Goal: Information Seeking & Learning: Find specific fact

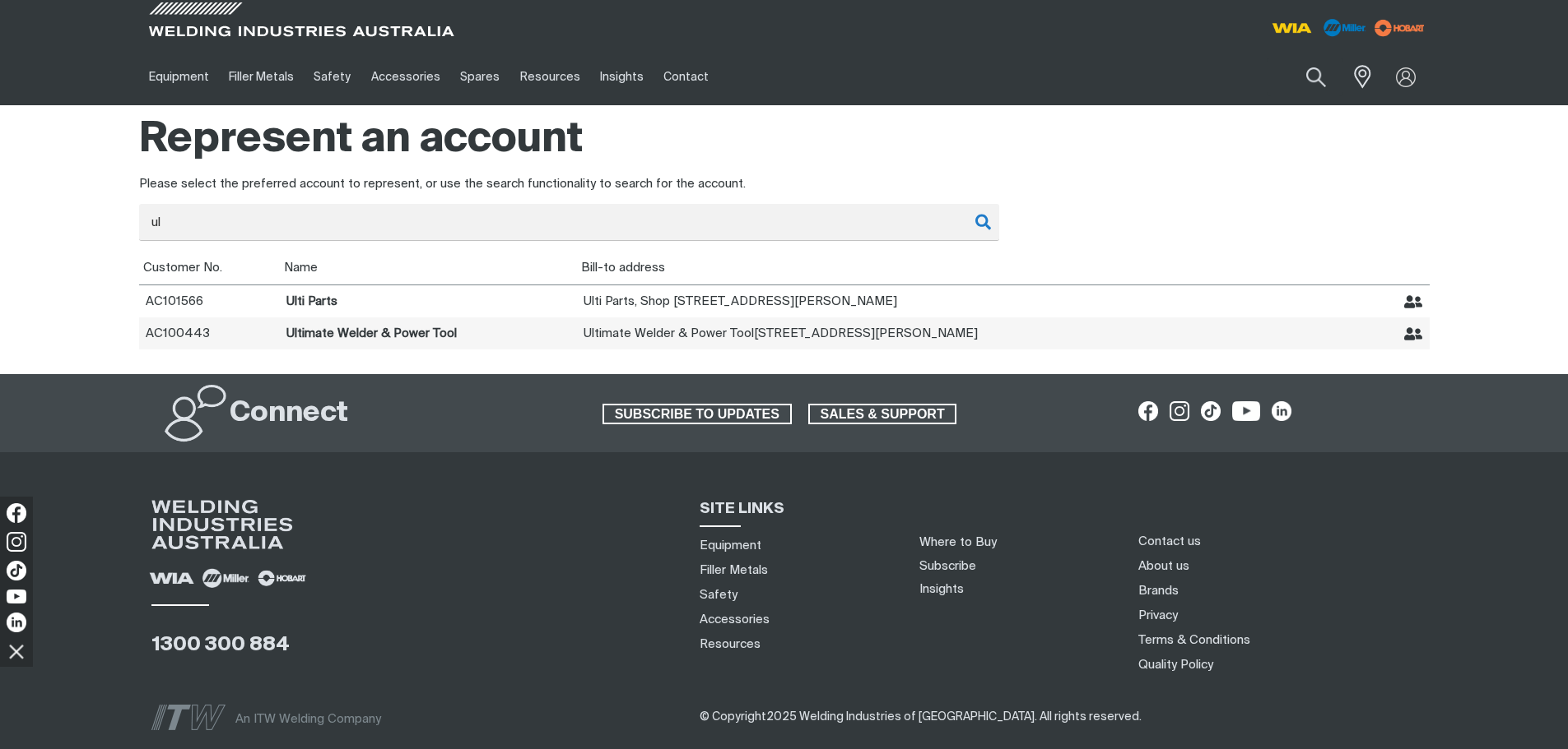
type input "ul"
click at [367, 335] on td "Ultimate Welder & Power Tool" at bounding box center [428, 333] width 297 height 32
click at [1414, 336] on icon "Represent Ultimate Welder & Power Tool" at bounding box center [1413, 334] width 19 height 19
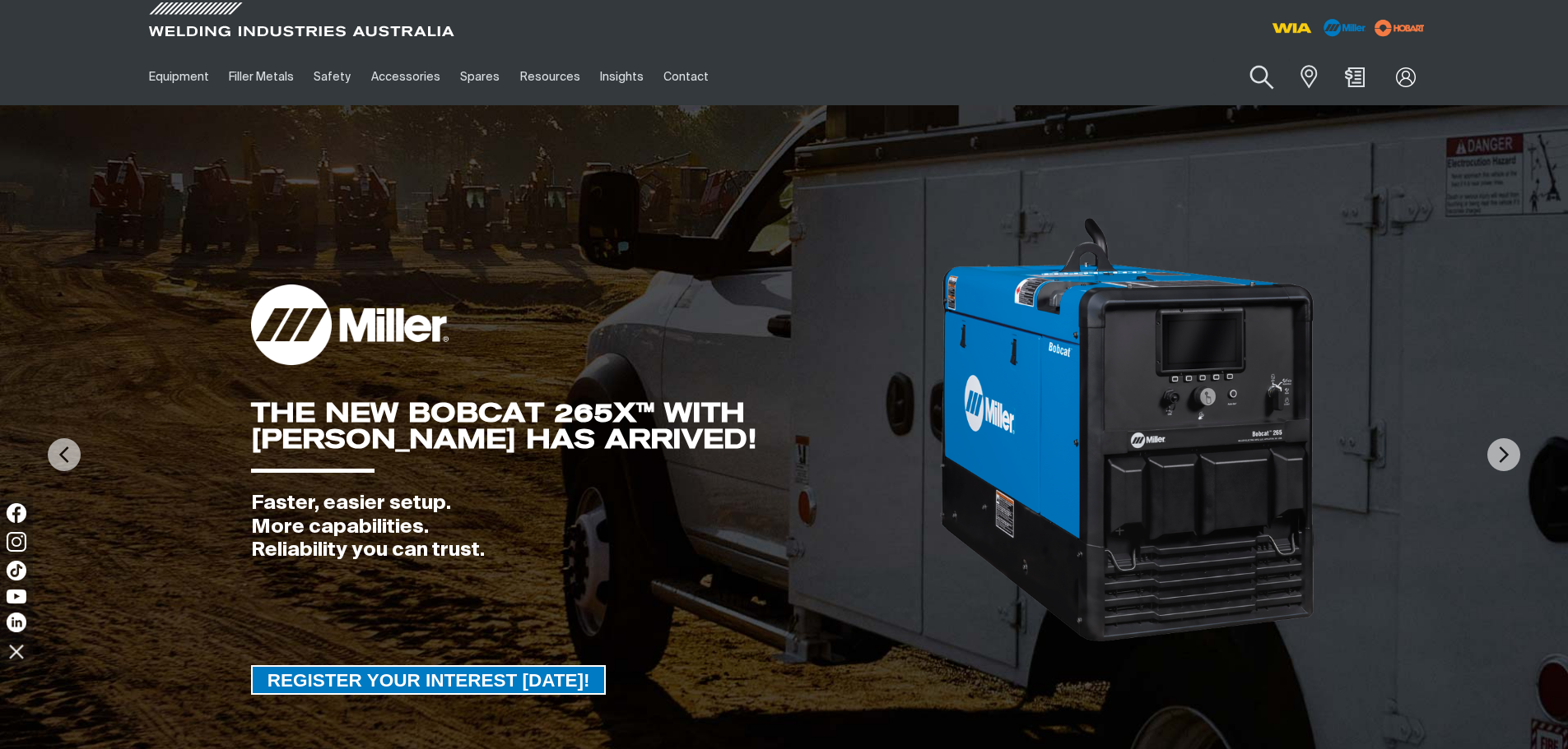
click at [1265, 75] on button "Search products" at bounding box center [1262, 77] width 66 height 47
click at [1189, 73] on input "Search" at bounding box center [1162, 76] width 253 height 37
paste input "MR907763001-1P"
type input "MR907763001-1P"
click at [1234, 57] on button "Search products" at bounding box center [1262, 76] width 56 height 39
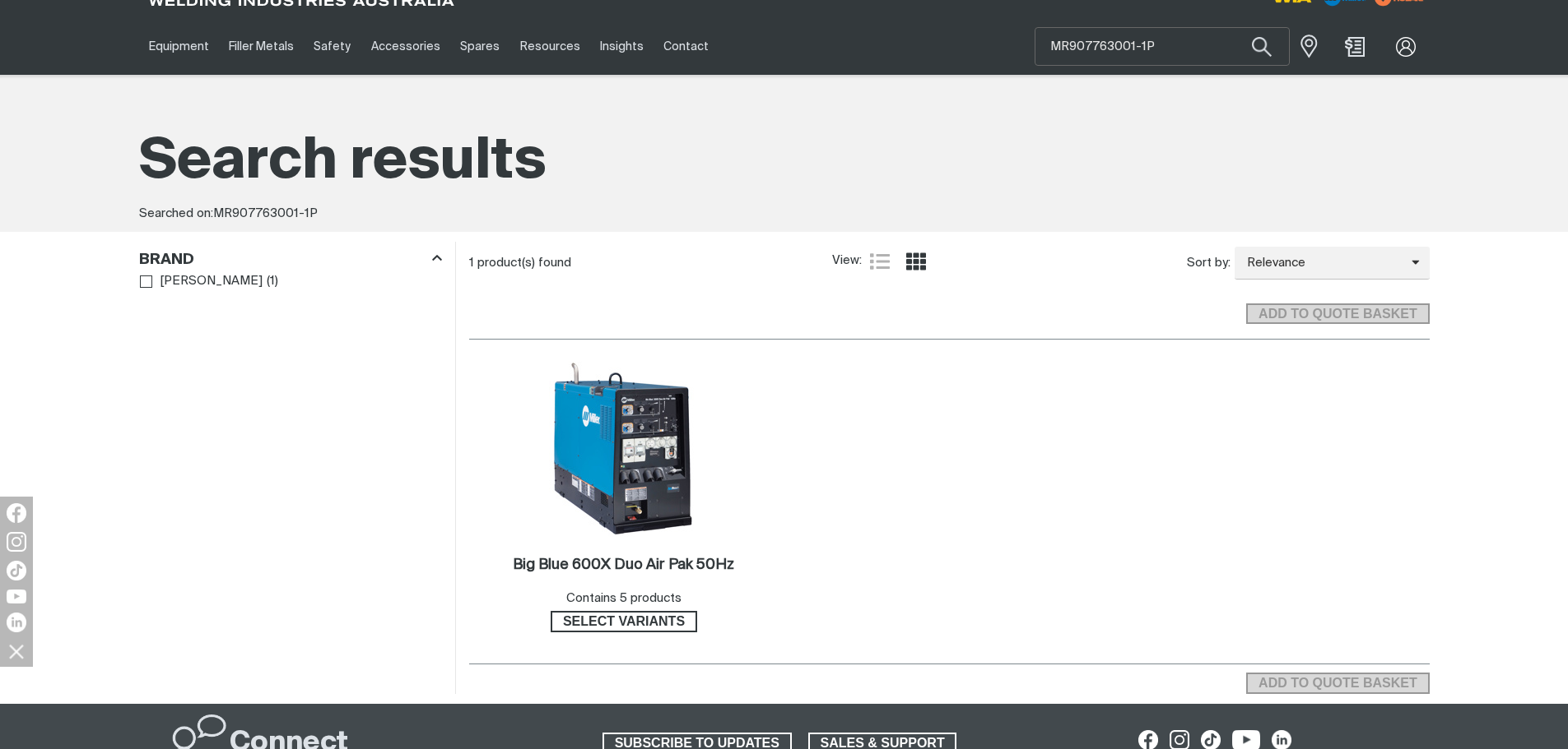
scroll to position [83, 0]
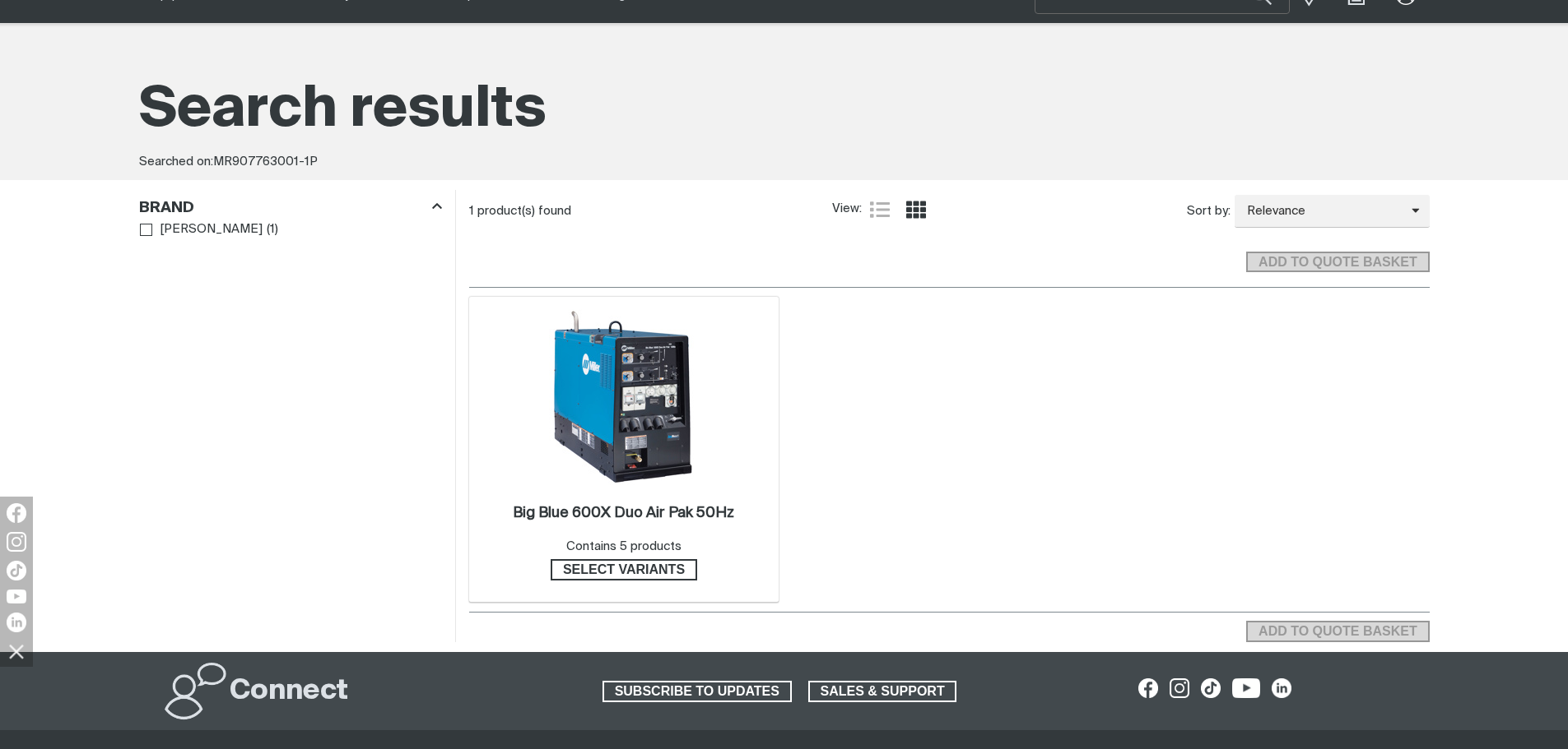
click at [660, 391] on img at bounding box center [624, 397] width 176 height 176
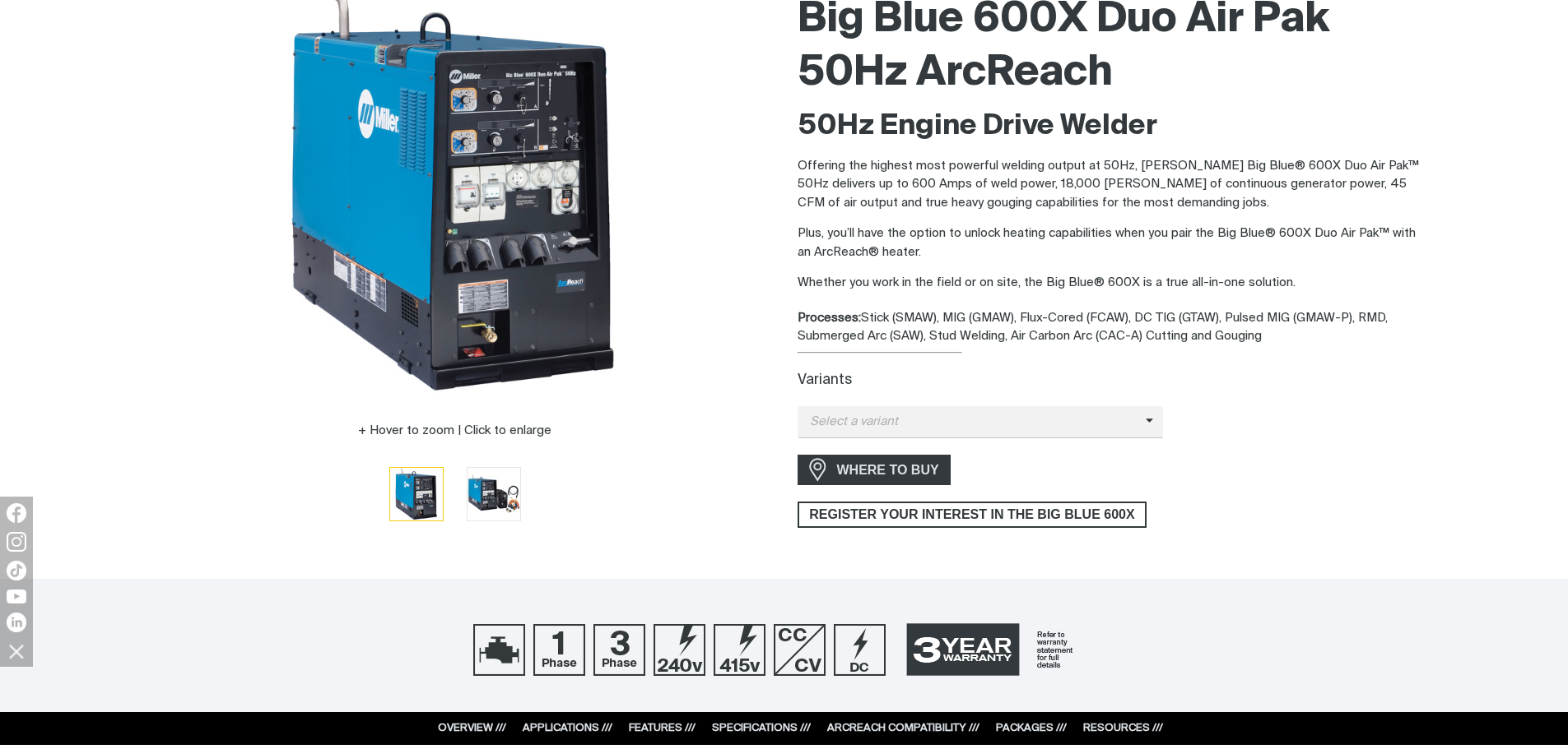
scroll to position [247, 0]
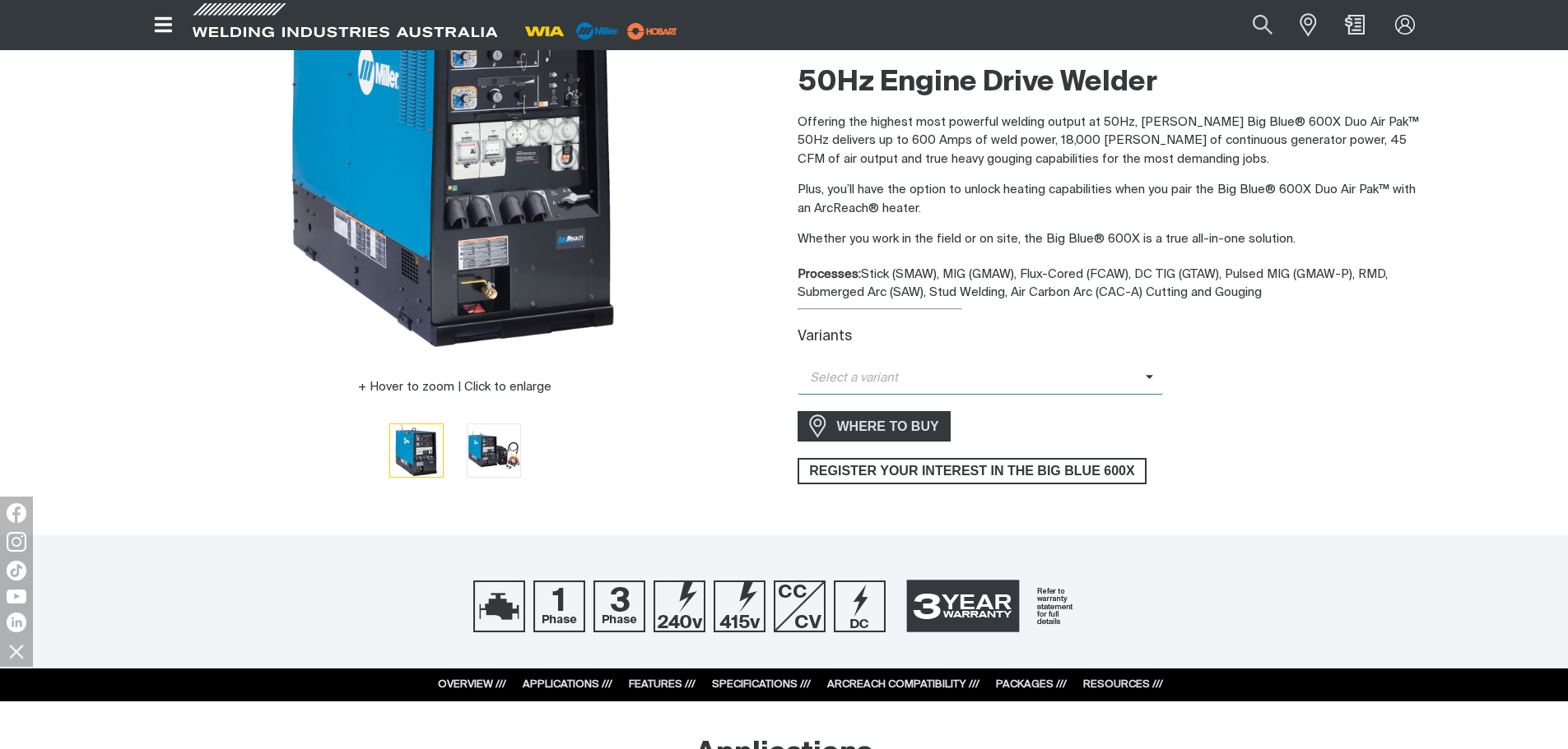
click at [1147, 379] on icon at bounding box center [1149, 377] width 8 height 13
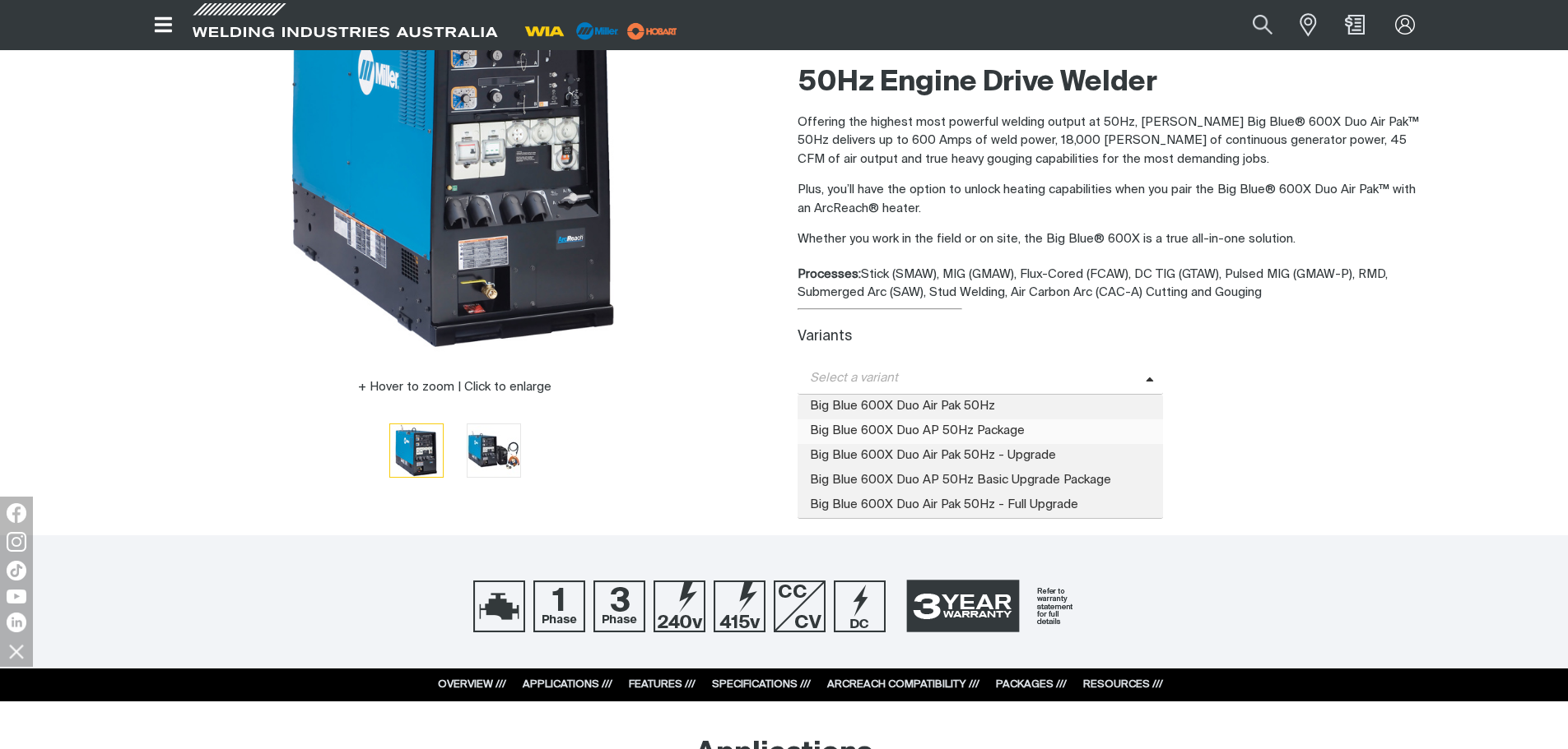
click at [996, 429] on span "Big Blue 600X Duo AP 50Hz Package" at bounding box center [980, 431] width 367 height 24
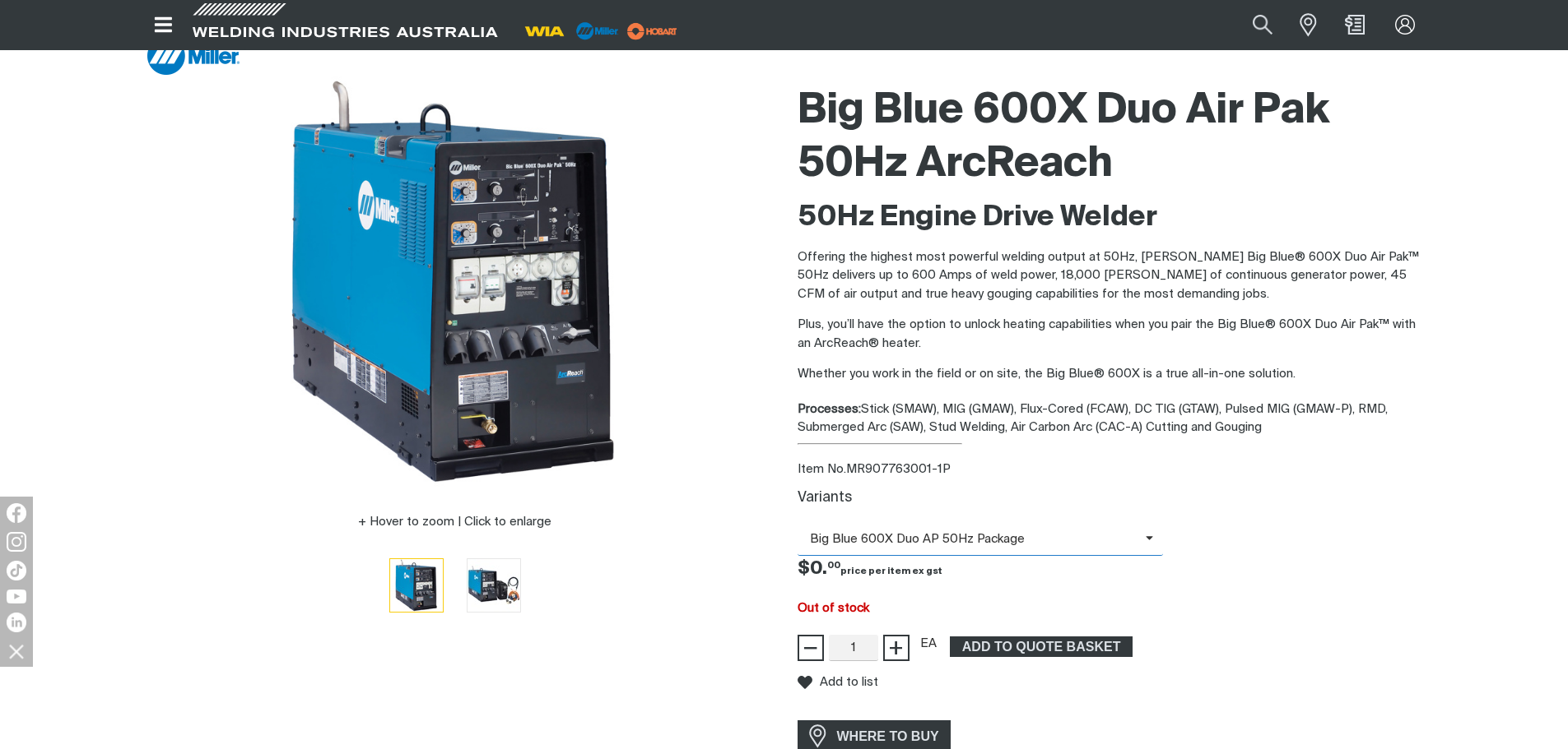
scroll to position [83, 0]
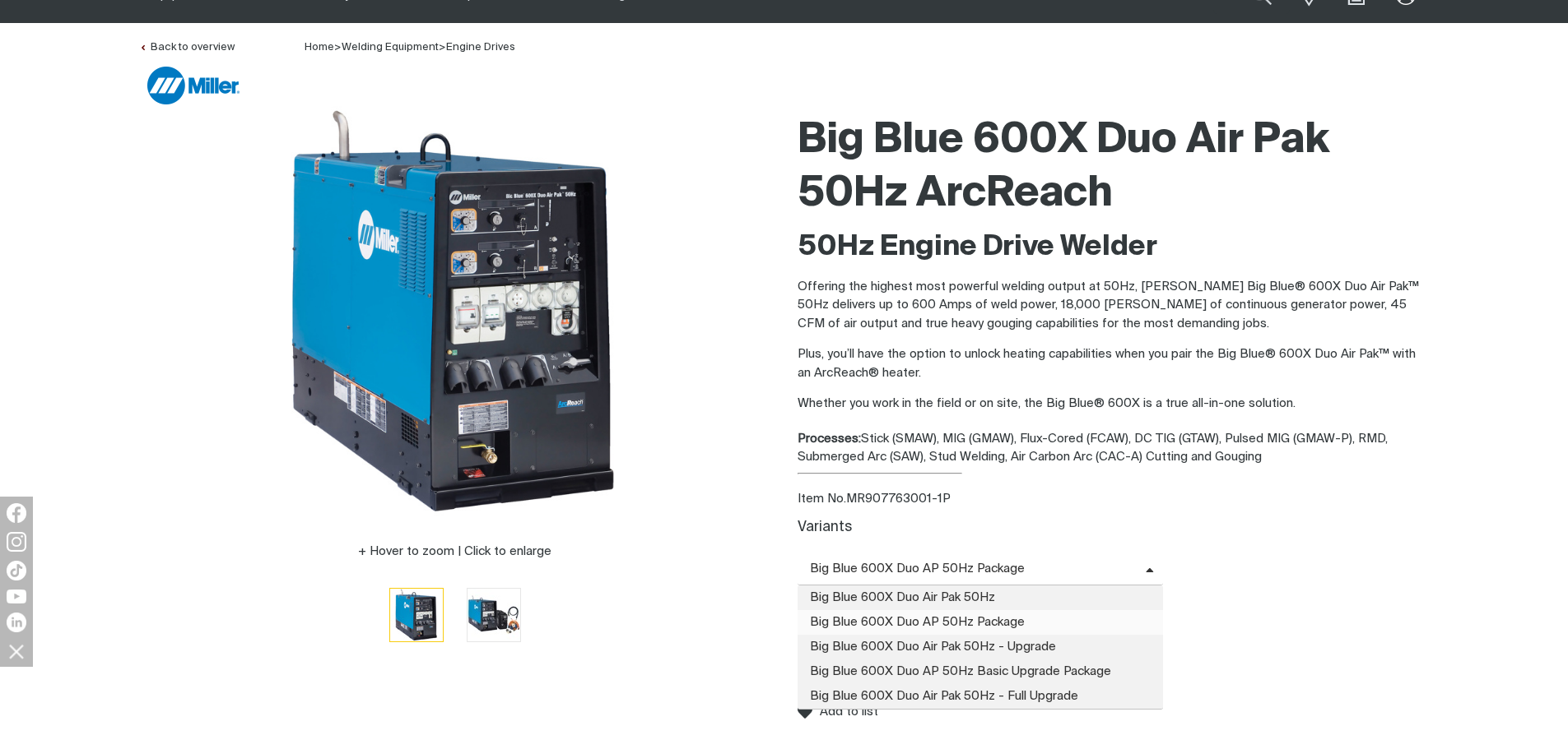
click at [1086, 568] on span "Big Blue 600X Duo AP 50Hz Package" at bounding box center [970, 569] width 348 height 19
click at [1050, 671] on span "Big Blue 600X Duo AP 50Hz Basic Upgrade Package" at bounding box center [980, 671] width 367 height 24
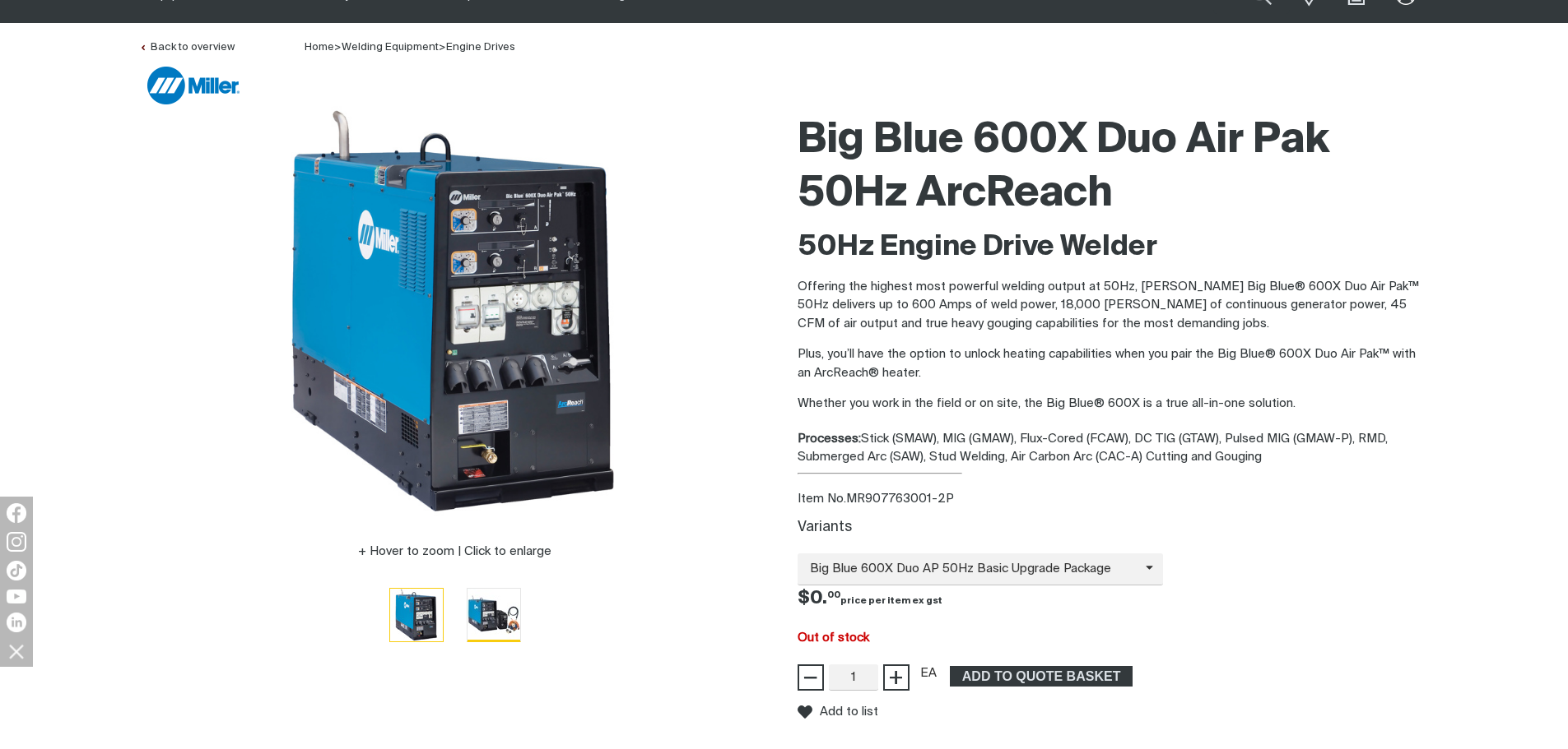
click at [489, 605] on img "Go to slide 2" at bounding box center [493, 615] width 53 height 53
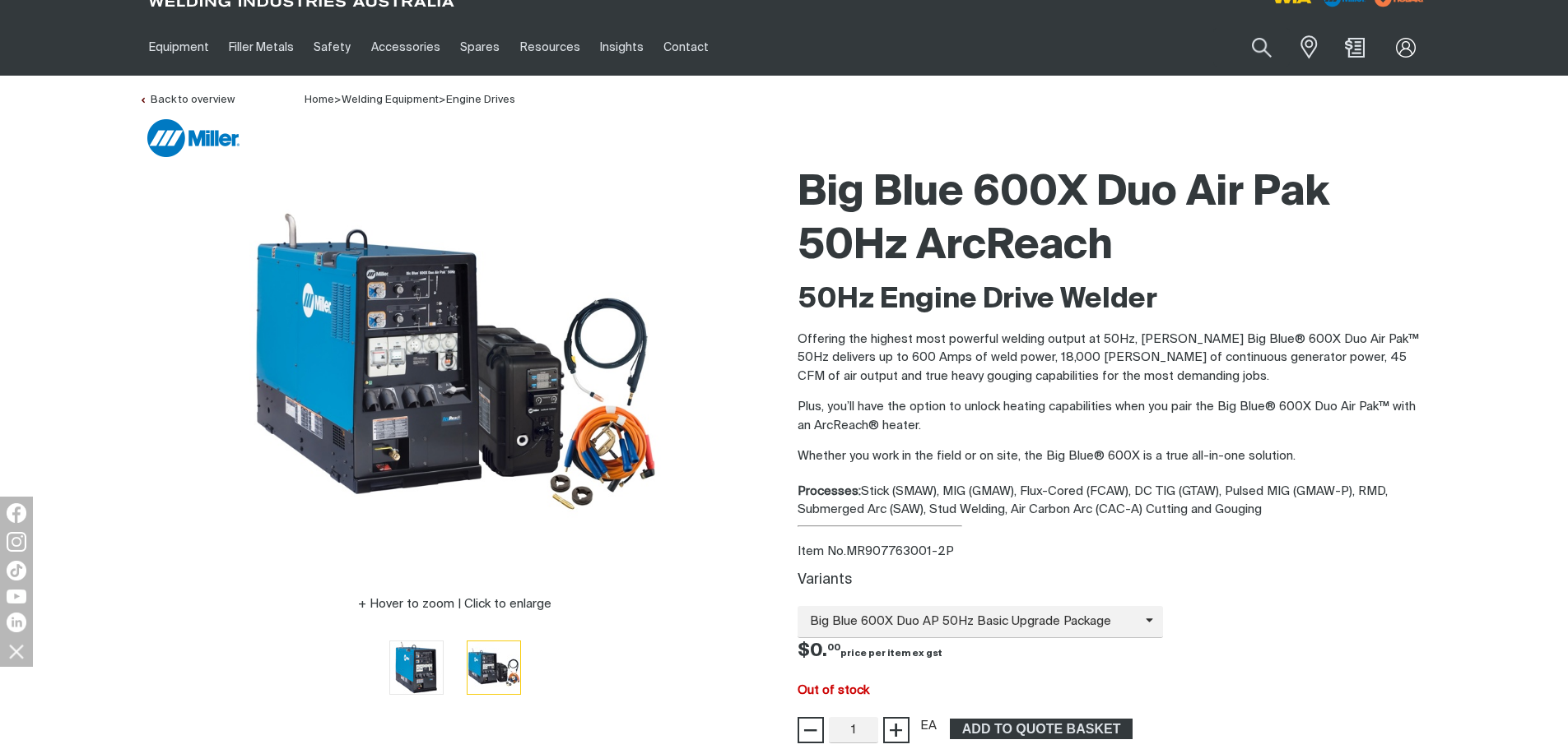
scroll to position [0, 0]
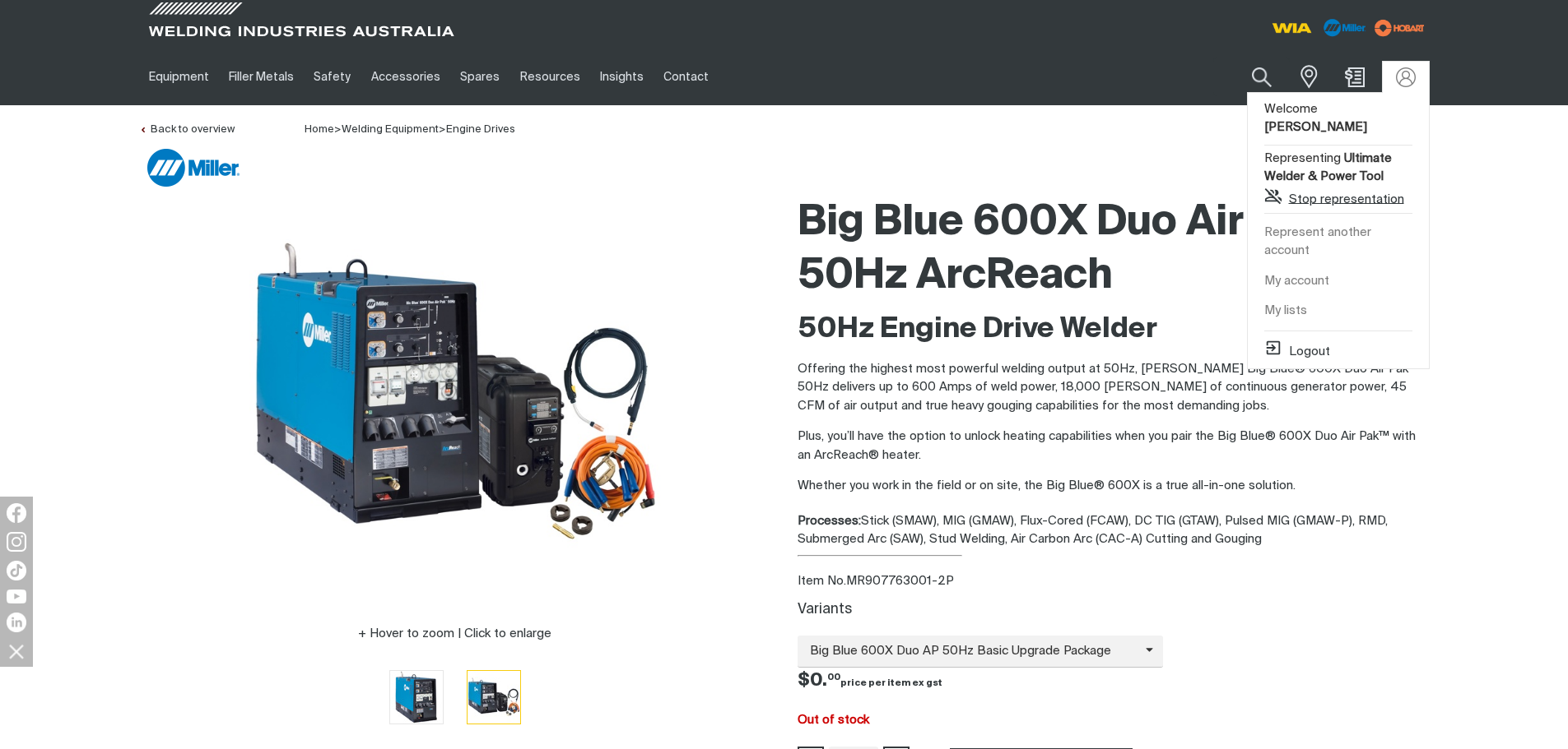
click at [1341, 187] on button "Stop representation" at bounding box center [1334, 197] width 140 height 20
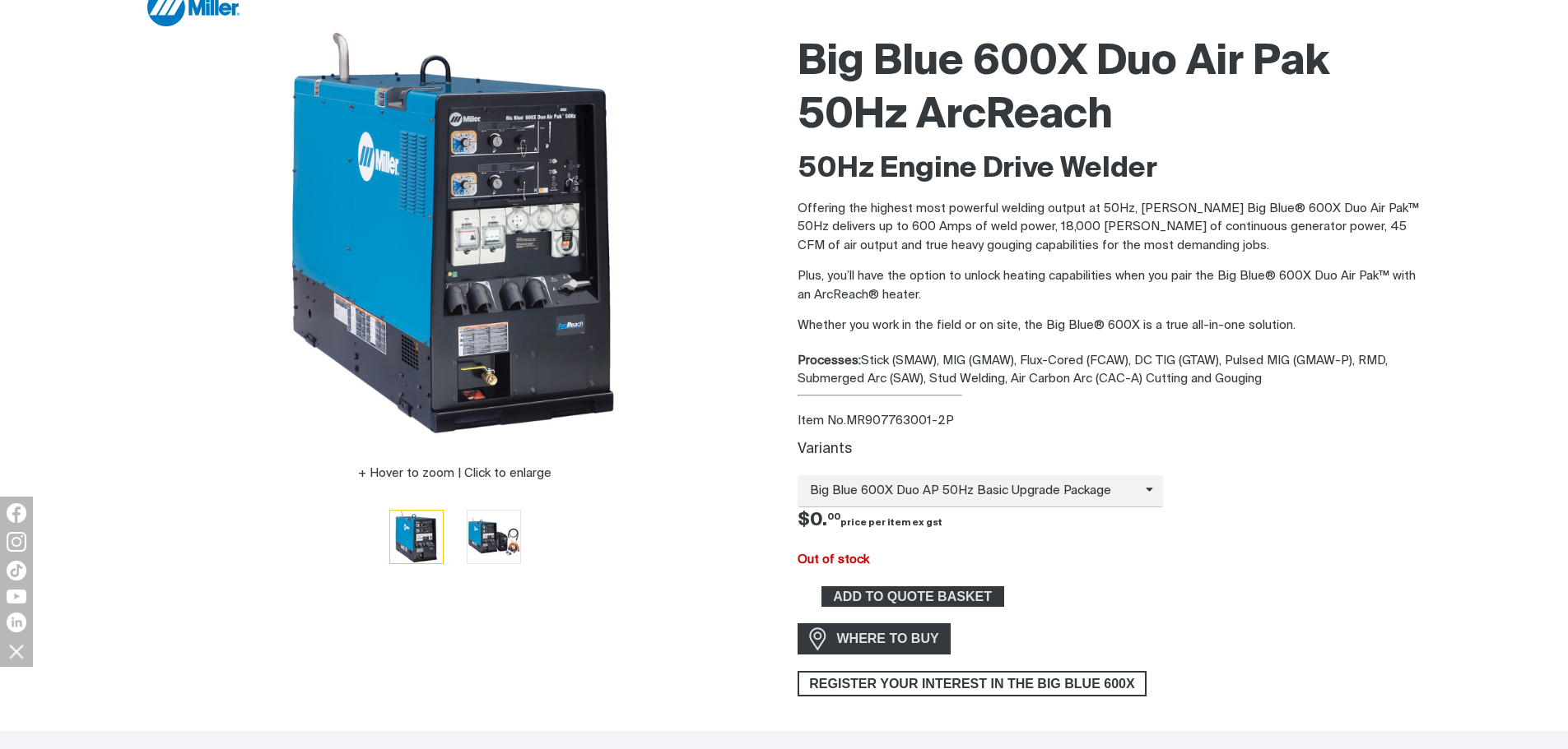
scroll to position [164, 0]
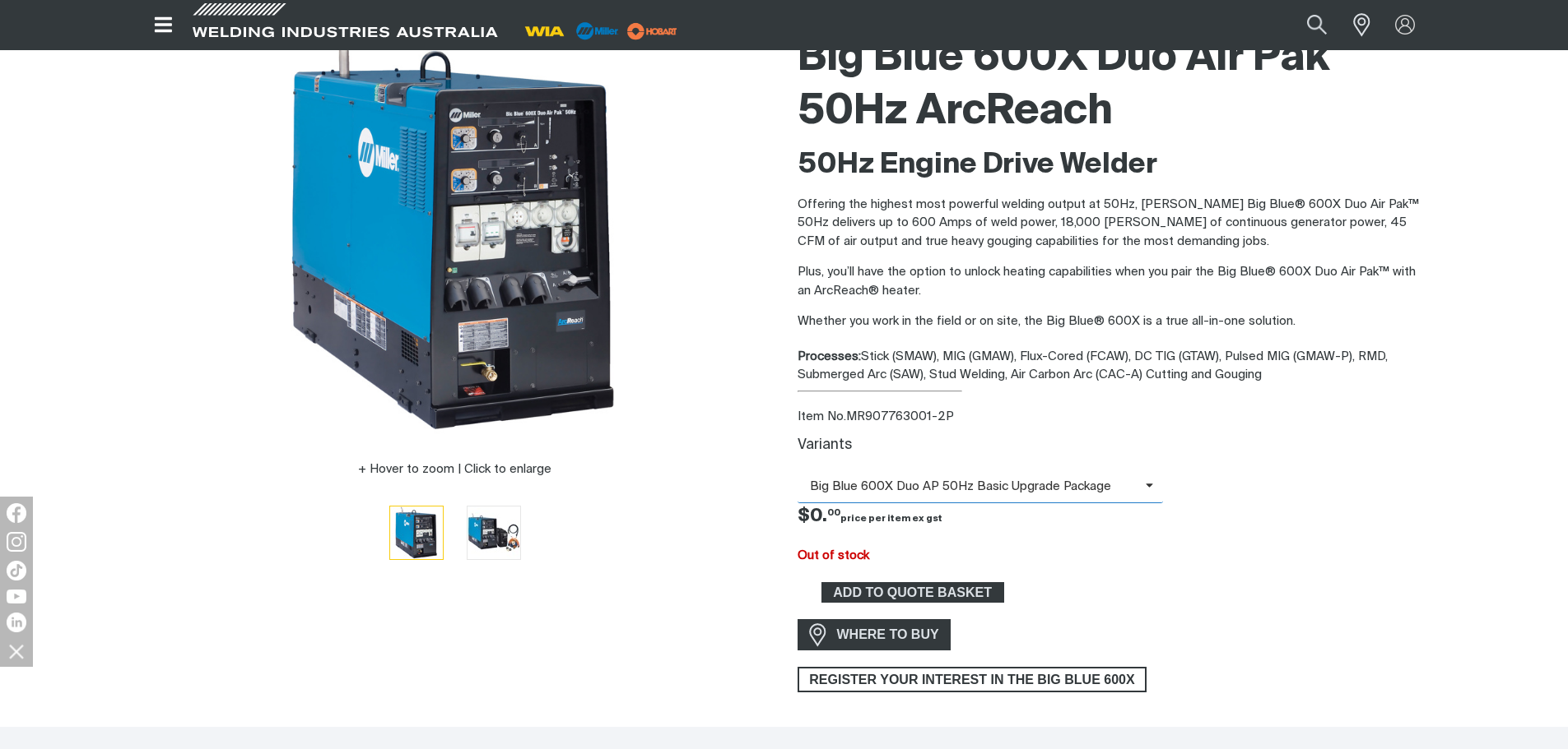
click at [1147, 485] on icon at bounding box center [1149, 486] width 8 height 13
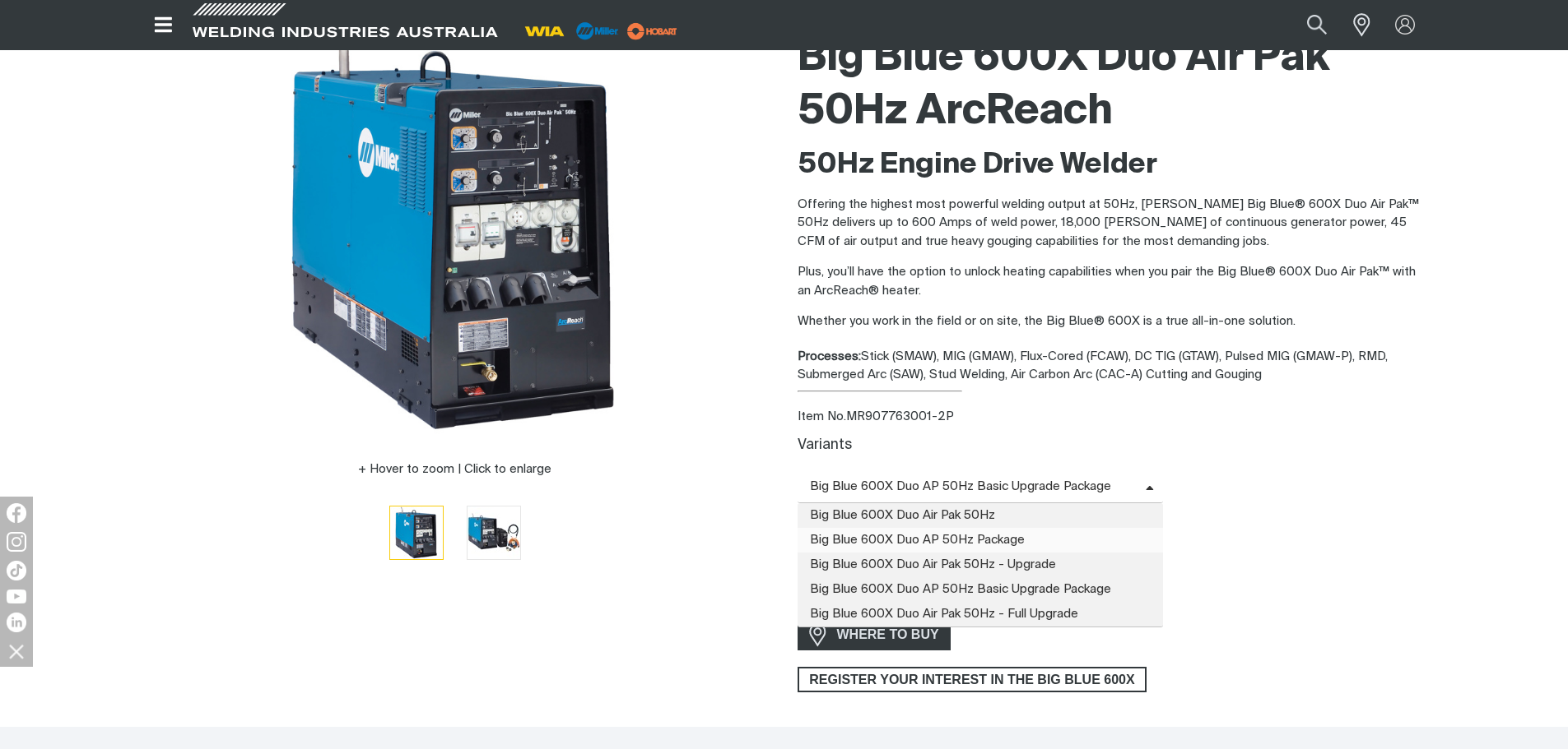
click at [982, 535] on span "Big Blue 600X Duo AP 50Hz Package" at bounding box center [980, 540] width 367 height 24
click at [1147, 483] on icon at bounding box center [1149, 489] width 8 height 13
click at [1029, 586] on span "Big Blue 600X Duo AP 50Hz Basic Upgrade Package" at bounding box center [980, 589] width 367 height 24
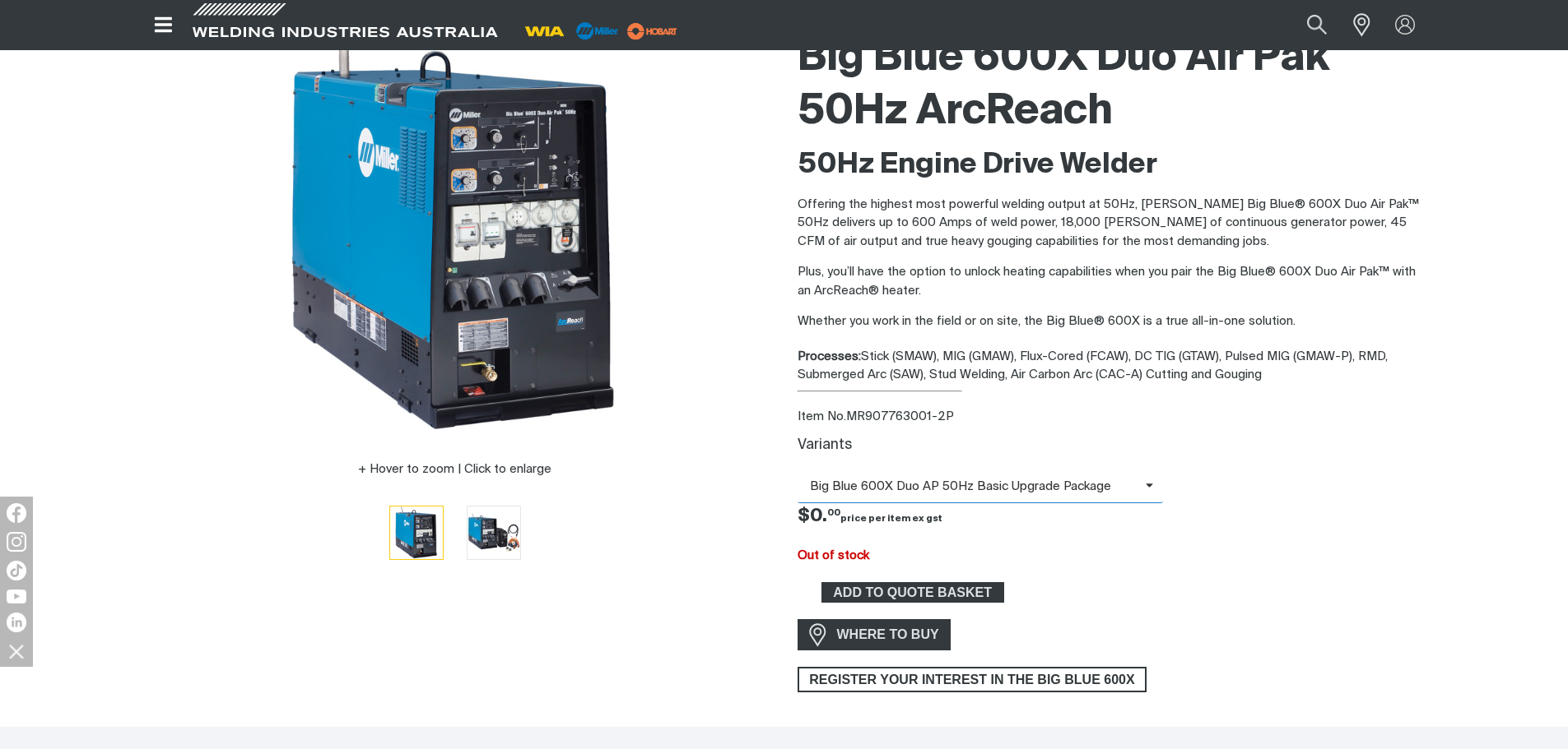
click at [1083, 488] on span "Big Blue 600X Duo AP 50Hz Basic Upgrade Package" at bounding box center [970, 487] width 348 height 19
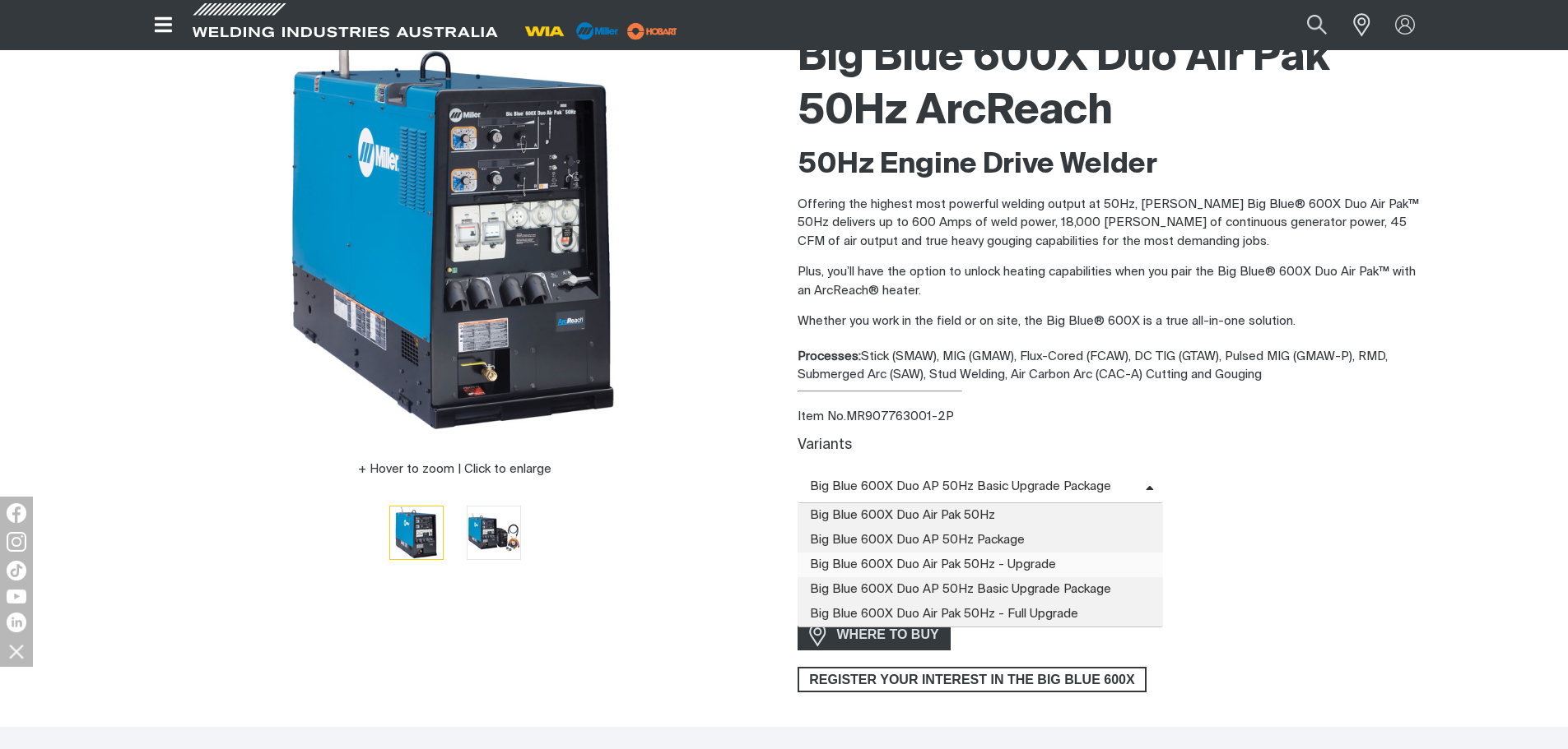
click at [1023, 567] on span "Big Blue 600X Duo Air Pak 50Hz - Upgrade" at bounding box center [980, 564] width 367 height 24
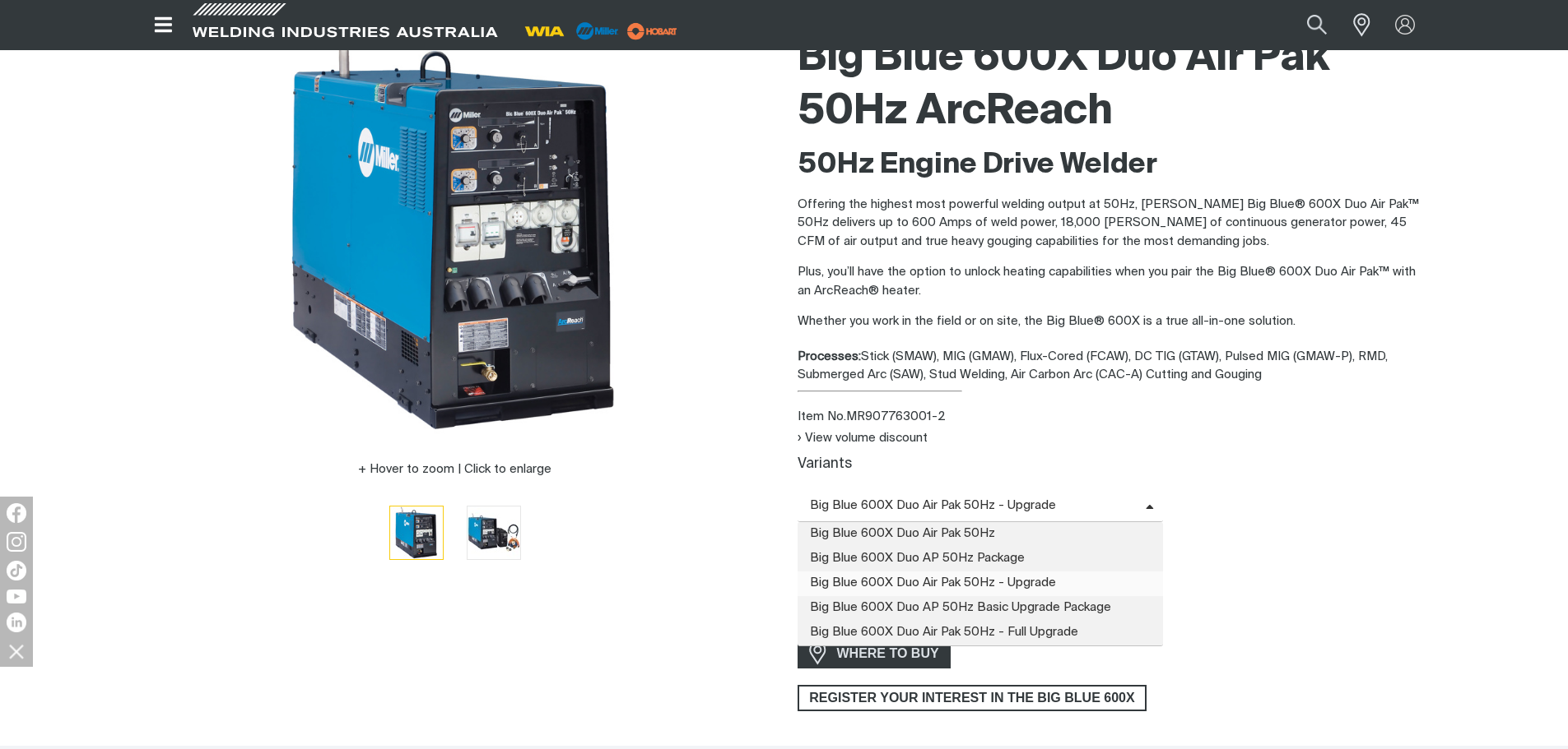
click at [1075, 495] on span "Big Blue 600X Duo Air Pak 50Hz - Upgrade" at bounding box center [980, 507] width 367 height 32
click at [992, 551] on span "Big Blue 600X Duo AP 50Hz Package" at bounding box center [980, 559] width 367 height 24
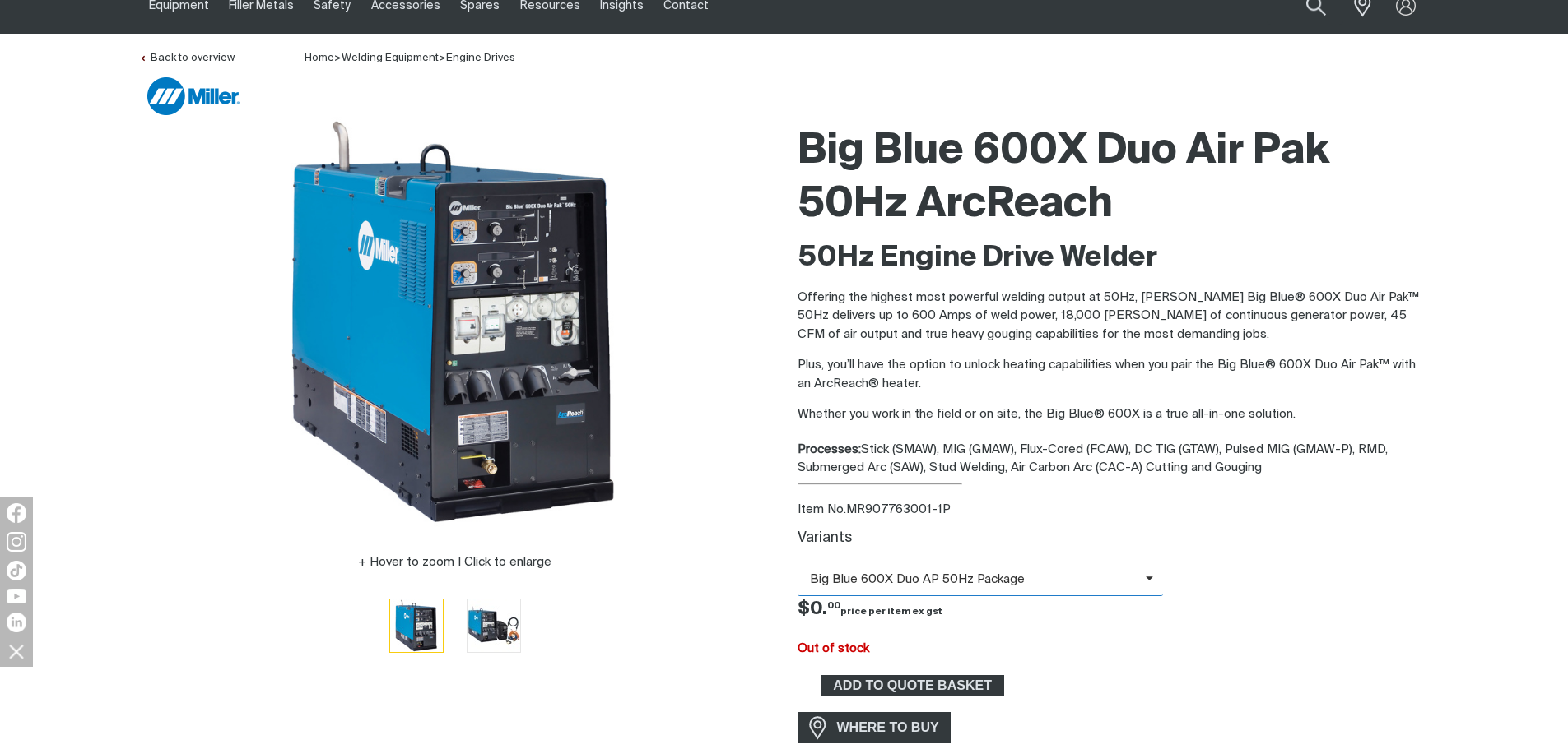
scroll to position [247, 0]
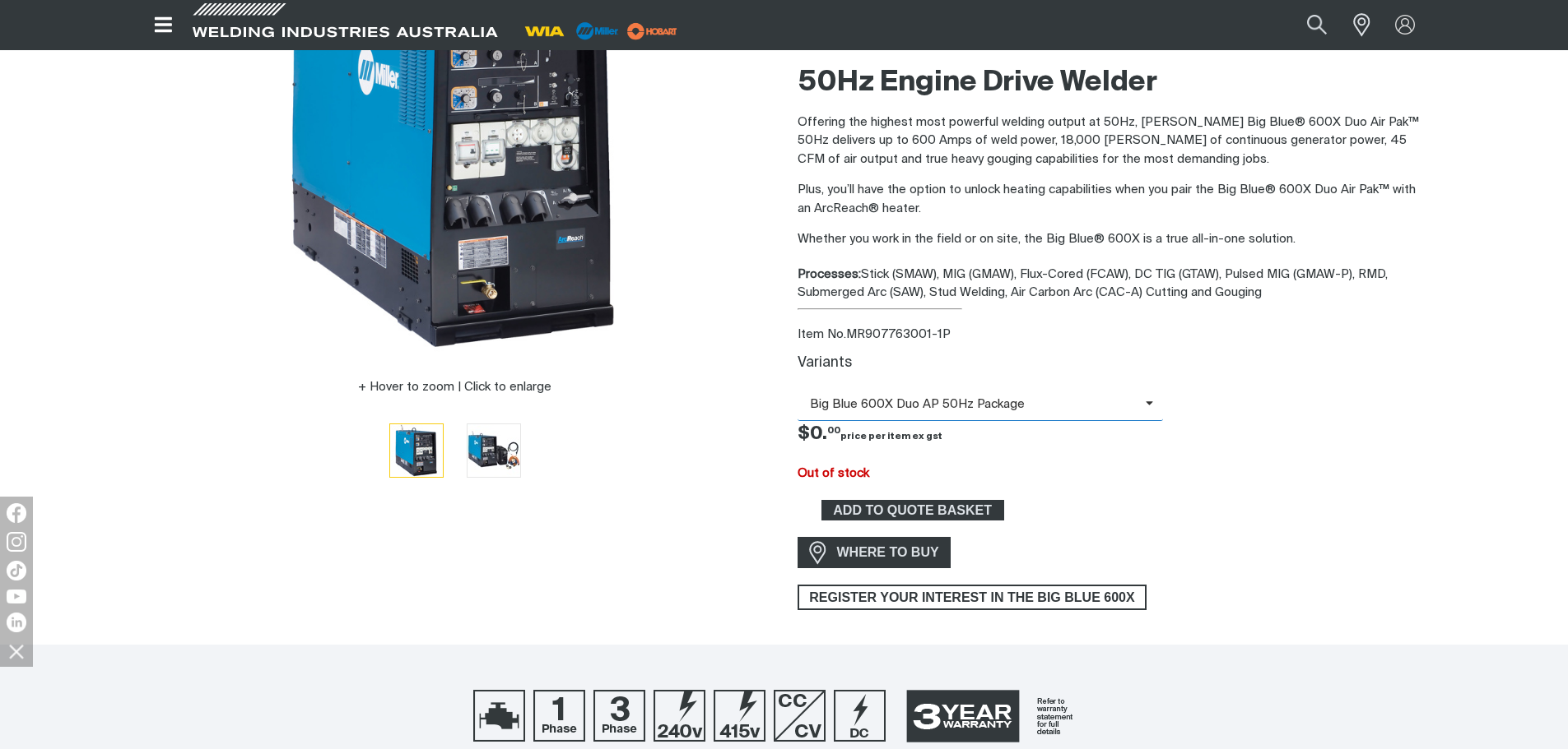
click at [952, 402] on span "Big Blue 600X Duo AP 50Hz Package" at bounding box center [970, 404] width 348 height 19
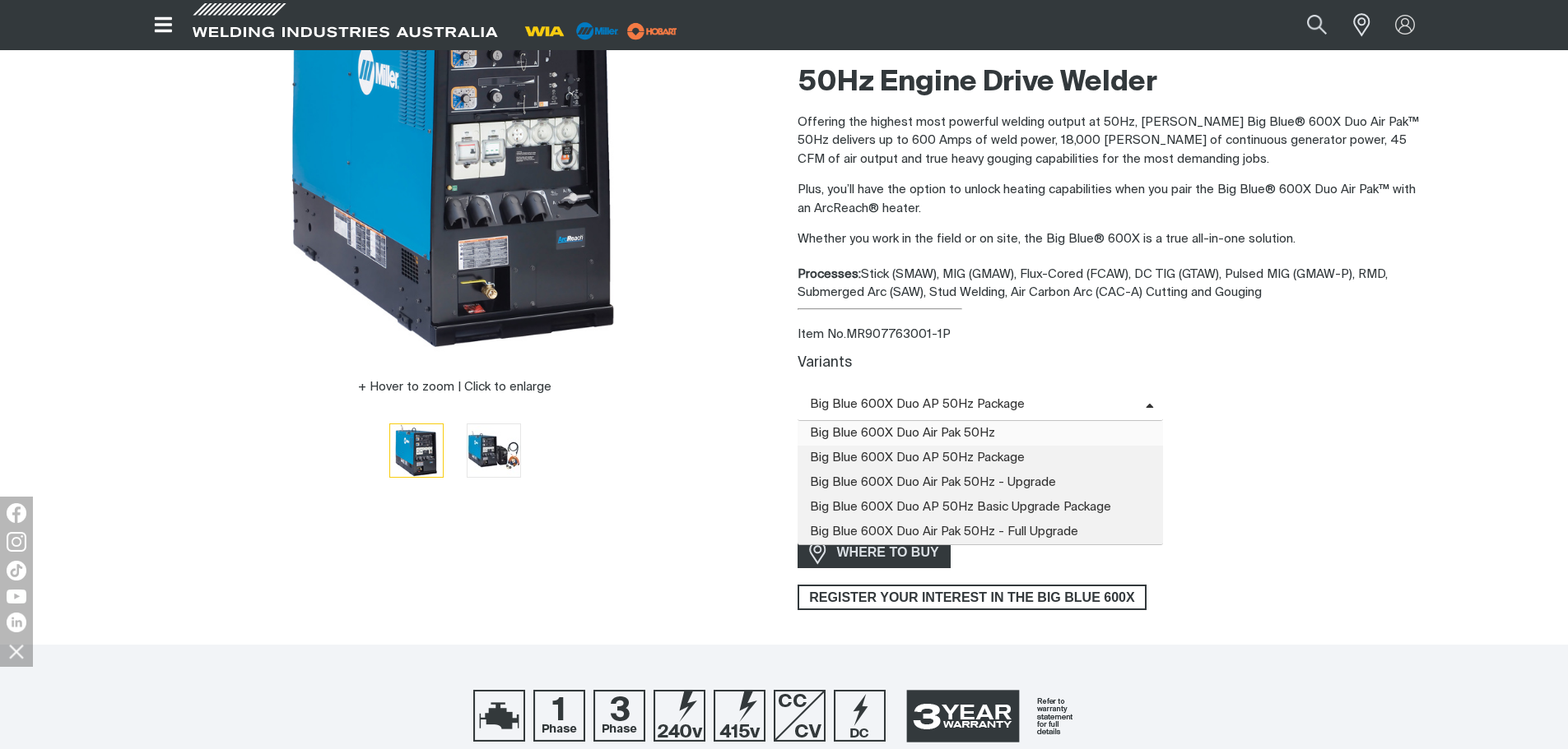
click at [901, 427] on span "Big Blue 600X Duo Air Pak 50Hz" at bounding box center [980, 433] width 367 height 24
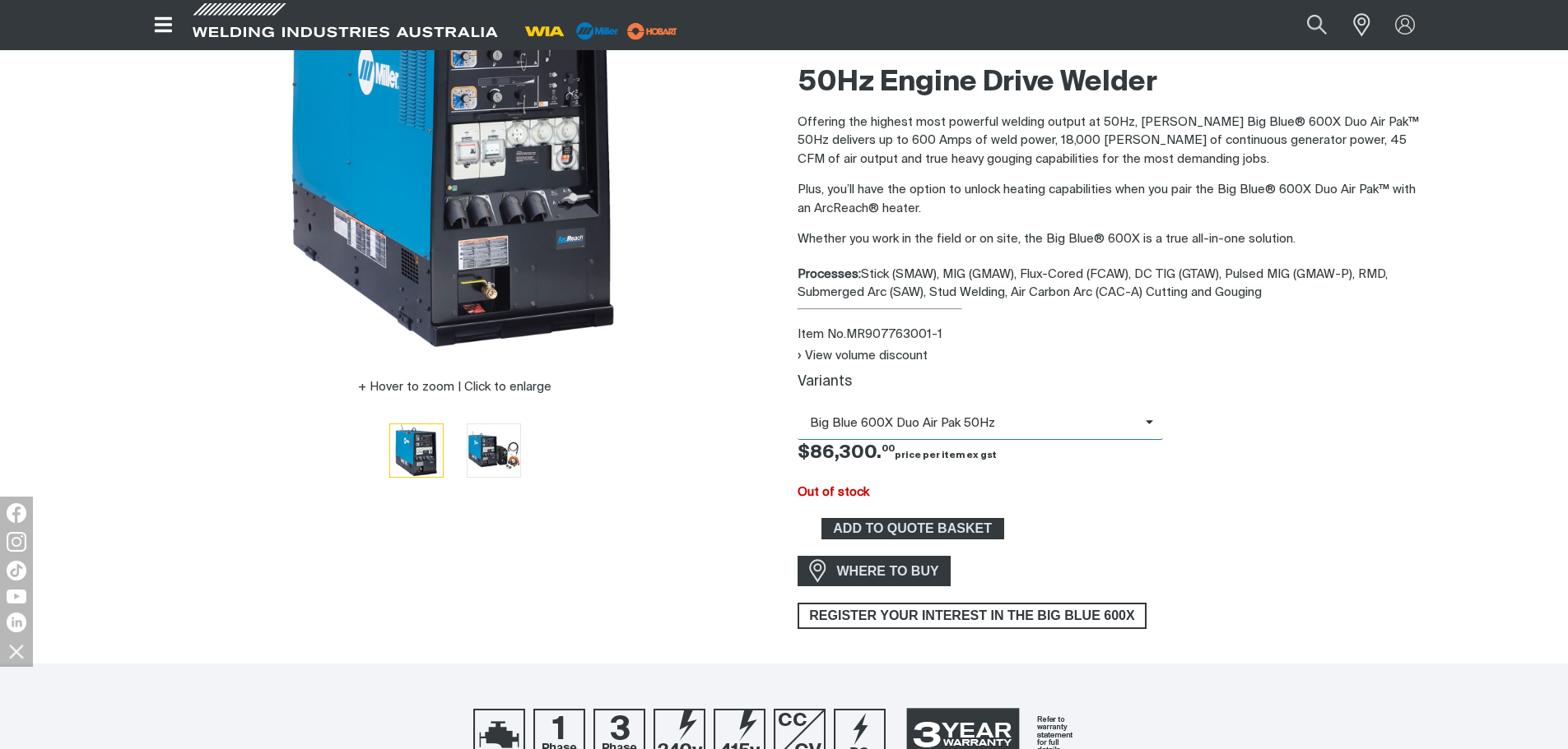
click at [906, 419] on span "Big Blue 600X Duo Air Pak 50Hz" at bounding box center [970, 424] width 348 height 19
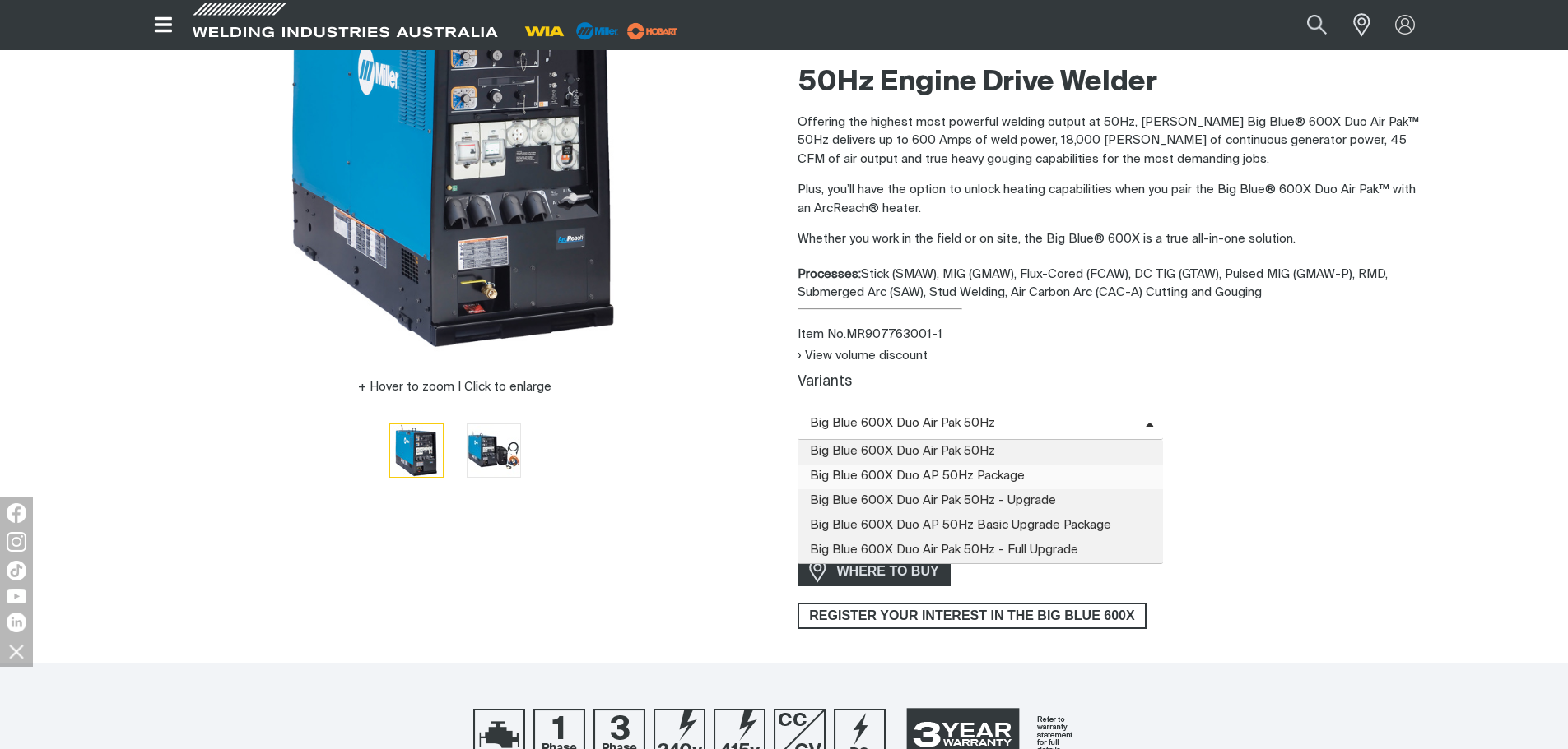
click at [919, 480] on span "Big Blue 600X Duo AP 50Hz Package" at bounding box center [980, 476] width 367 height 24
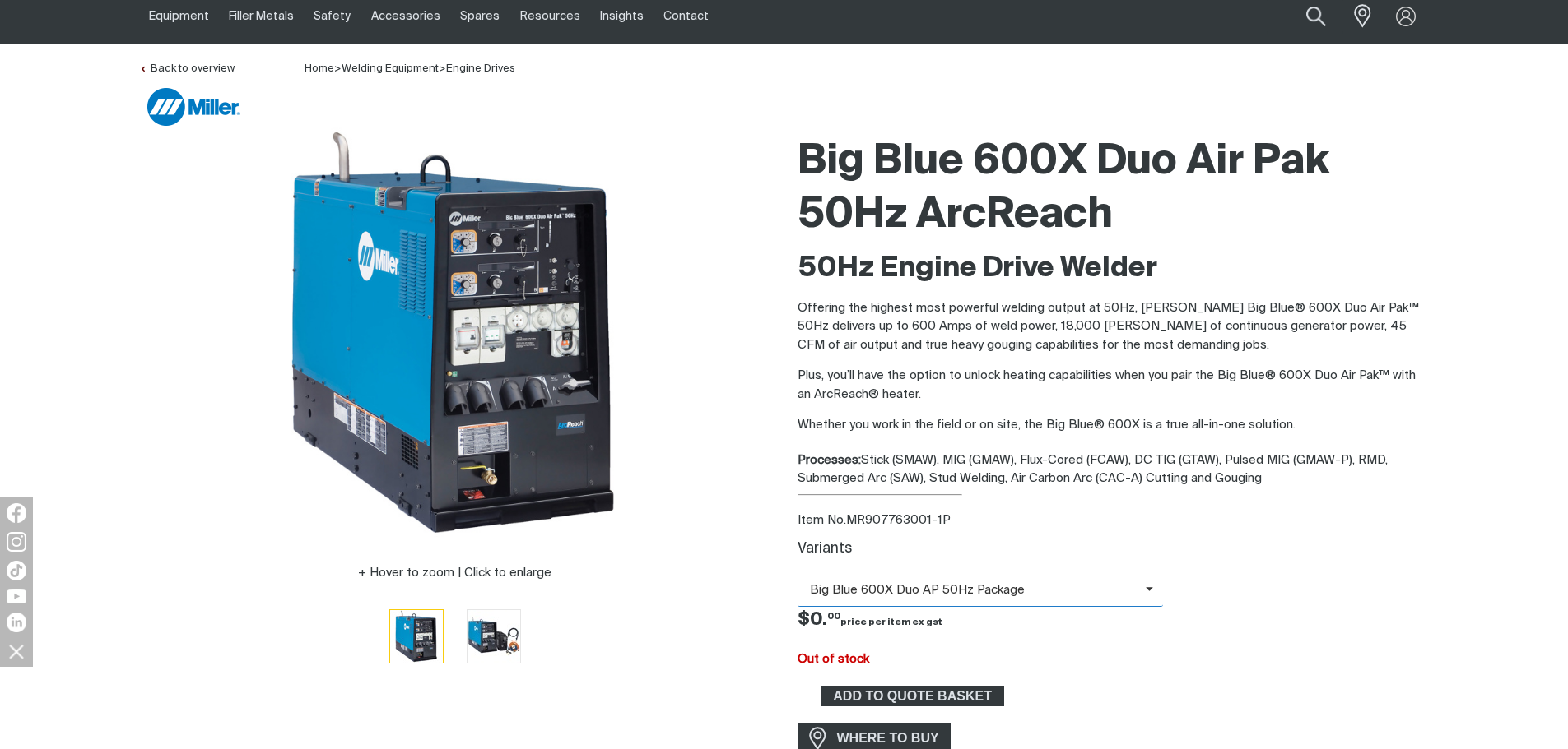
scroll to position [164, 0]
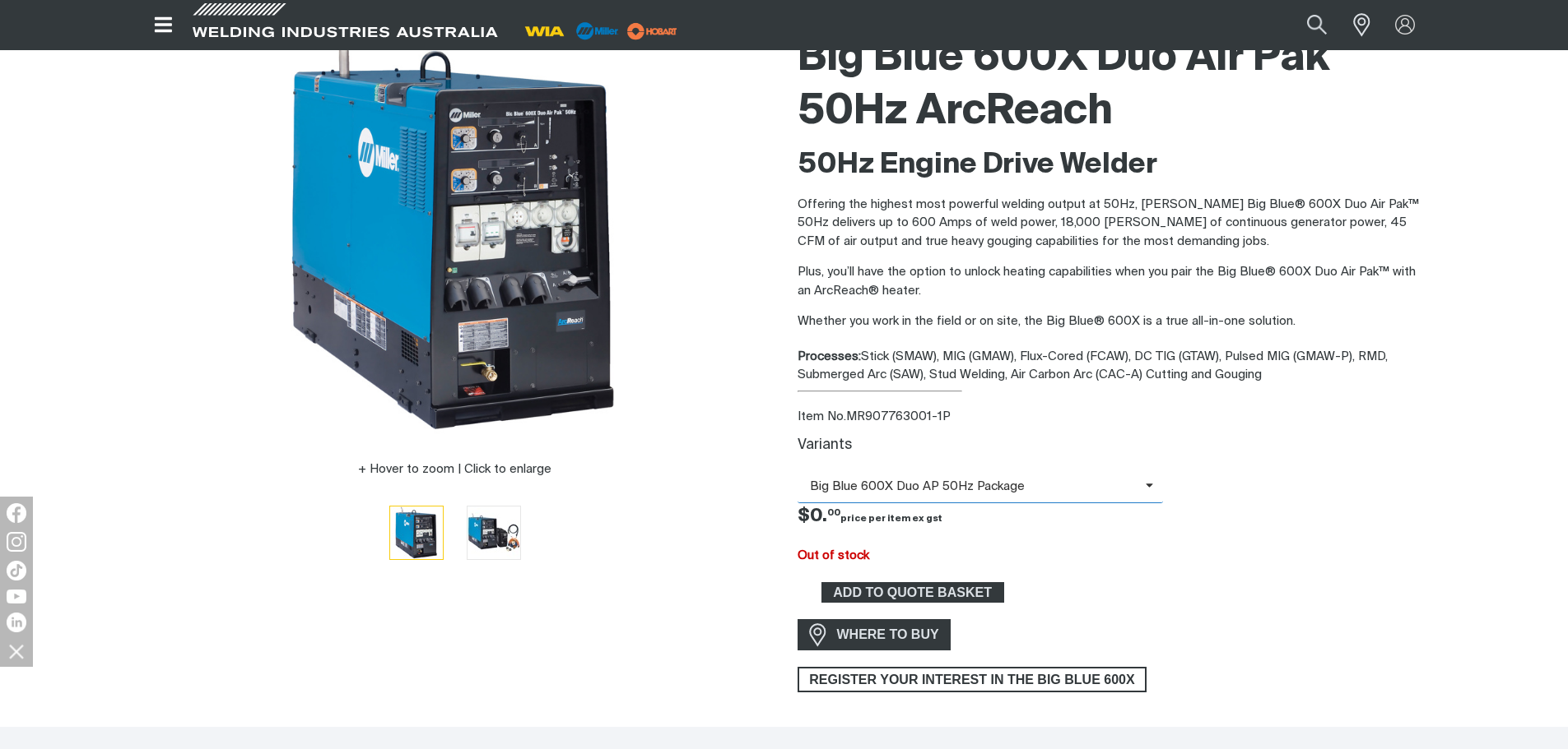
click at [994, 487] on span "Big Blue 600X Duo AP 50Hz Package" at bounding box center [970, 487] width 348 height 19
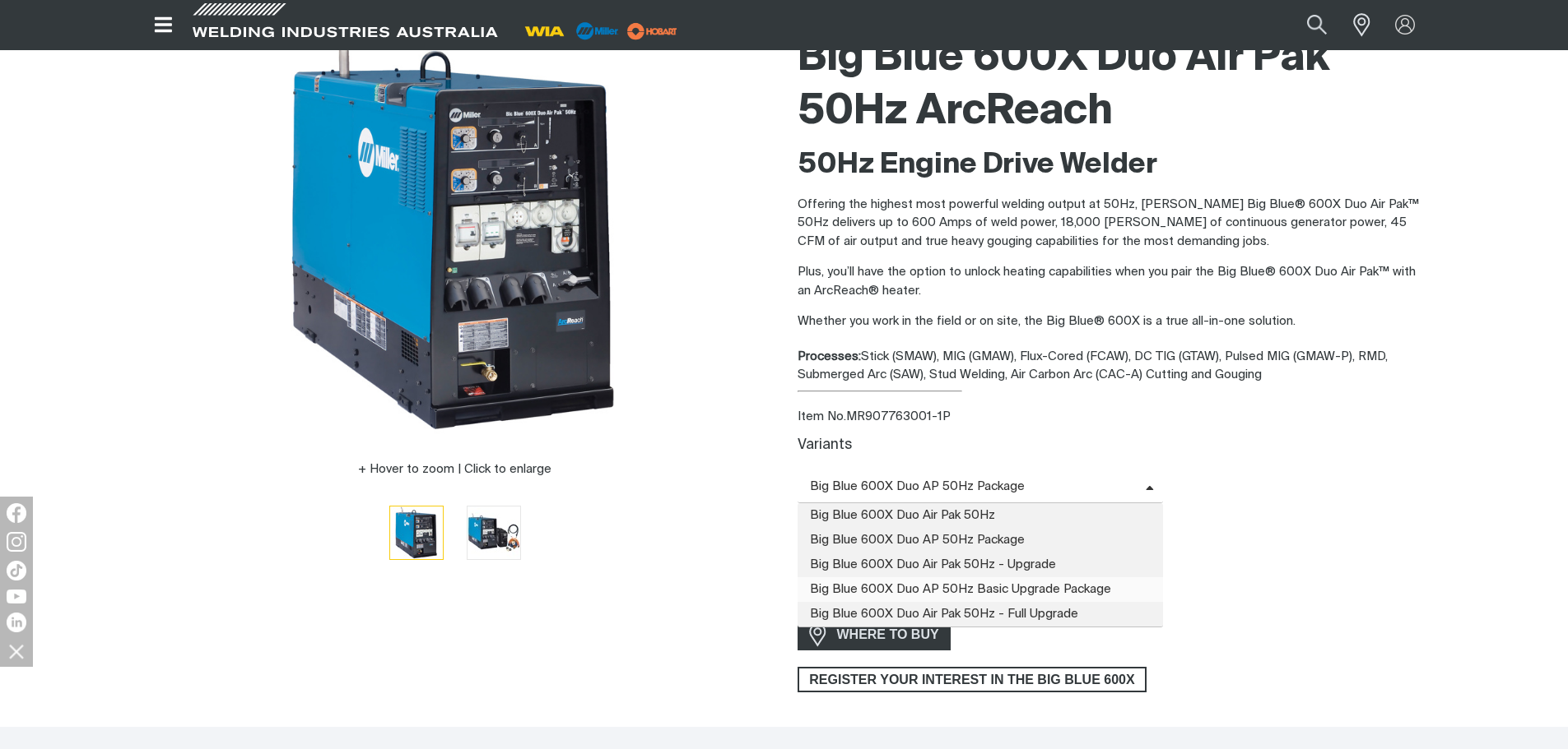
click at [1009, 582] on span "Big Blue 600X Duo AP 50Hz Basic Upgrade Package" at bounding box center [980, 589] width 367 height 24
click at [993, 476] on span "Big Blue 600X Duo AP 50Hz Basic Upgrade Package" at bounding box center [980, 488] width 367 height 32
click at [989, 521] on span "Big Blue 600X Duo Air Pak 50Hz" at bounding box center [980, 515] width 367 height 24
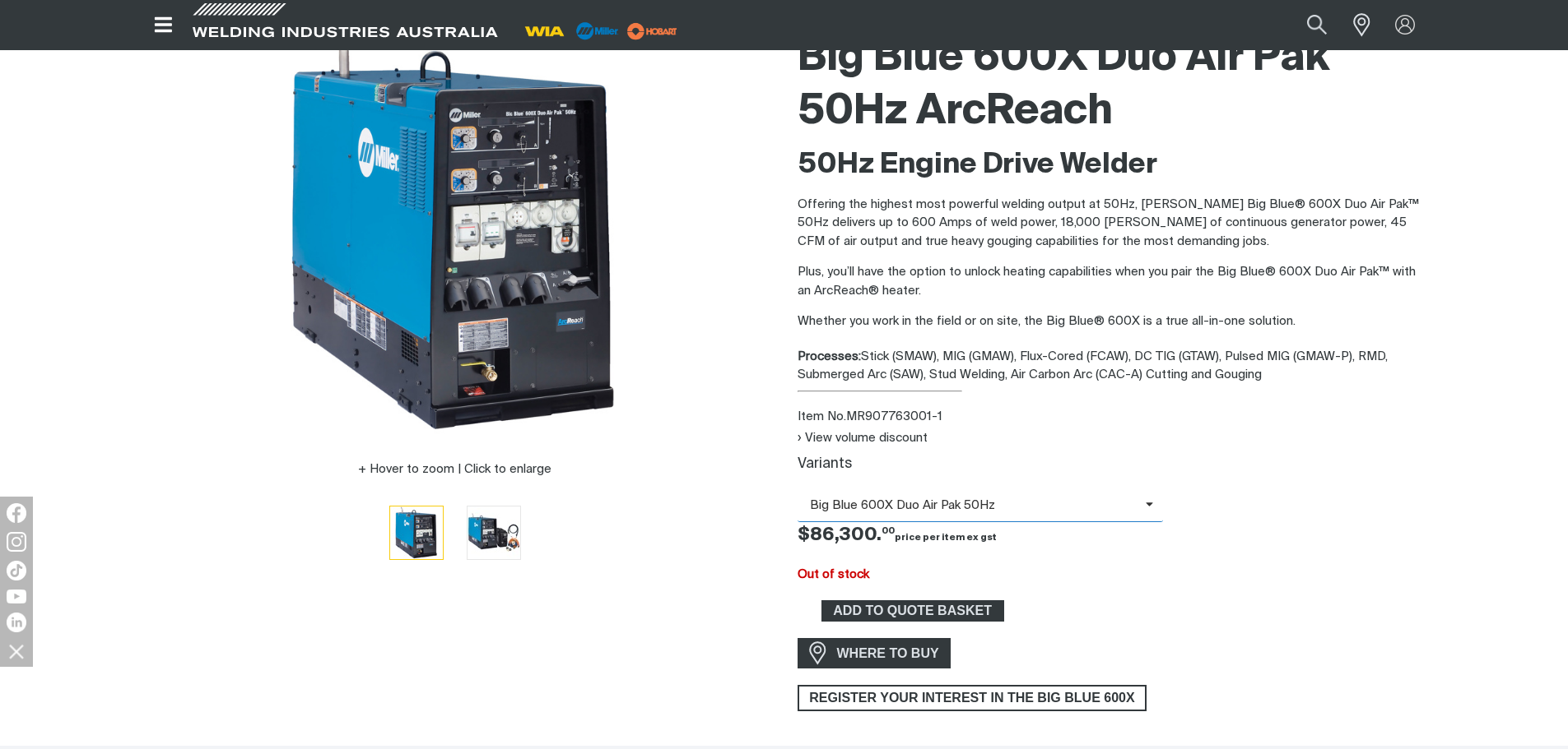
click at [972, 506] on span "Big Blue 600X Duo Air Pak 50Hz" at bounding box center [970, 506] width 348 height 19
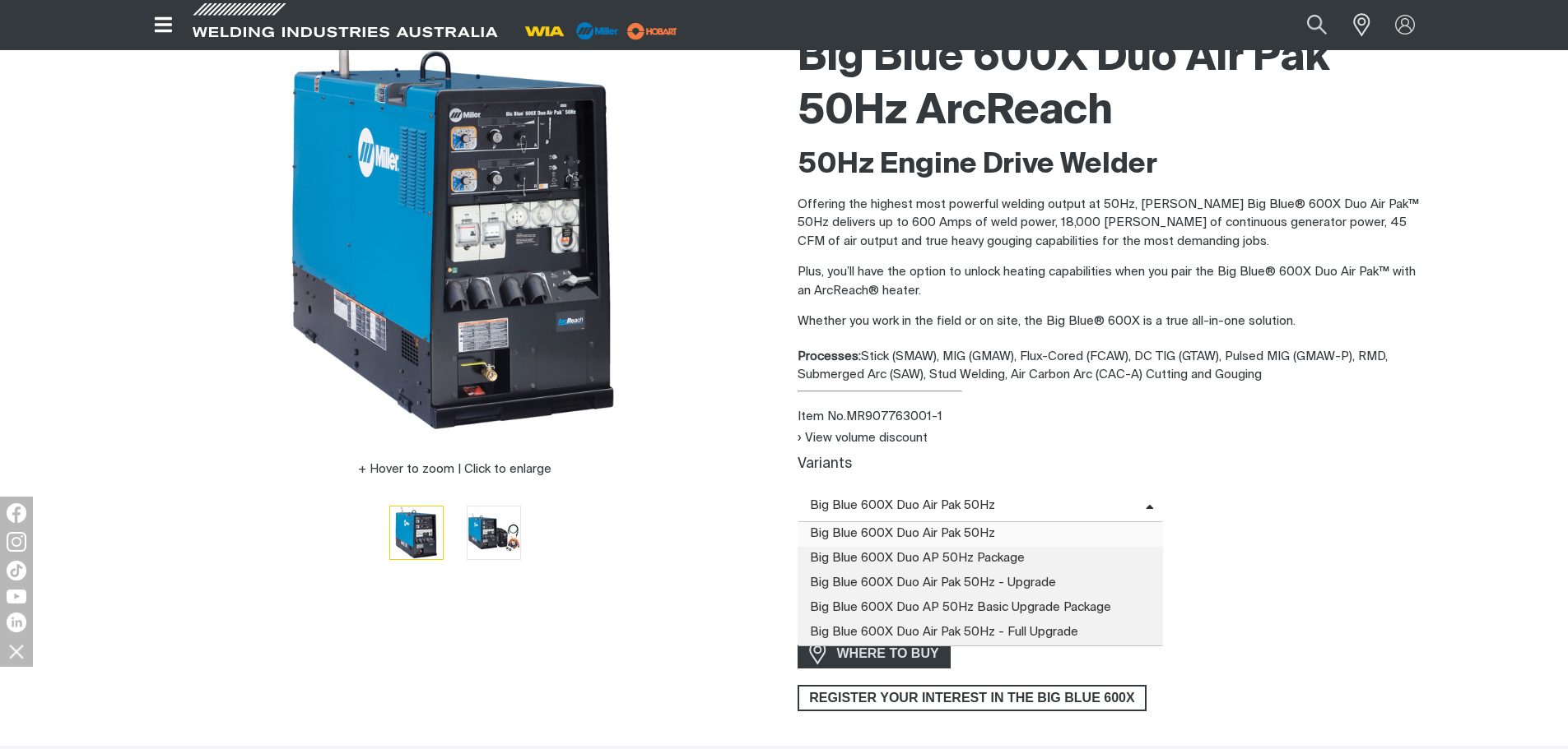
click at [948, 532] on span "Big Blue 600X Duo Air Pak 50Hz" at bounding box center [980, 534] width 367 height 24
click at [930, 495] on span "Big Blue 600X Duo Air Pak 50Hz" at bounding box center [980, 507] width 367 height 32
click at [915, 556] on span "Big Blue 600X Duo AP 50Hz Package" at bounding box center [980, 559] width 367 height 24
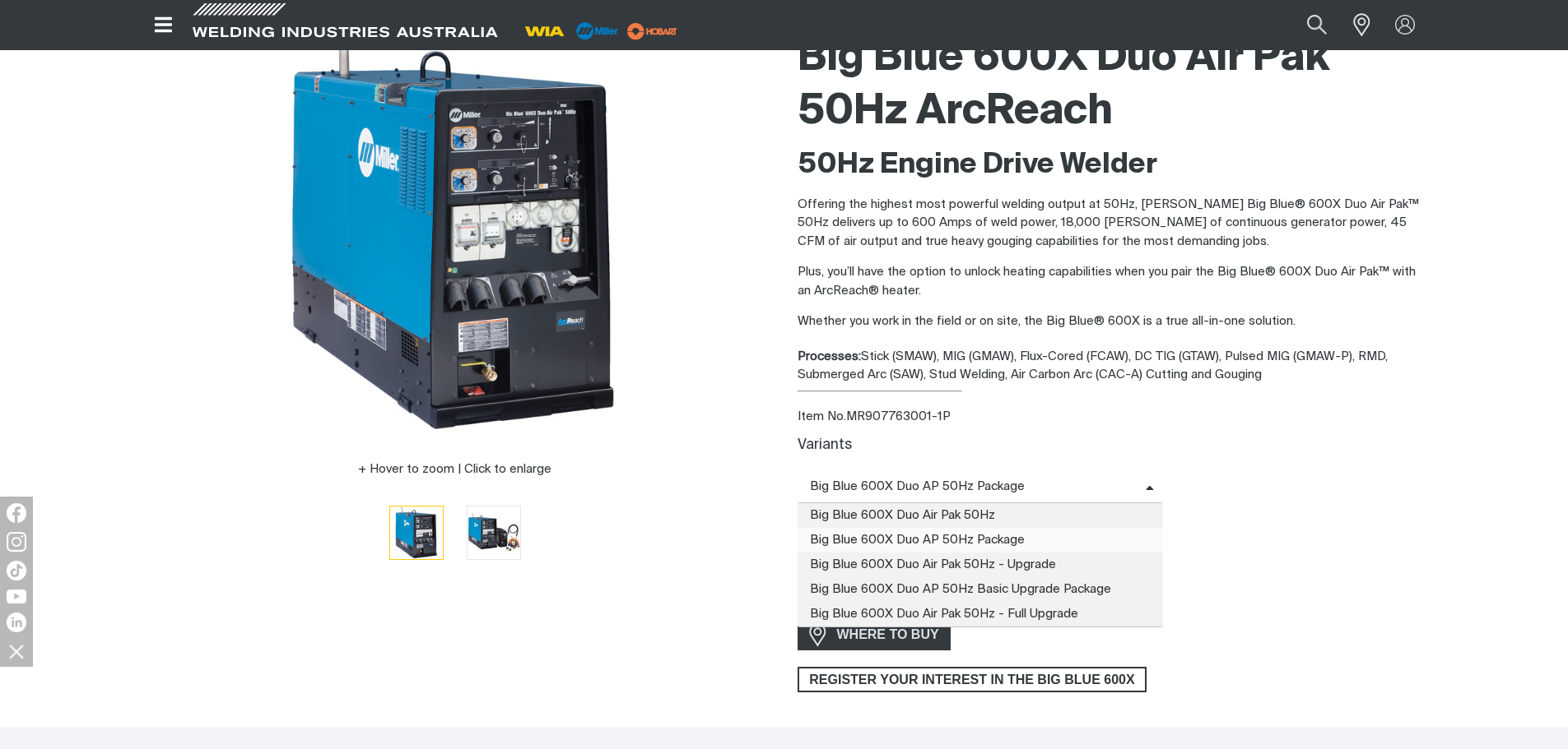
click at [914, 493] on span "Big Blue 600X Duo AP 50Hz Package" at bounding box center [970, 487] width 348 height 19
click at [914, 509] on span "Big Blue 600X Duo Air Pak 50Hz" at bounding box center [980, 515] width 367 height 24
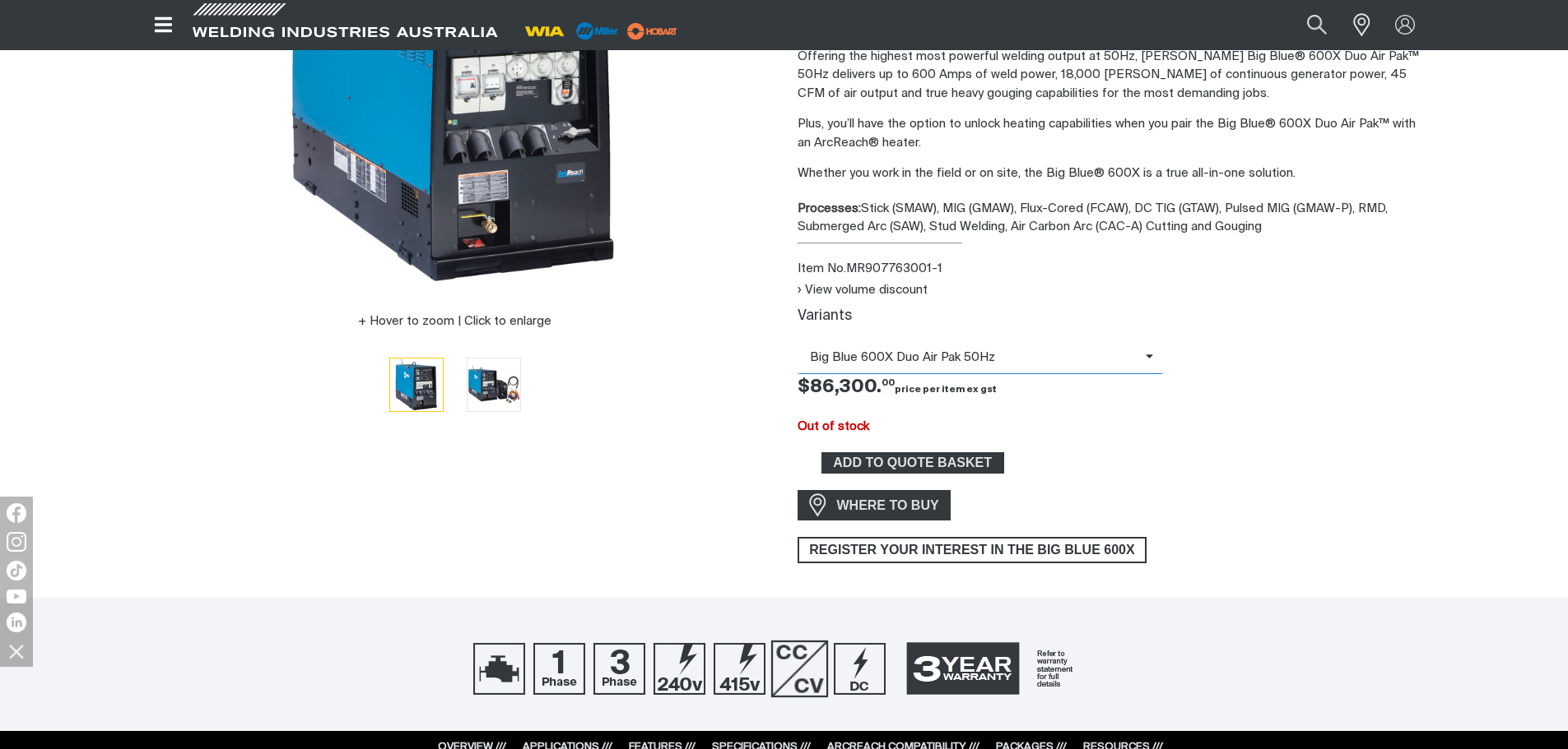
scroll to position [411, 0]
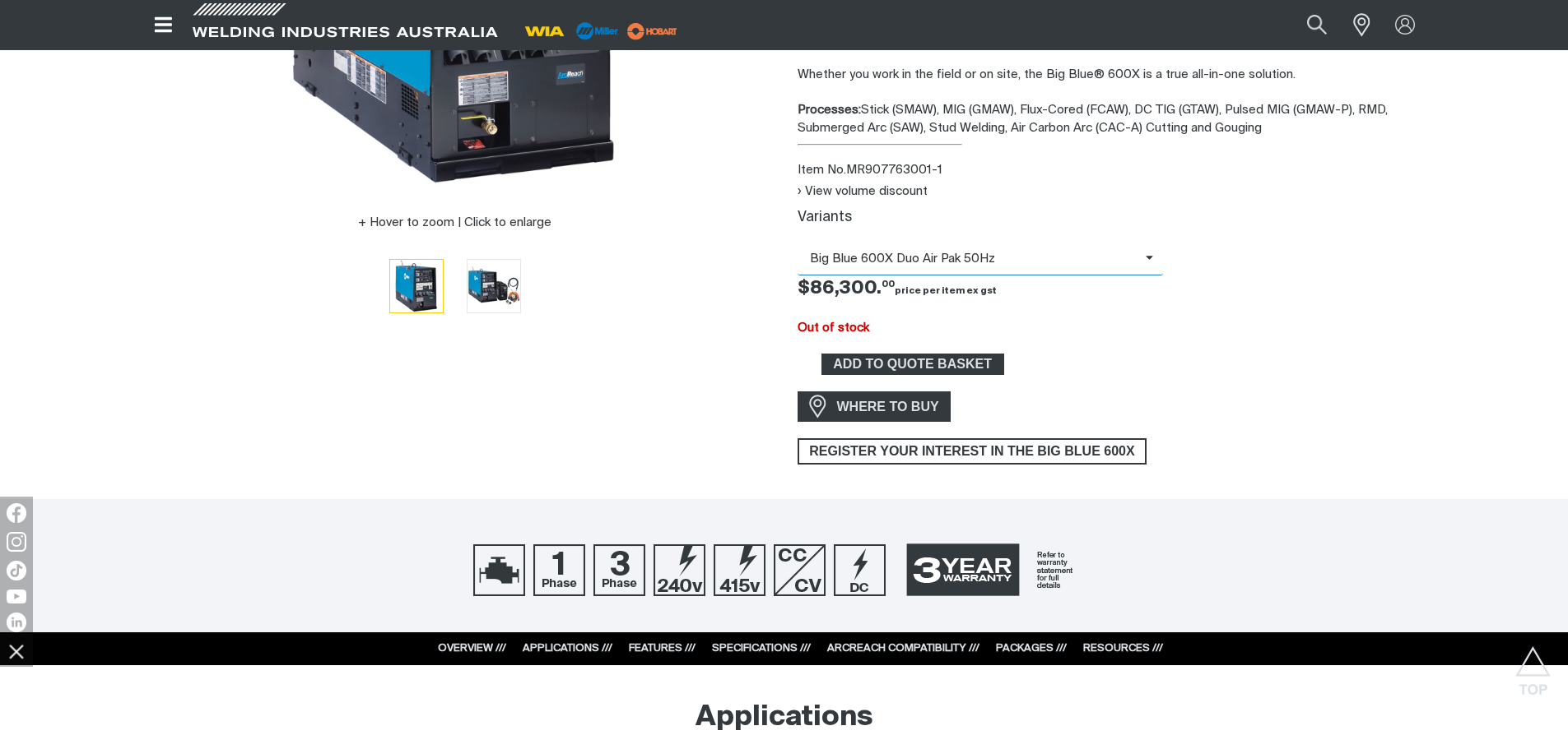
click at [932, 253] on span "Big Blue 600X Duo Air Pak 50Hz" at bounding box center [970, 259] width 348 height 19
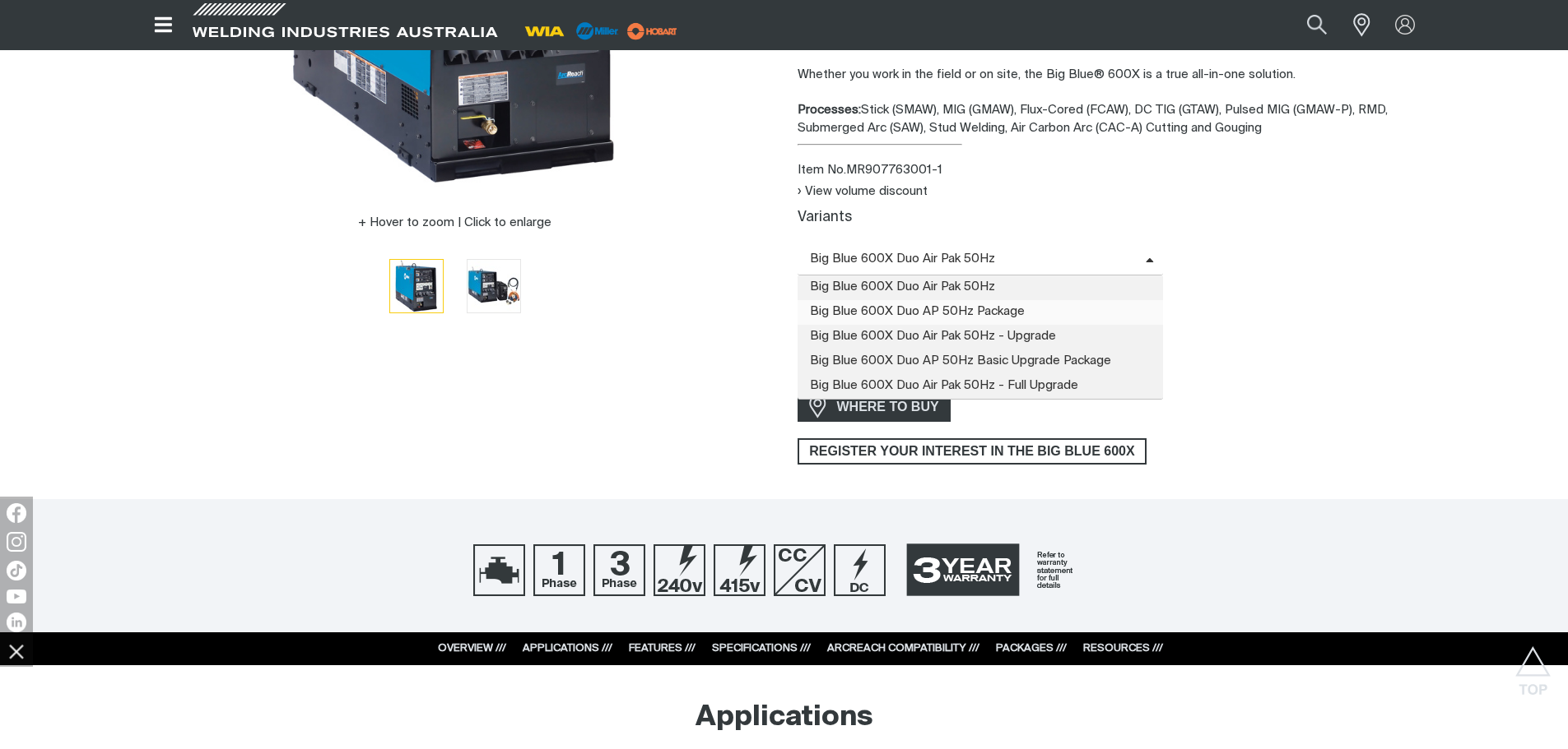
click at [890, 308] on span "Big Blue 600X Duo AP 50Hz Package" at bounding box center [980, 312] width 367 height 24
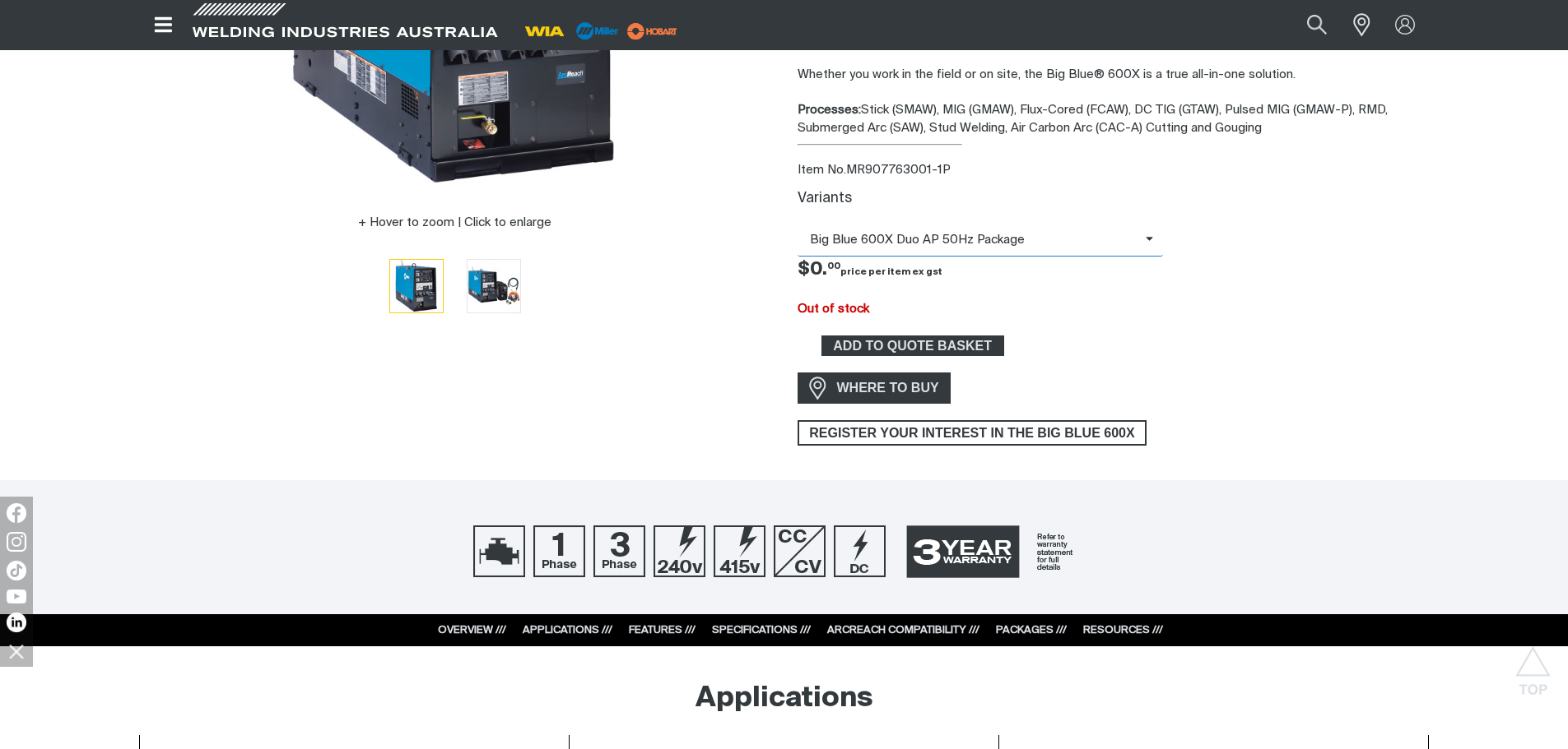
click at [924, 239] on span "Big Blue 600X Duo AP 50Hz Package" at bounding box center [970, 240] width 348 height 19
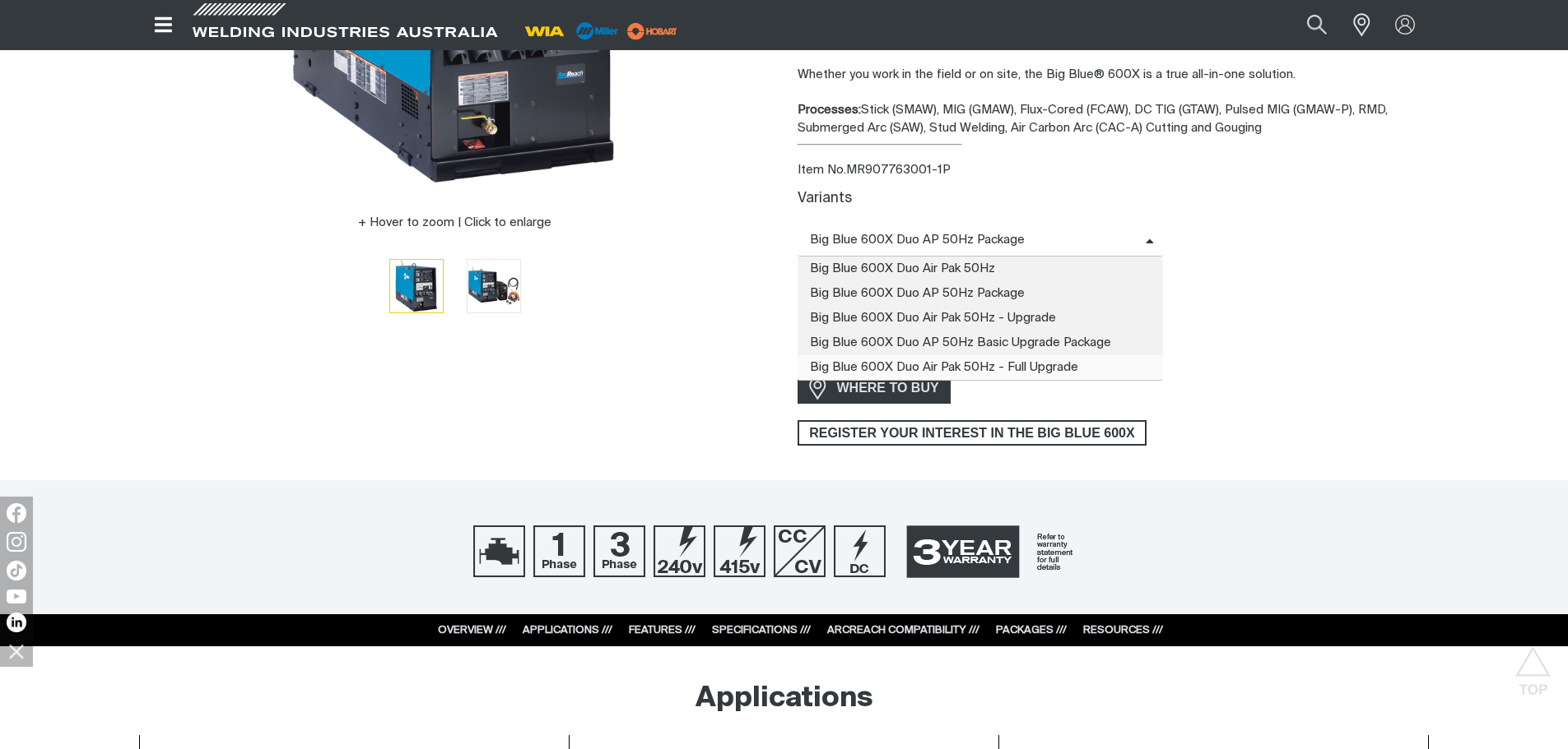
click at [943, 360] on span "Big Blue 600X Duo Air Pak 50Hz - Full Upgrade" at bounding box center [980, 367] width 367 height 24
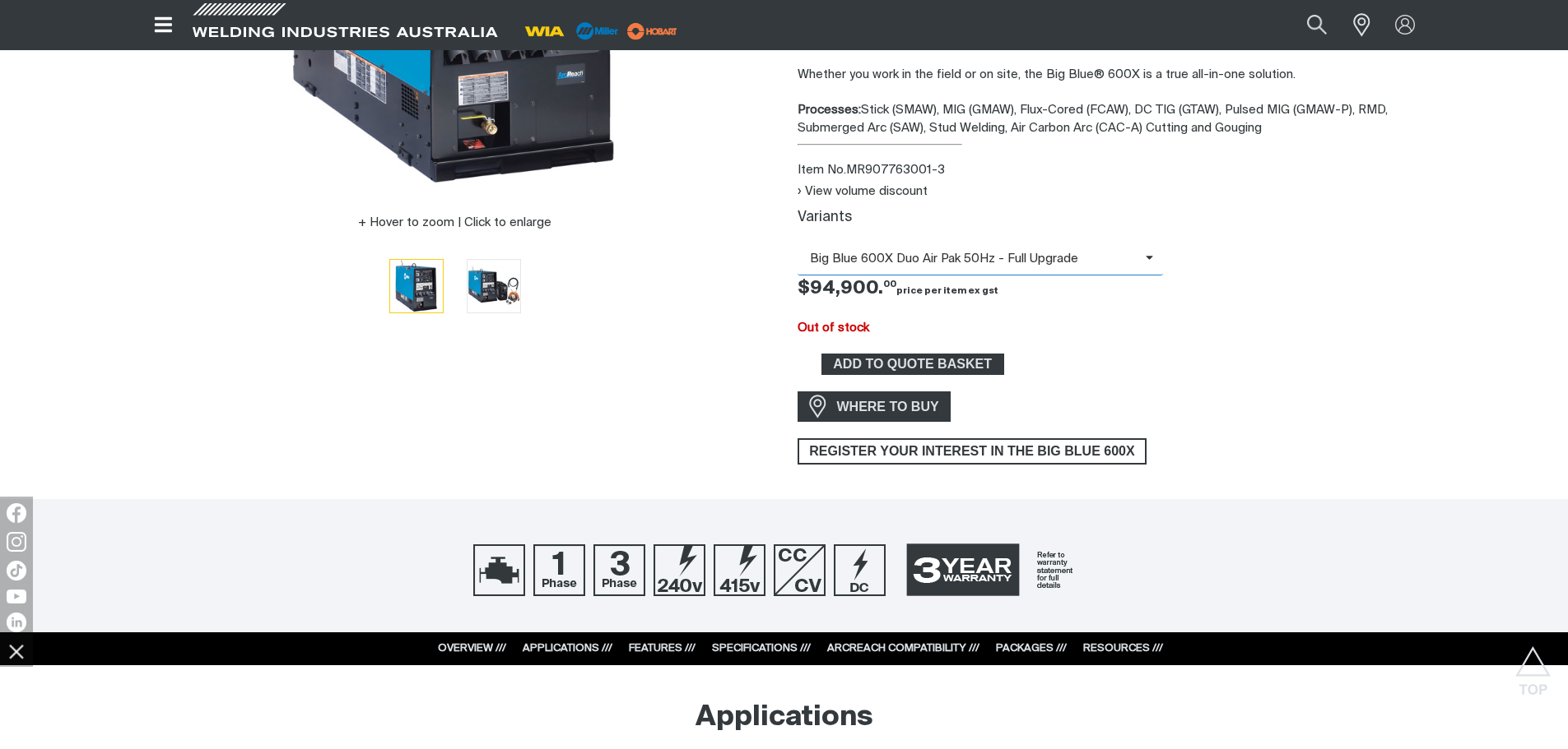
click at [902, 256] on span "Big Blue 600X Duo Air Pak 50Hz - Full Upgrade" at bounding box center [970, 259] width 348 height 19
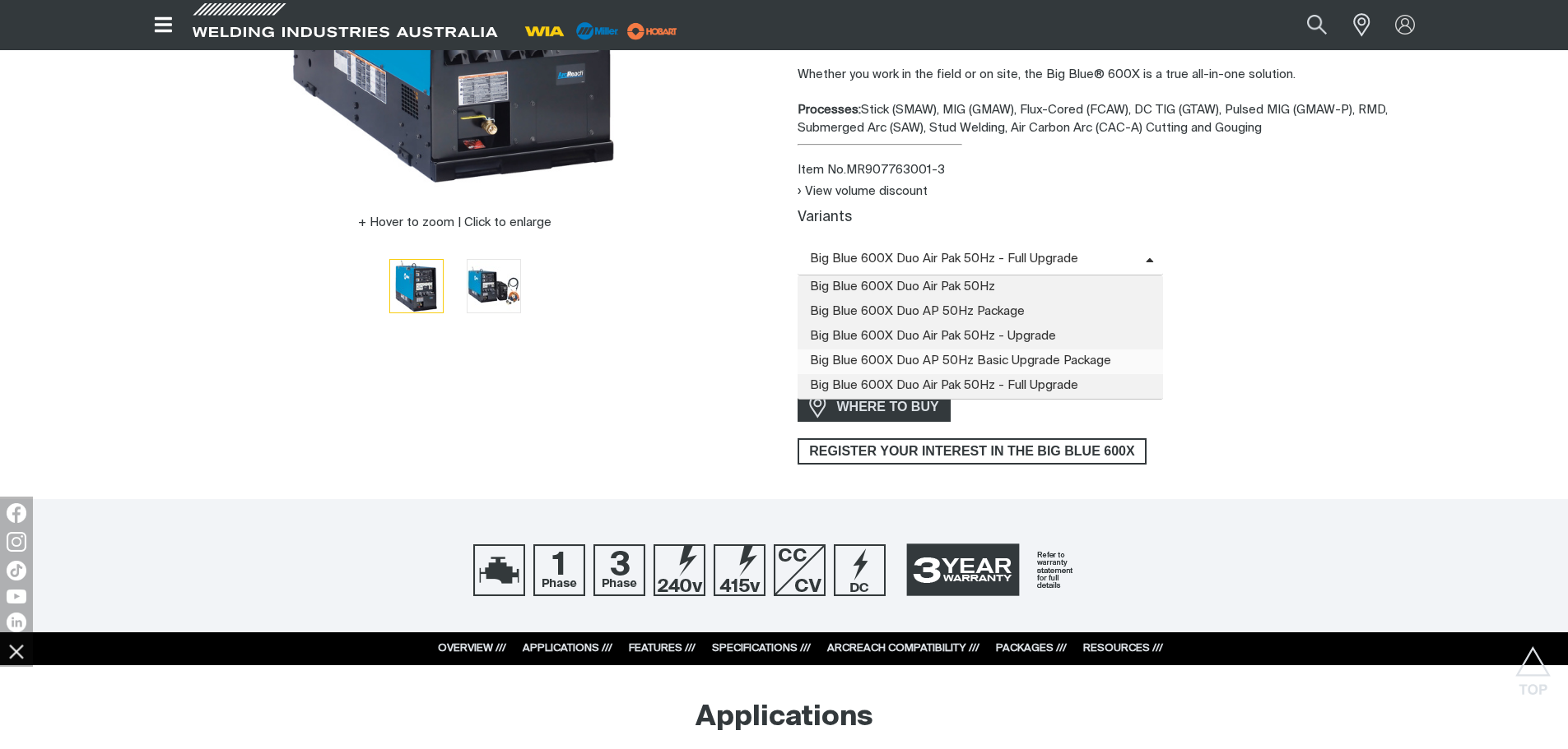
click at [901, 352] on span "Big Blue 600X Duo AP 50Hz Basic Upgrade Package" at bounding box center [980, 361] width 367 height 24
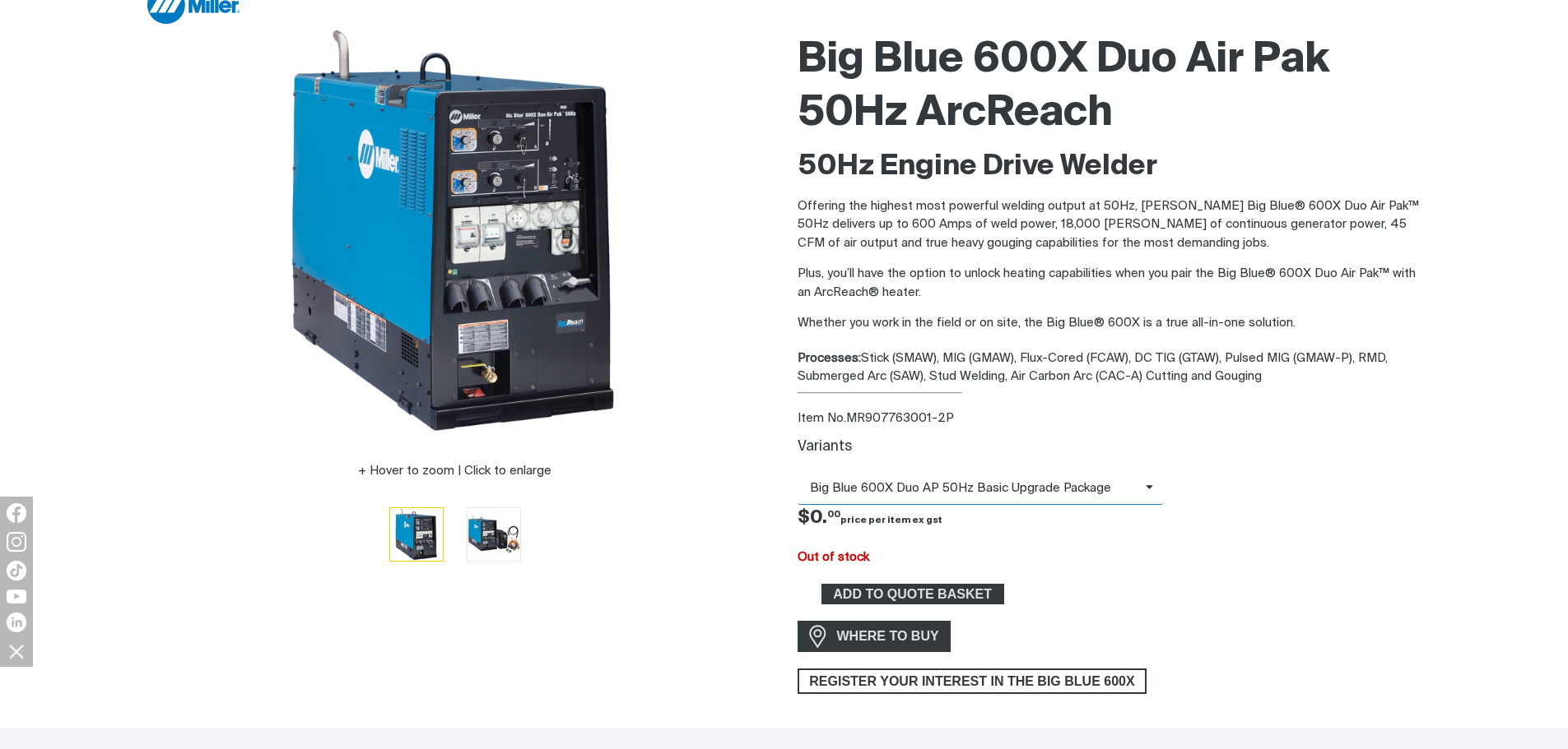
scroll to position [164, 0]
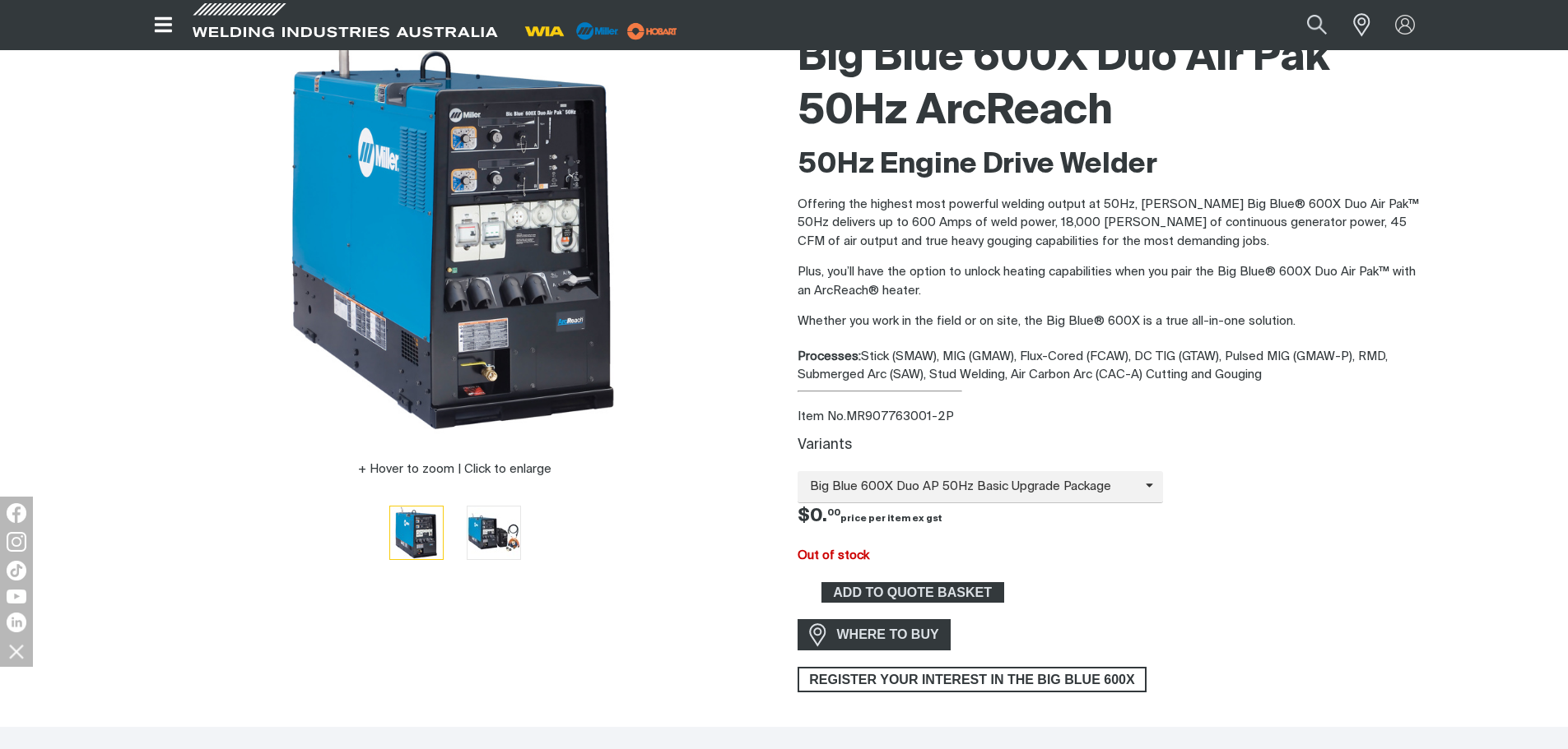
click at [570, 656] on div "Hover to zoom | Click to enlarge" at bounding box center [455, 358] width 632 height 669
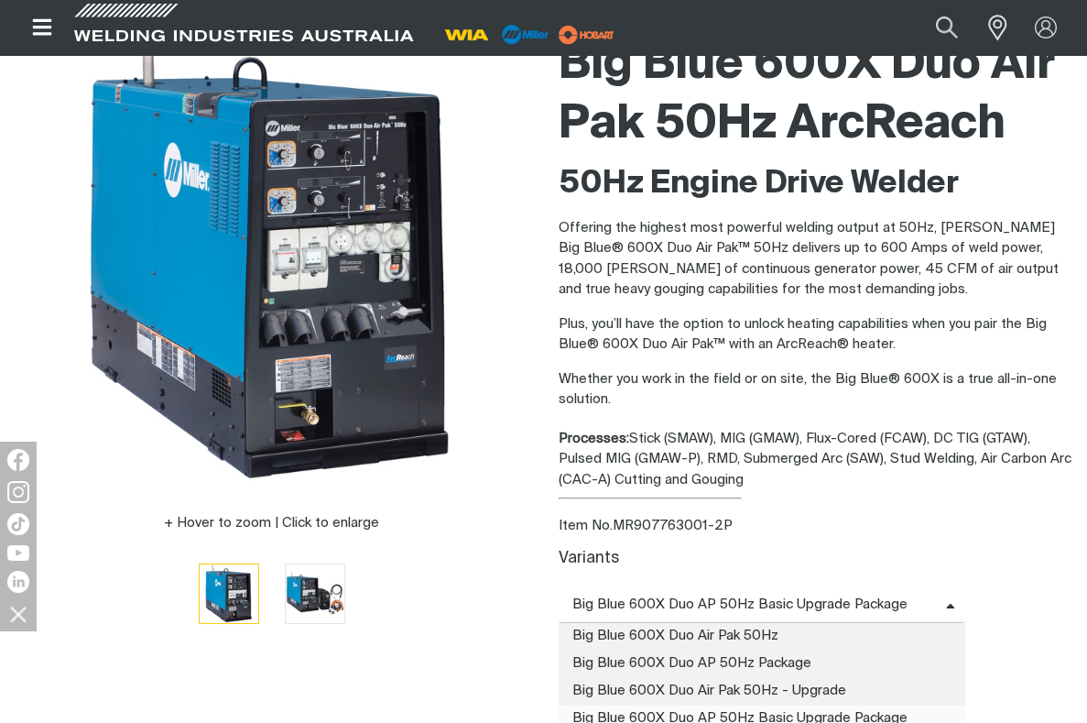
click at [717, 602] on span "Big Blue 600X Duo AP 50Hz Basic Upgrade Package" at bounding box center [752, 604] width 387 height 21
click at [707, 659] on span "Big Blue 600X Duo AP 50Hz Package" at bounding box center [763, 663] width 408 height 27
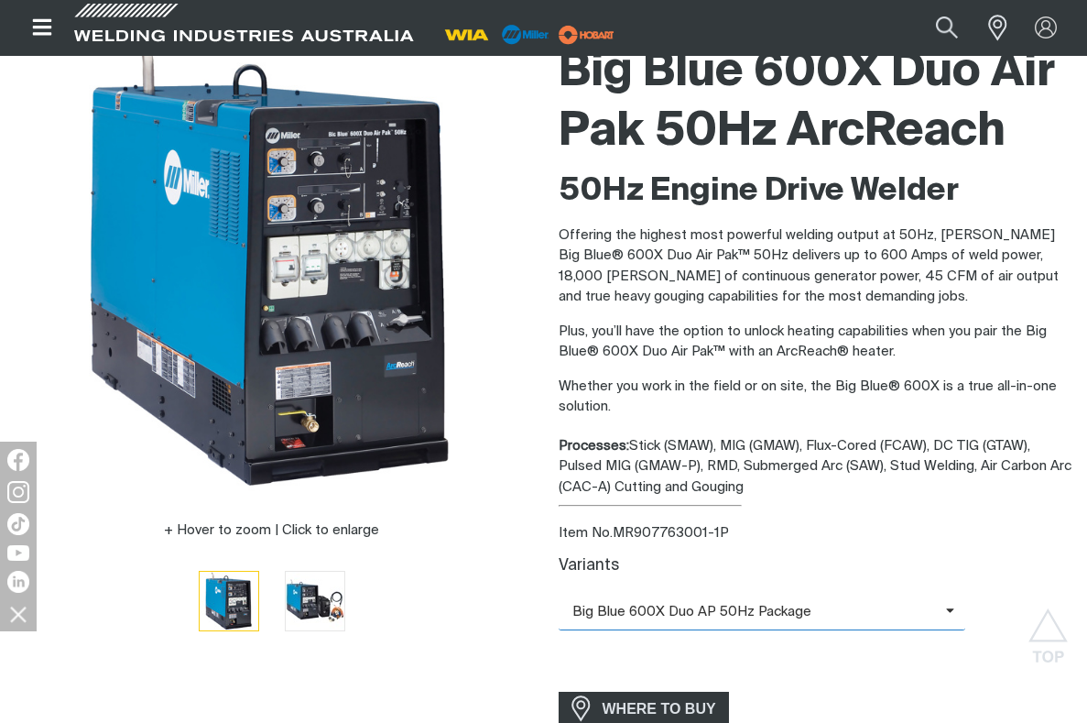
scroll to position [0, 0]
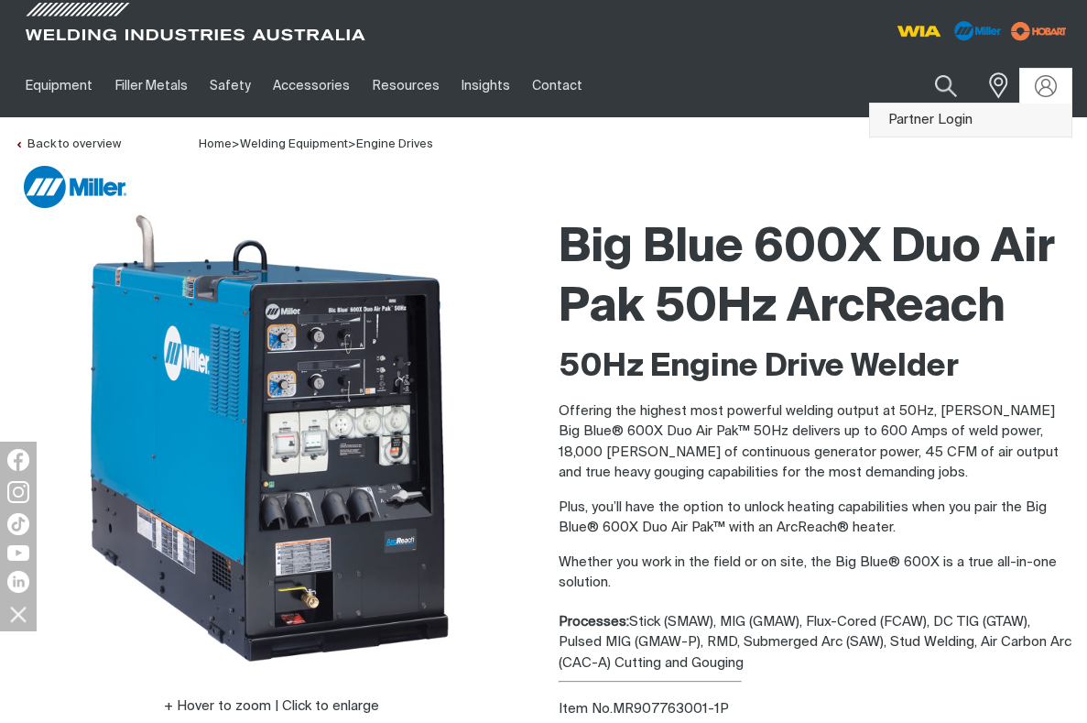
click at [948, 119] on link "Partner Login" at bounding box center [970, 120] width 201 height 34
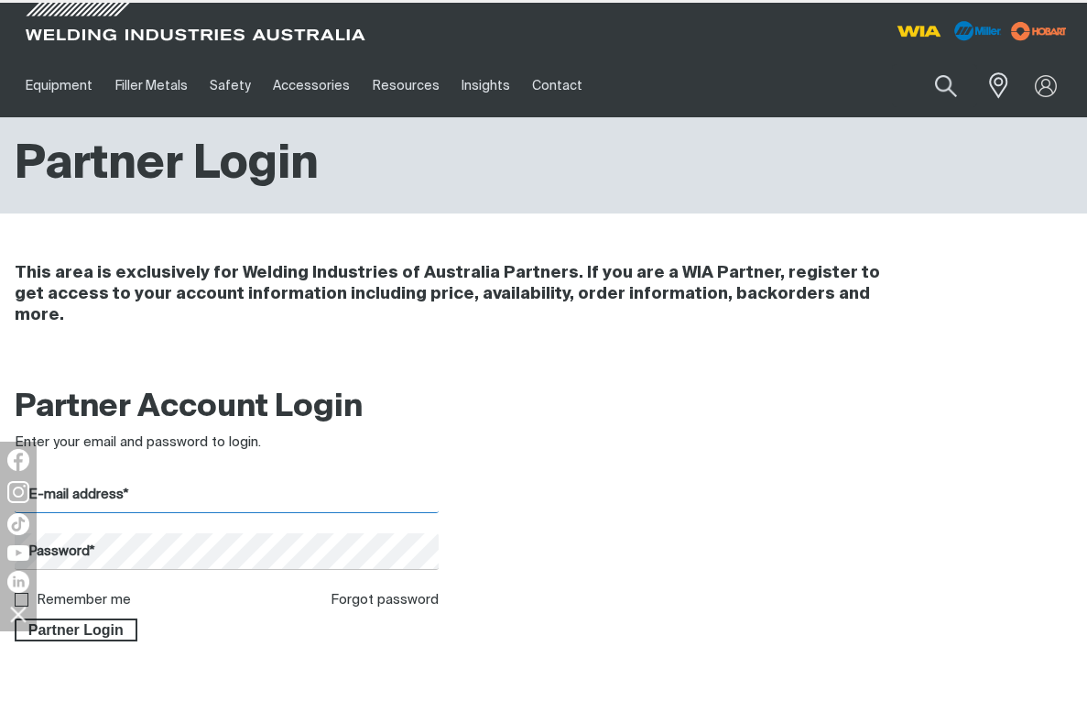
type input "[PERSON_NAME][EMAIL_ADDRESS][PERSON_NAME][DOMAIN_NAME]"
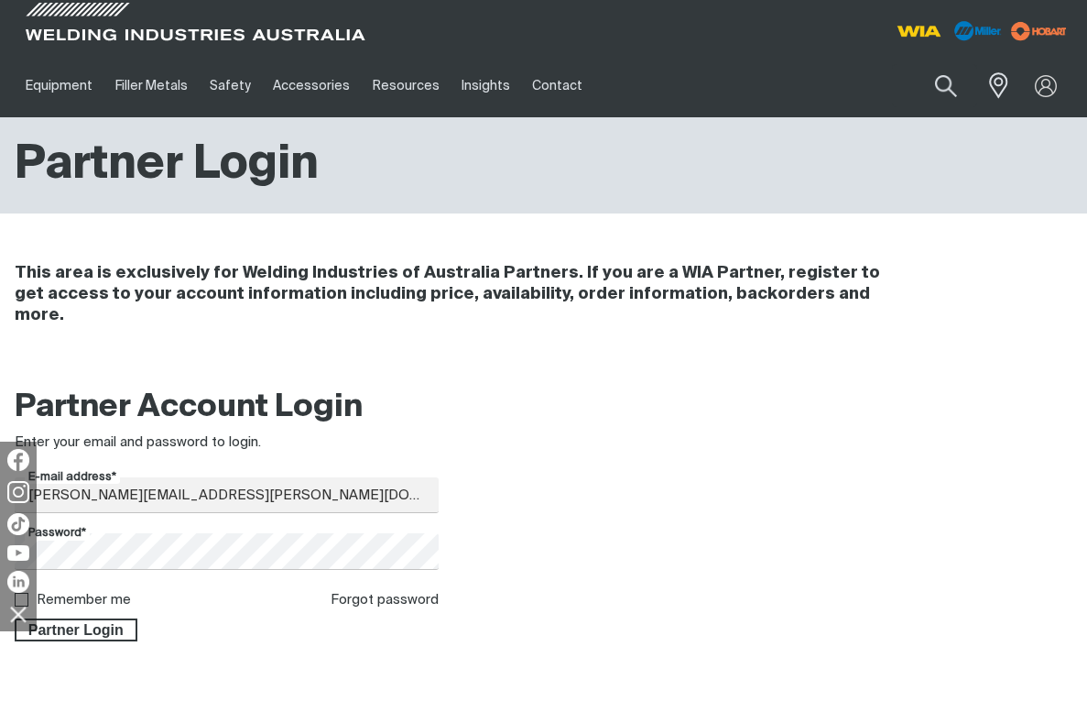
click at [16, 614] on img at bounding box center [18, 613] width 31 height 31
click at [16, 593] on input "Remember me" at bounding box center [21, 599] width 12 height 12
checkbox input "true"
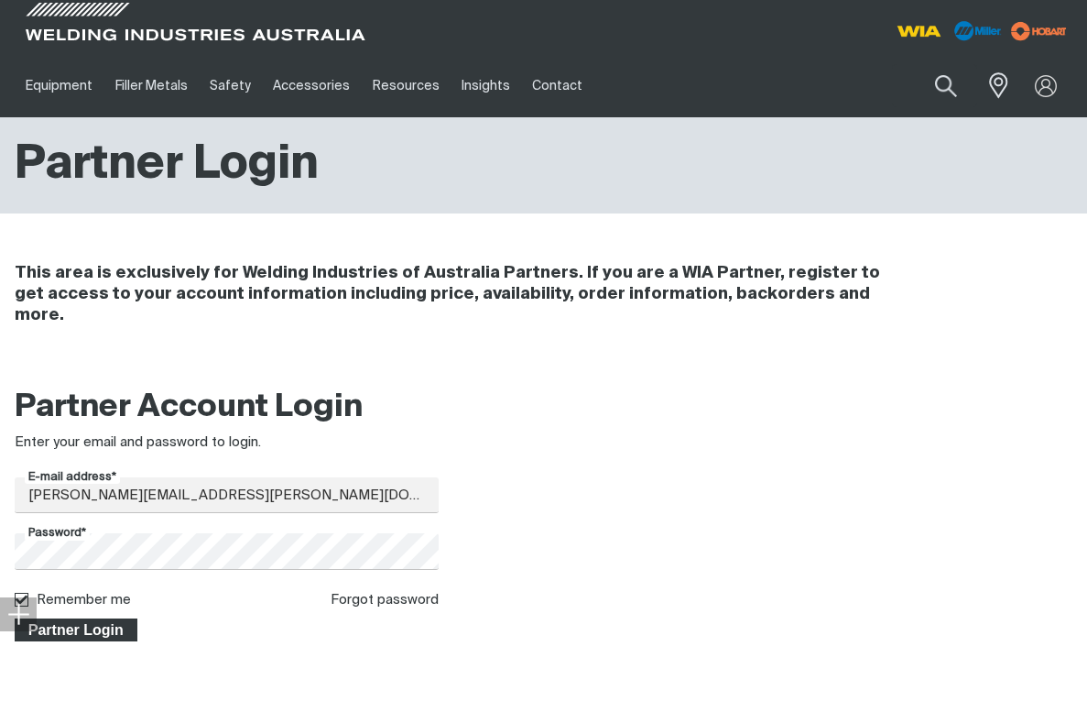
click at [68, 618] on span "Partner Login" at bounding box center [75, 630] width 119 height 24
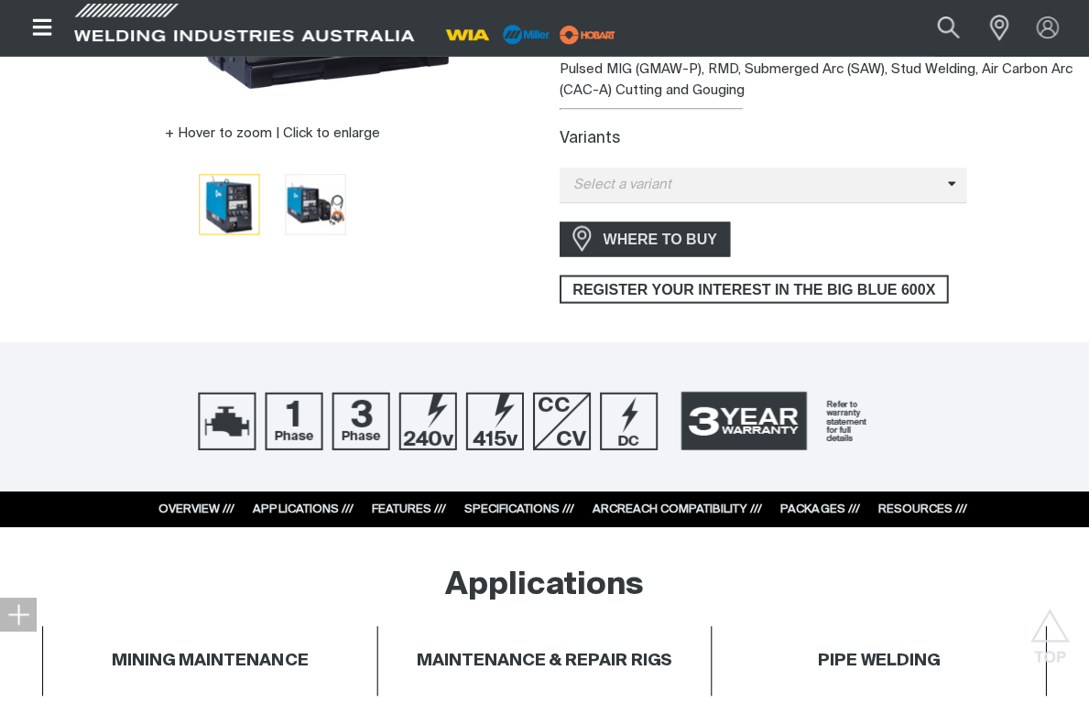
scroll to position [458, 0]
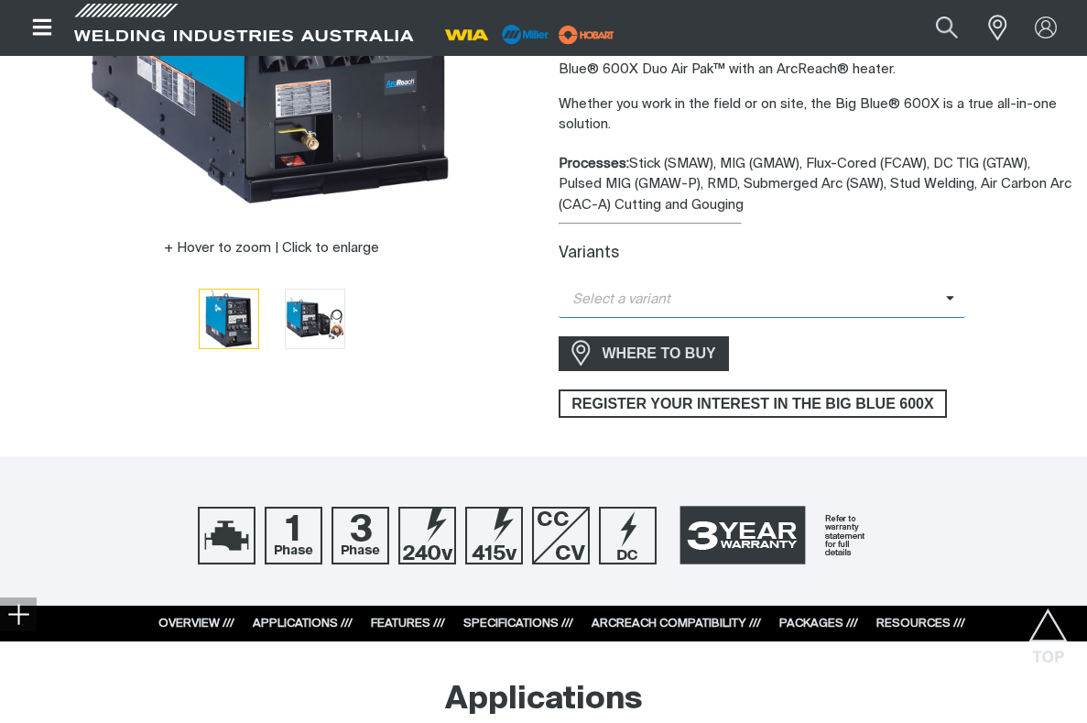
click at [777, 286] on span "Select a variant" at bounding box center [763, 300] width 408 height 36
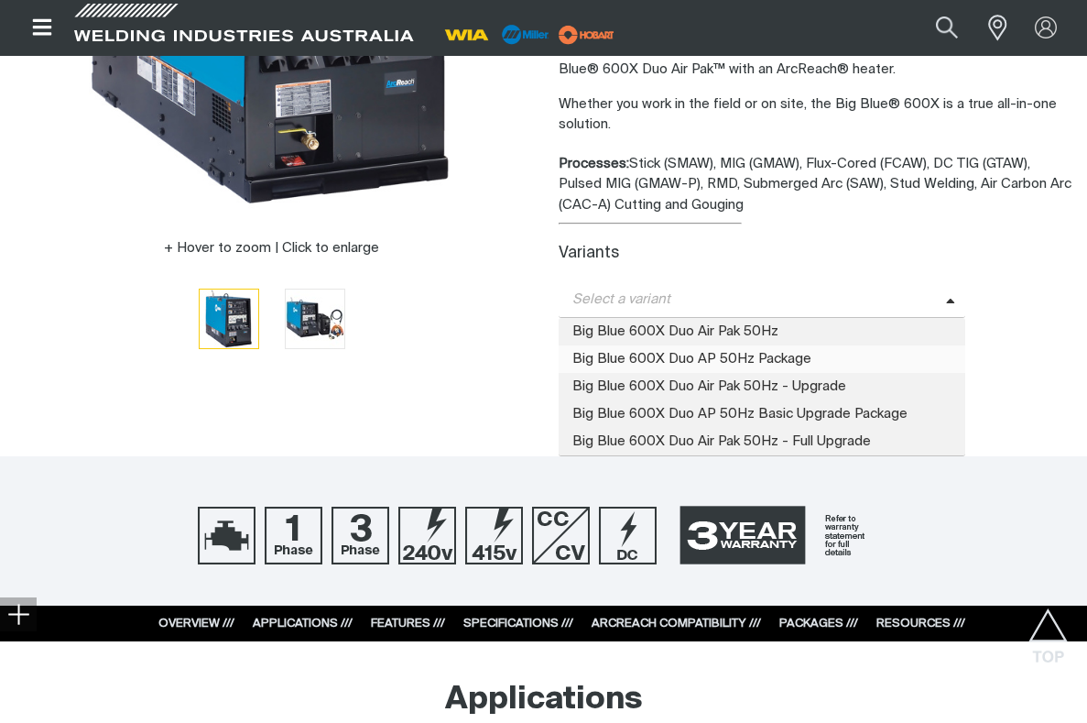
click at [746, 364] on span "Big Blue 600X Duo AP 50Hz Package" at bounding box center [763, 358] width 408 height 27
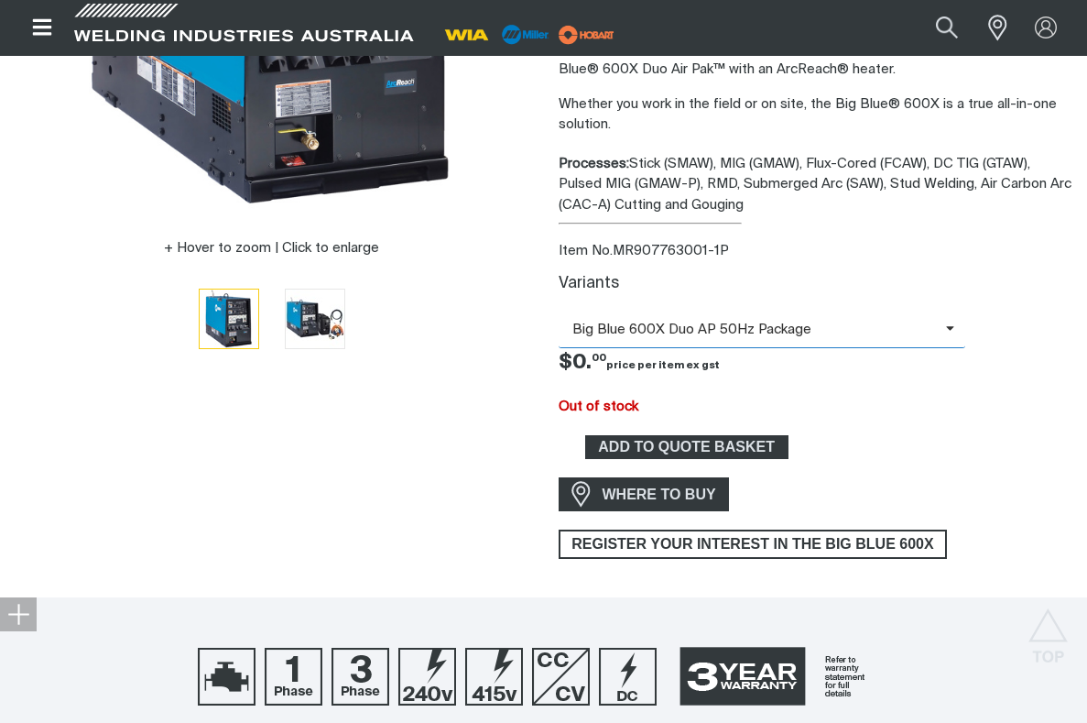
click at [762, 335] on span "Big Blue 600X Duo AP 50Hz Package" at bounding box center [752, 330] width 387 height 21
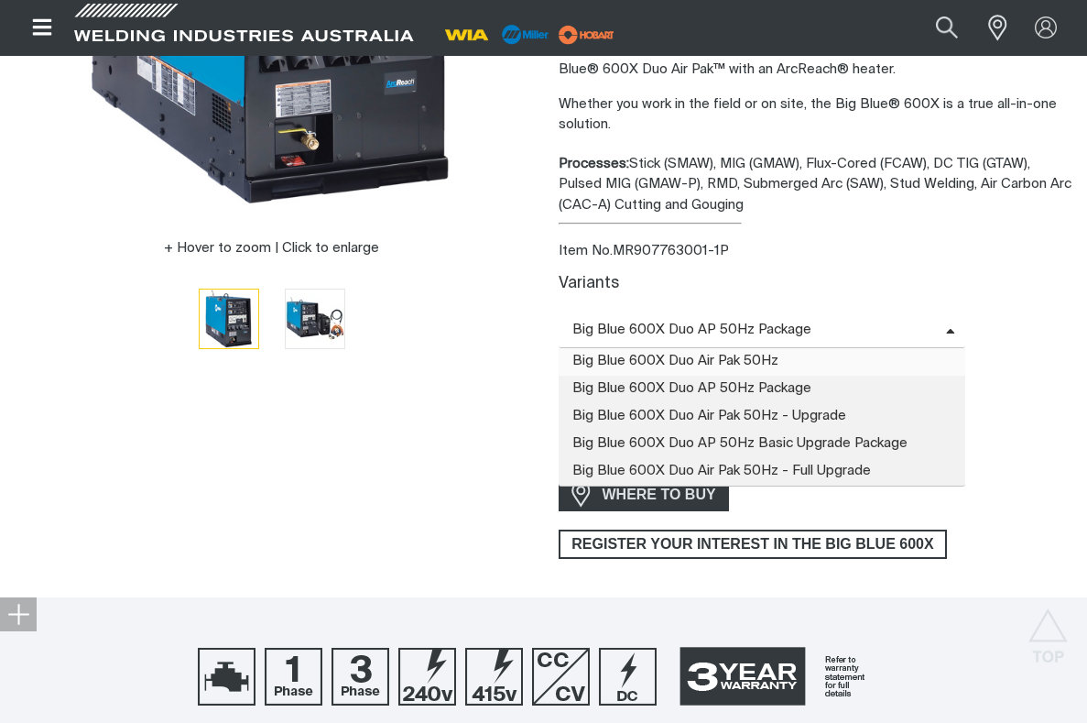
click at [745, 357] on span "Big Blue 600X Duo Air Pak 50Hz" at bounding box center [763, 361] width 408 height 27
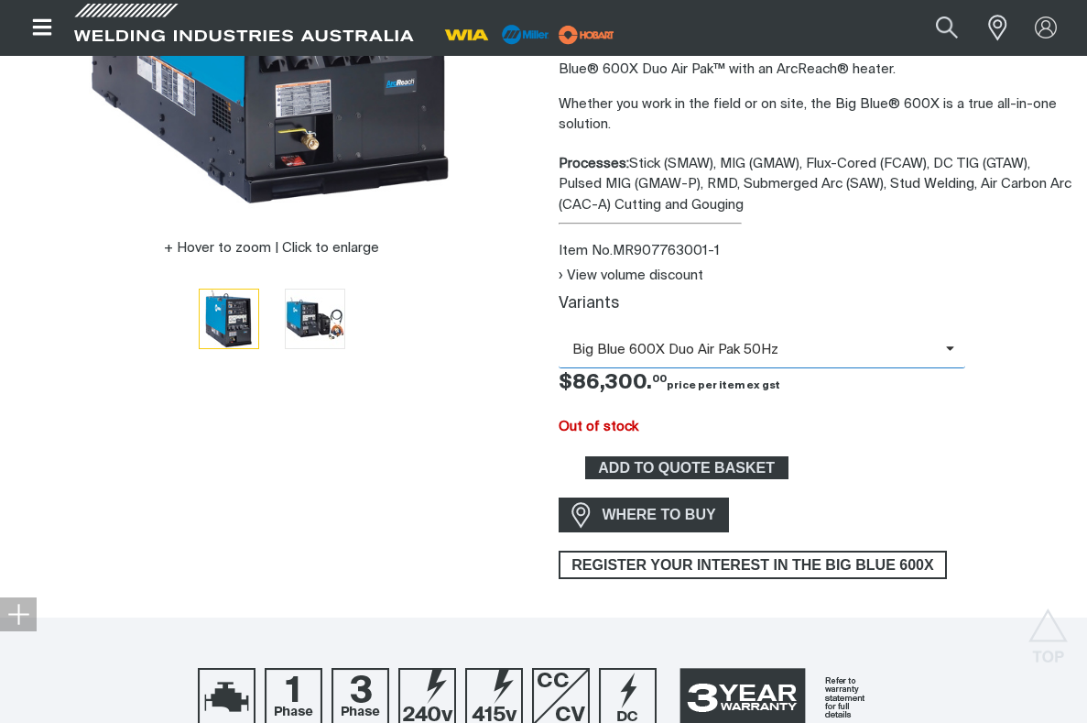
click at [745, 350] on span "Big Blue 600X Duo Air Pak 50Hz" at bounding box center [752, 350] width 387 height 21
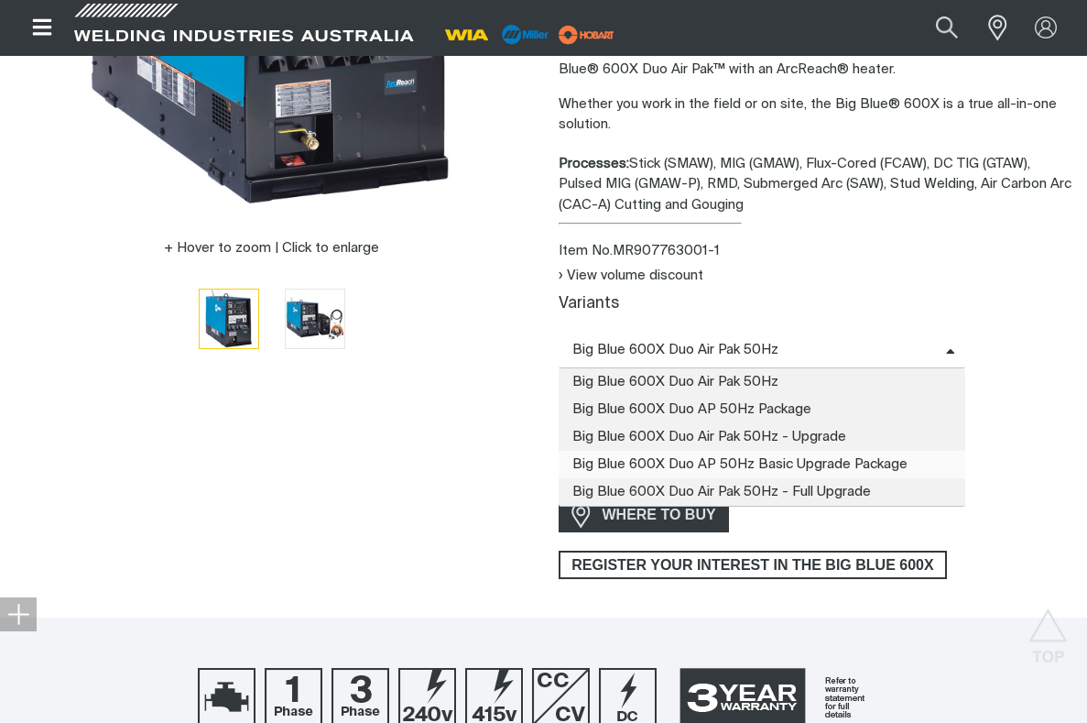
click at [757, 462] on span "Big Blue 600X Duo AP 50Hz Basic Upgrade Package" at bounding box center [763, 464] width 408 height 27
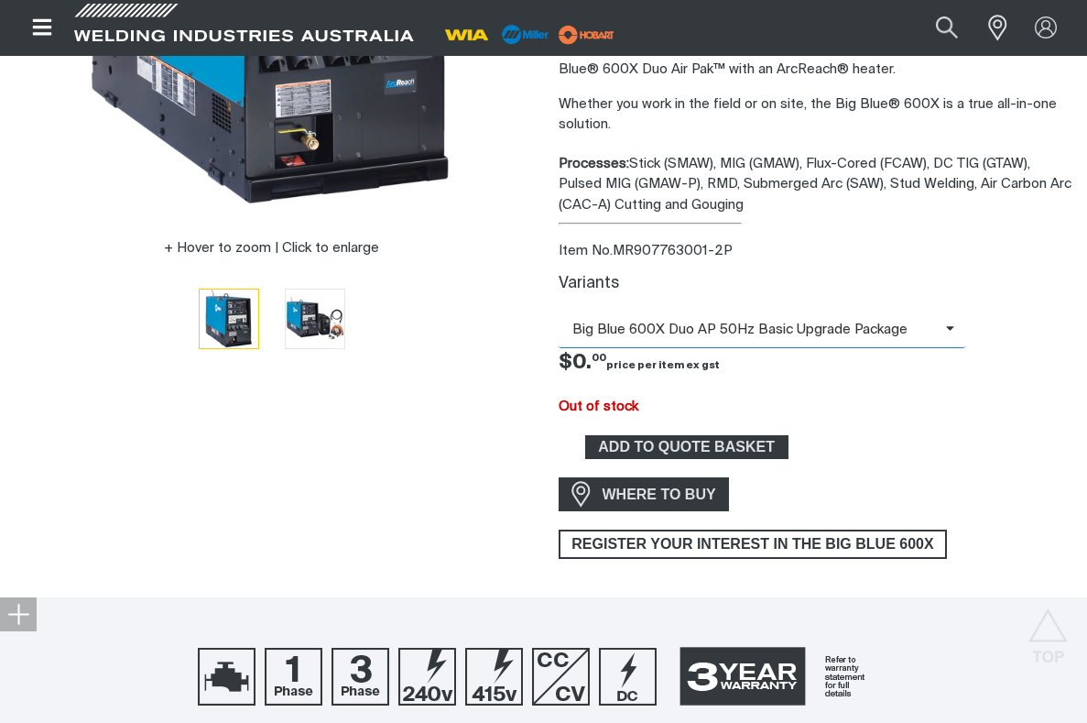
click at [741, 330] on span "Big Blue 600X Duo AP 50Hz Basic Upgrade Package" at bounding box center [752, 330] width 387 height 21
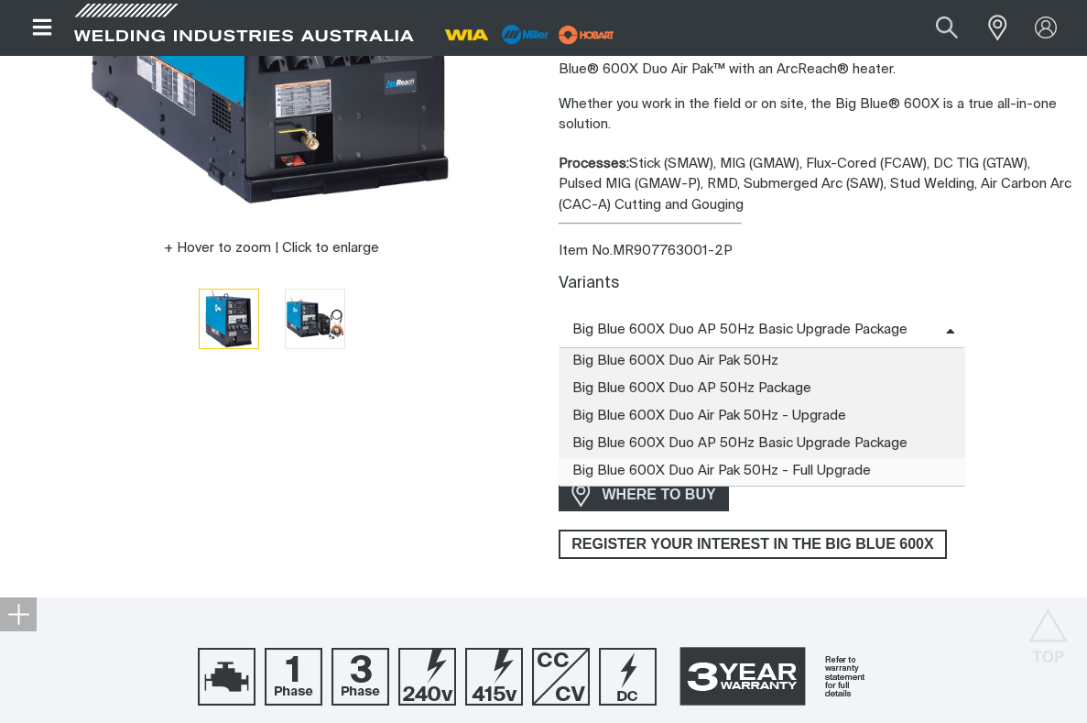
click at [745, 472] on span "Big Blue 600X Duo Air Pak 50Hz - Full Upgrade" at bounding box center [763, 471] width 408 height 27
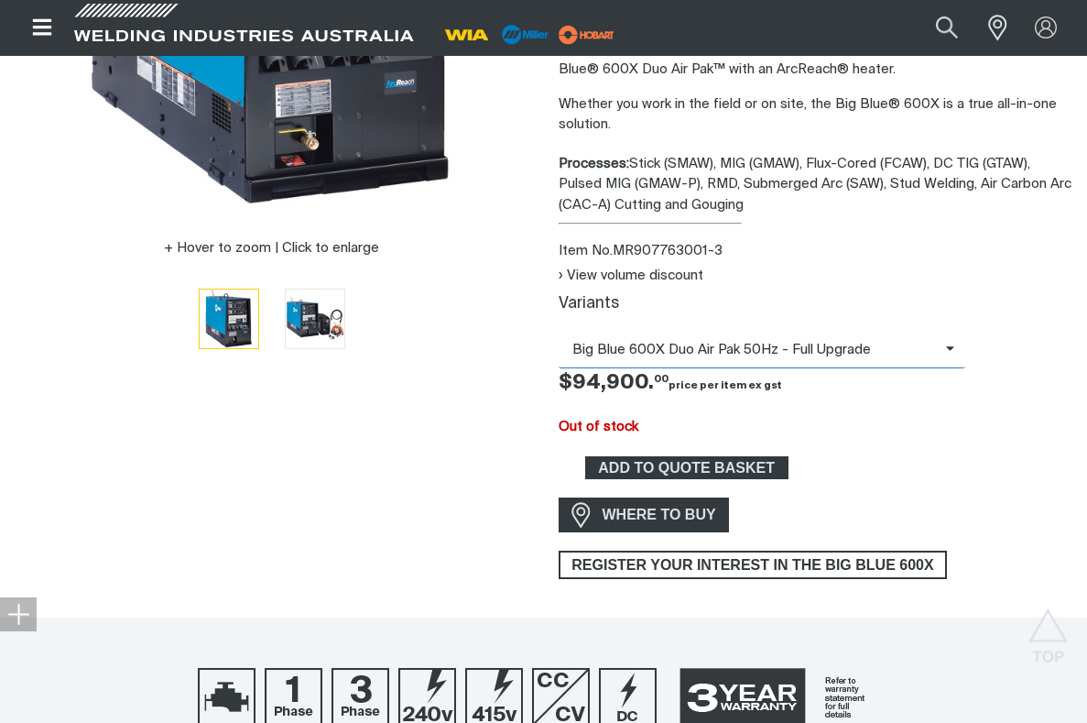
click at [723, 351] on span "Big Blue 600X Duo Air Pak 50Hz - Full Upgrade" at bounding box center [752, 350] width 387 height 21
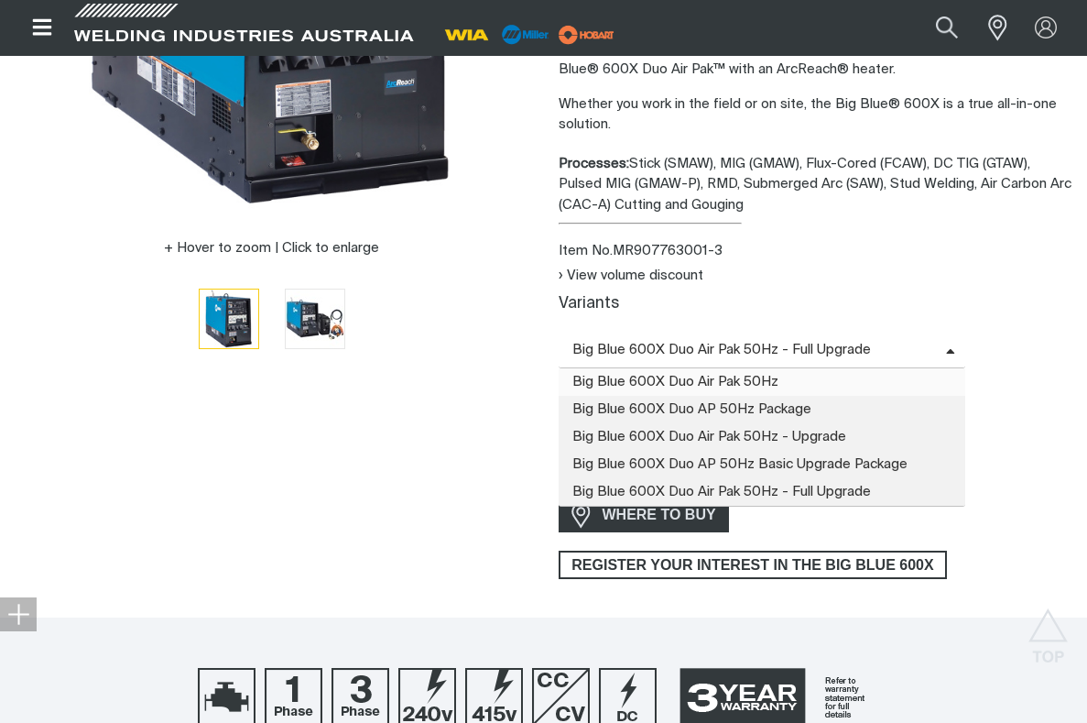
click at [726, 381] on span "Big Blue 600X Duo Air Pak 50Hz" at bounding box center [763, 381] width 408 height 27
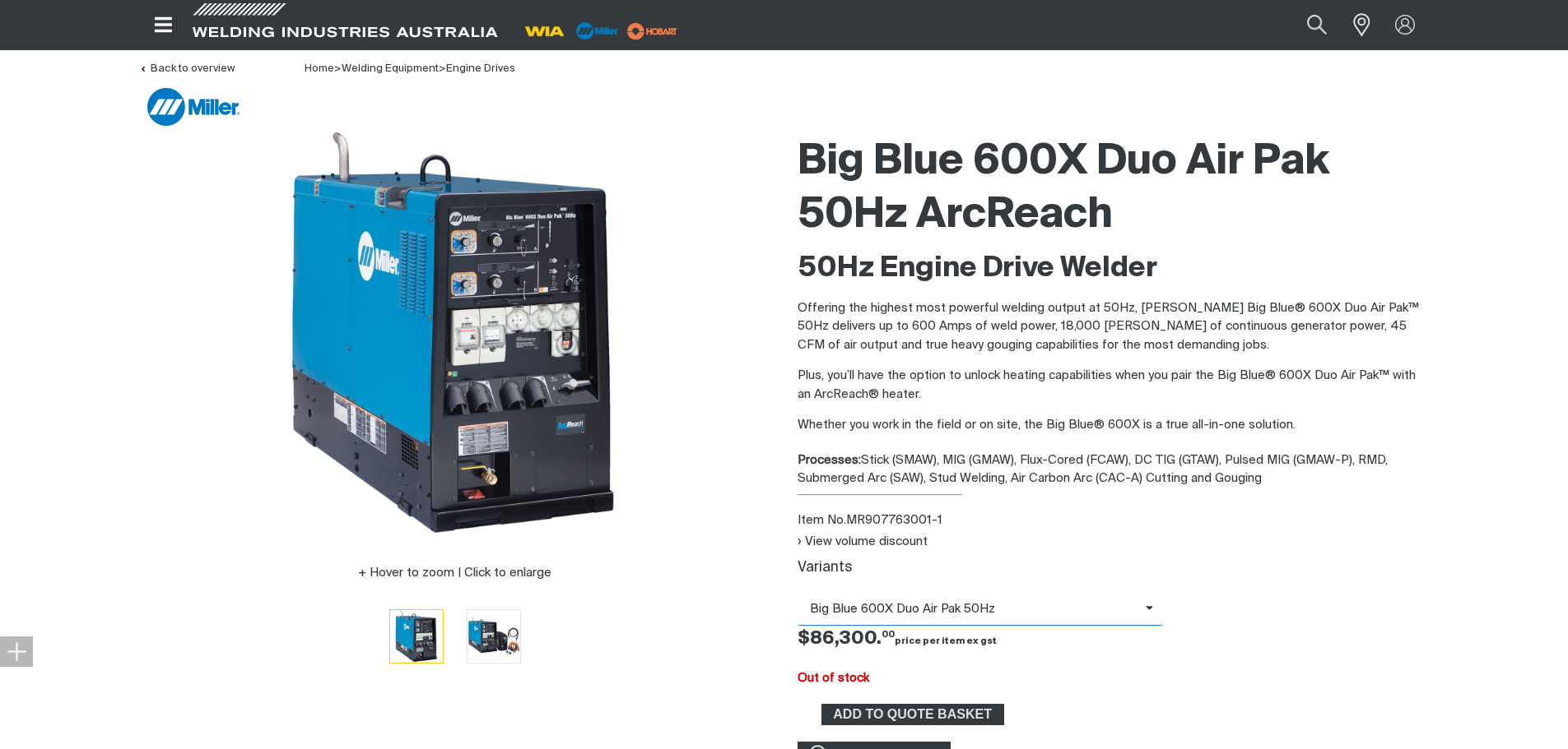
scroll to position [0, 0]
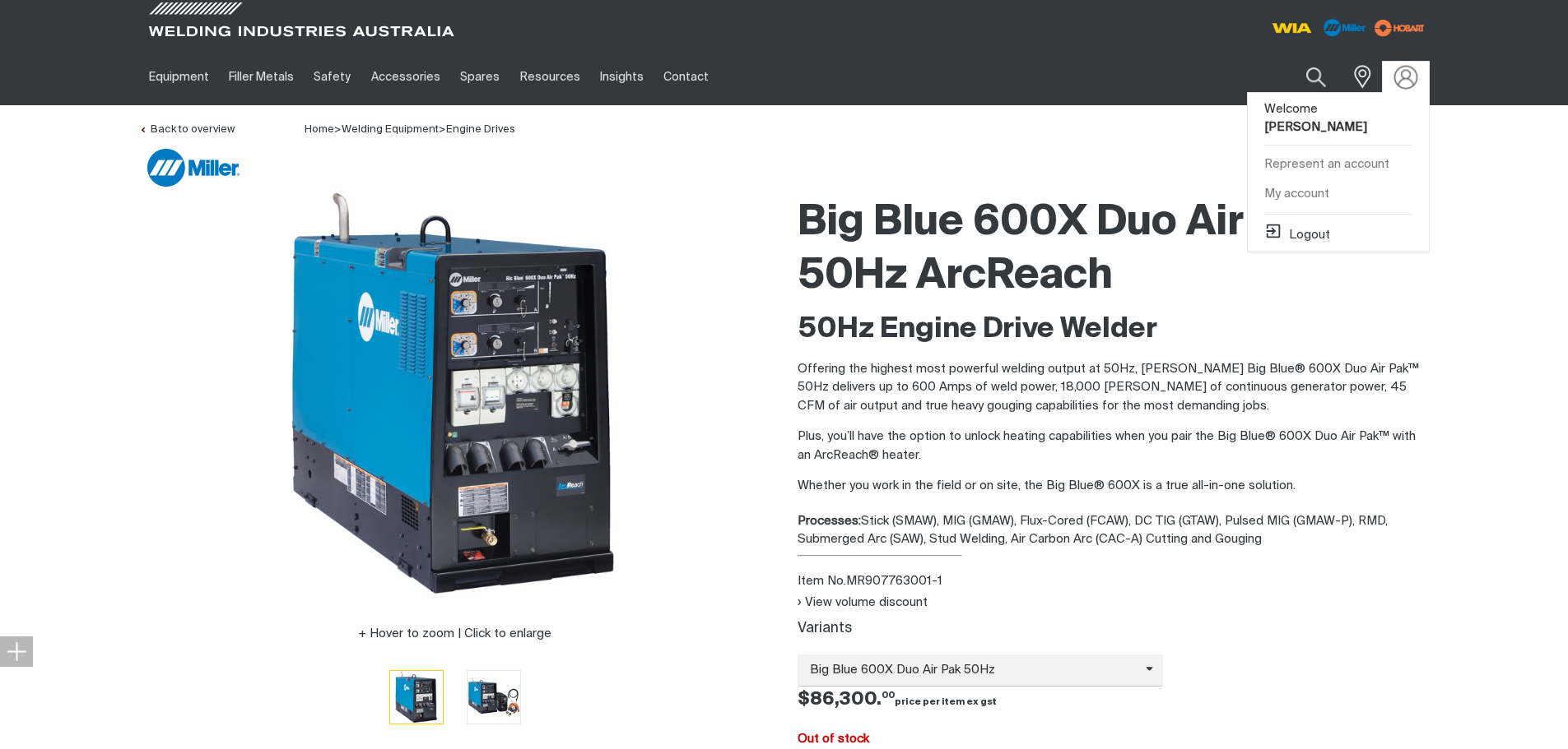
click at [1408, 71] on img at bounding box center [1404, 76] width 24 height 24
click at [1299, 222] on button "Logout" at bounding box center [1297, 232] width 66 height 20
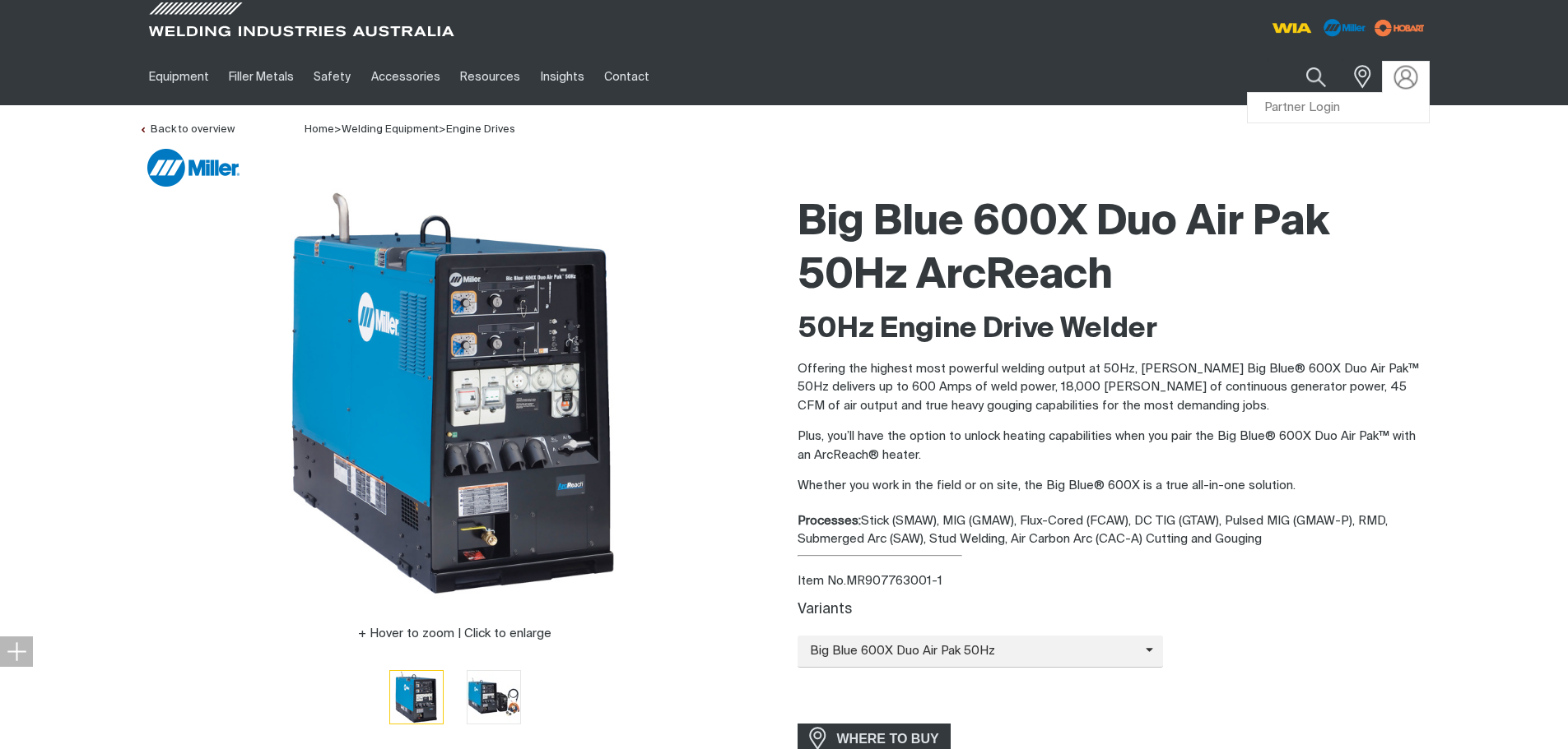
click at [1411, 66] on img at bounding box center [1404, 76] width 24 height 24
click at [1321, 110] on link "Partner Login" at bounding box center [1337, 108] width 181 height 31
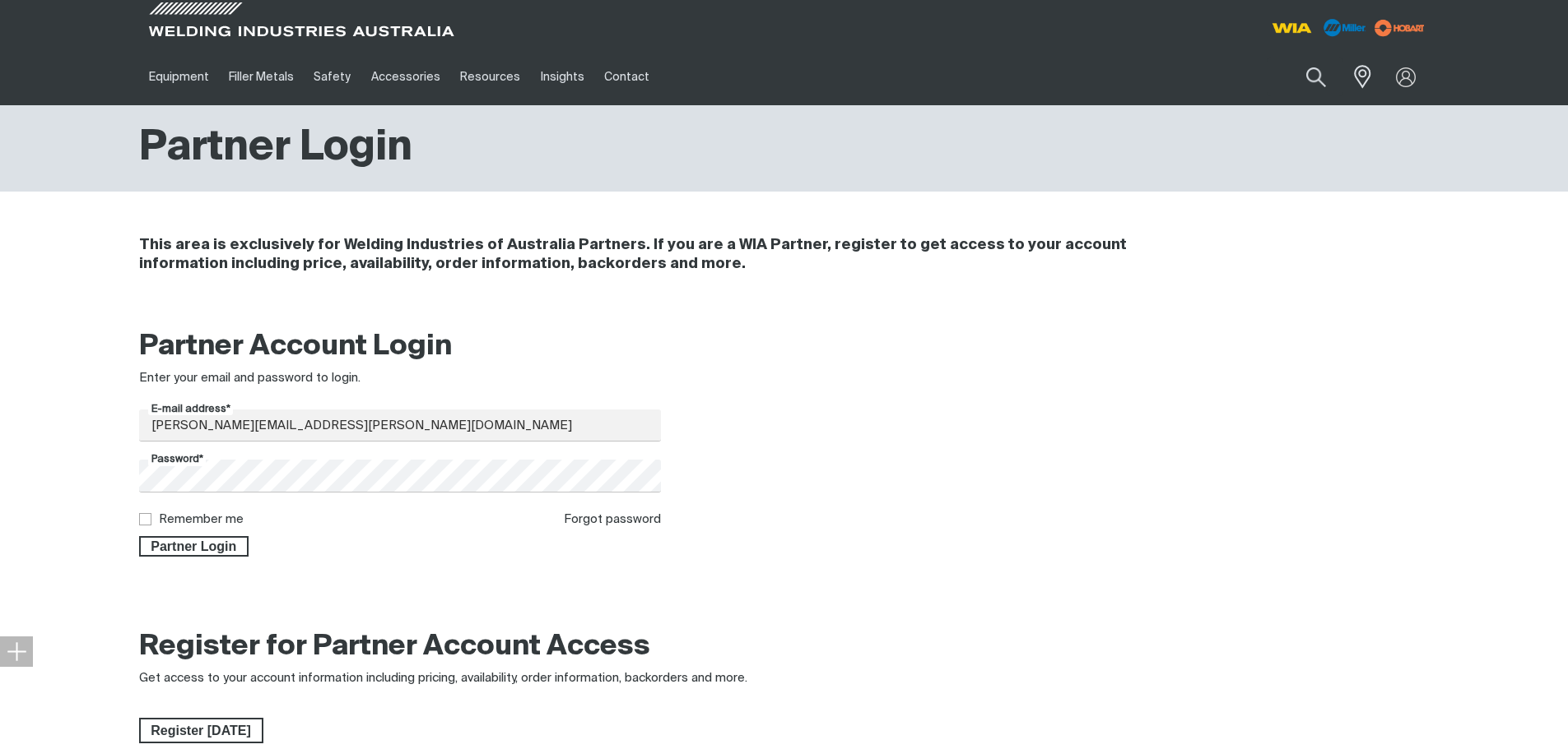
click at [146, 522] on input "Remember me" at bounding box center [145, 518] width 11 height 11
checkbox input "true"
click at [168, 542] on span "Partner Login" at bounding box center [194, 547] width 107 height 22
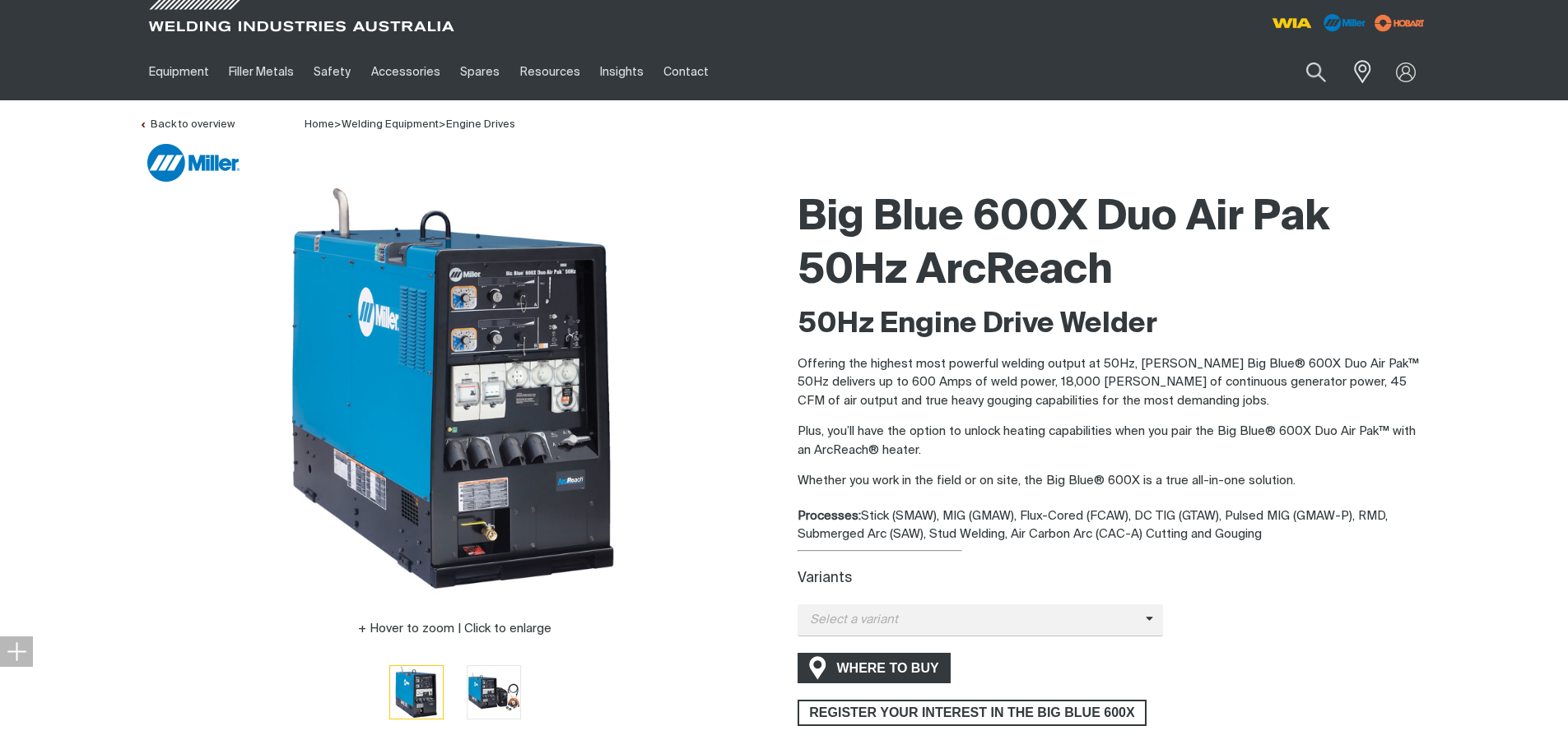
scroll to position [164, 0]
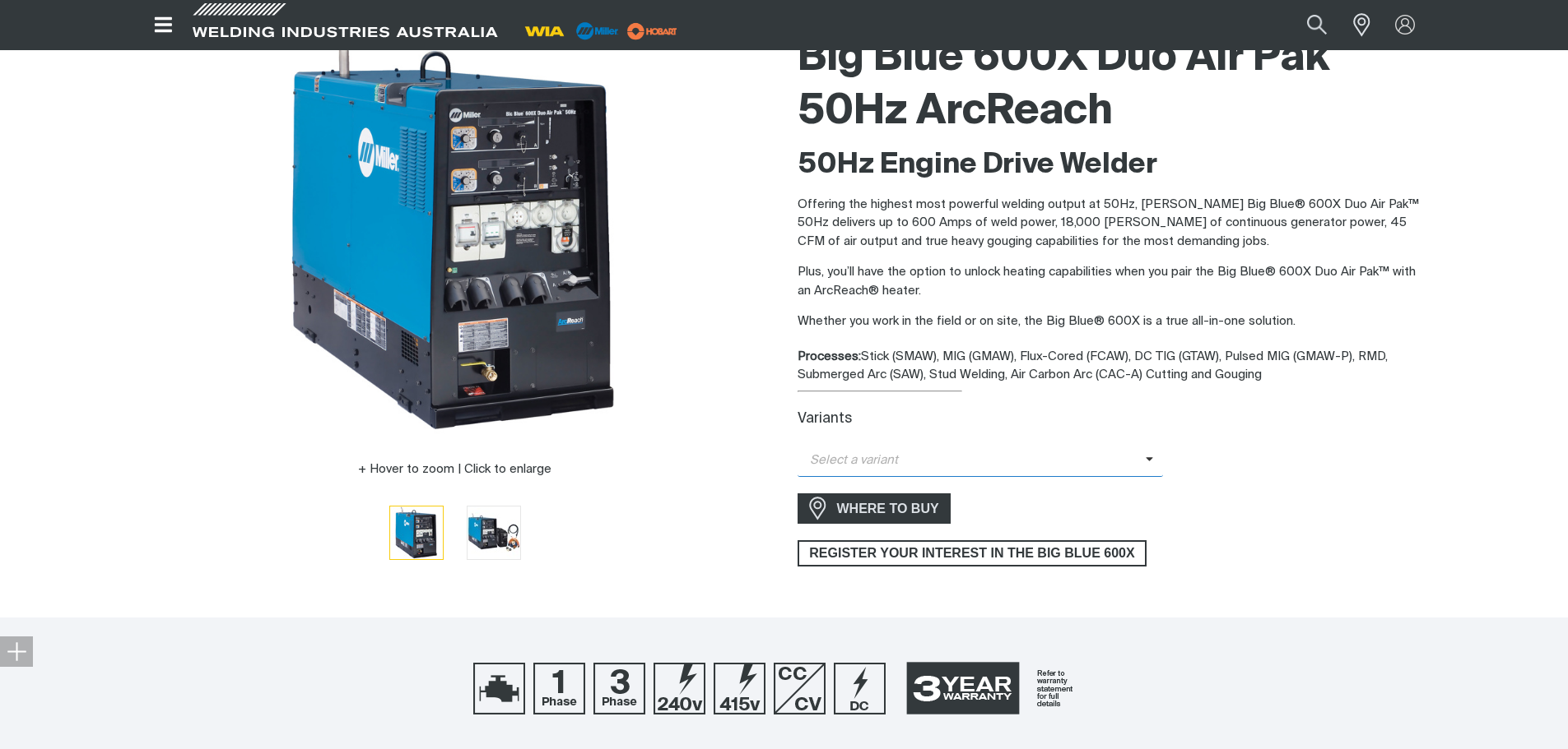
click at [935, 464] on span "Select a variant" at bounding box center [970, 461] width 348 height 19
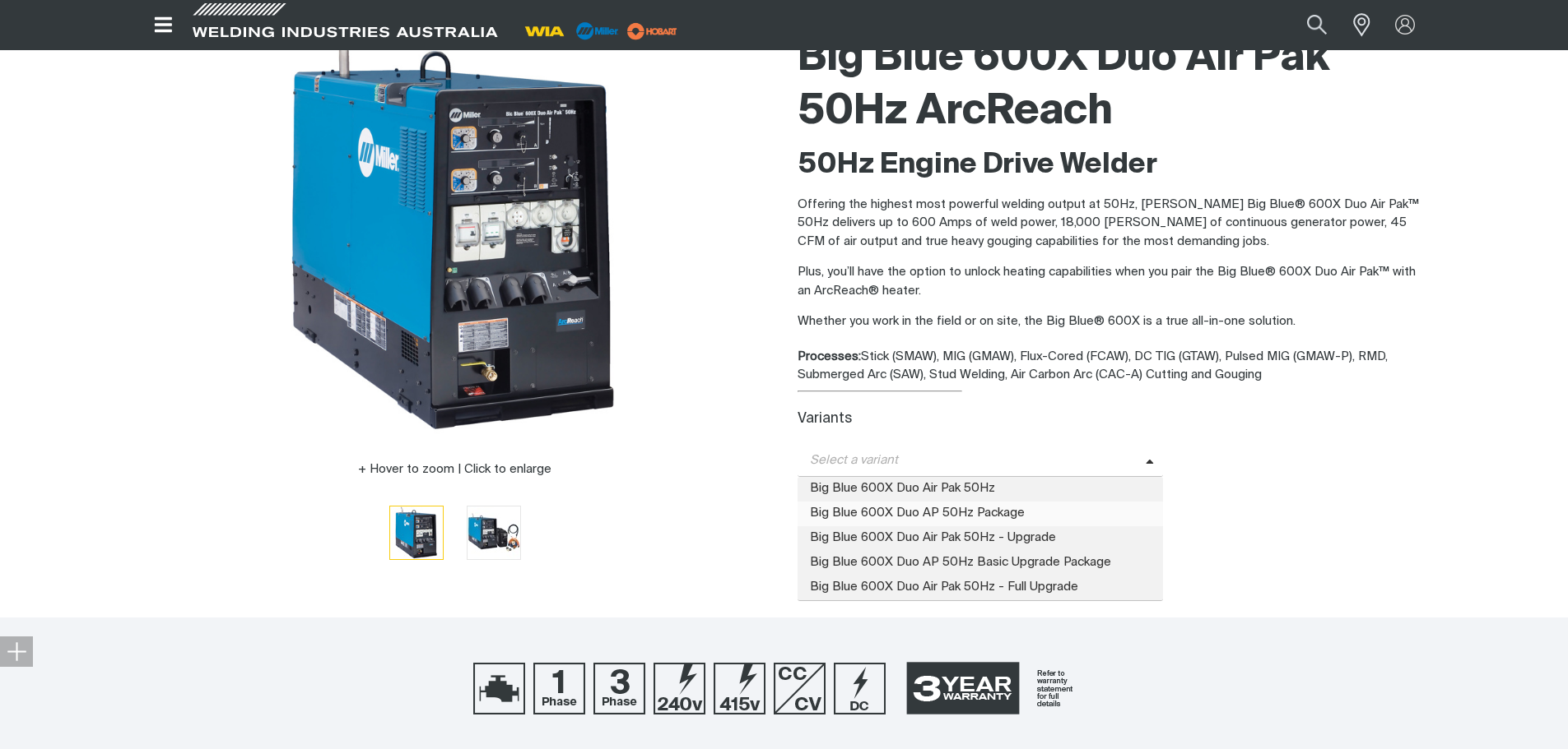
click at [938, 513] on span "Big Blue 600X Duo AP 50Hz Package" at bounding box center [980, 514] width 367 height 24
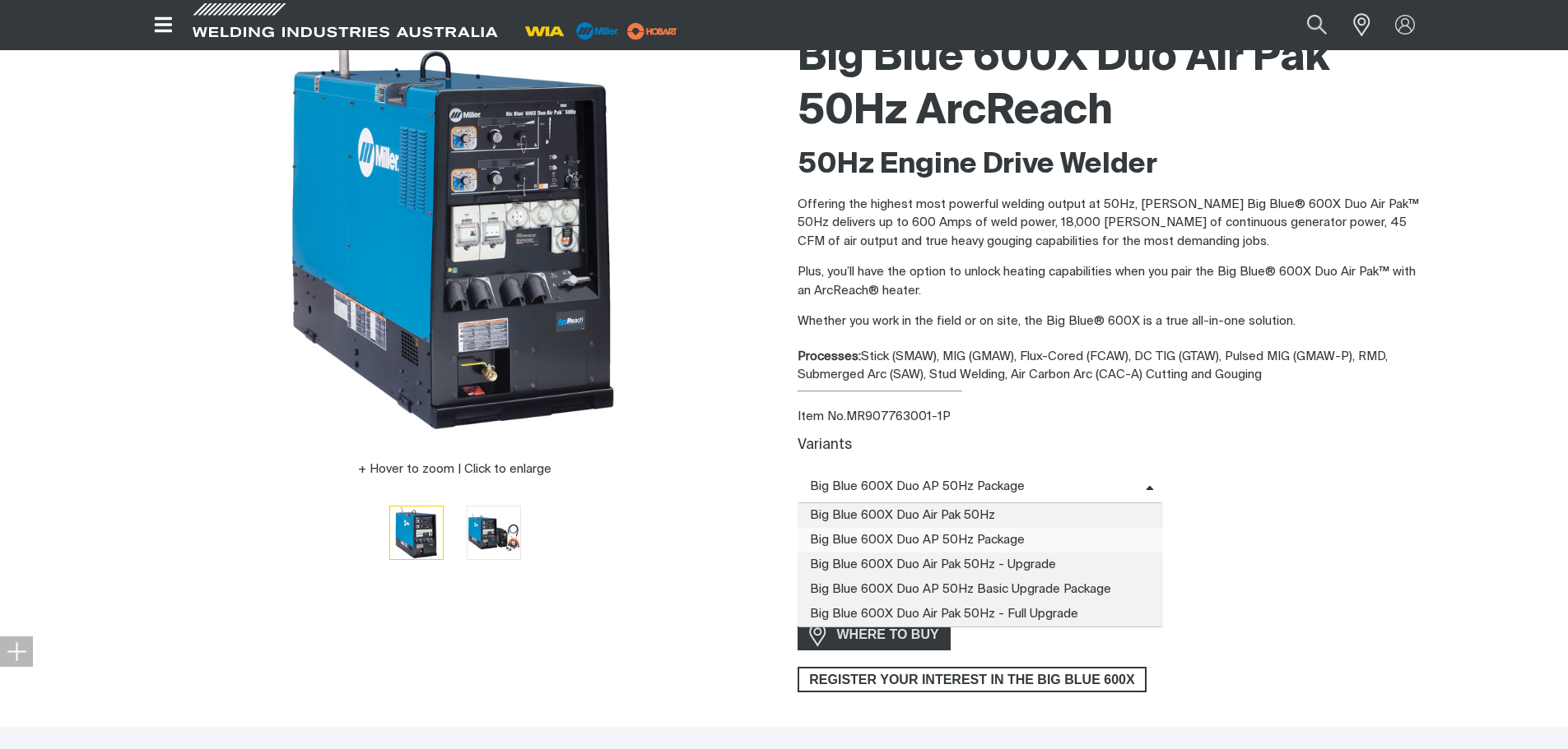
click at [913, 493] on span "Big Blue 600X Duo AP 50Hz Package" at bounding box center [970, 487] width 348 height 19
click at [907, 511] on span "Big Blue 600X Duo Air Pak 50Hz" at bounding box center [980, 515] width 367 height 24
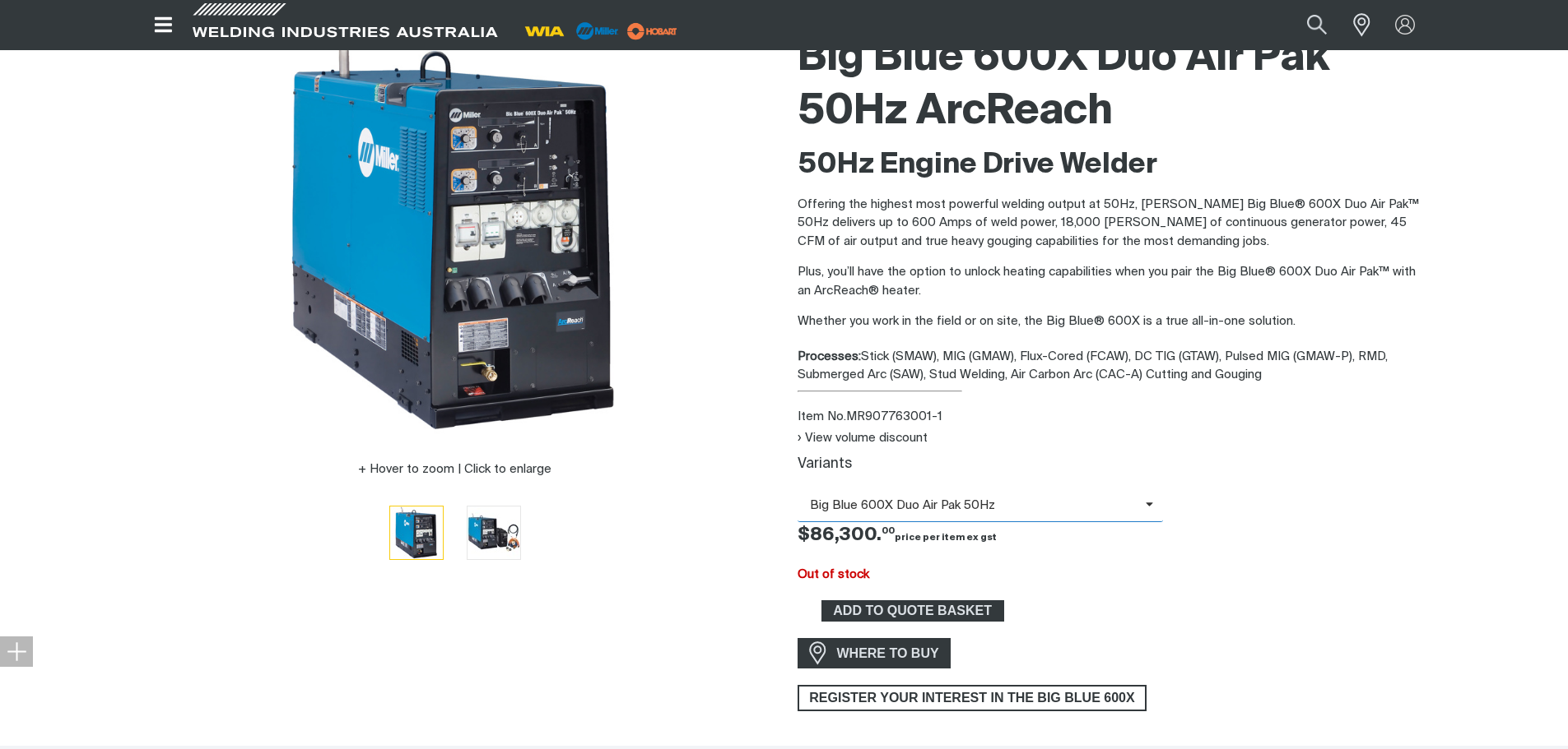
click at [919, 500] on span "Big Blue 600X Duo Air Pak 50Hz" at bounding box center [970, 506] width 348 height 19
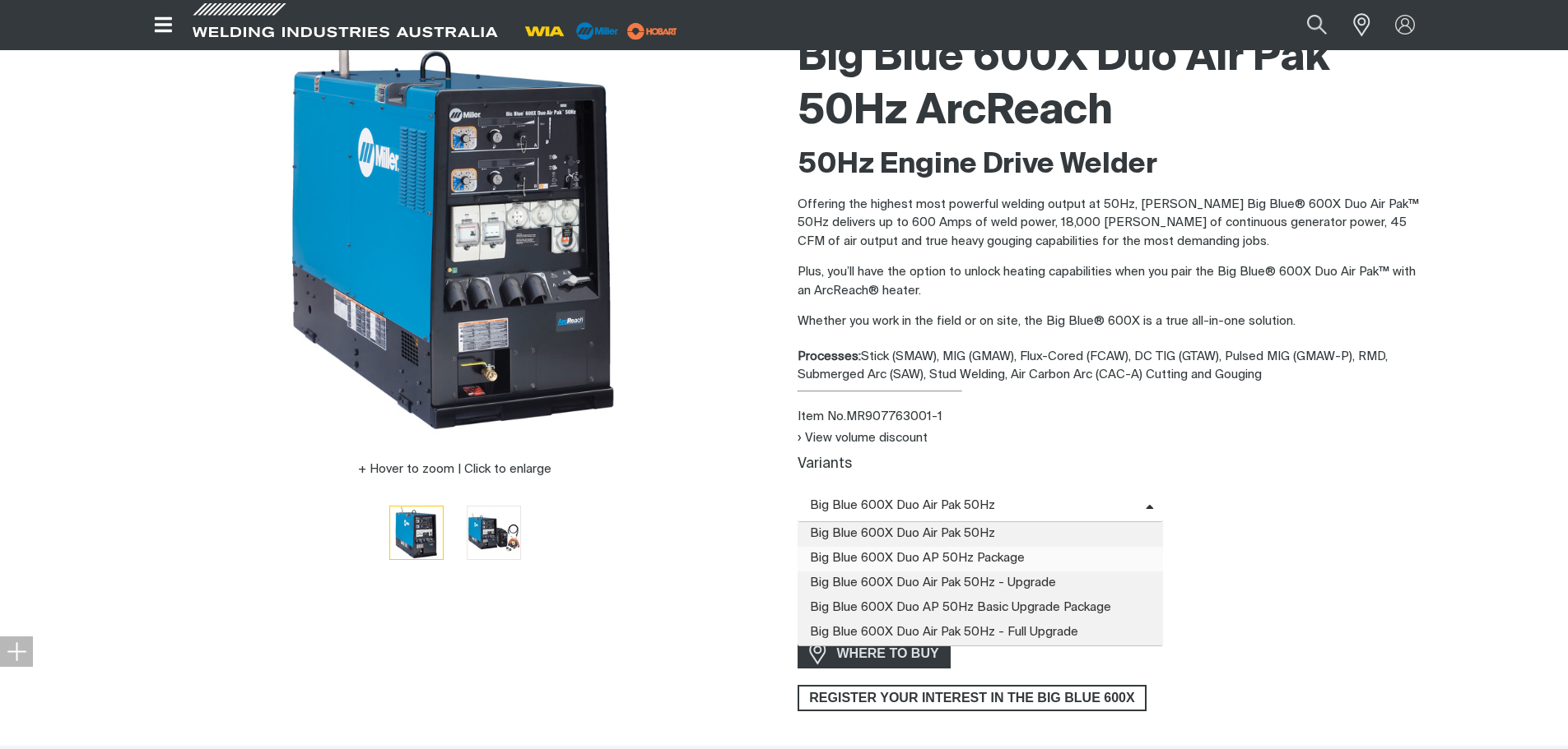
click at [920, 557] on span "Big Blue 600X Duo AP 50Hz Package" at bounding box center [980, 559] width 367 height 24
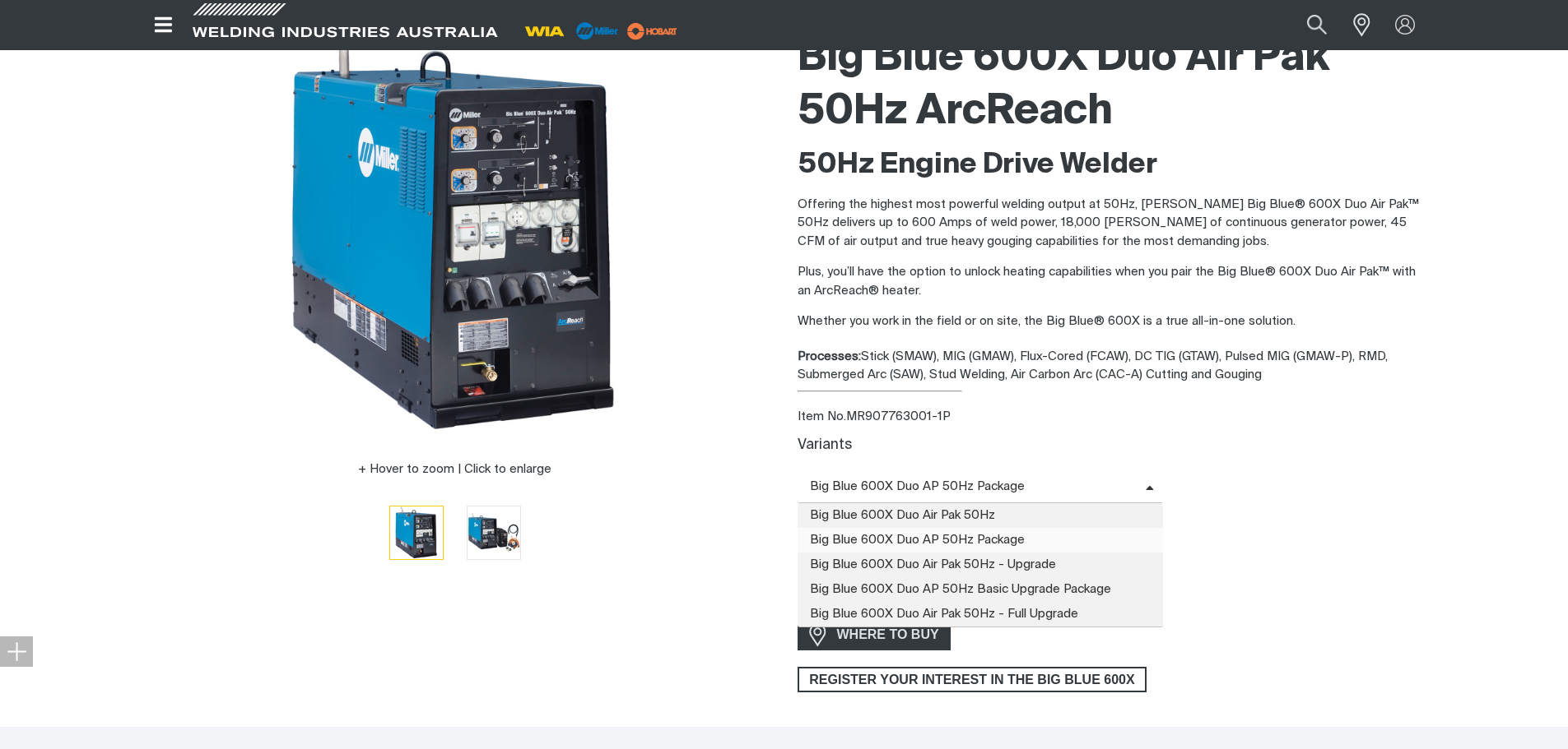
click at [943, 480] on span "Big Blue 600X Duo AP 50Hz Package" at bounding box center [970, 487] width 348 height 19
click at [962, 581] on span "Big Blue 600X Duo AP 50Hz Basic Upgrade Package" at bounding box center [980, 589] width 367 height 24
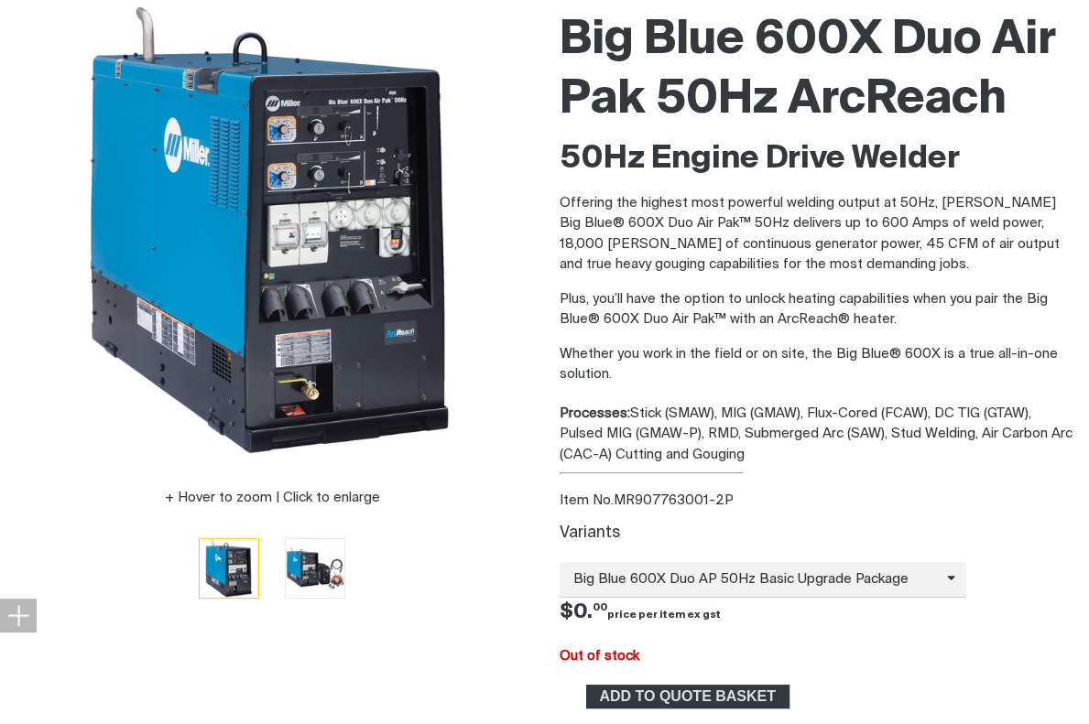
scroll to position [275, 0]
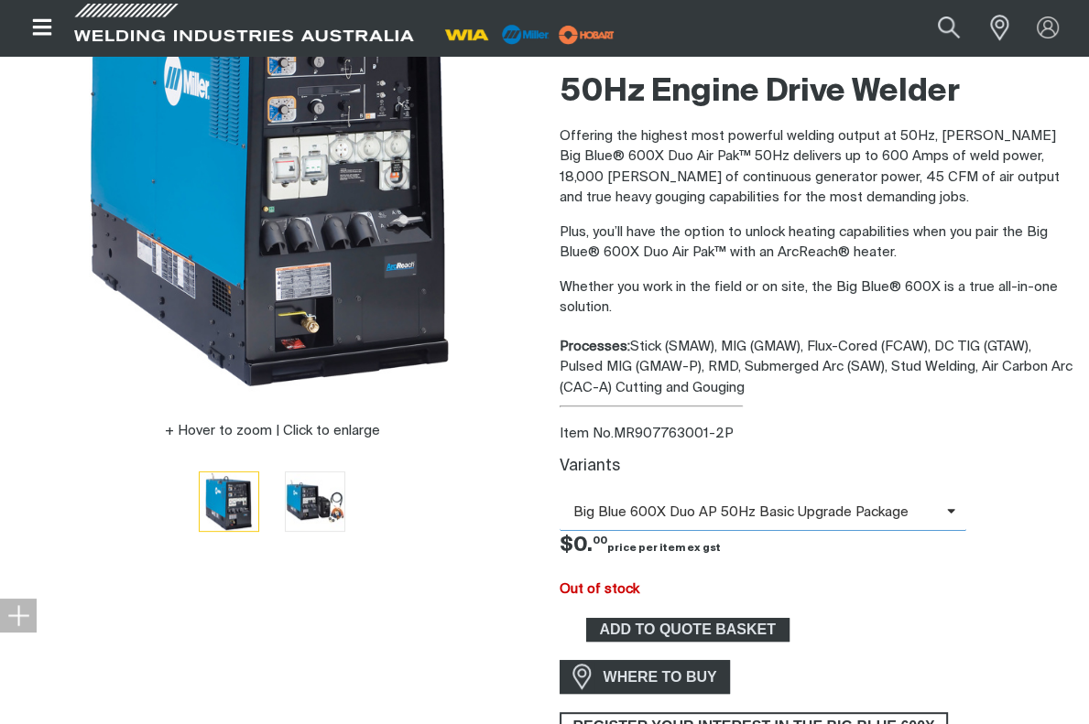
click at [715, 509] on span "Big Blue 600X Duo AP 50Hz Basic Upgrade Package" at bounding box center [753, 513] width 387 height 21
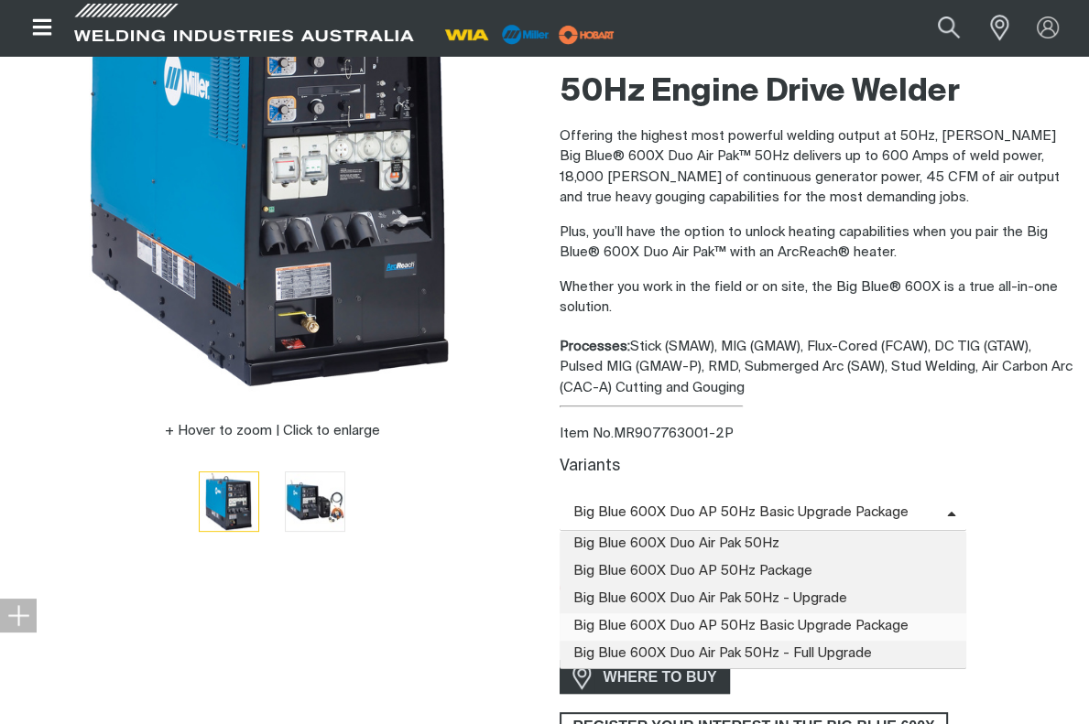
click at [684, 622] on span "Big Blue 600X Duo AP 50Hz Basic Upgrade Package" at bounding box center [764, 627] width 408 height 27
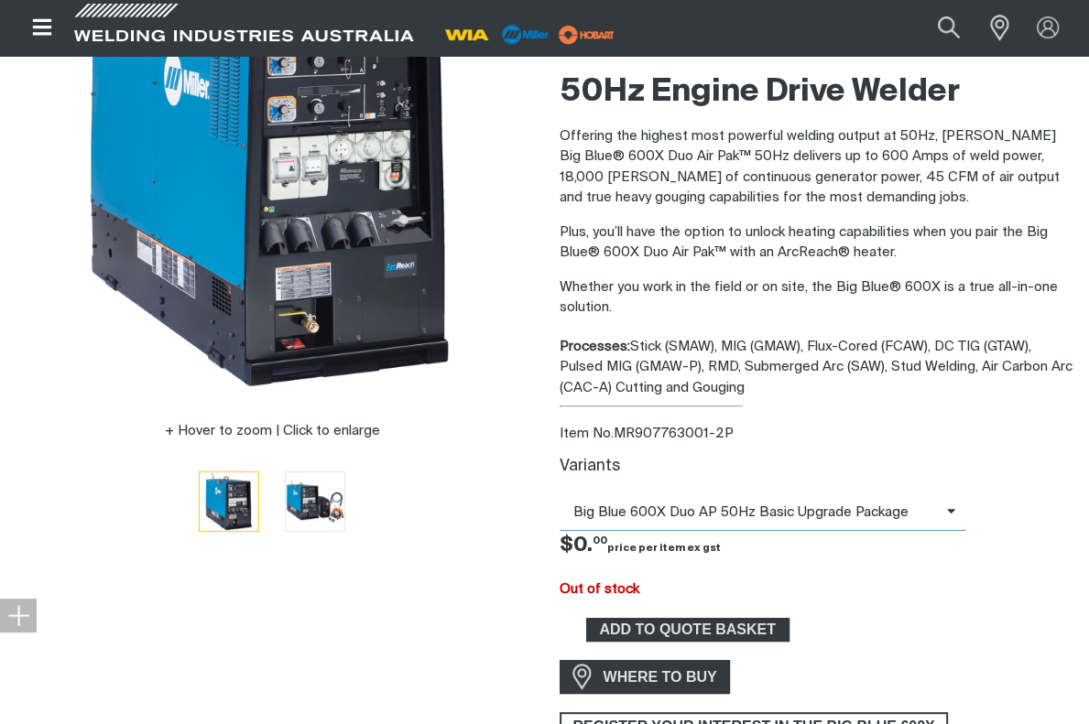
click at [689, 507] on span "Big Blue 600X Duo AP 50Hz Basic Upgrade Package" at bounding box center [753, 513] width 387 height 21
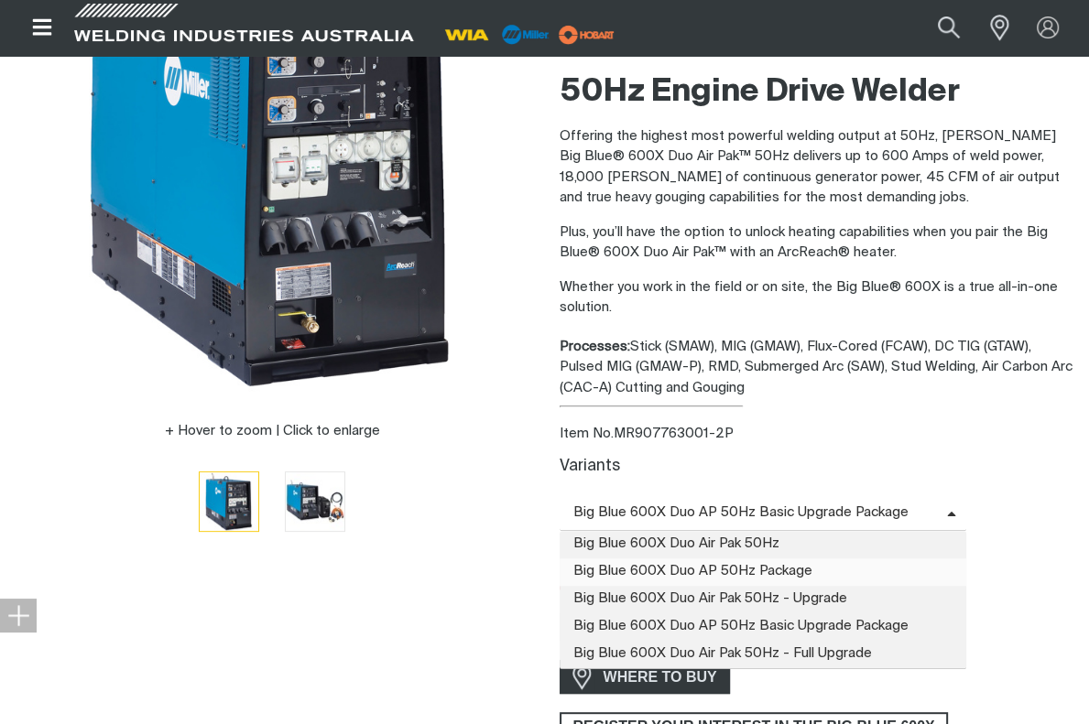
click at [682, 575] on span "Big Blue 600X Duo AP 50Hz Package" at bounding box center [764, 572] width 408 height 27
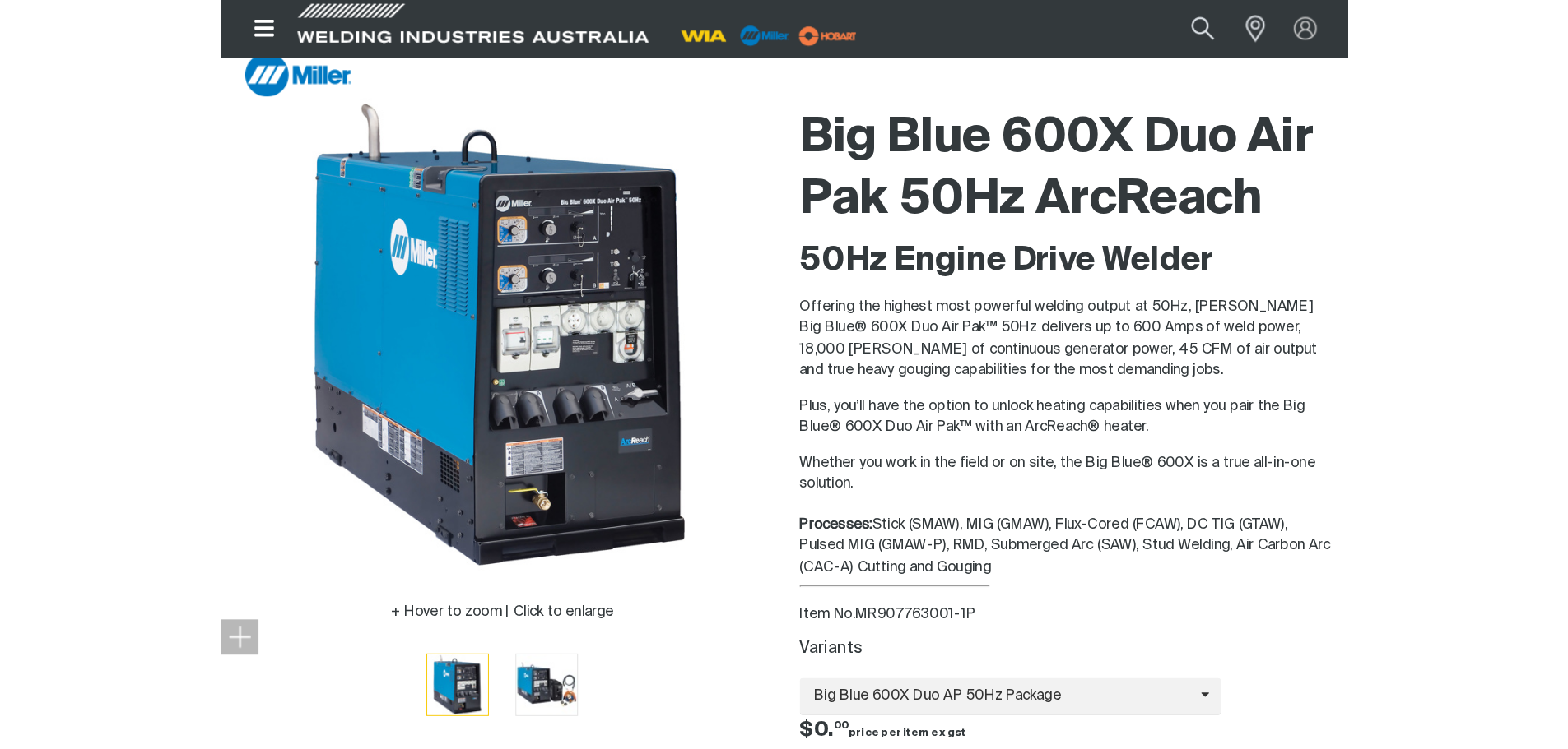
scroll to position [0, 0]
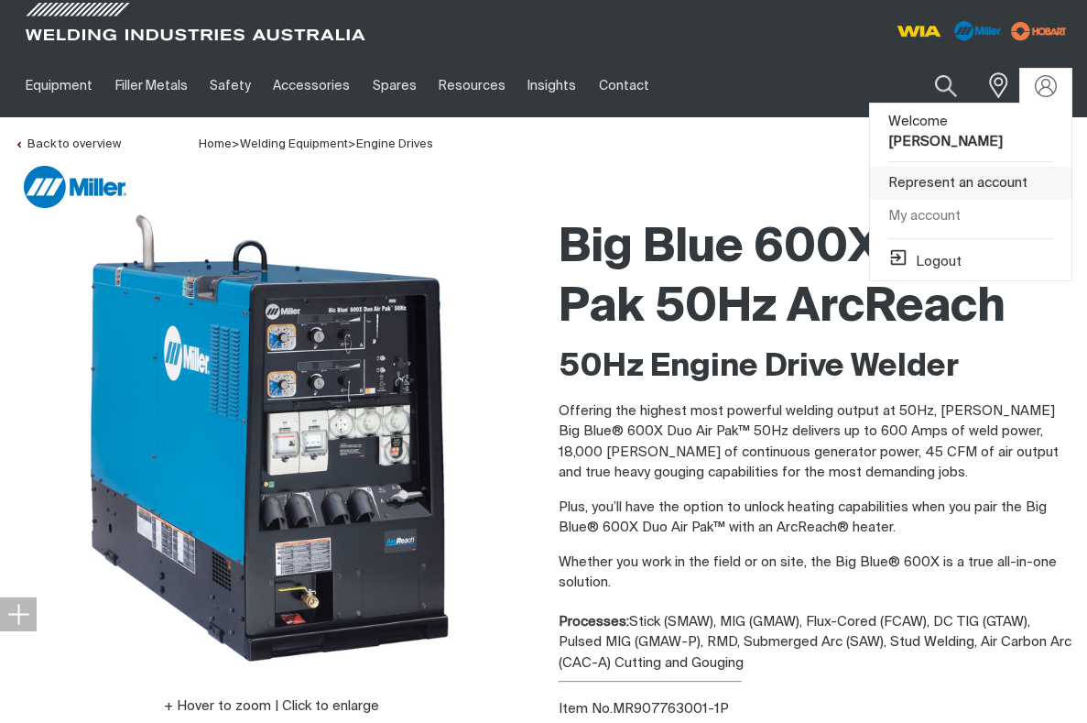
click at [973, 167] on link "Represent an account" at bounding box center [970, 184] width 201 height 34
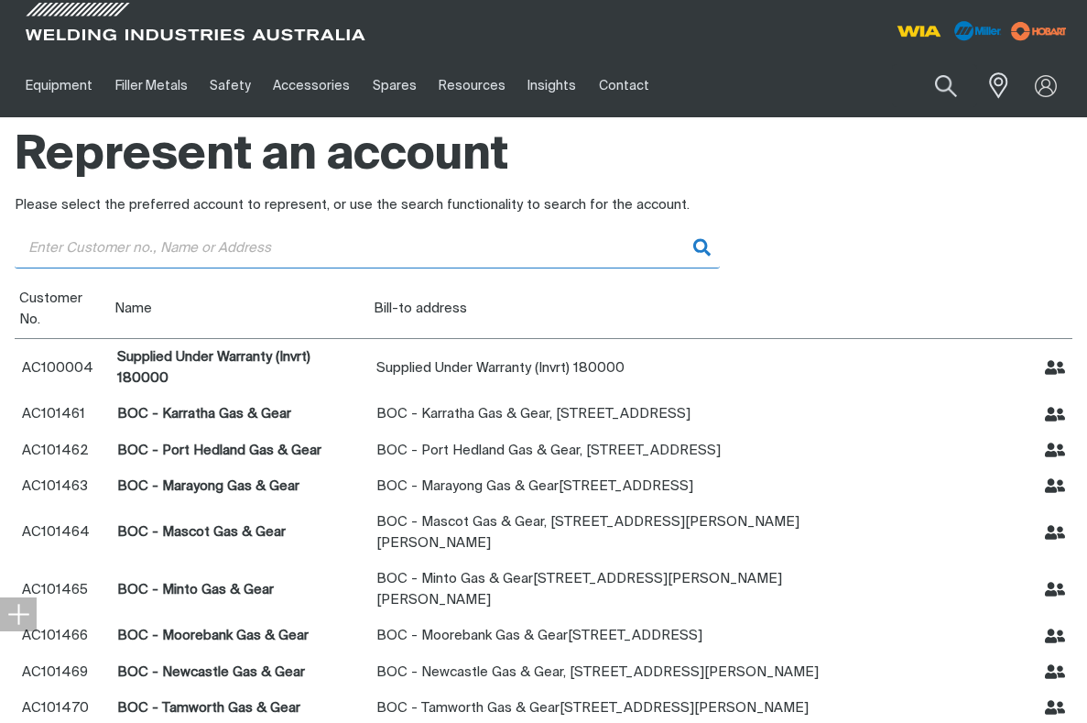
click at [363, 256] on input "Customer" at bounding box center [367, 247] width 705 height 41
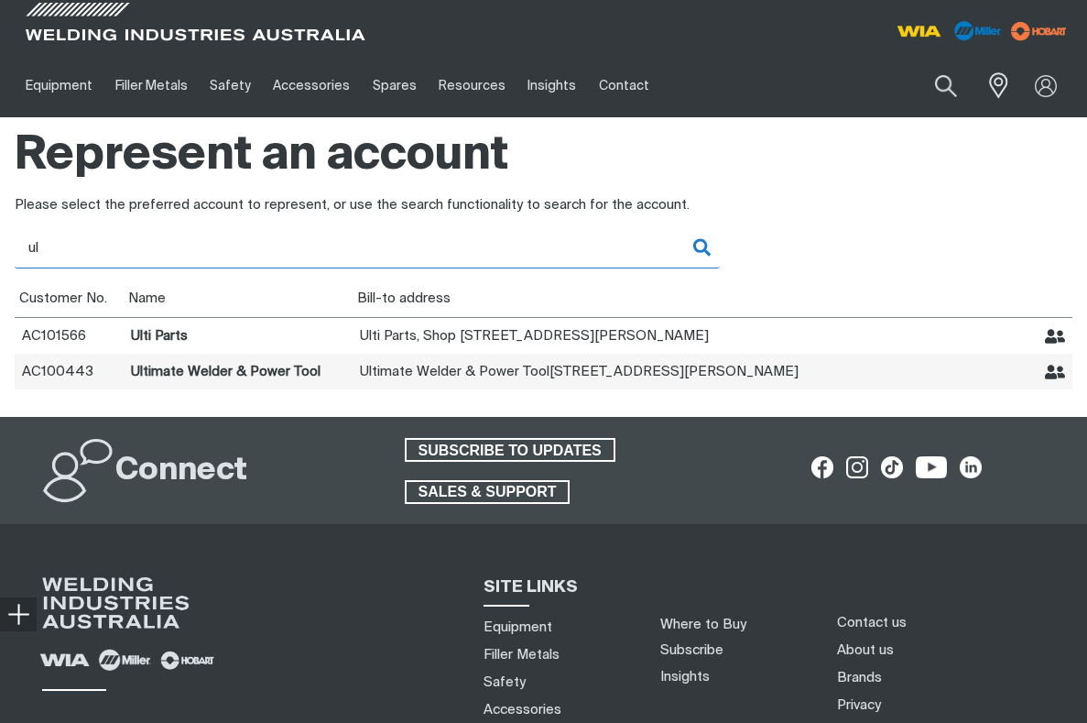
type input "ul"
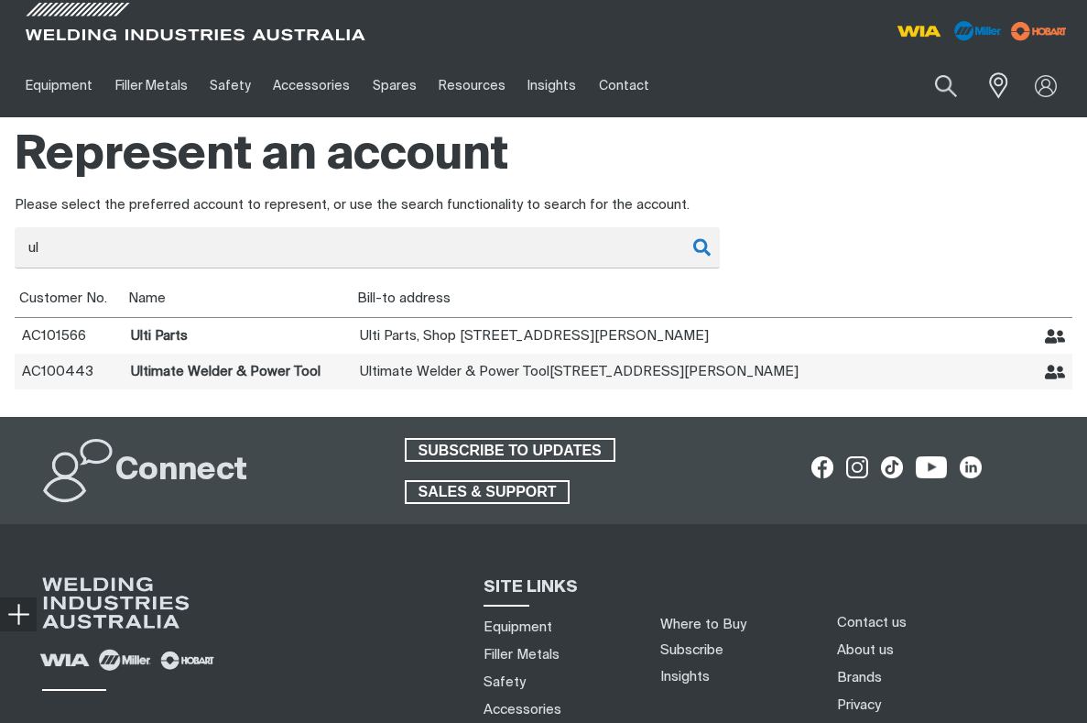
click at [1055, 370] on icon "Represent Ultimate Welder & Power Tool" at bounding box center [1055, 372] width 21 height 21
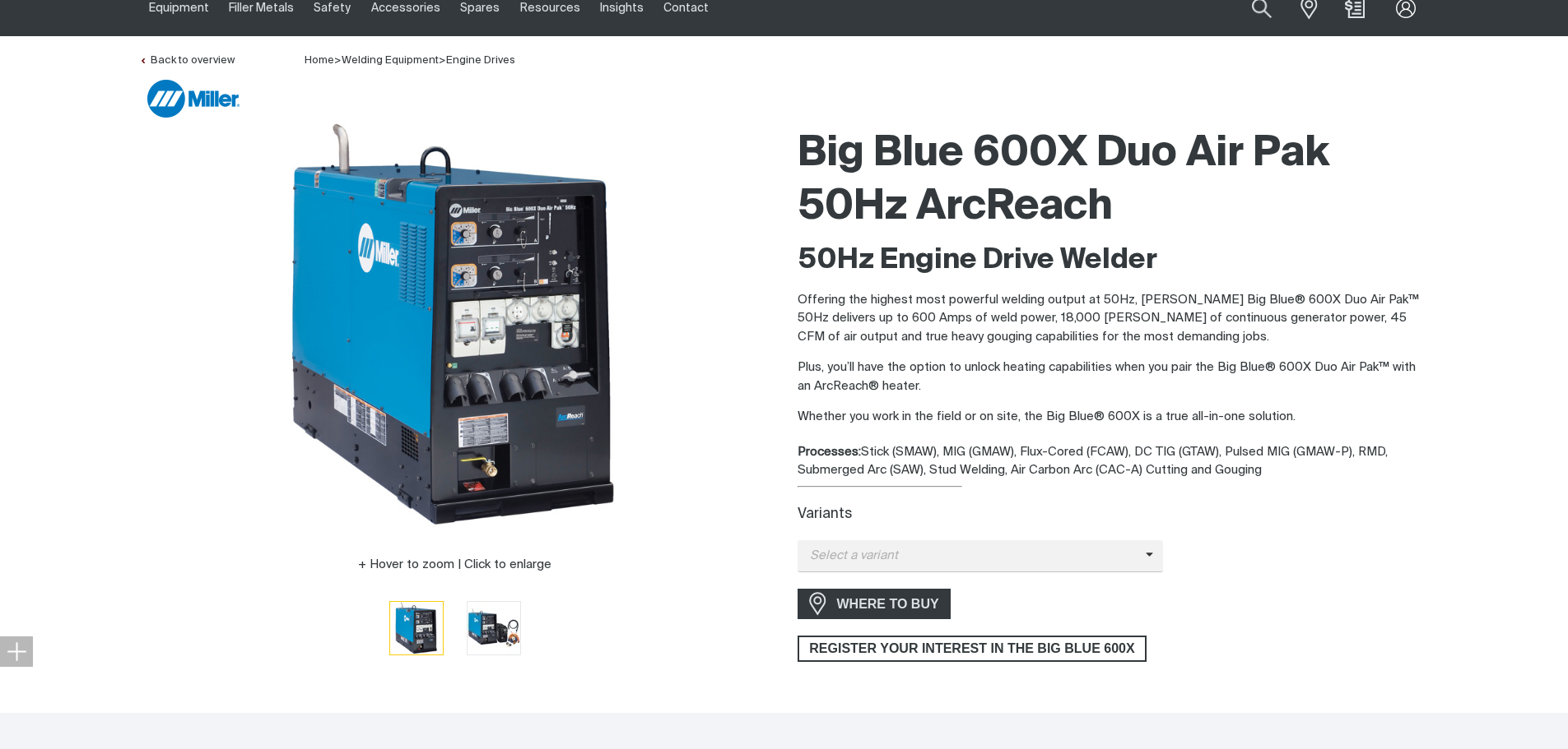
scroll to position [164, 0]
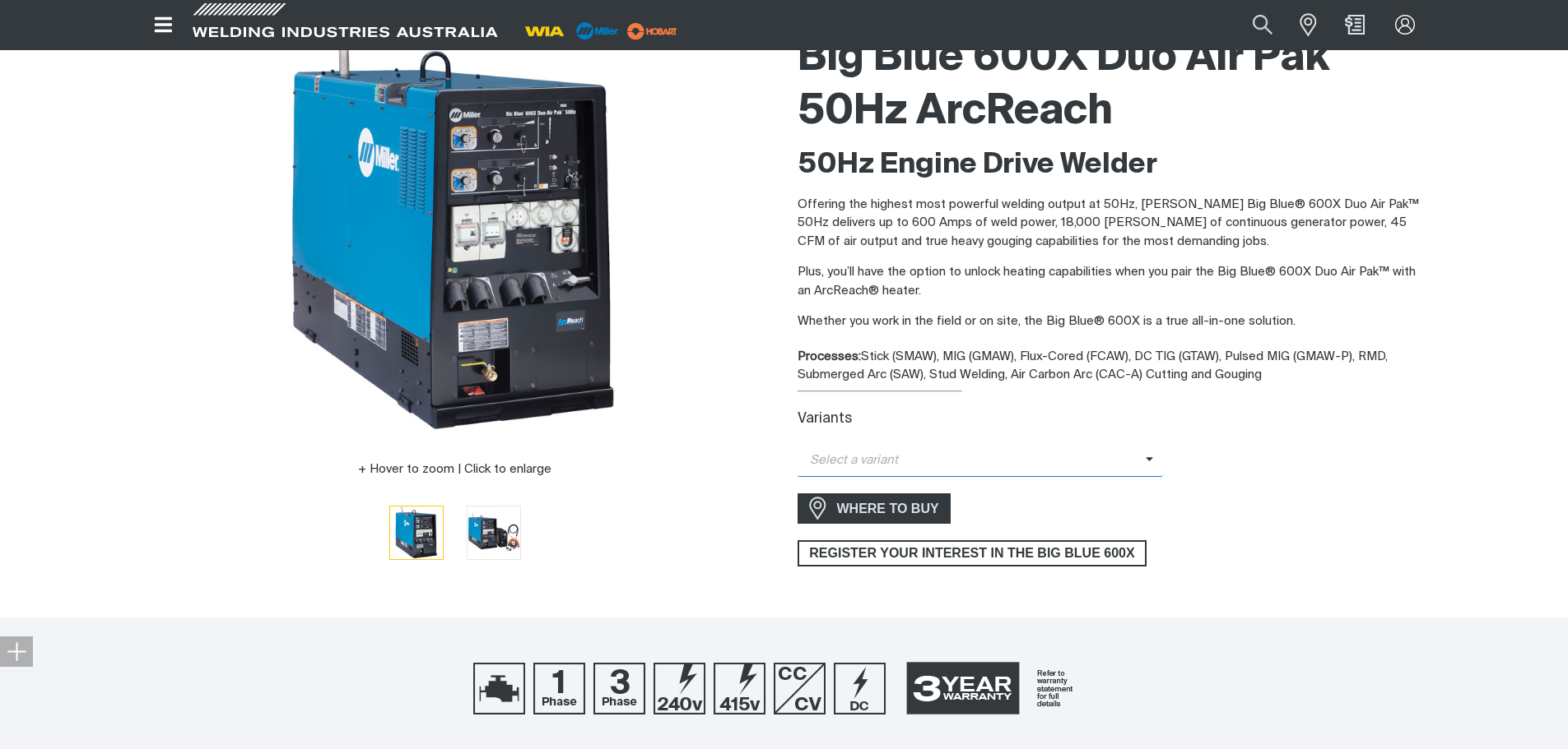
click at [943, 459] on span "Select a variant" at bounding box center [970, 461] width 348 height 19
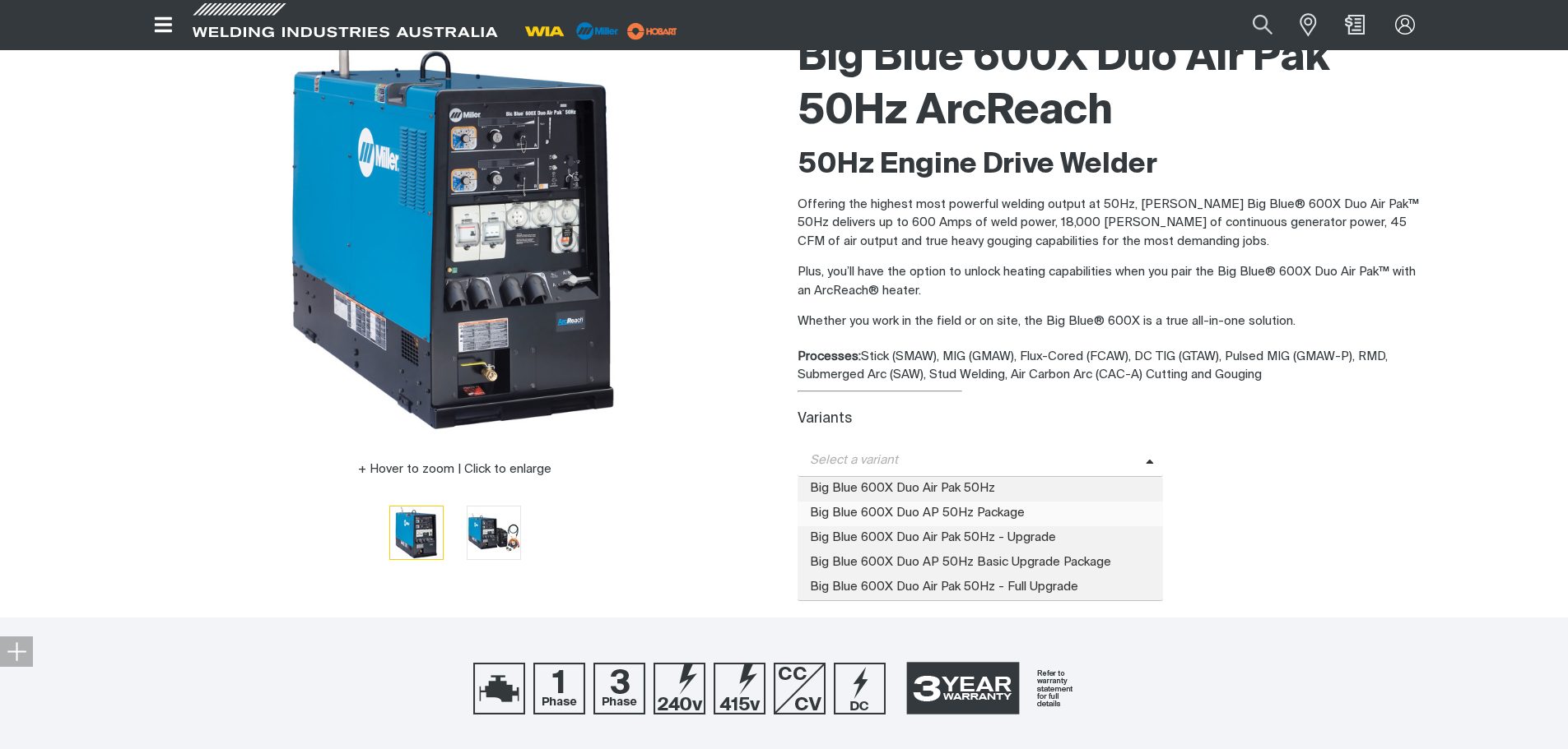
click at [917, 508] on span "Big Blue 600X Duo AP 50Hz Package" at bounding box center [980, 514] width 367 height 24
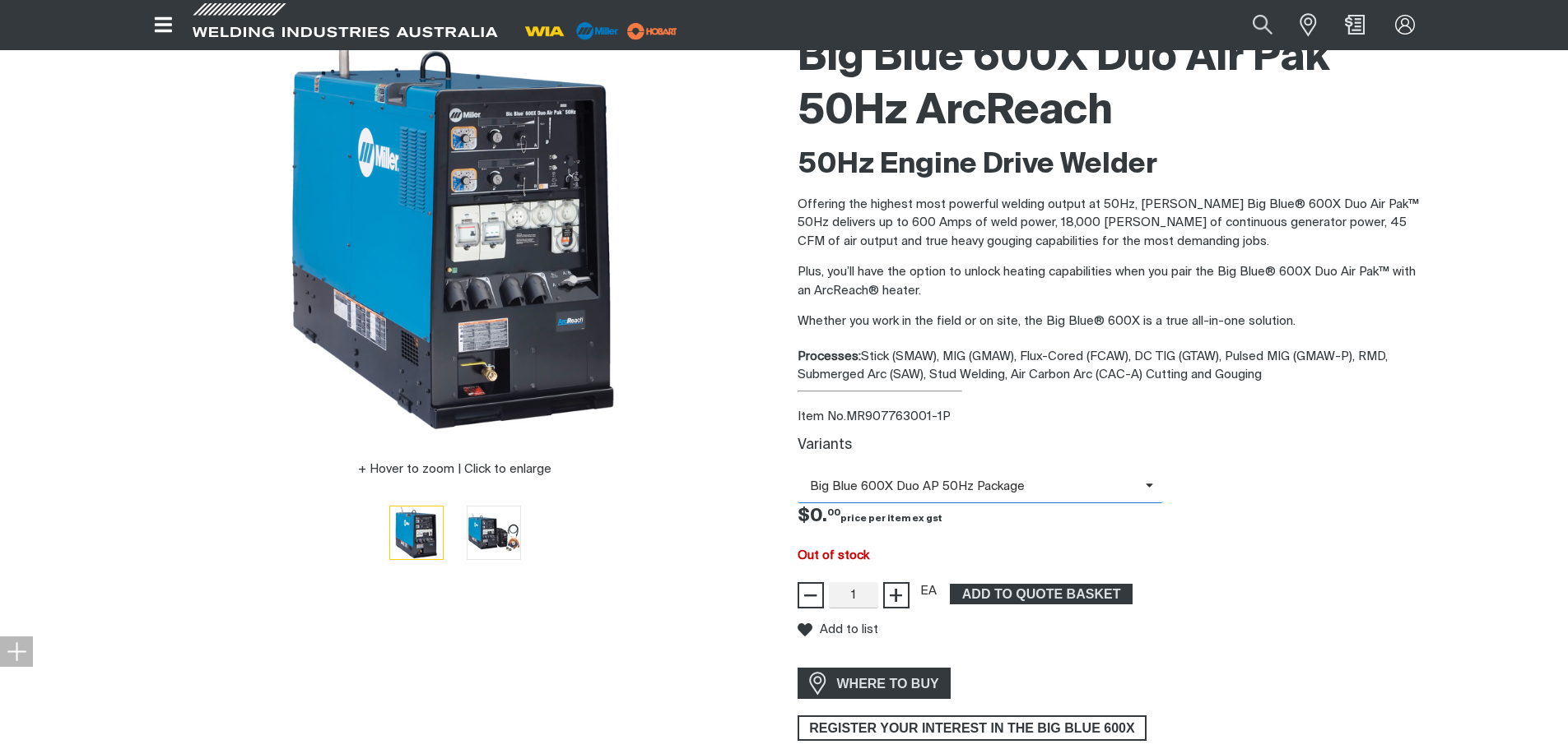
click at [935, 487] on span "Big Blue 600X Duo AP 50Hz Package" at bounding box center [970, 487] width 348 height 19
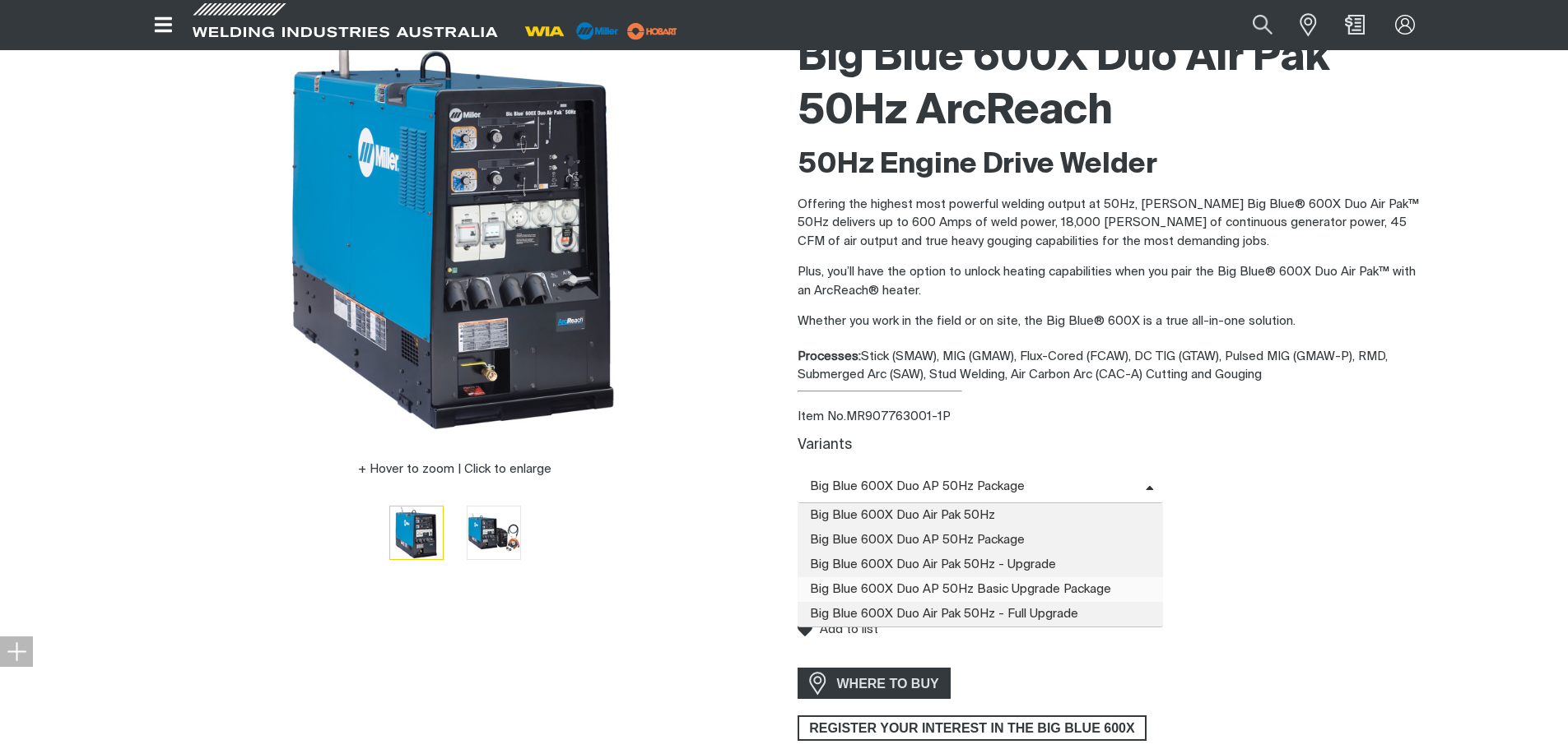
click at [929, 586] on span "Big Blue 600X Duo AP 50Hz Basic Upgrade Package" at bounding box center [980, 589] width 367 height 24
click at [918, 492] on span "Big Blue 600X Duo AP 50Hz Basic Upgrade Package" at bounding box center [970, 487] width 348 height 19
click at [916, 513] on span "Big Blue 600X Duo Air Pak 50Hz" at bounding box center [980, 515] width 367 height 24
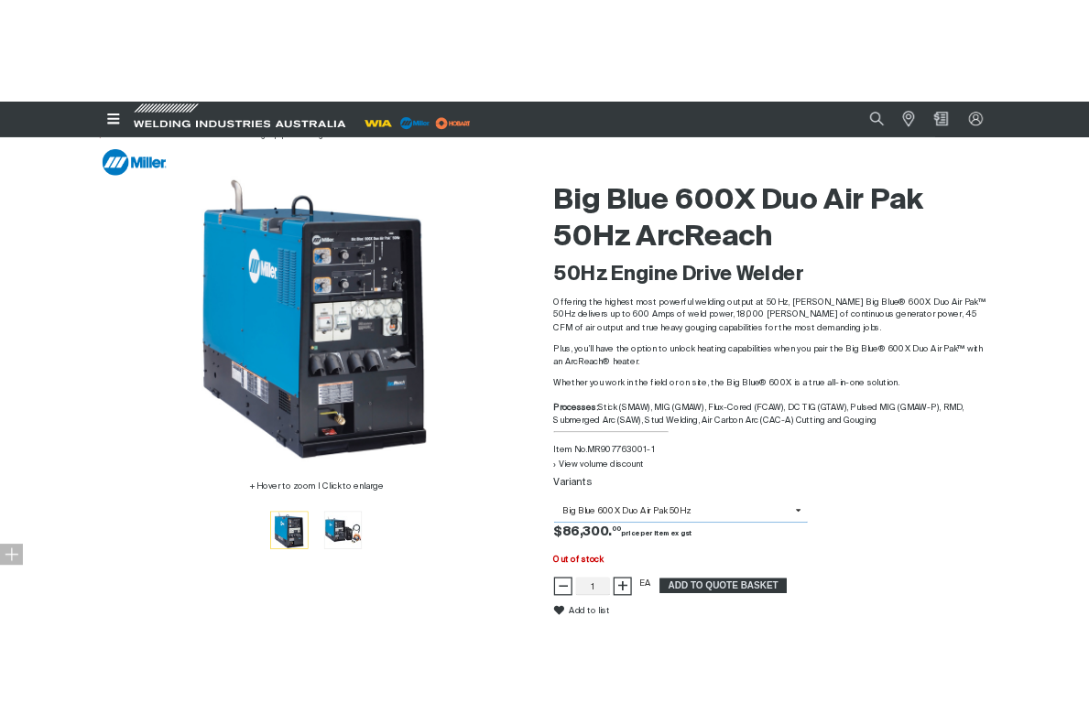
scroll to position [0, 0]
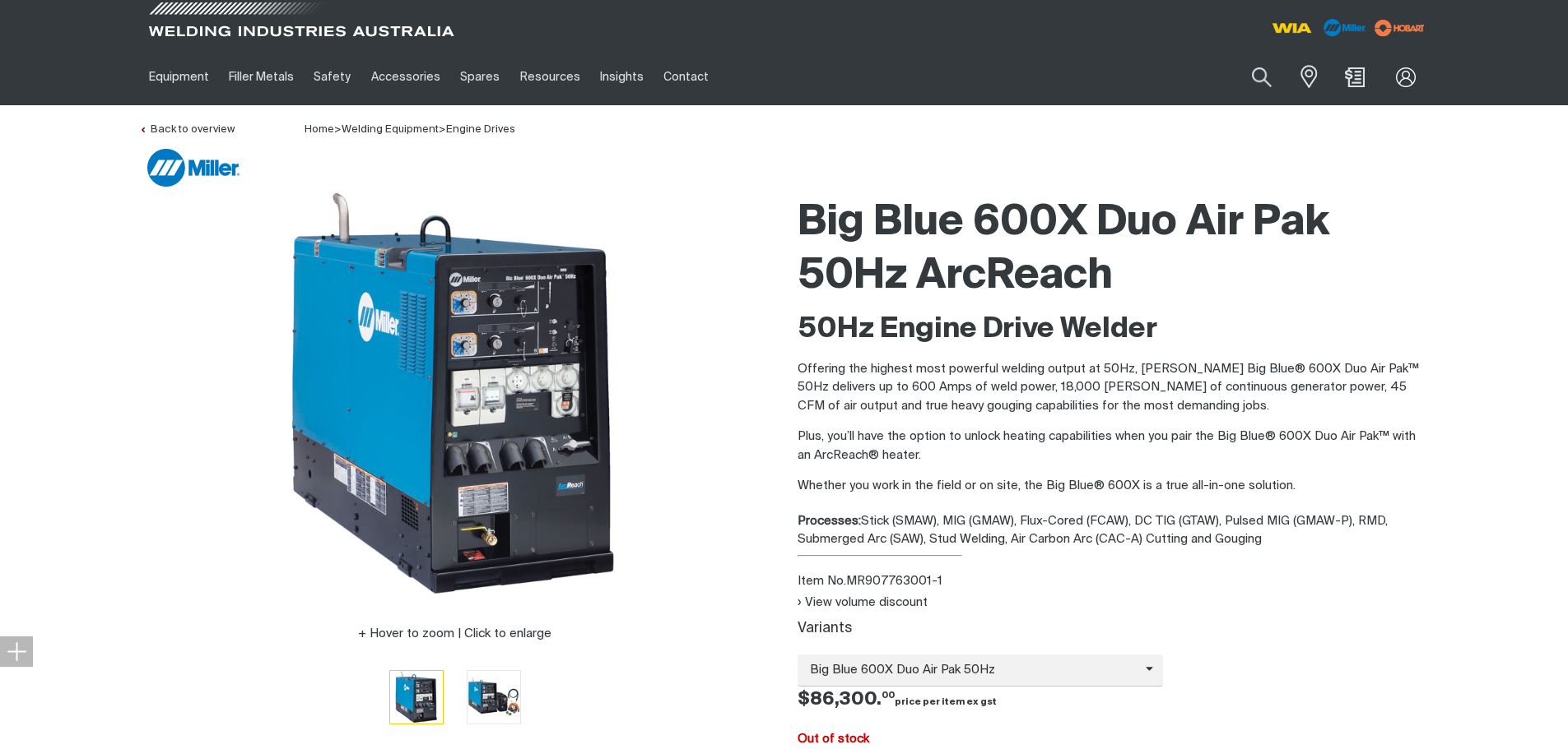
click at [245, 15] on span at bounding box center [301, 24] width 313 height 48
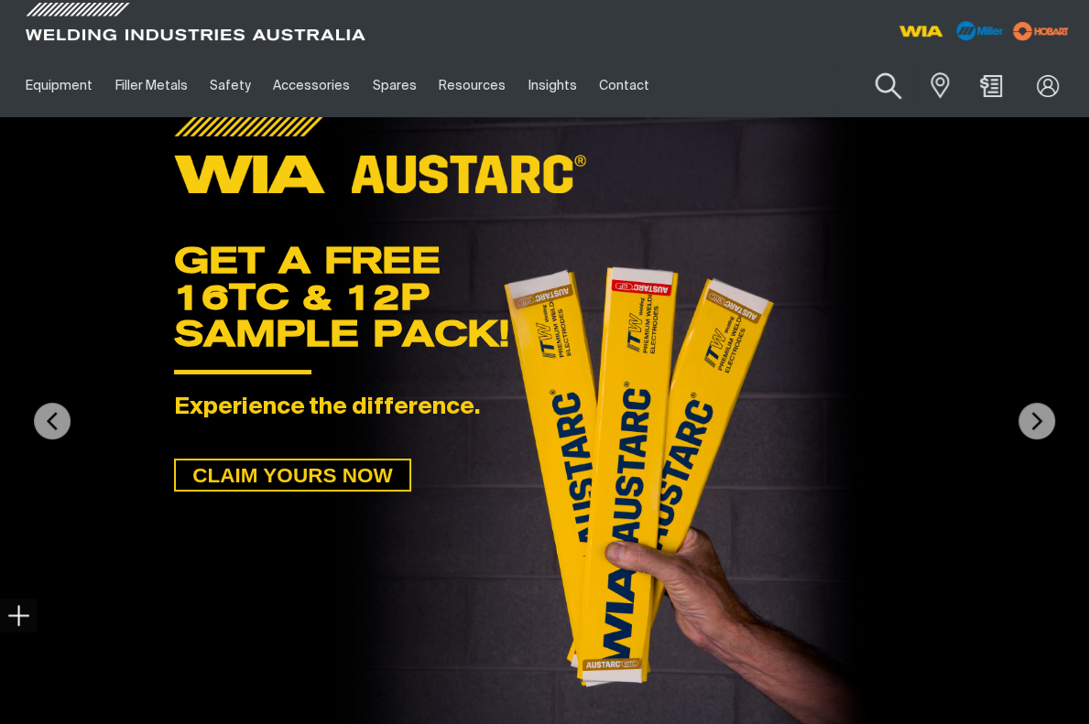
click at [886, 79] on button "Search products" at bounding box center [888, 86] width 74 height 52
click at [740, 90] on input "Search" at bounding box center [777, 85] width 282 height 41
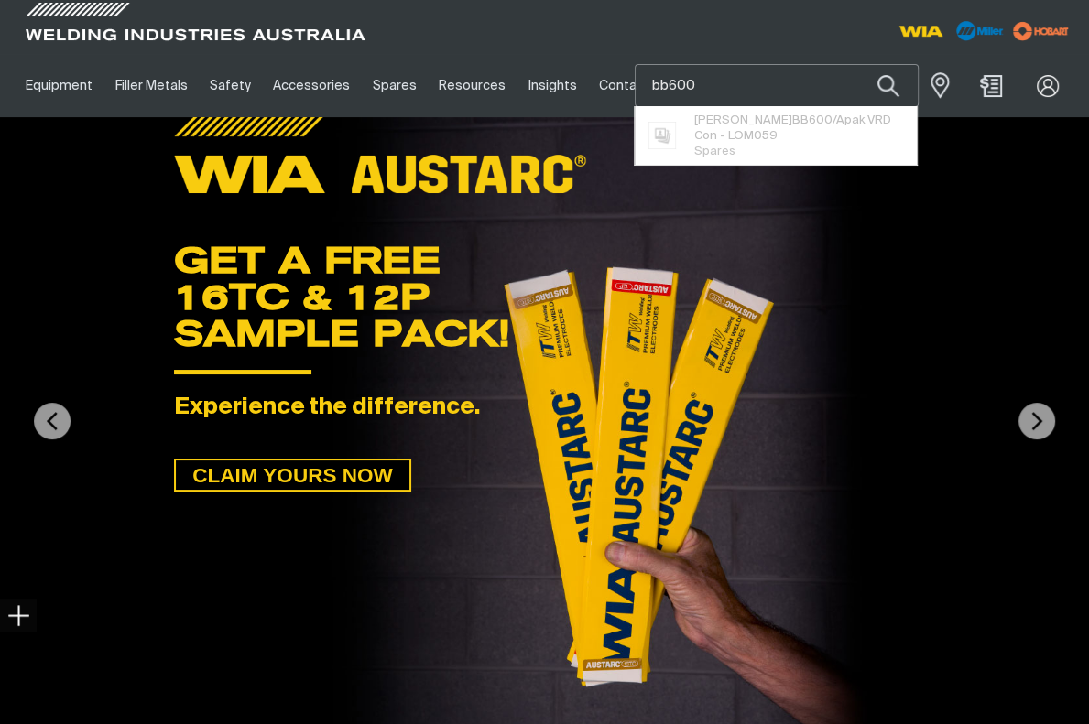
type input "bb600"
click at [857, 64] on button "Search products" at bounding box center [888, 85] width 62 height 43
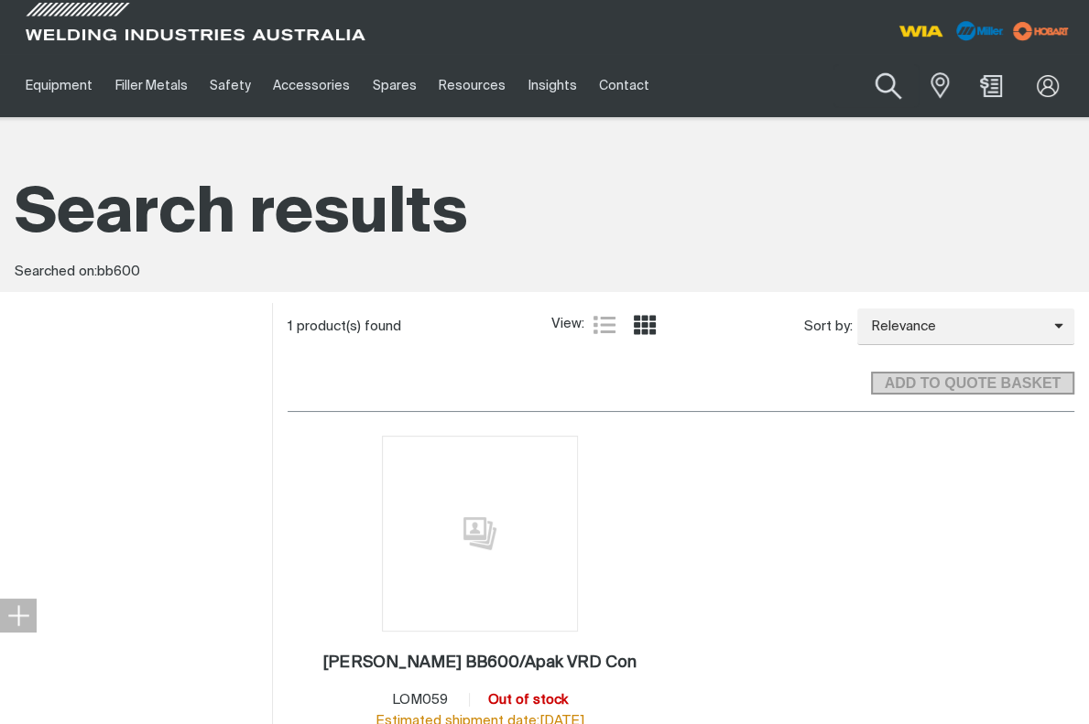
click at [884, 86] on button "Search products" at bounding box center [888, 86] width 74 height 52
click at [773, 88] on input "bb600" at bounding box center [777, 85] width 282 height 41
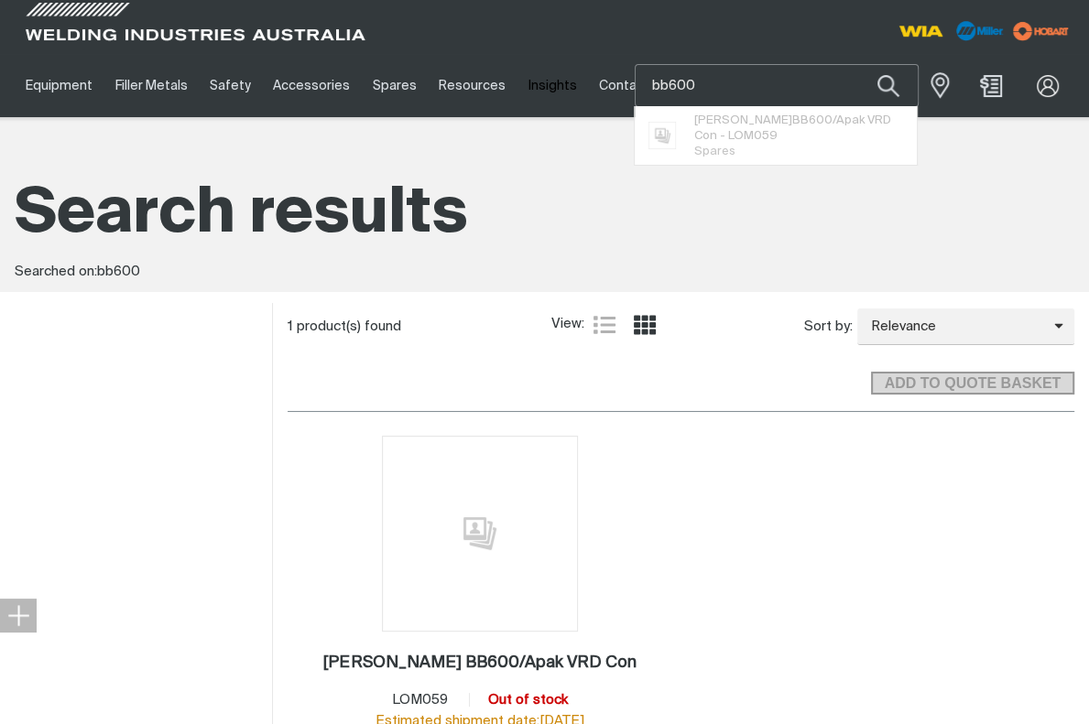
drag, startPoint x: 769, startPoint y: 89, endPoint x: 550, endPoint y: 95, distance: 219.0
click at [551, 95] on div "Equipment Stick Welders TIG Welders MIG Welders Multi-Process Welders Engine Dr…" at bounding box center [545, 85] width 1060 height 63
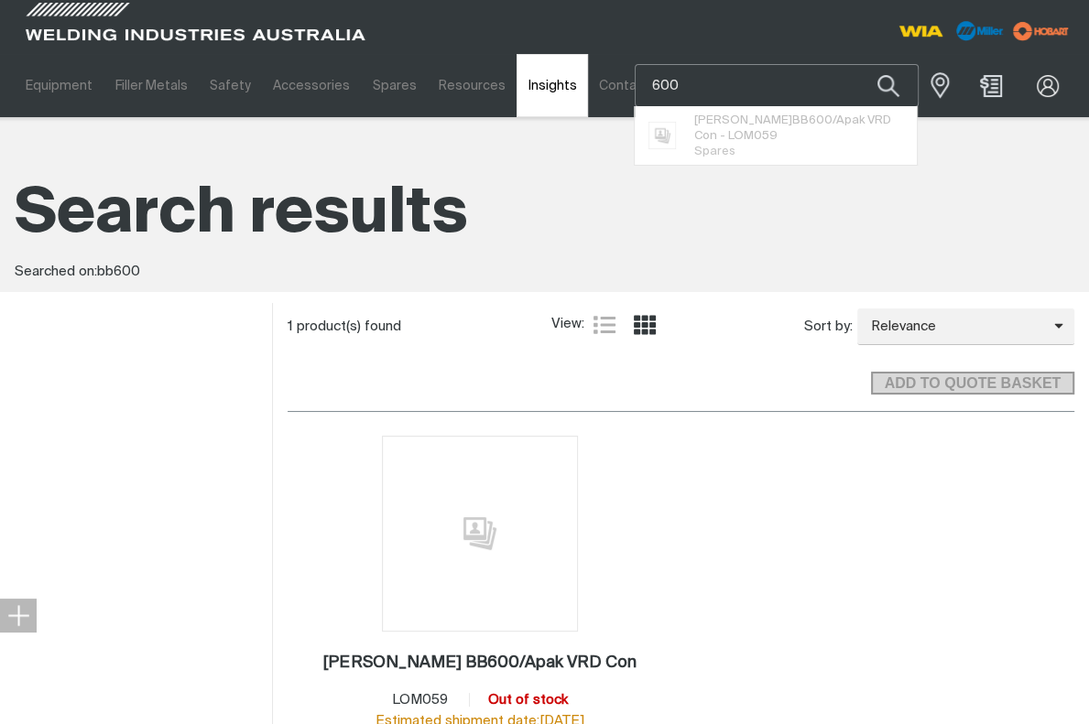
type input "600"
click at [857, 64] on button "Search products" at bounding box center [888, 85] width 62 height 43
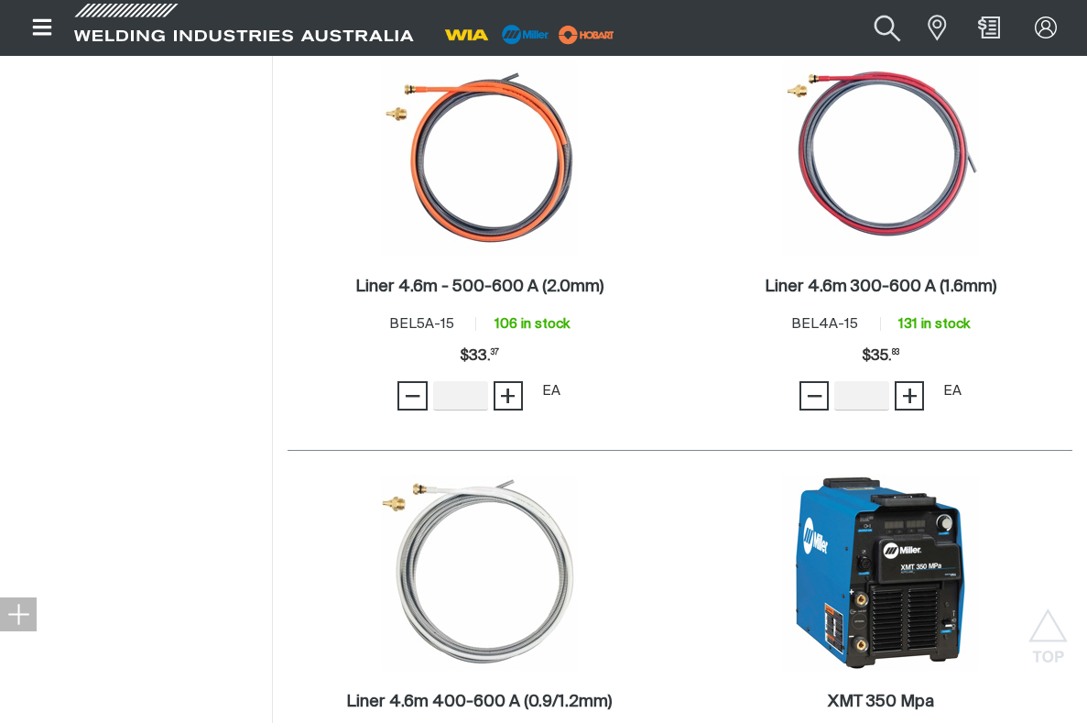
scroll to position [2381, 0]
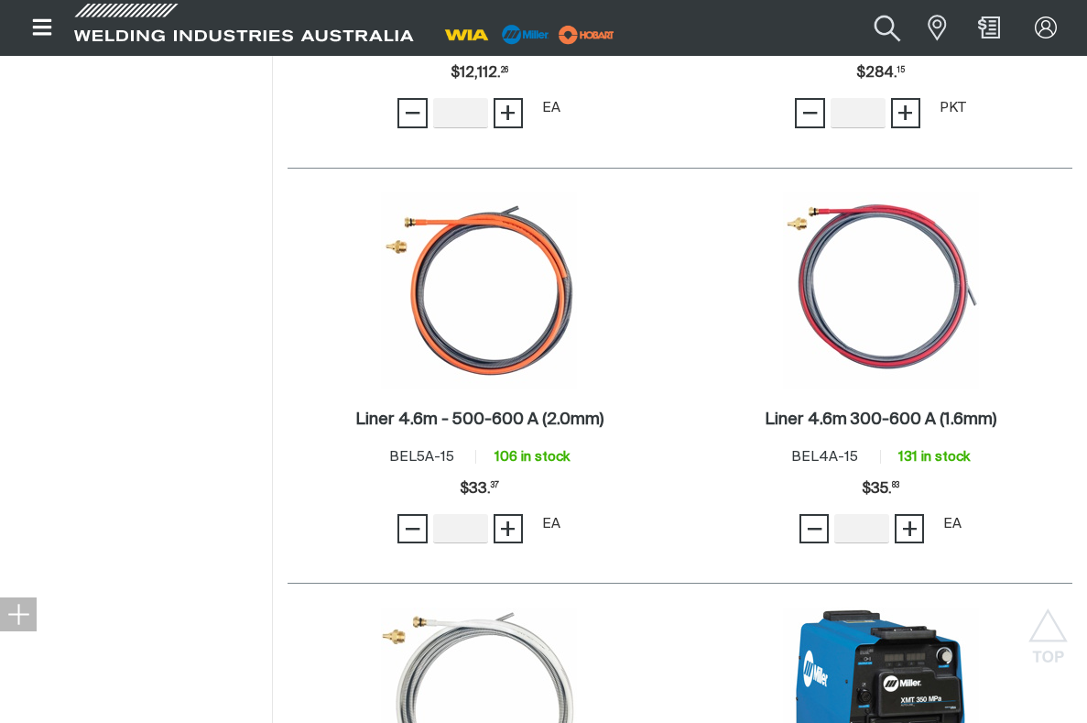
click at [886, 26] on button "Search products" at bounding box center [887, 27] width 74 height 49
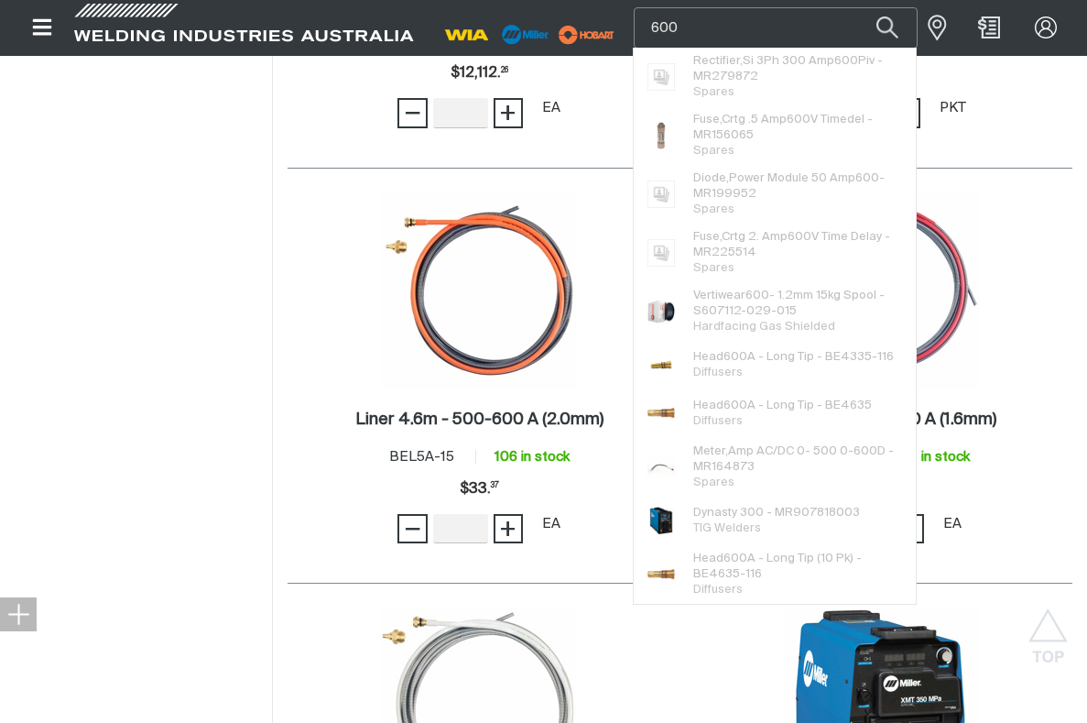
drag, startPoint x: 737, startPoint y: 31, endPoint x: 537, endPoint y: 45, distance: 201.0
click at [547, 44] on div "Search 600 Rectifier,Si 3Ph 300 Amp 600 Piv - MR279872 Spares Fuse,Crtg .5 Amp …" at bounding box center [544, 27] width 1058 height 55
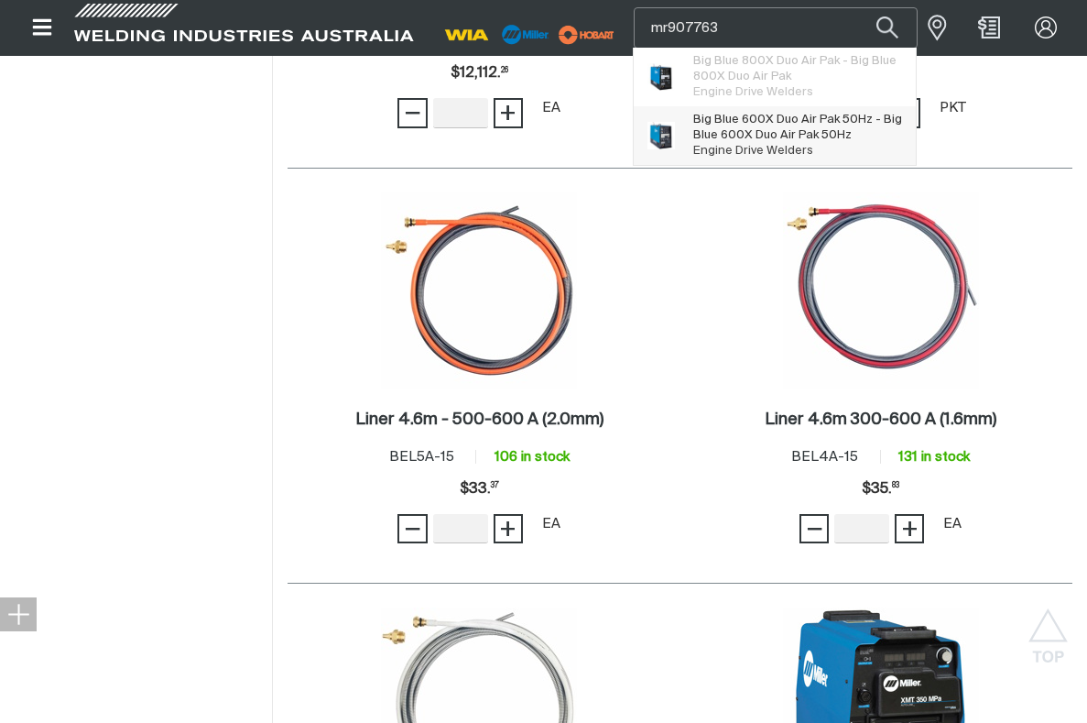
type input "mr907763"
click at [776, 132] on span "Big Blue 600X Duo Air Pak 50Hz - Big Blue 600X Duo Air Pak 50Hz" at bounding box center [798, 127] width 210 height 31
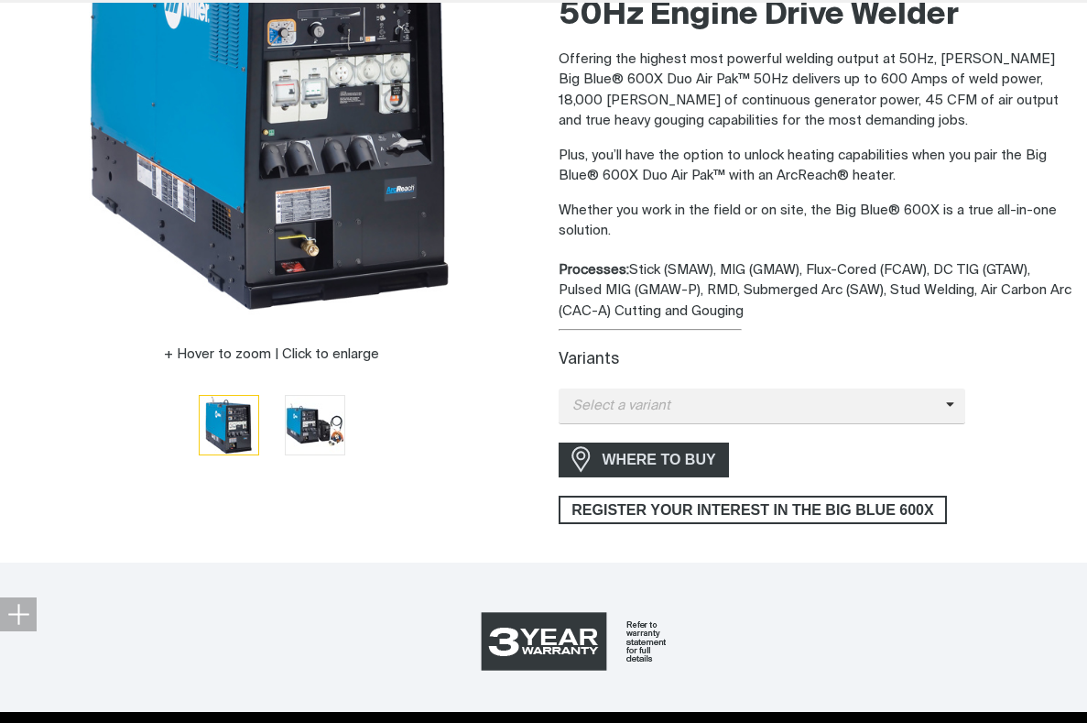
scroll to position [366, 0]
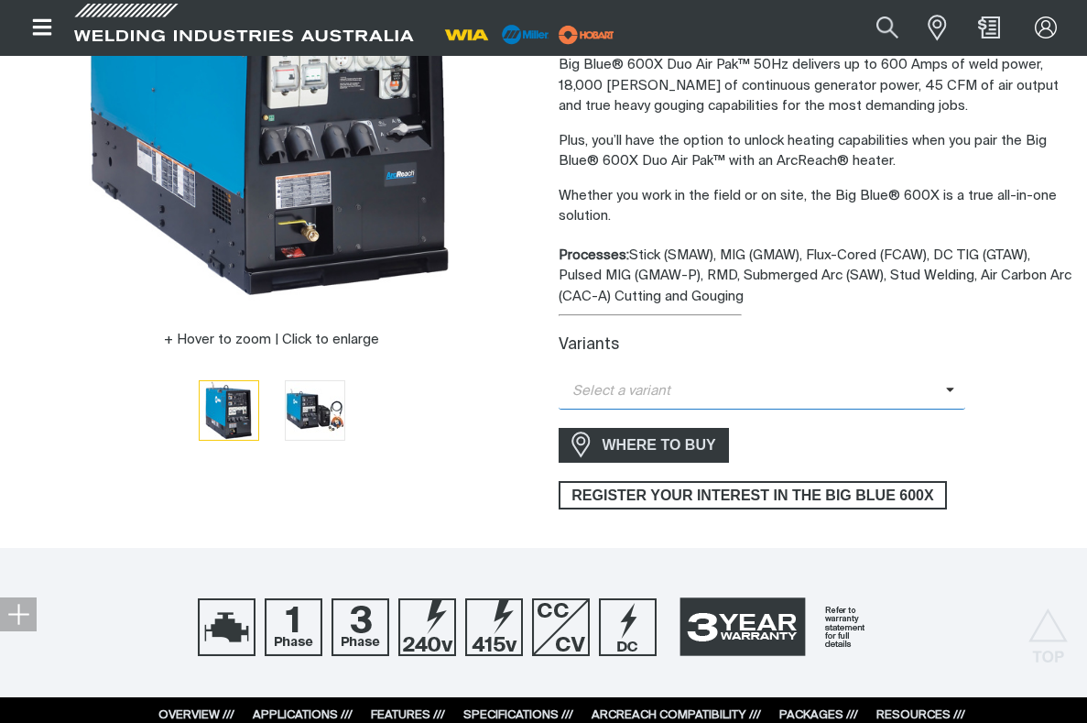
click at [775, 382] on span "Select a variant" at bounding box center [752, 391] width 387 height 21
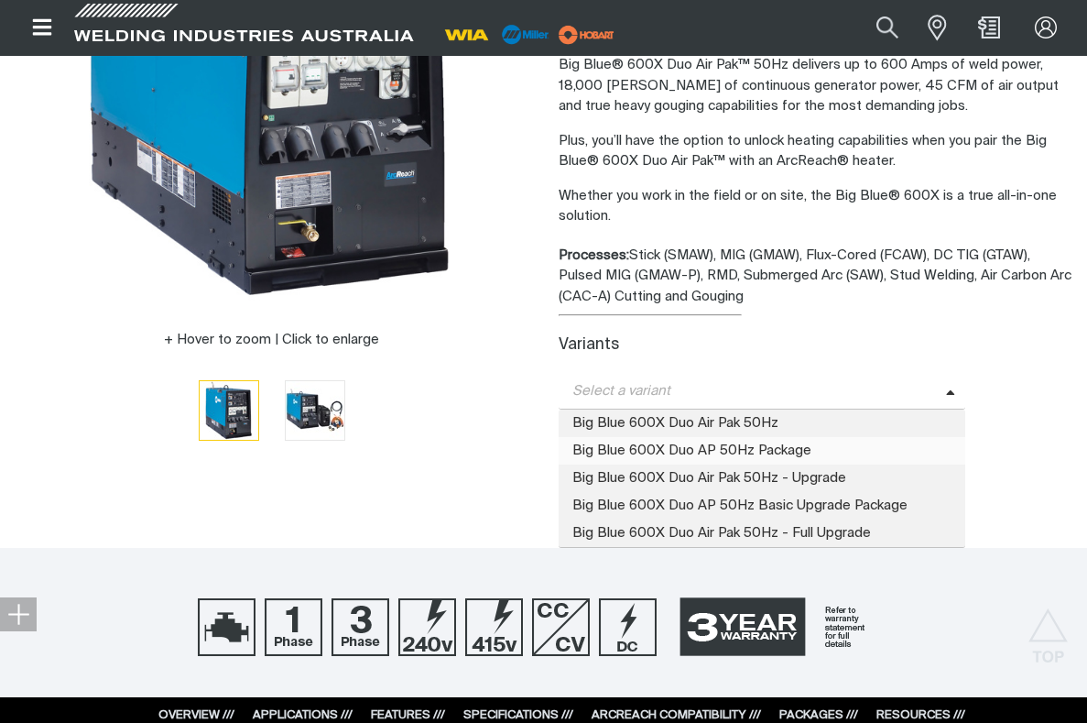
click at [718, 448] on span "Big Blue 600X Duo AP 50Hz Package" at bounding box center [763, 450] width 408 height 27
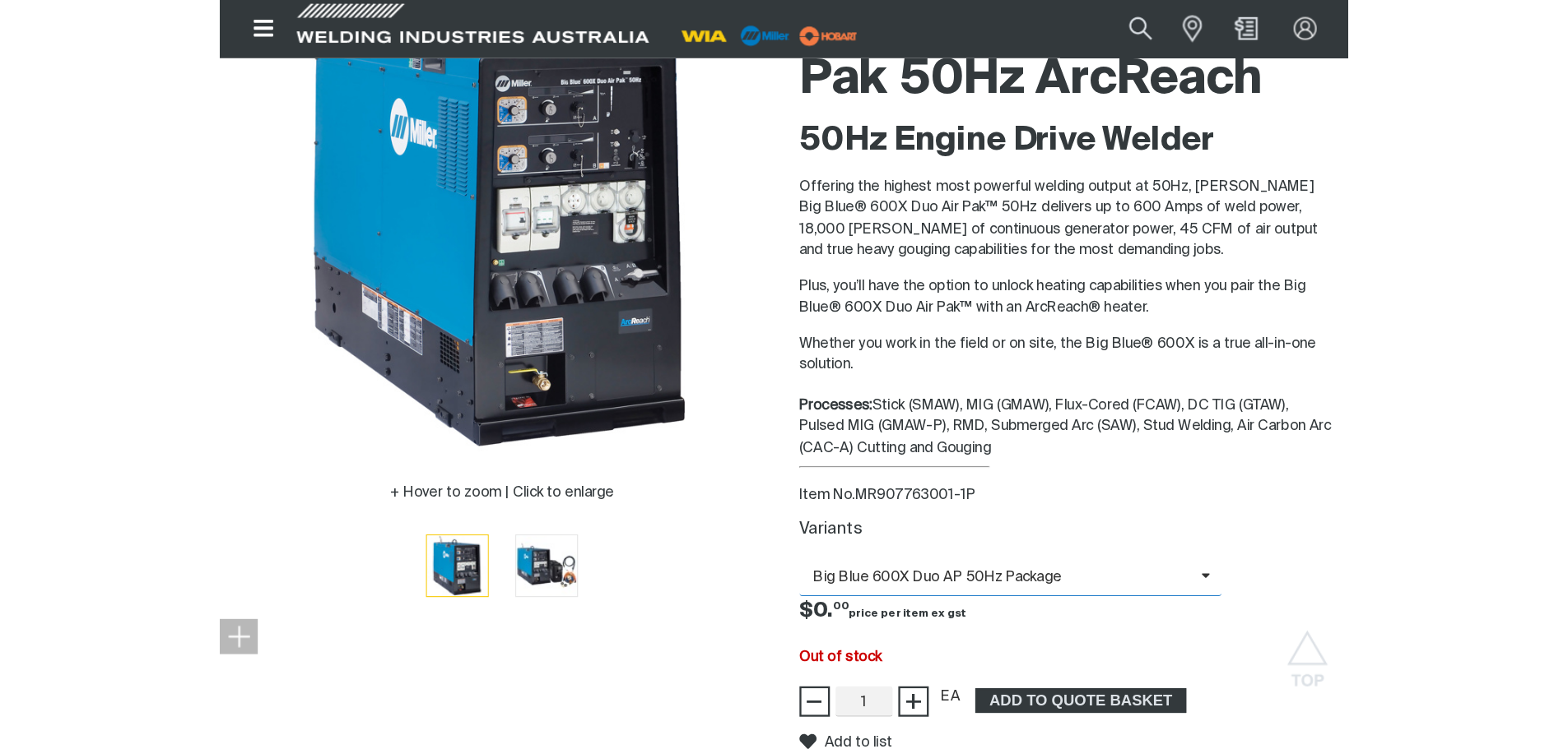
scroll to position [0, 0]
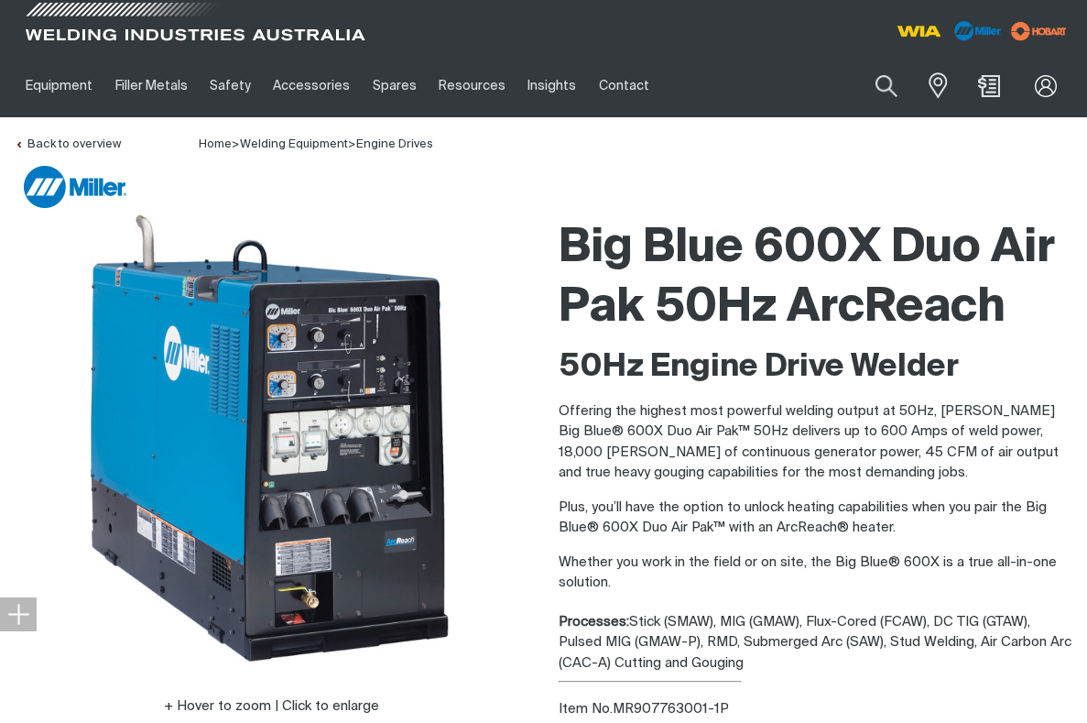
click at [228, 43] on span at bounding box center [195, 27] width 348 height 54
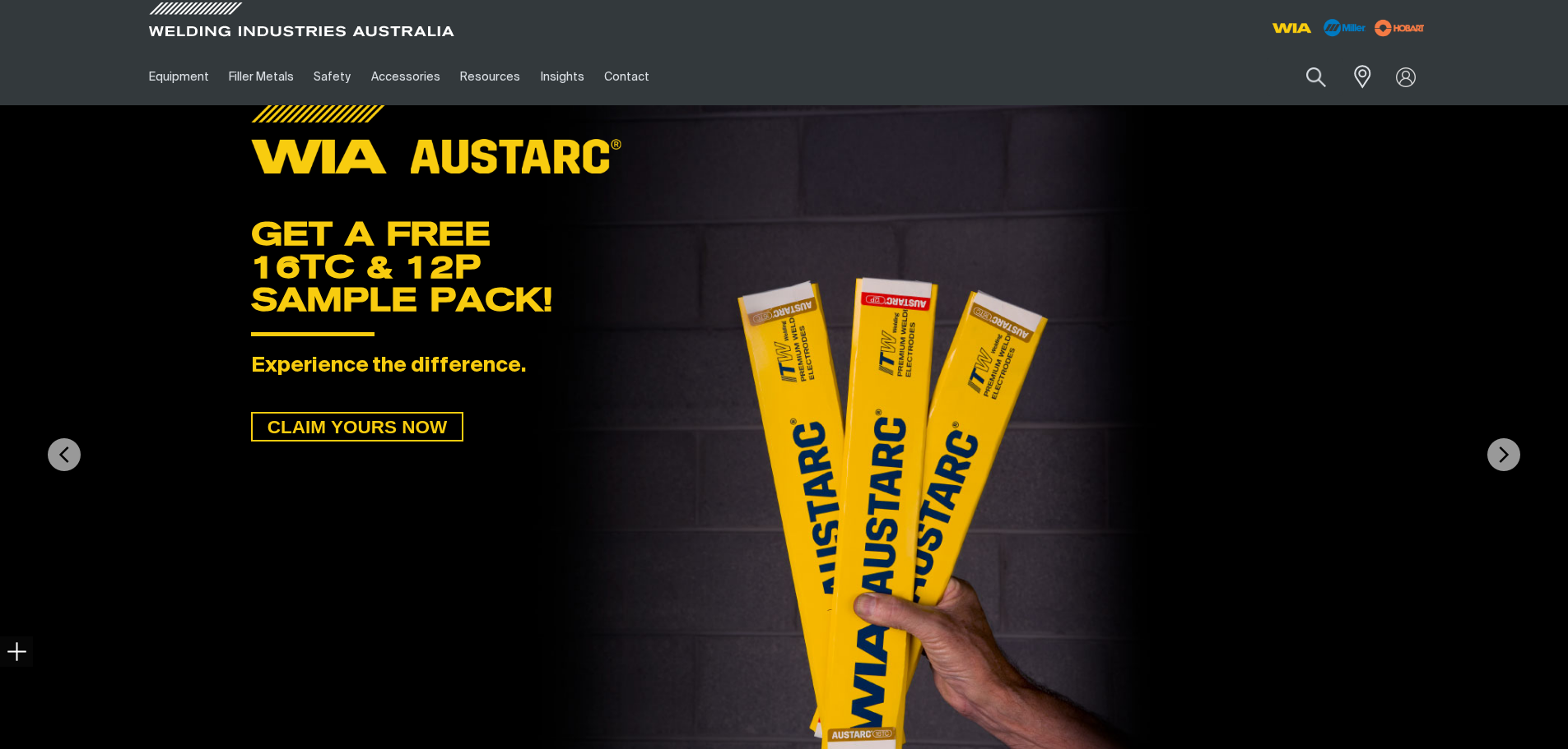
click at [1331, 100] on div "Search When search results are available use up and down arrows to review and e…" at bounding box center [1268, 76] width 323 height 57
click at [1315, 109] on link "Partner Login" at bounding box center [1337, 108] width 181 height 31
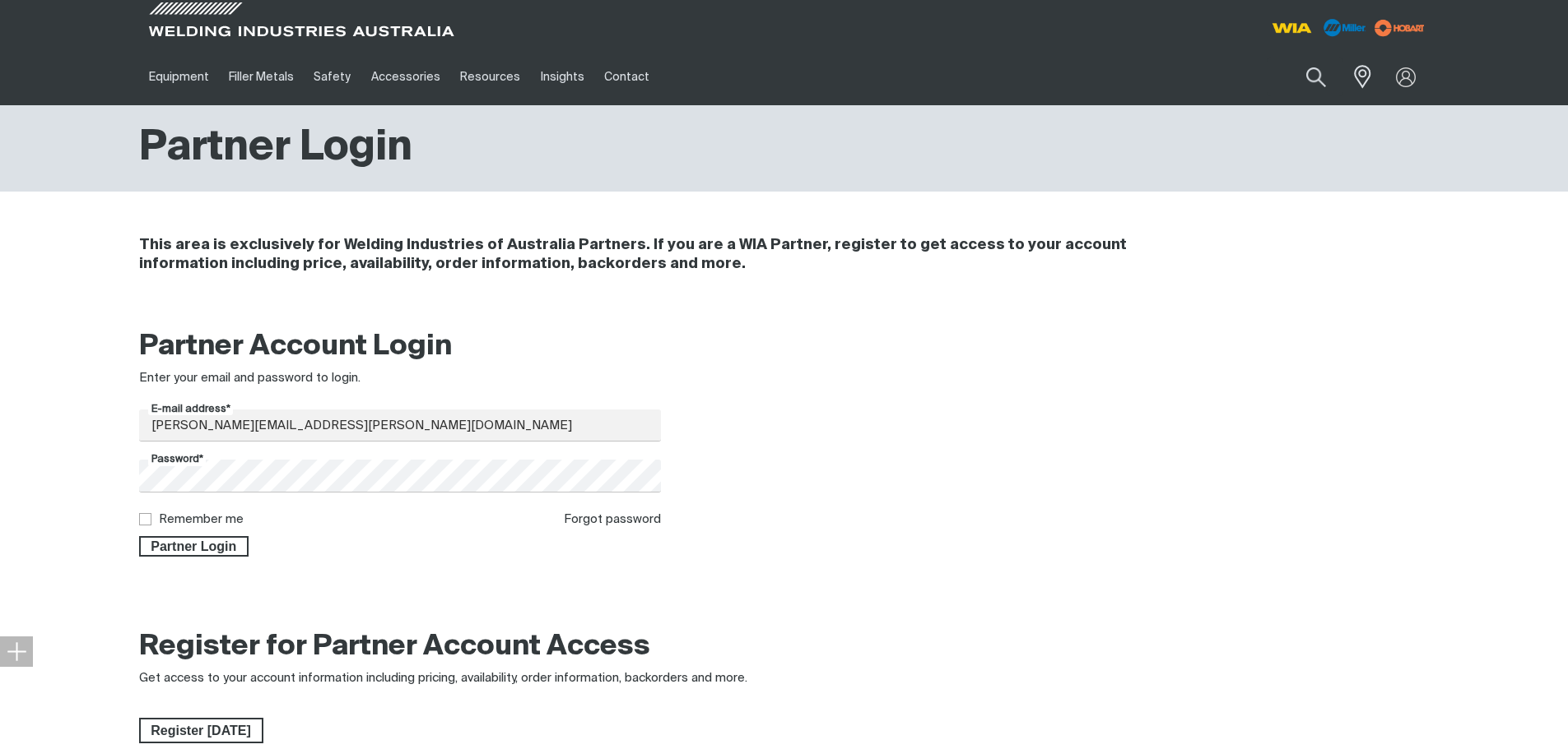
click at [149, 522] on input "Remember me" at bounding box center [145, 518] width 11 height 11
checkbox input "true"
click at [180, 543] on span "Partner Login" at bounding box center [194, 547] width 107 height 22
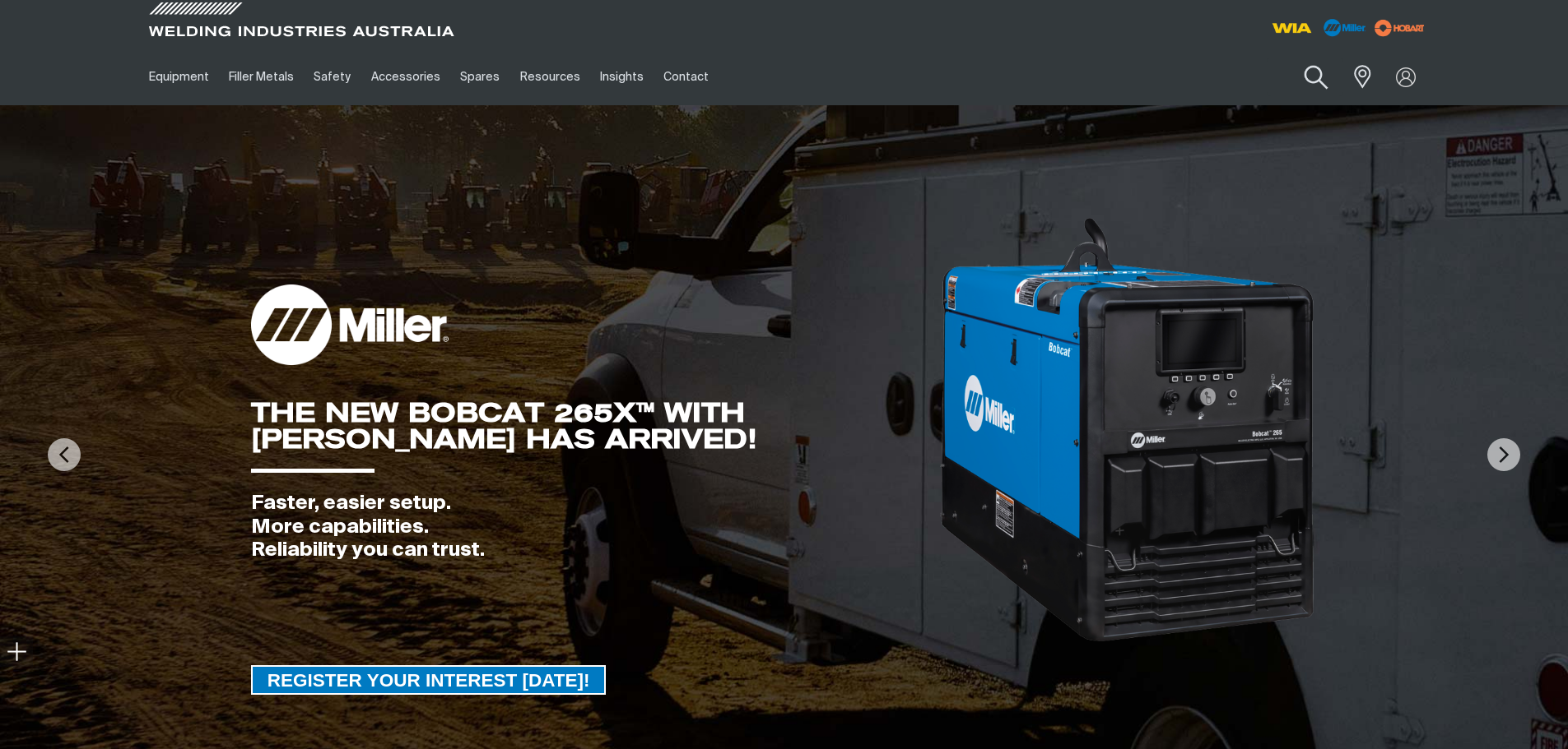
click at [1315, 71] on button "Search products" at bounding box center [1316, 77] width 66 height 47
click at [1165, 83] on input "Search" at bounding box center [1216, 76] width 253 height 37
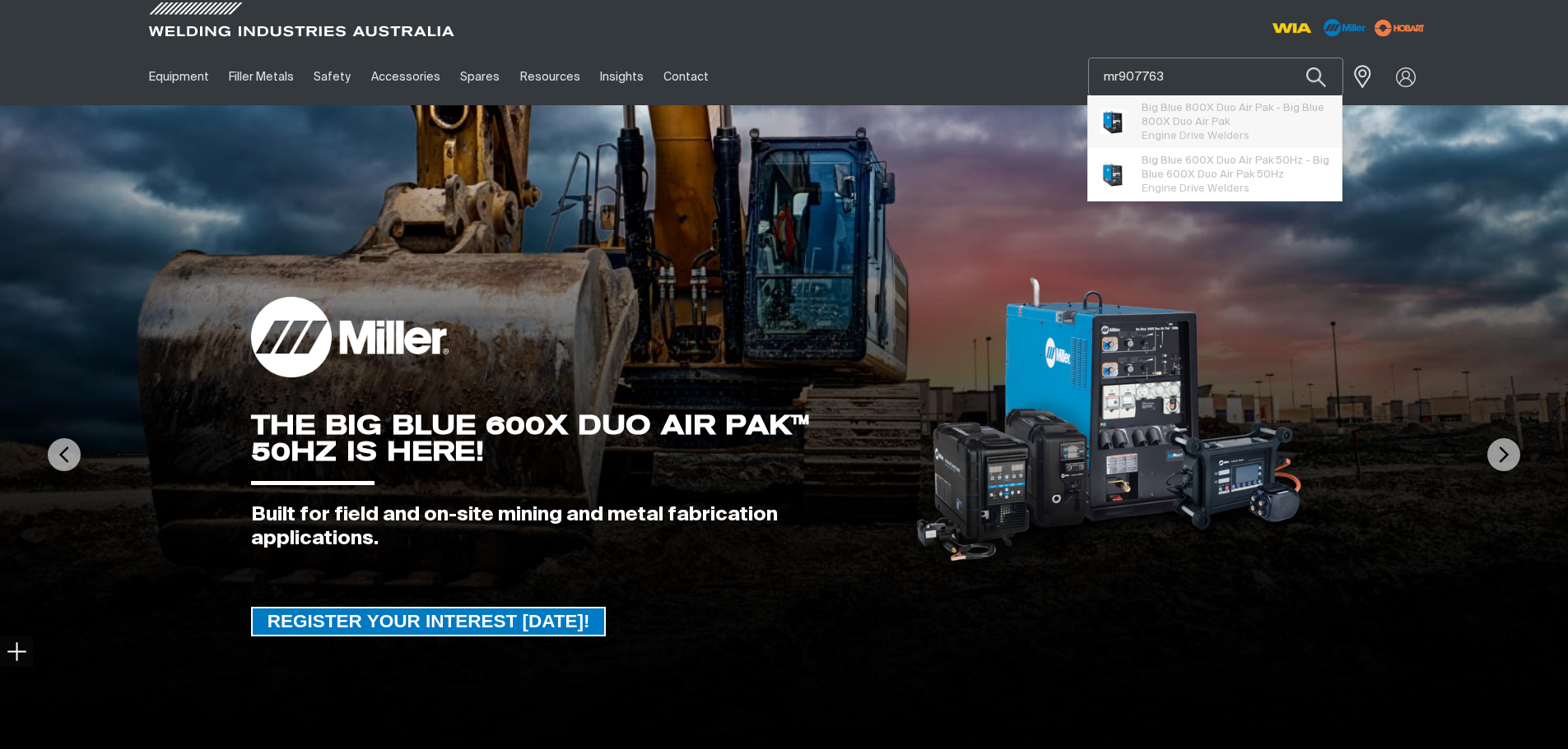
type input "mr907763"
click at [1199, 175] on span "Big Blue 600X Duo Air Pak 50Hz - Big Blue 600X Duo Air Pak 50Hz" at bounding box center [1236, 167] width 189 height 28
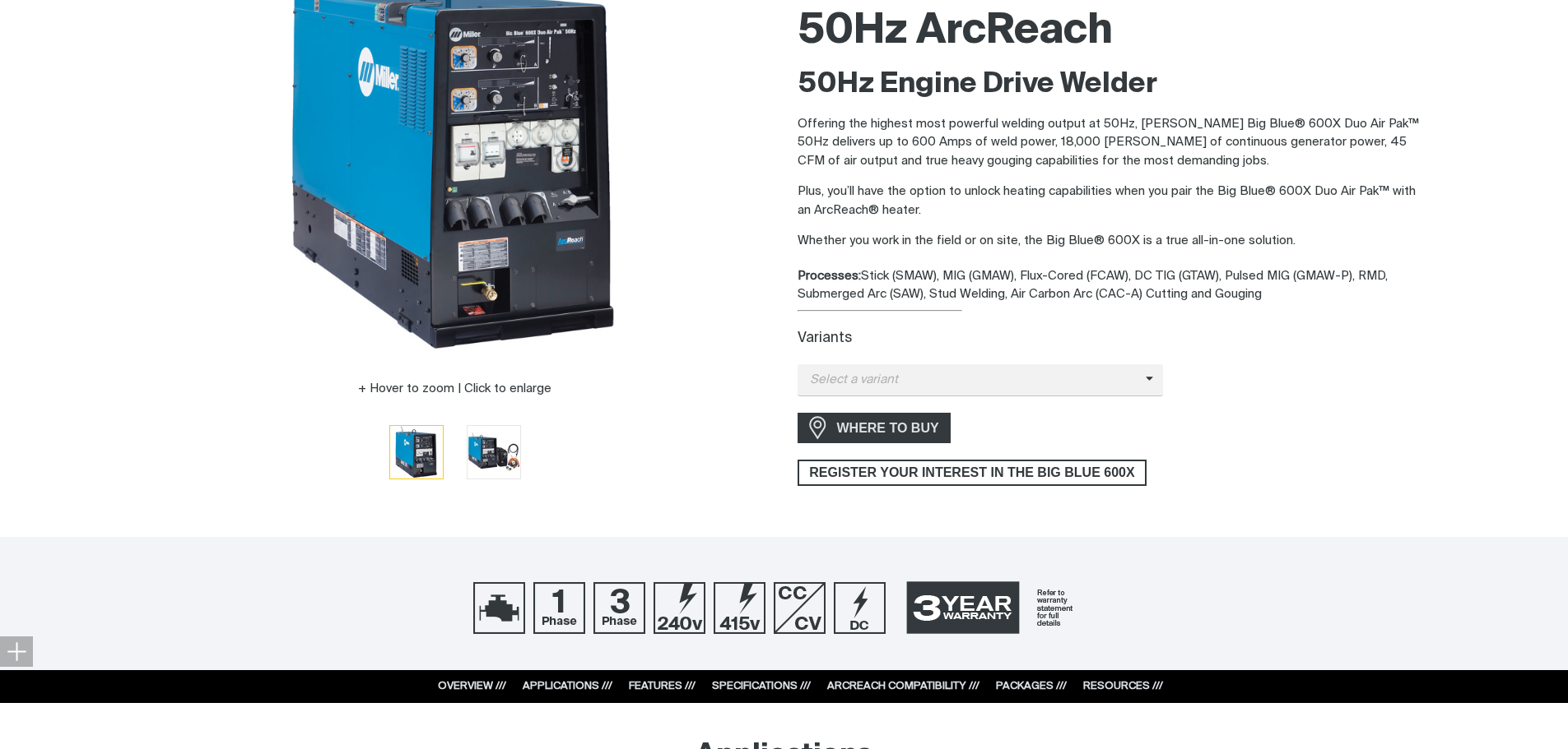
scroll to position [247, 0]
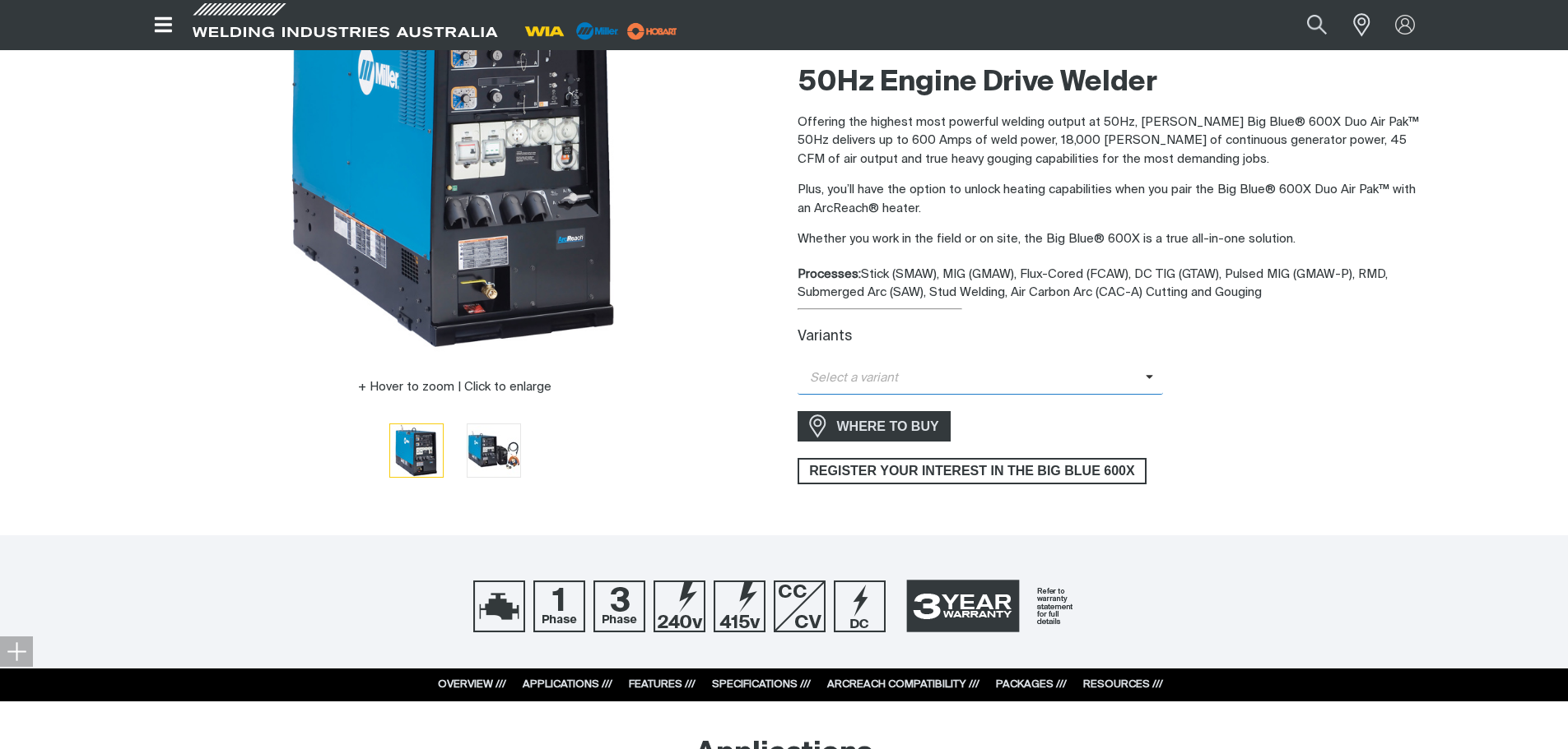
click at [982, 383] on span "Select a variant" at bounding box center [970, 378] width 348 height 19
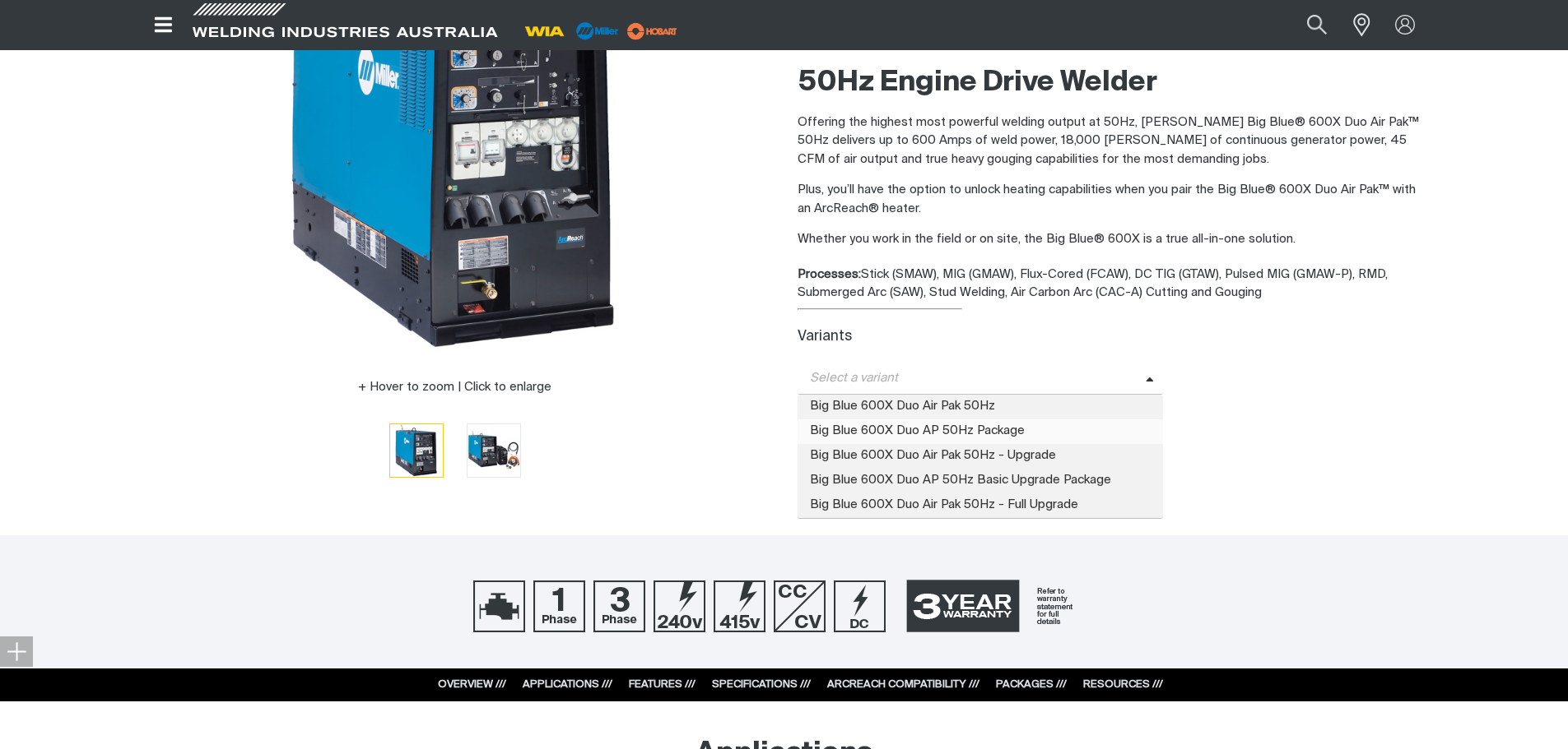
click at [947, 427] on span "Big Blue 600X Duo AP 50Hz Package" at bounding box center [980, 431] width 367 height 24
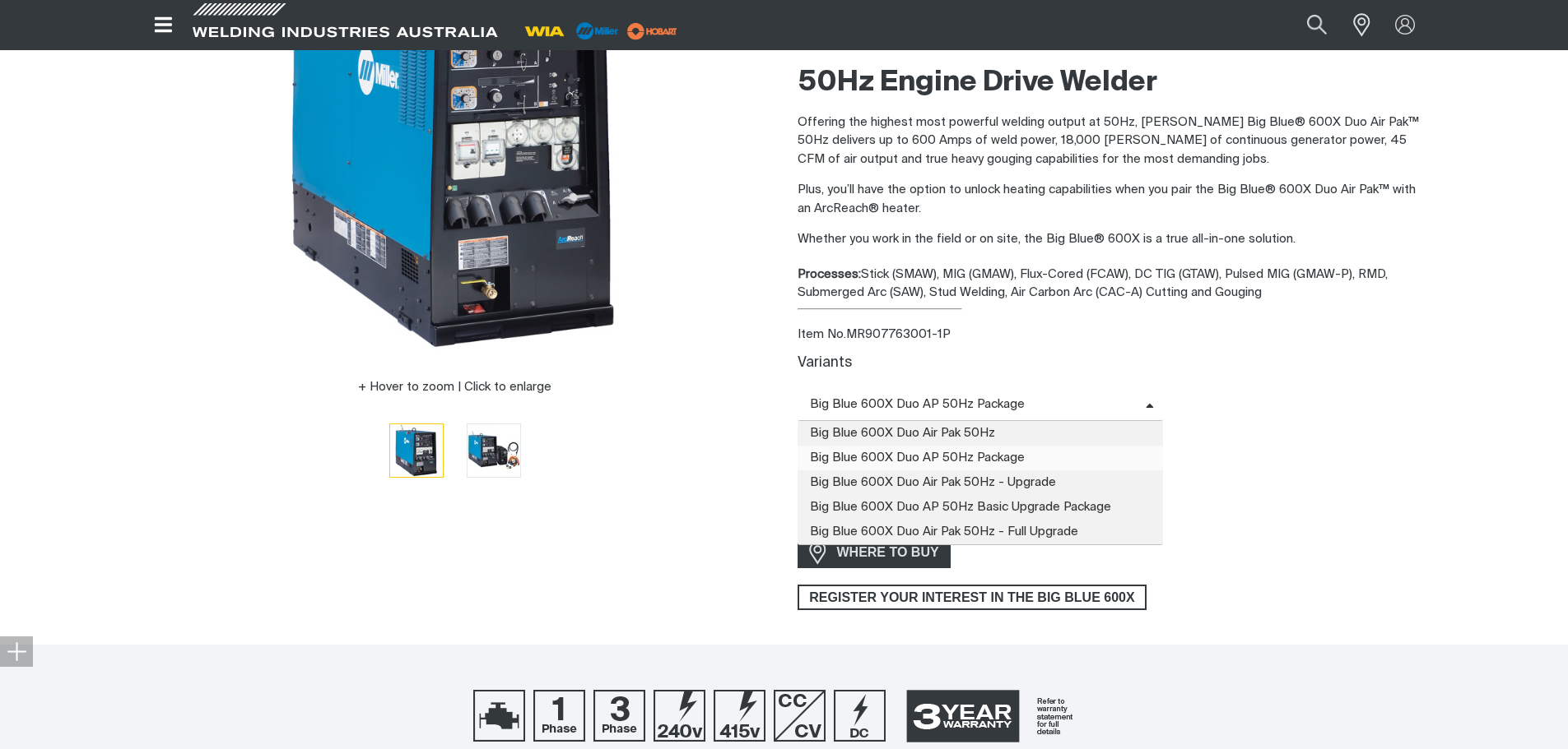
click at [955, 396] on span "Big Blue 600X Duo AP 50Hz Package" at bounding box center [970, 404] width 348 height 19
click at [953, 427] on span "Big Blue 600X Duo Air Pak 50Hz" at bounding box center [980, 433] width 367 height 24
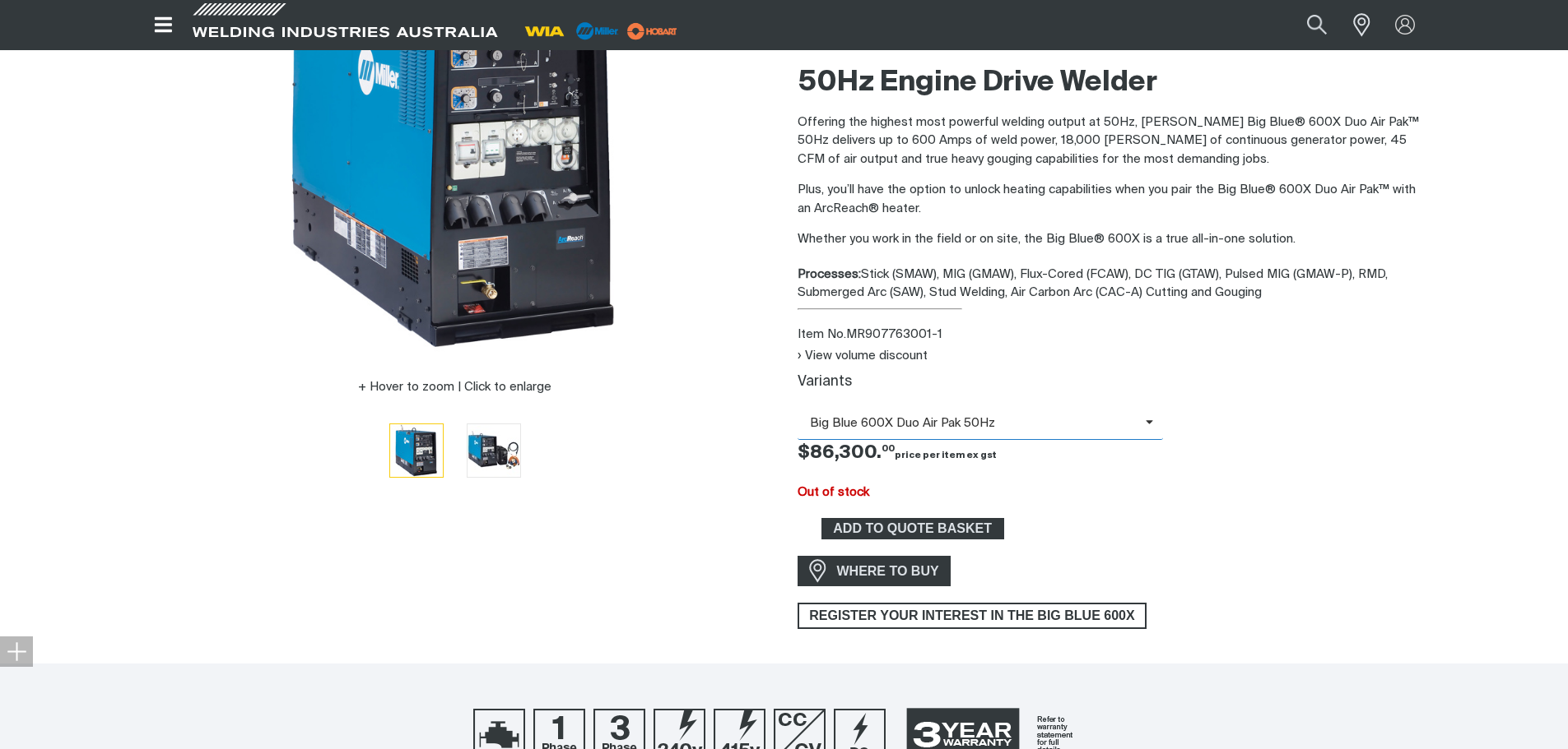
click at [953, 423] on span "Big Blue 600X Duo Air Pak 50Hz" at bounding box center [970, 424] width 348 height 19
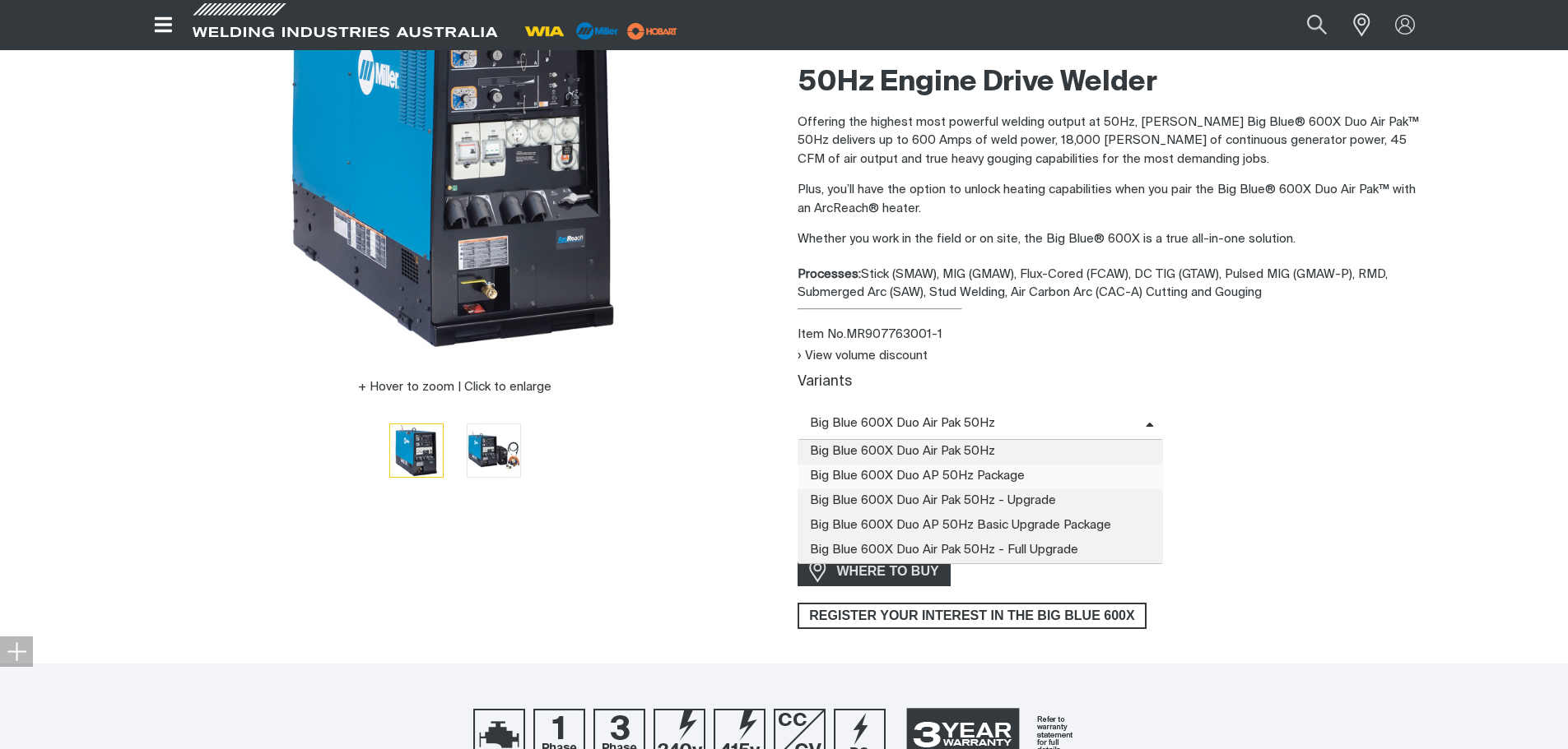
click at [936, 473] on span "Big Blue 600X Duo AP 50Hz Package" at bounding box center [980, 476] width 367 height 24
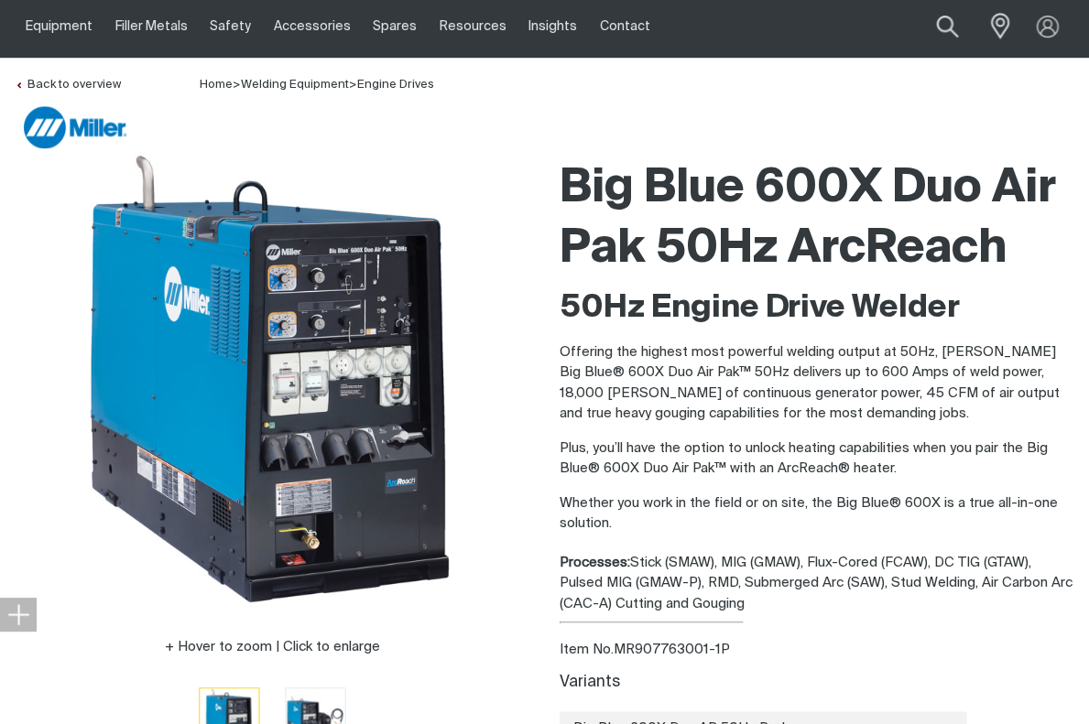
scroll to position [92, 0]
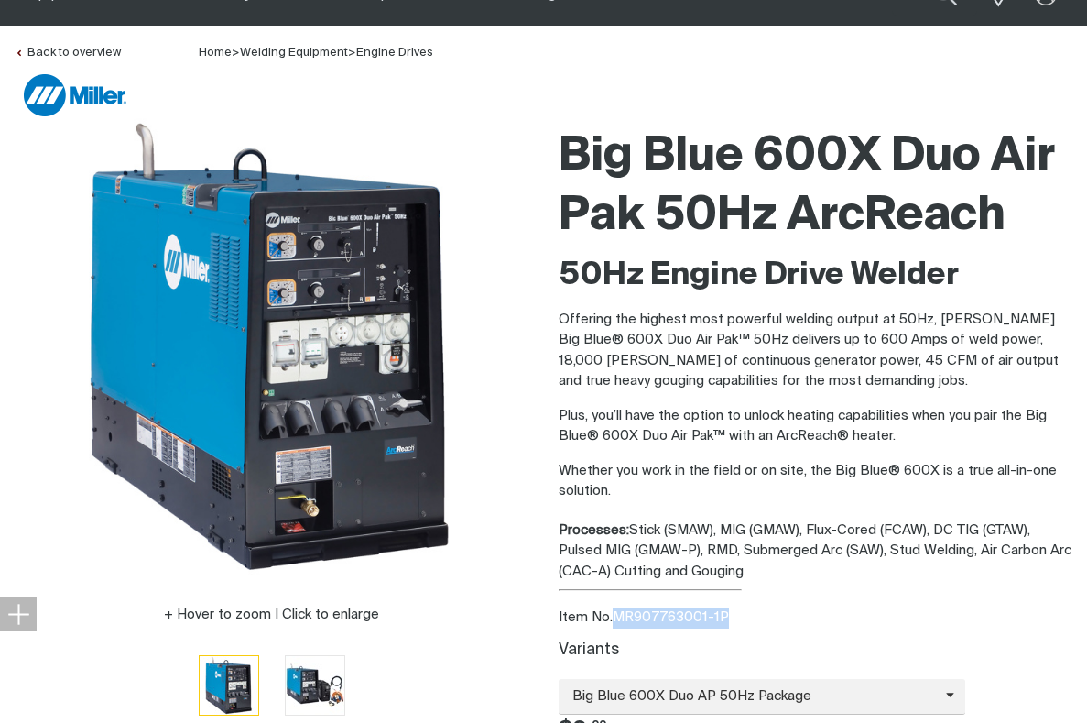
drag, startPoint x: 619, startPoint y: 614, endPoint x: 731, endPoint y: 614, distance: 111.7
click at [731, 614] on div "Item No. MR907763001-1P" at bounding box center [816, 617] width 515 height 21
copy div "MR907763001-1P"
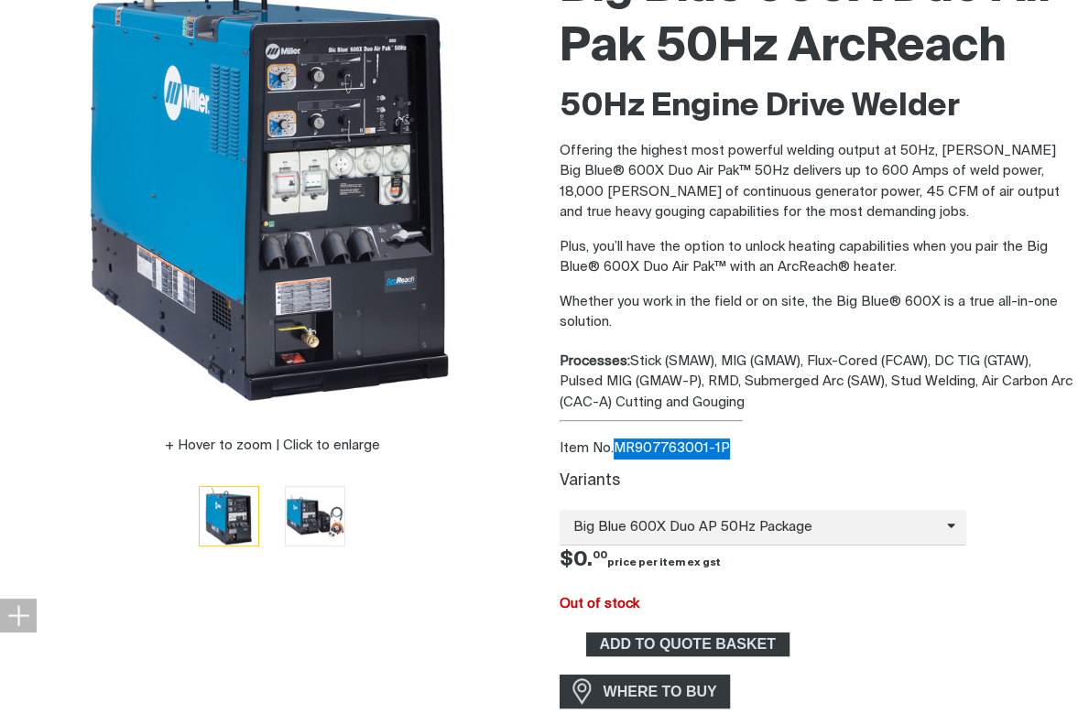
scroll to position [366, 0]
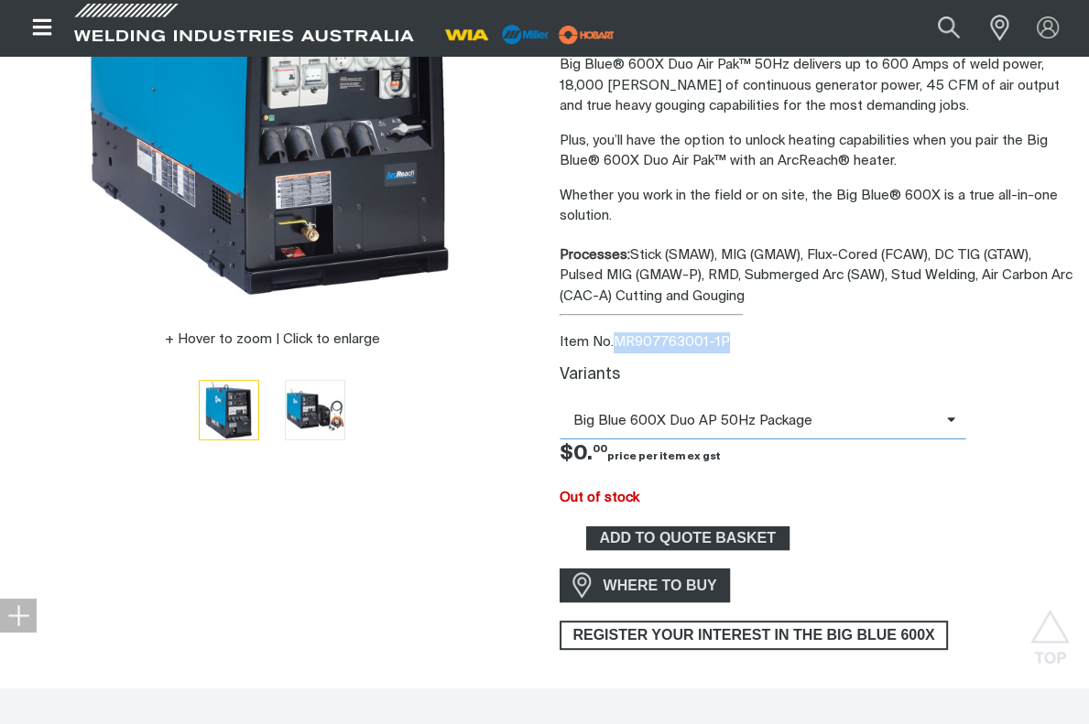
click at [772, 419] on span "Big Blue 600X Duo AP 50Hz Package" at bounding box center [753, 421] width 387 height 21
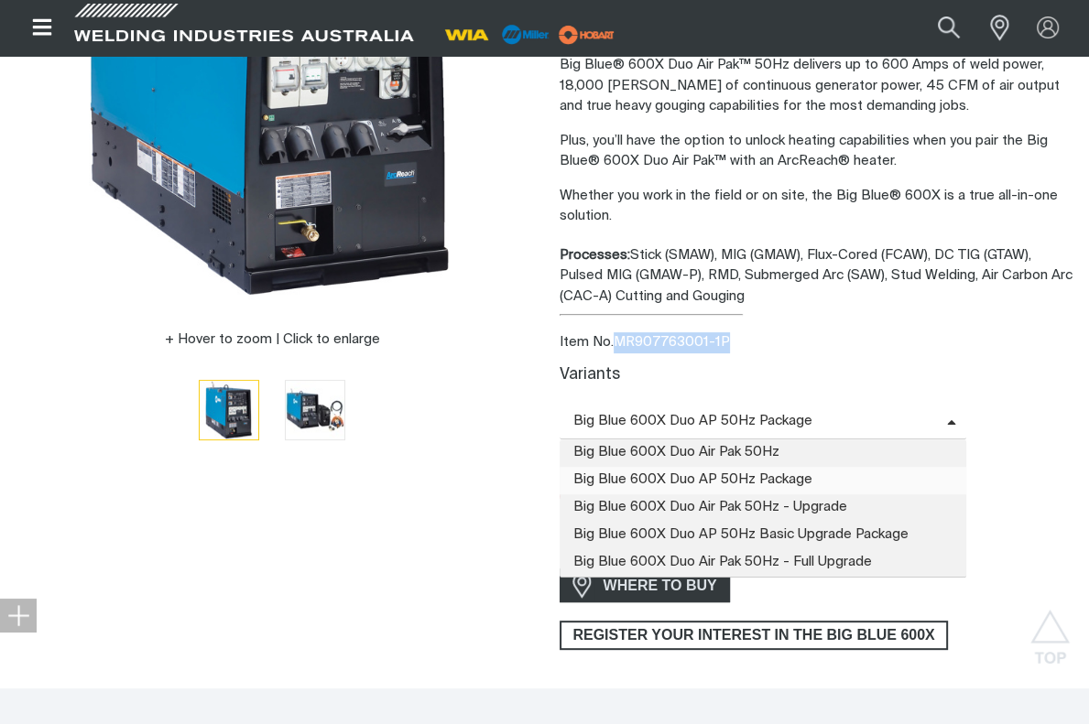
click at [705, 476] on span "Big Blue 600X Duo AP 50Hz Package" at bounding box center [764, 480] width 408 height 27
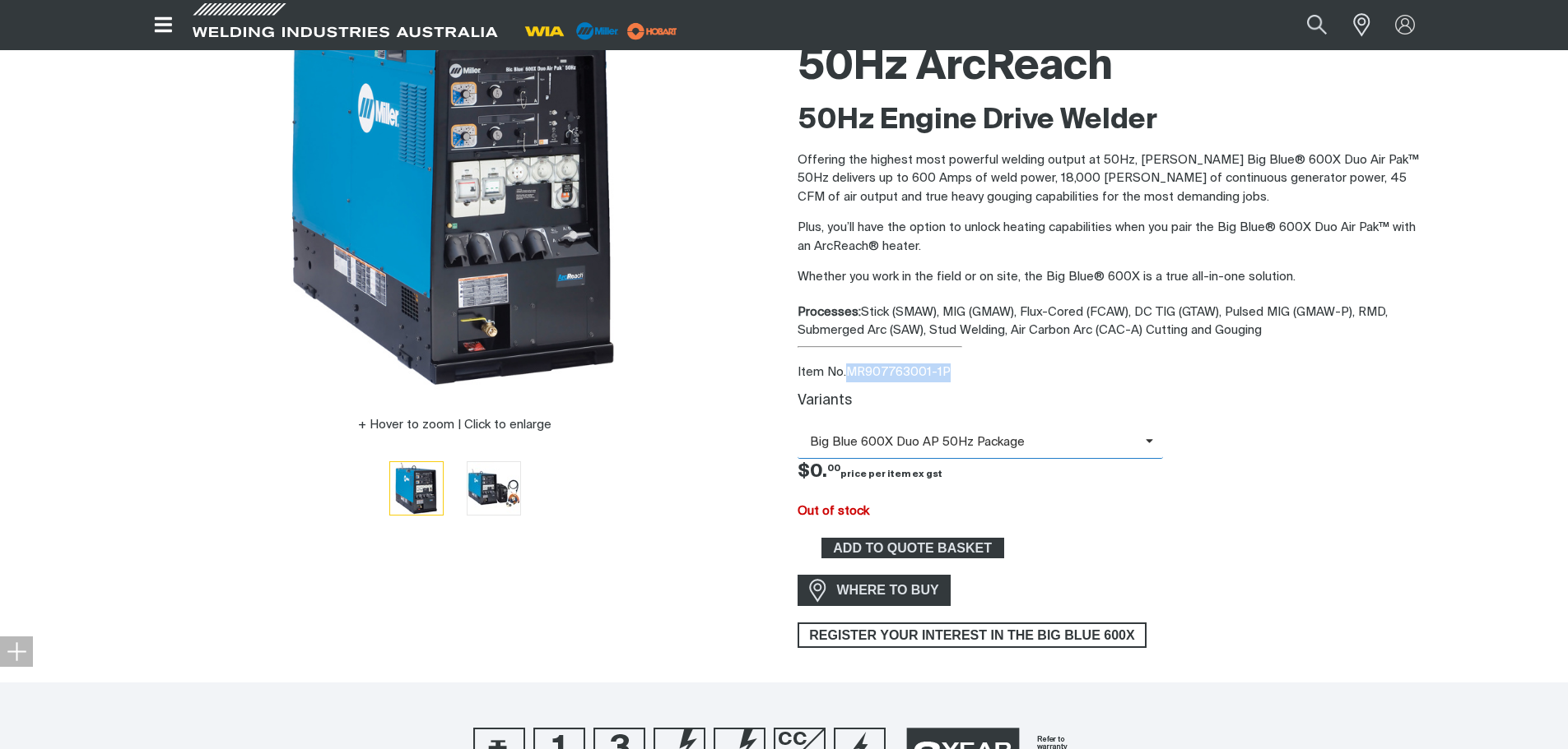
scroll to position [0, 0]
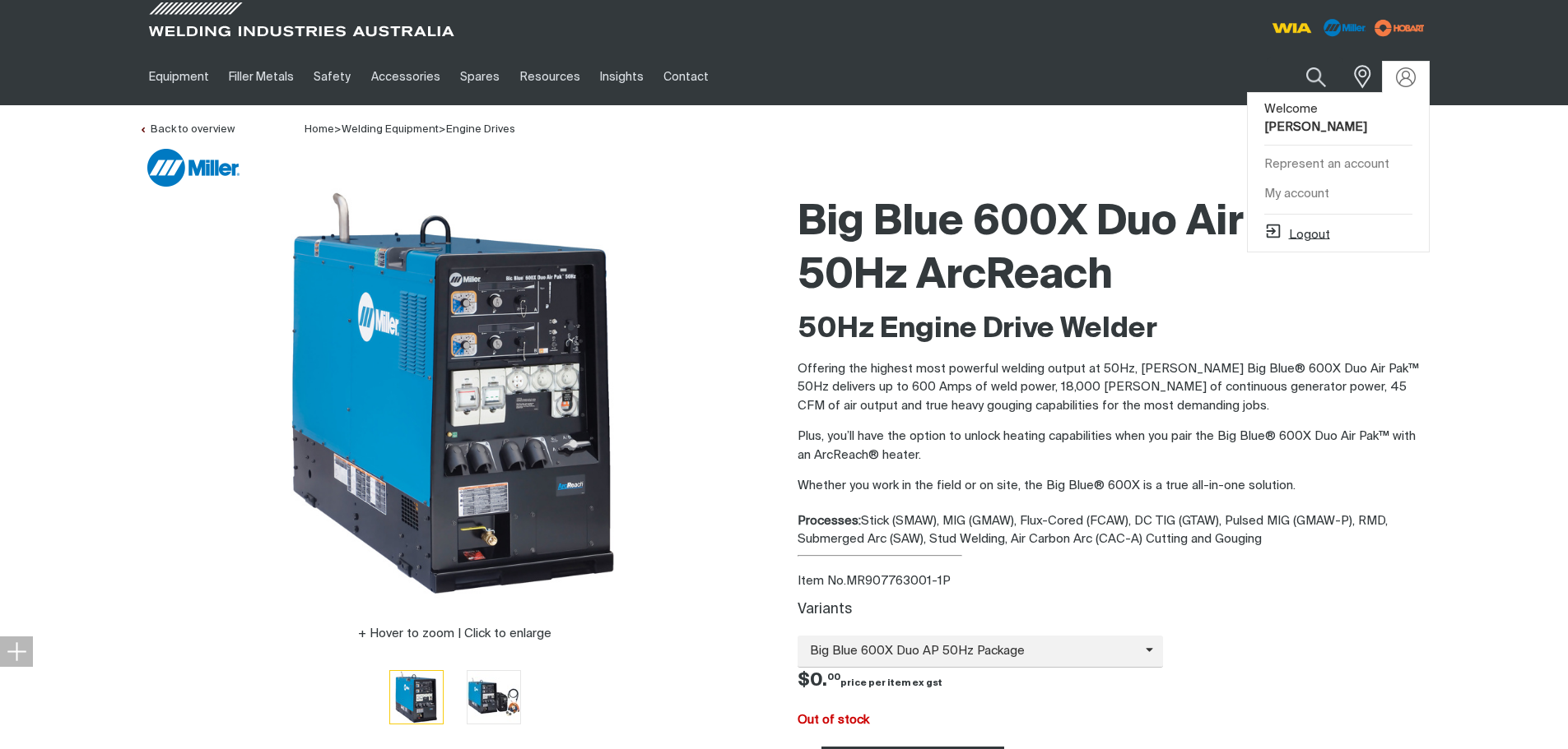
click at [1303, 222] on button "Logout" at bounding box center [1297, 232] width 66 height 20
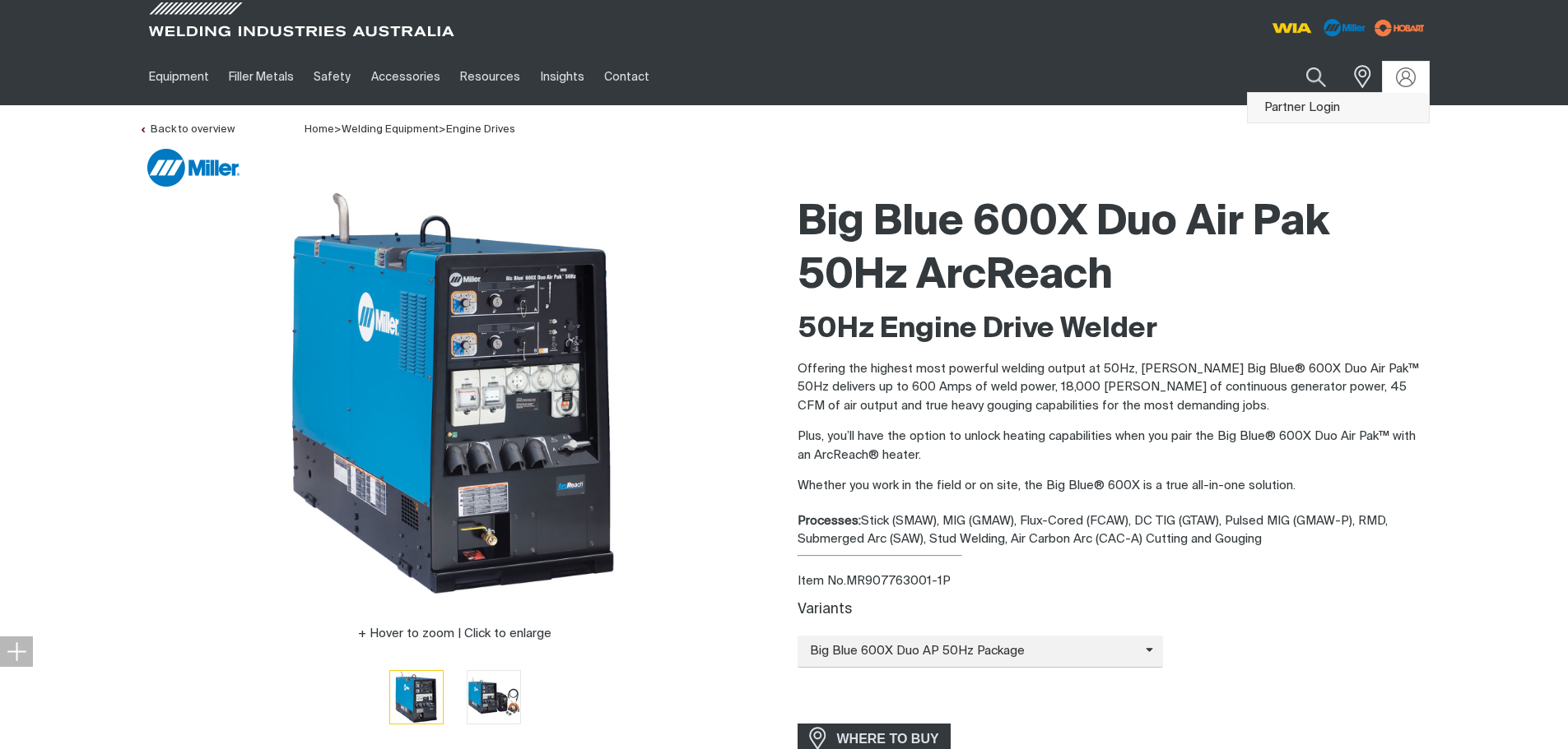
click at [1327, 110] on link "Partner Login" at bounding box center [1337, 108] width 181 height 31
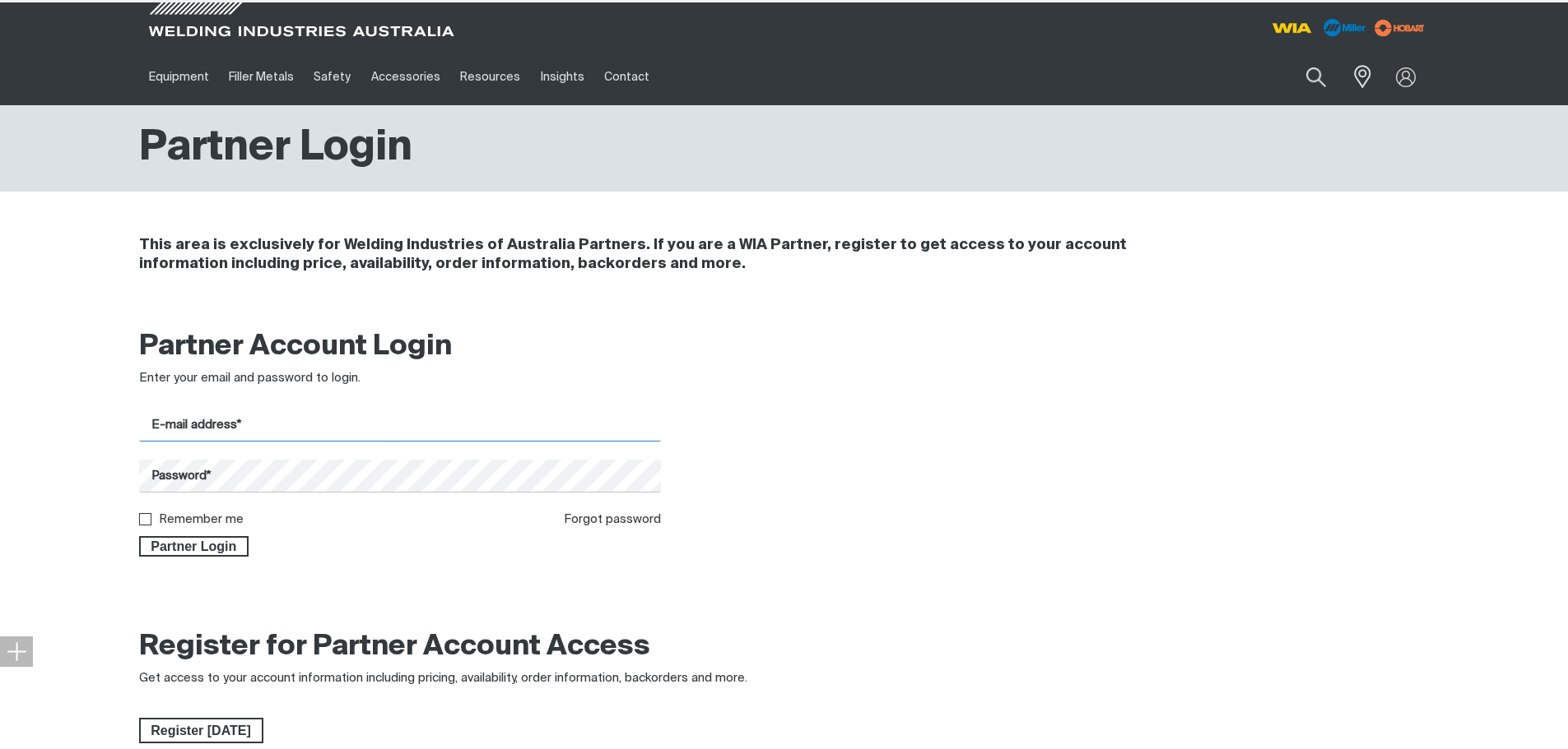
type input "[PERSON_NAME][EMAIL_ADDRESS][PERSON_NAME][DOMAIN_NAME]"
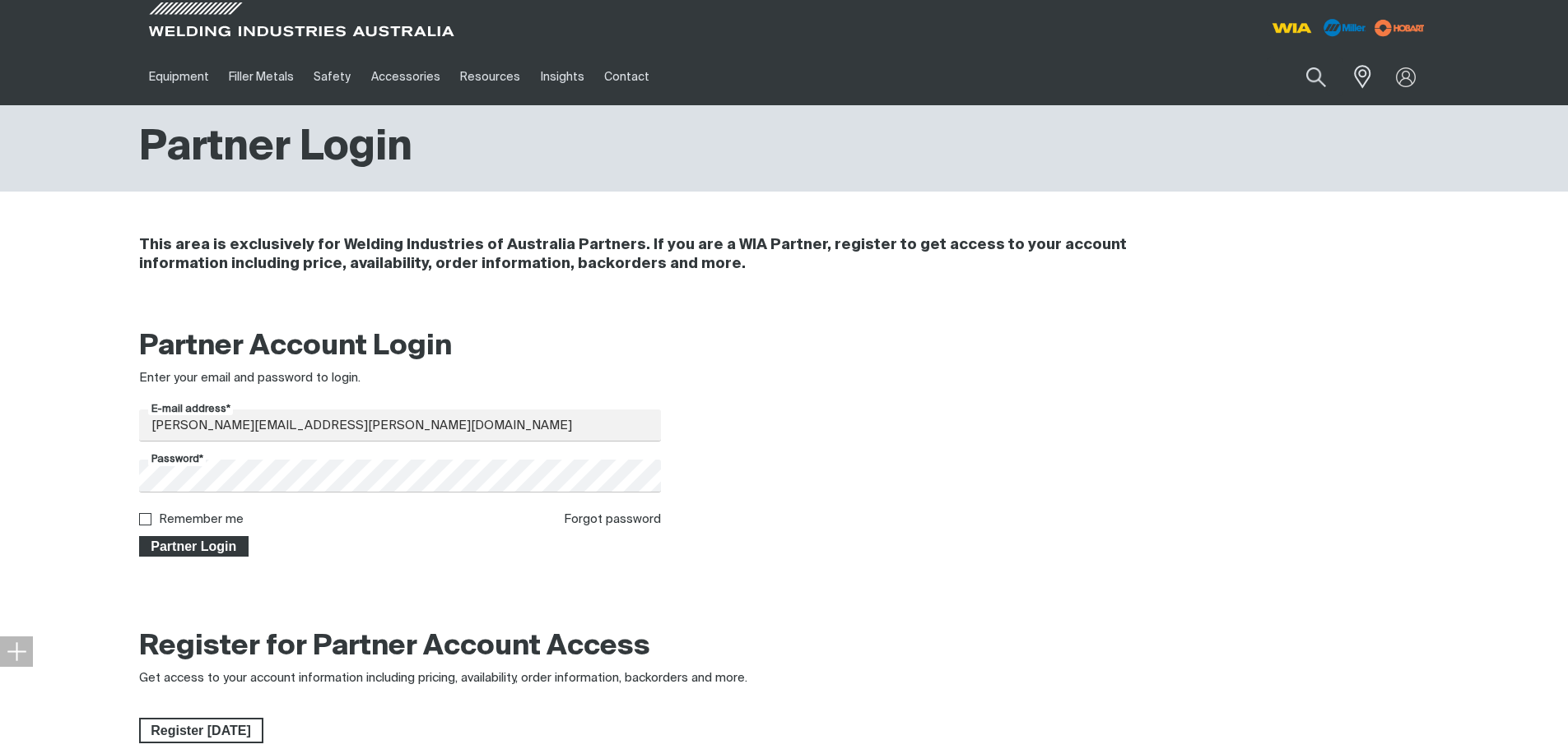
click at [203, 549] on span "Partner Login" at bounding box center [194, 547] width 107 height 22
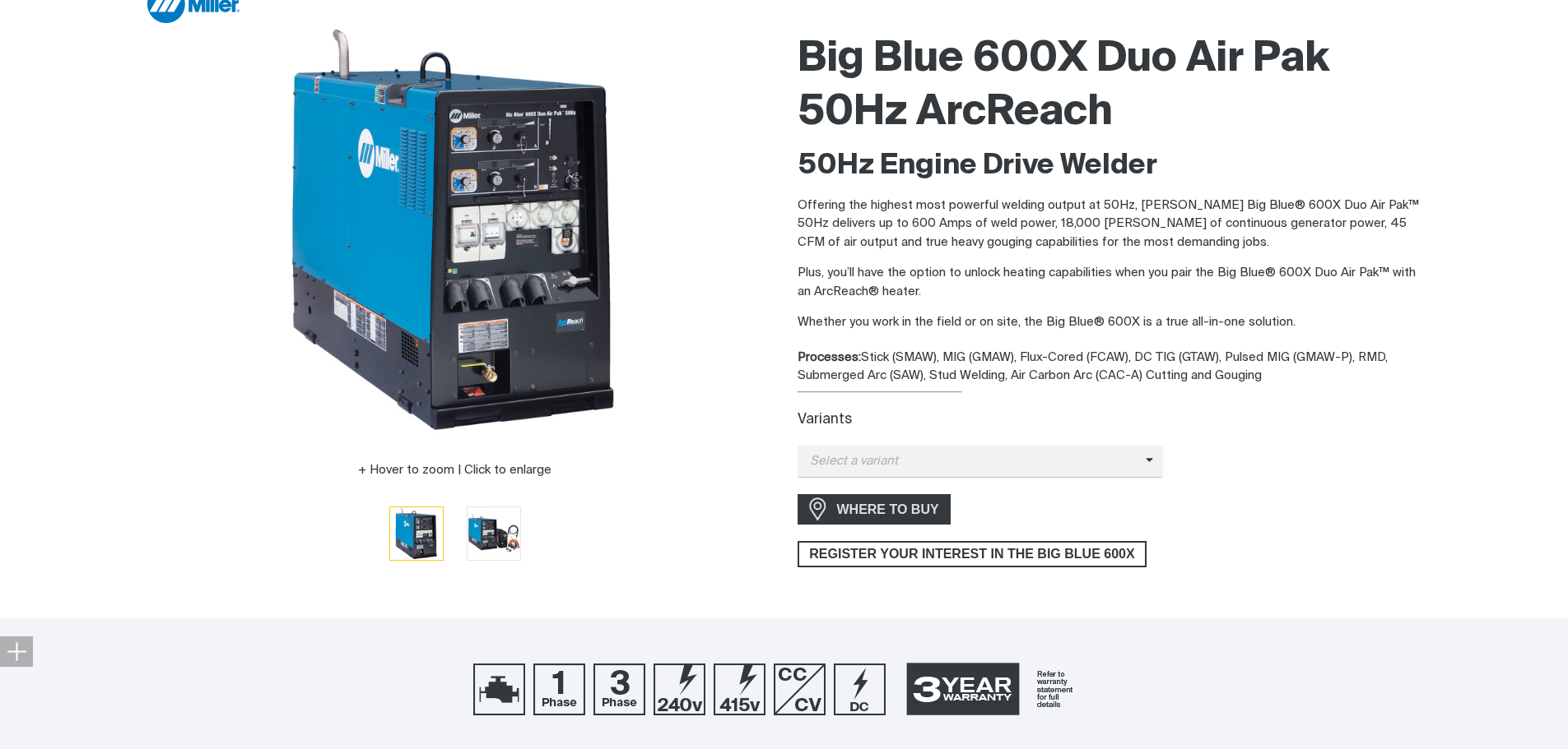
scroll to position [164, 0]
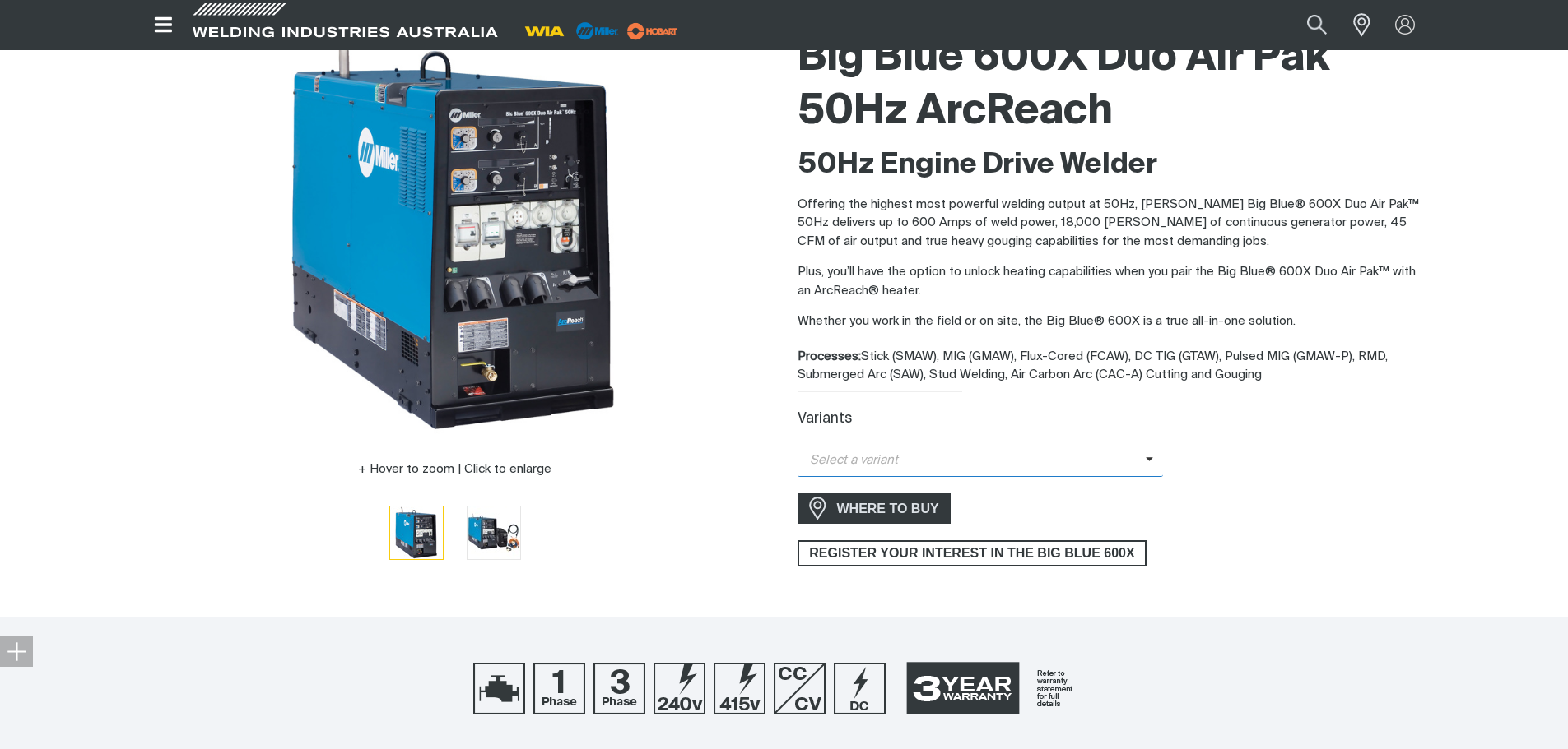
click at [1016, 458] on span "Select a variant" at bounding box center [970, 461] width 348 height 19
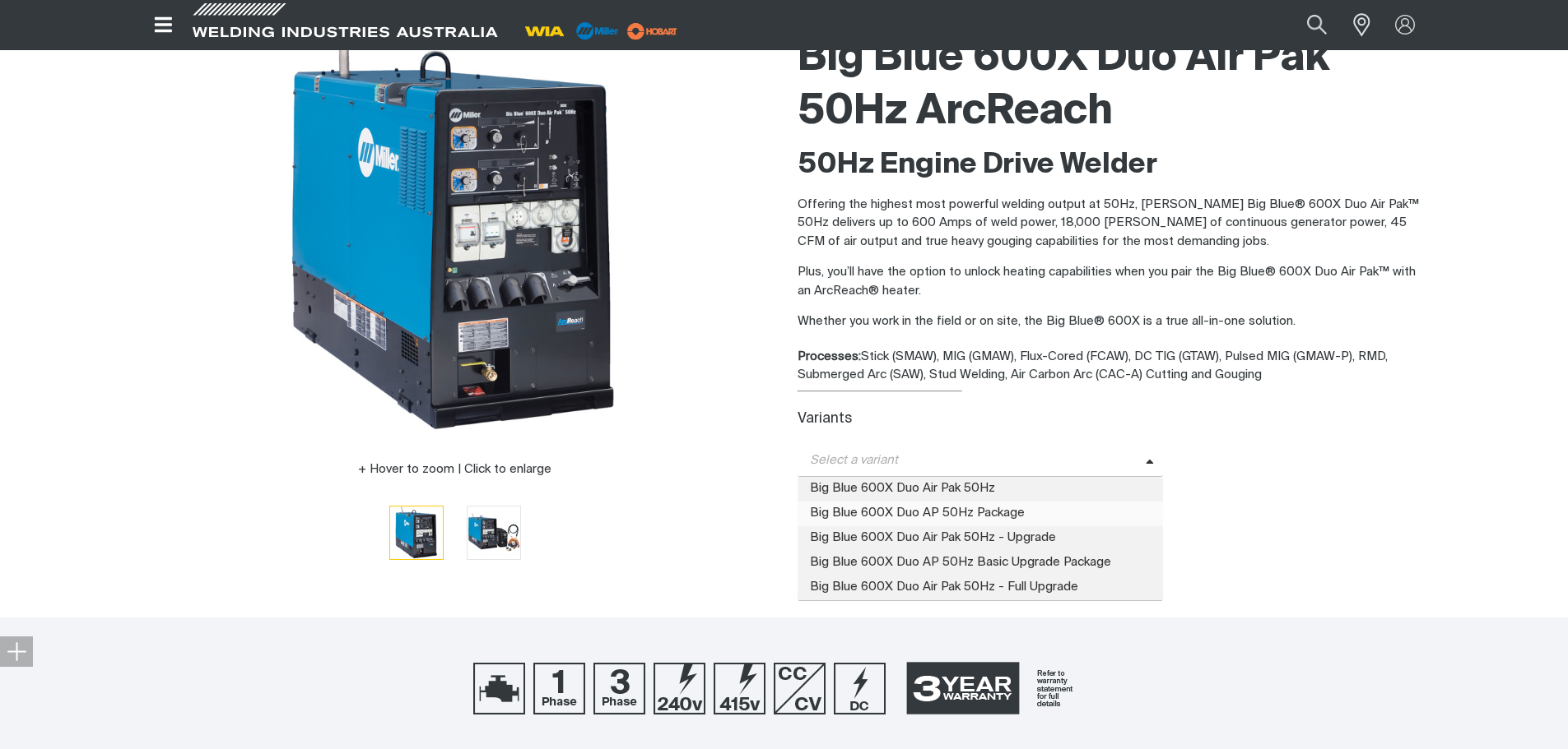
click at [925, 513] on span "Big Blue 600X Duo AP 50Hz Package" at bounding box center [980, 514] width 367 height 24
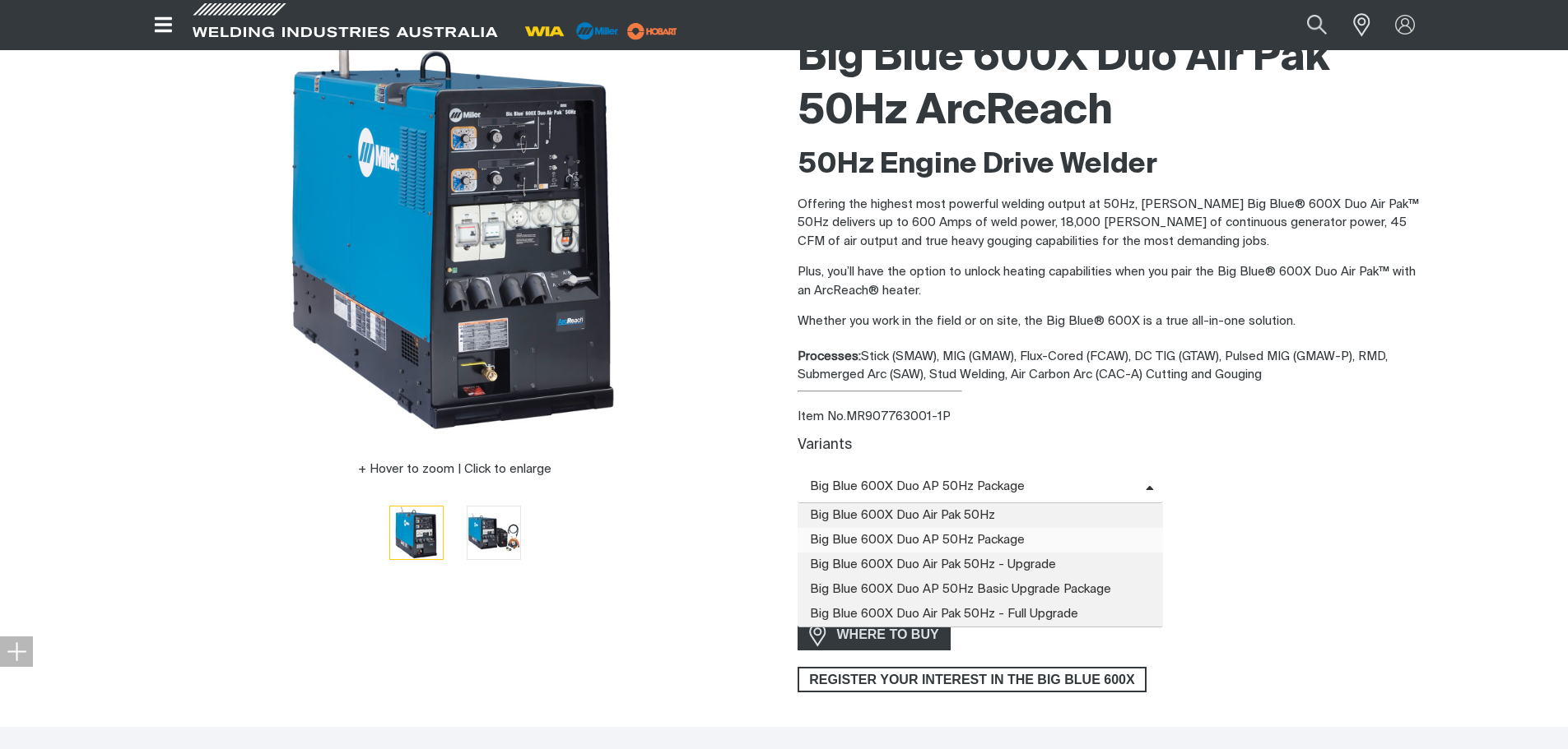
click at [985, 482] on span "Big Blue 600X Duo AP 50Hz Package" at bounding box center [970, 487] width 348 height 19
click at [942, 510] on span "Big Blue 600X Duo Air Pak 50Hz" at bounding box center [980, 515] width 367 height 24
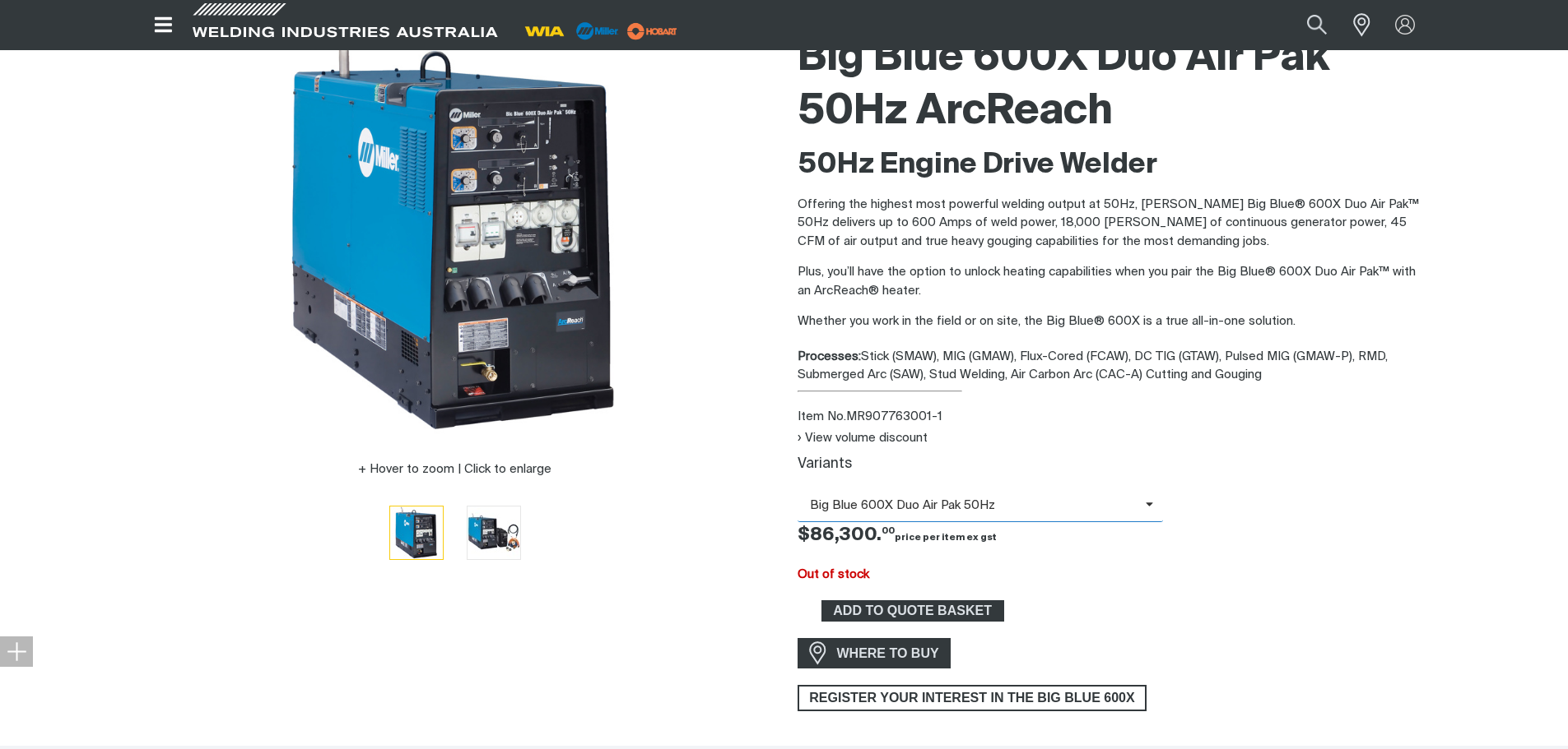
click at [951, 497] on span "Big Blue 600X Duo Air Pak 50Hz" at bounding box center [970, 506] width 348 height 19
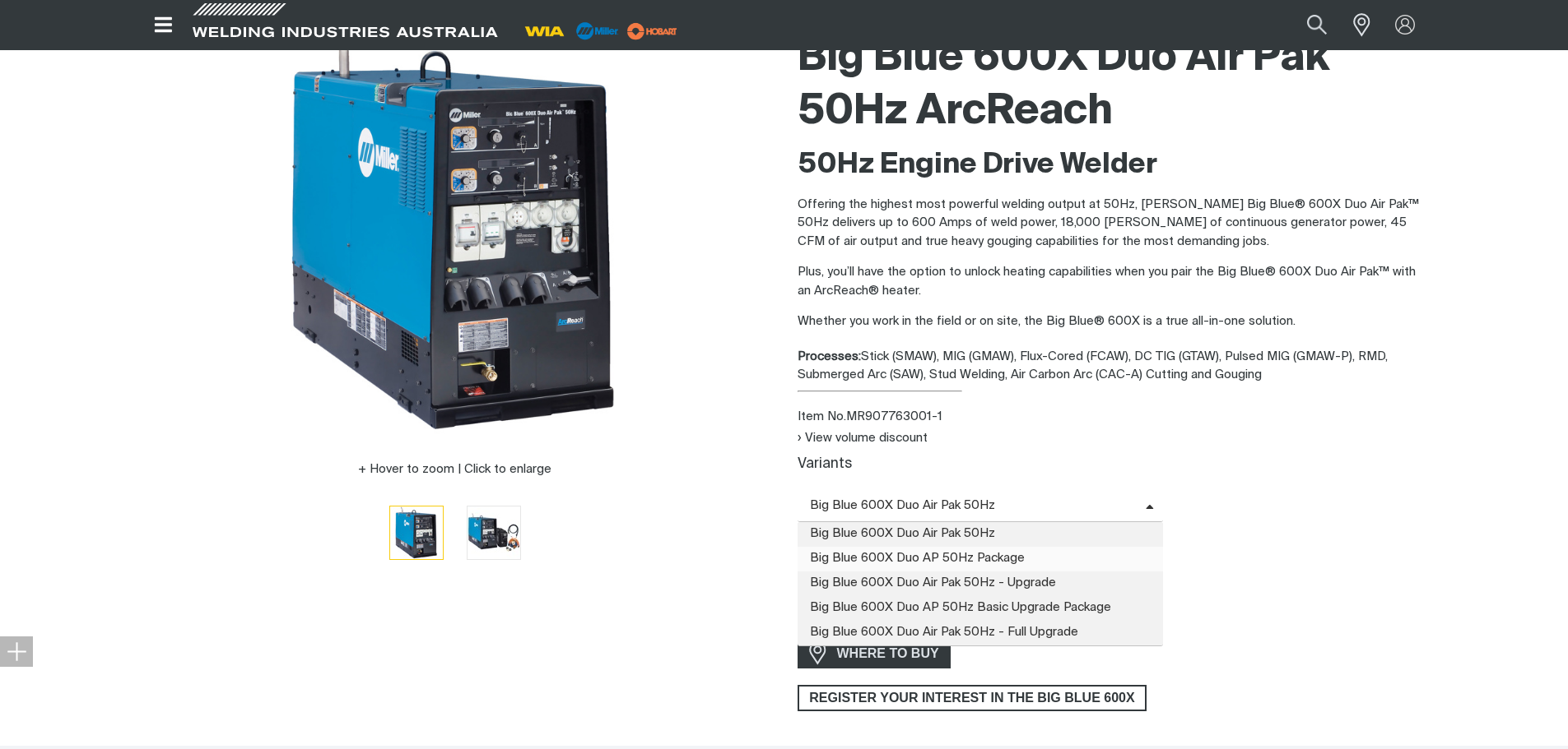
click at [899, 558] on span "Big Blue 600X Duo AP 50Hz Package" at bounding box center [980, 559] width 367 height 24
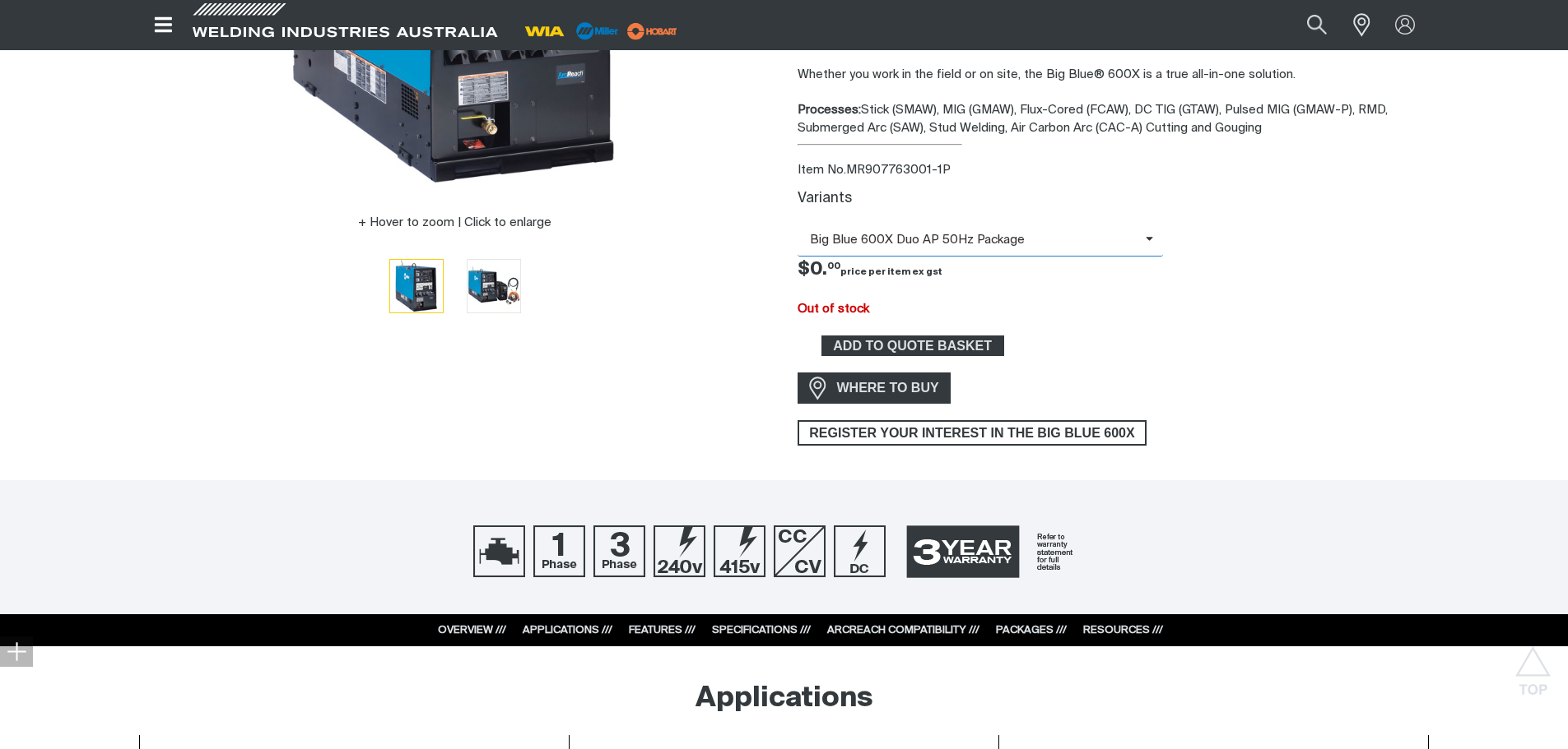
scroll to position [247, 0]
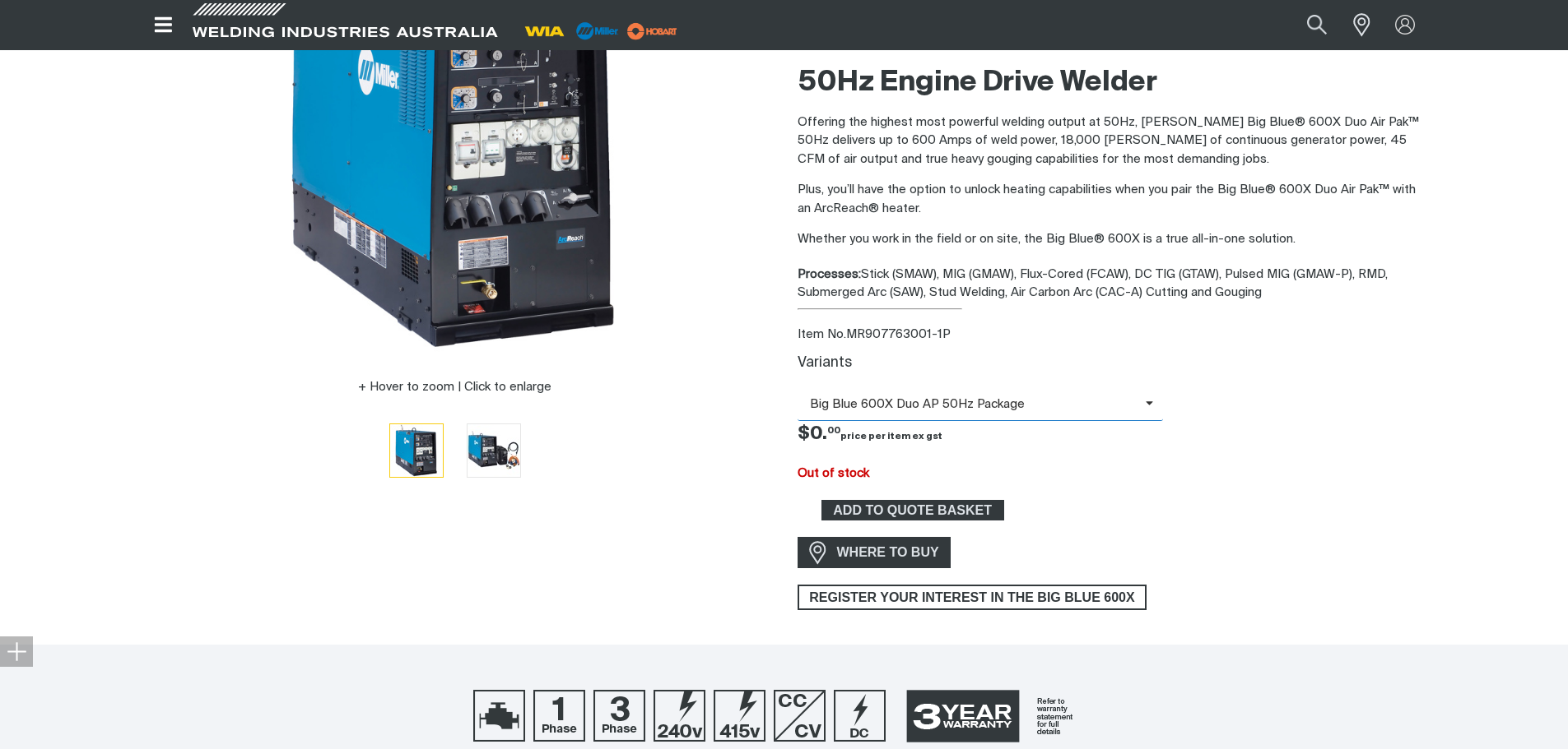
click at [1011, 399] on span "Big Blue 600X Duo AP 50Hz Package" at bounding box center [970, 404] width 348 height 19
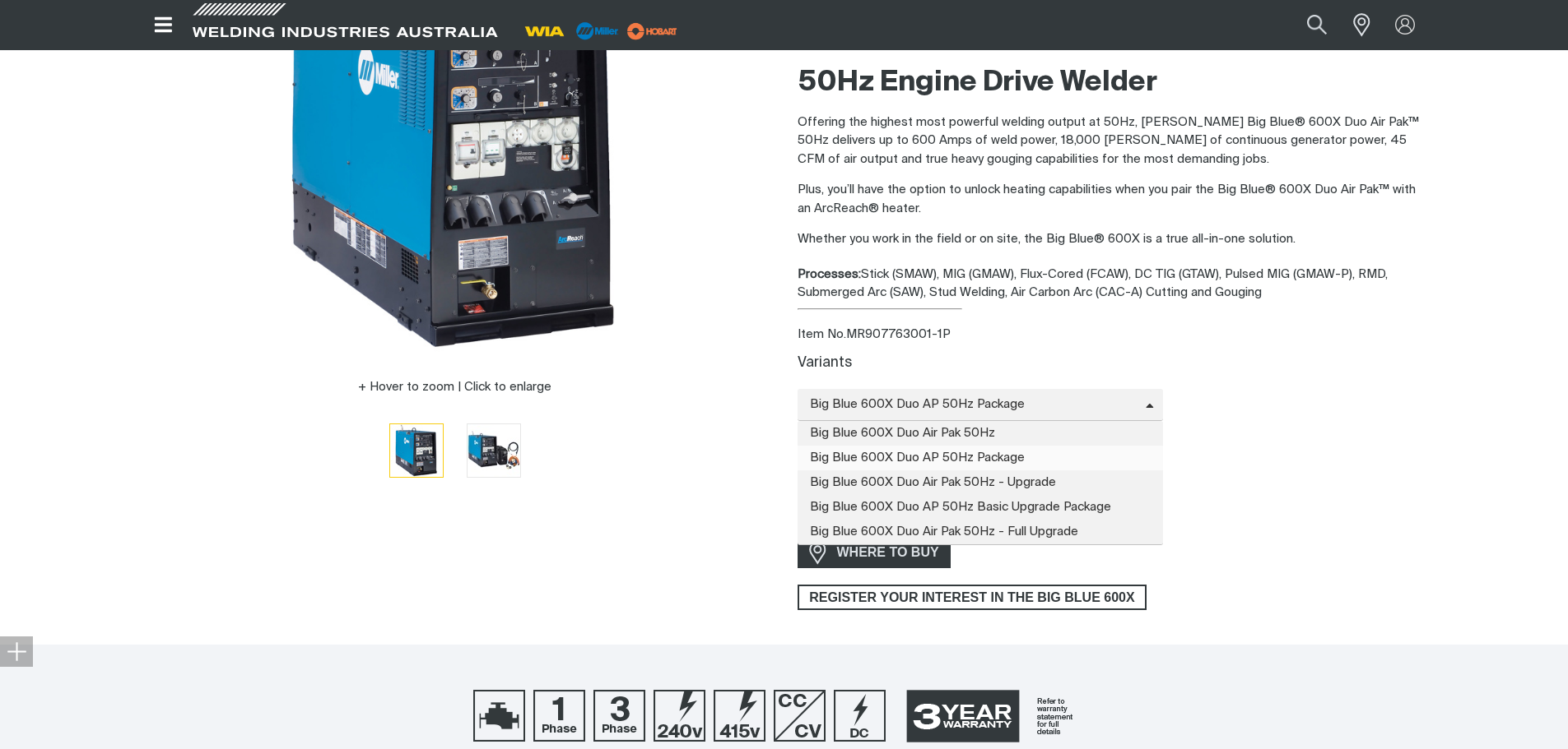
click at [703, 424] on div at bounding box center [455, 451] width 632 height 57
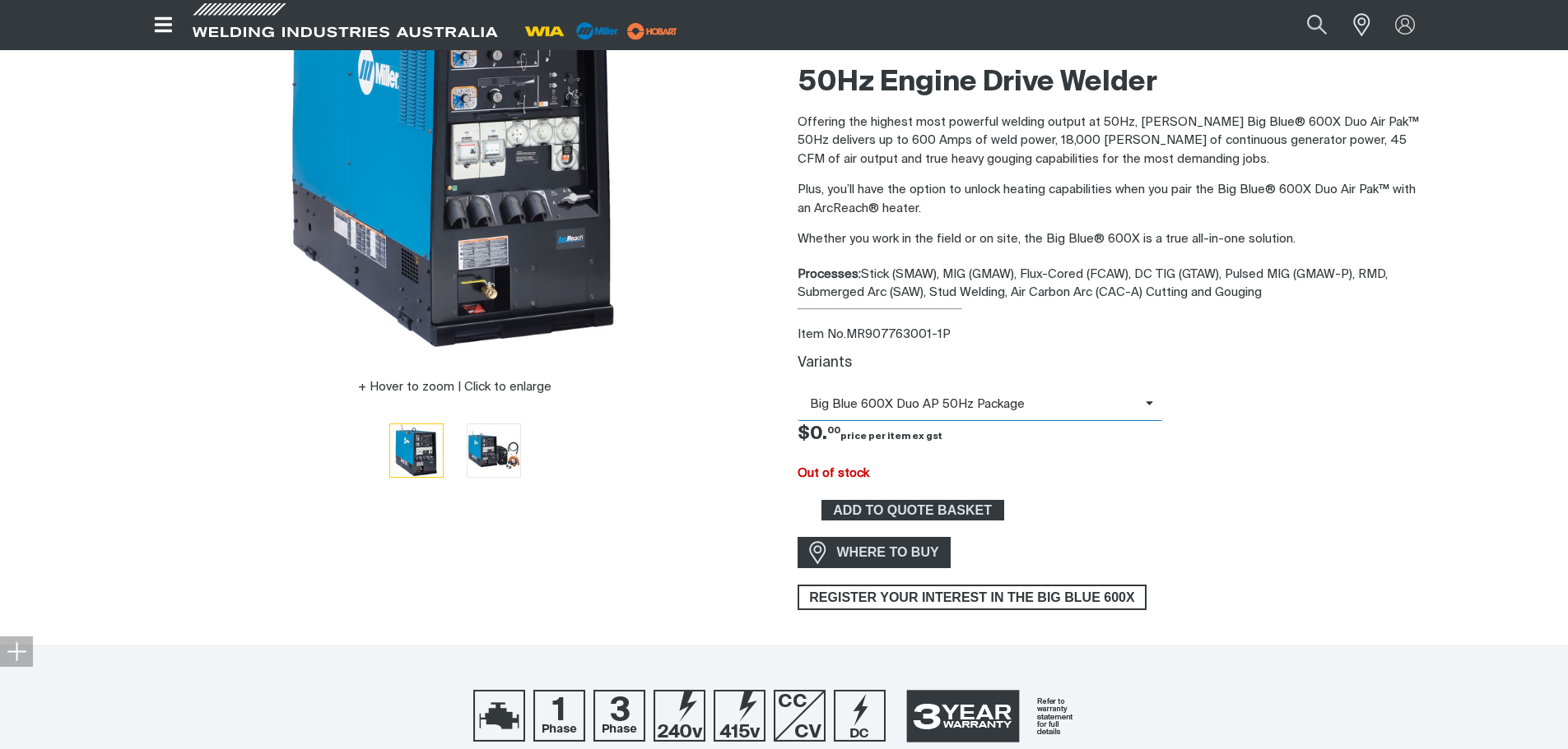
click at [964, 410] on span "Big Blue 600X Duo AP 50Hz Package" at bounding box center [970, 404] width 348 height 19
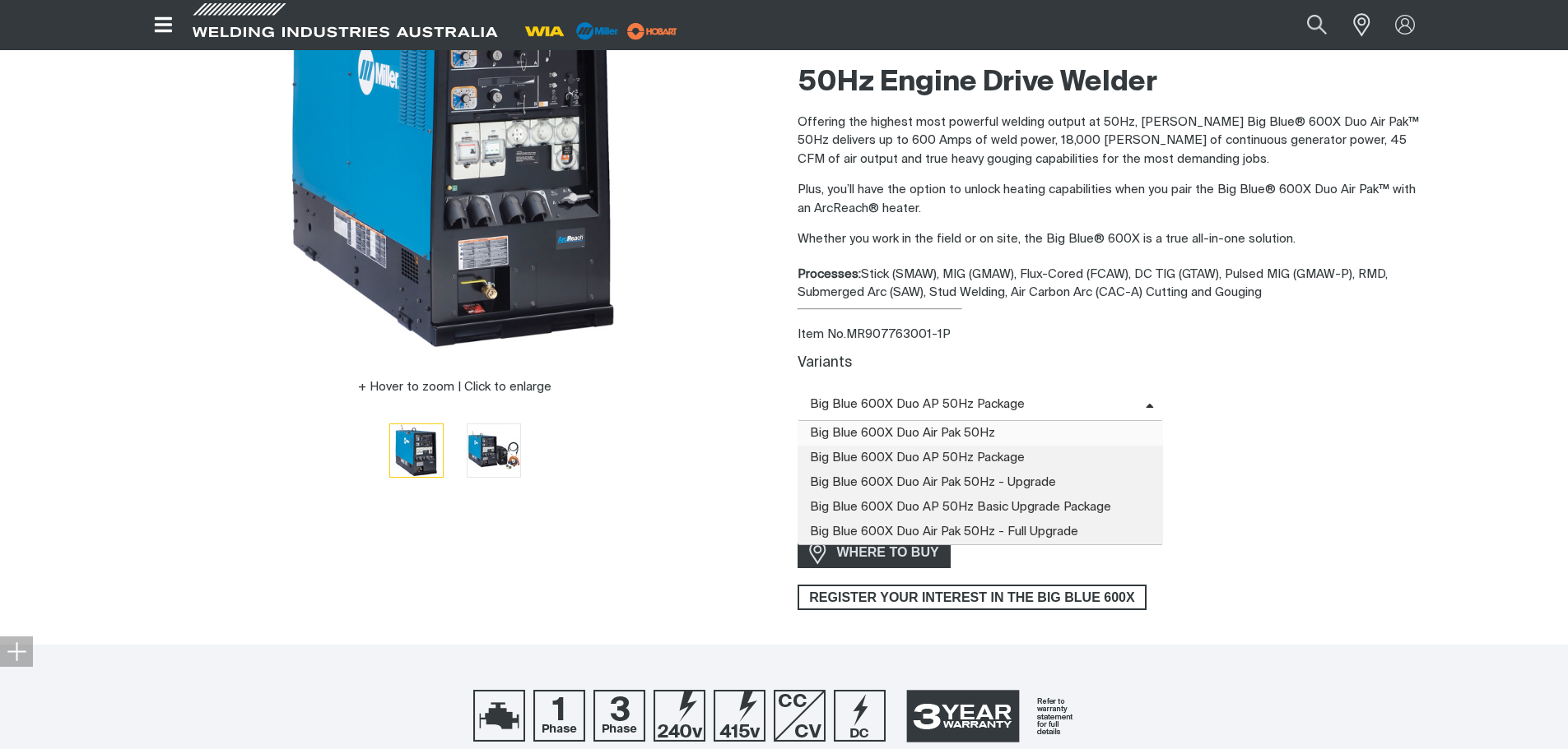
click at [922, 436] on span "Big Blue 600X Duo Air Pak 50Hz" at bounding box center [980, 433] width 367 height 24
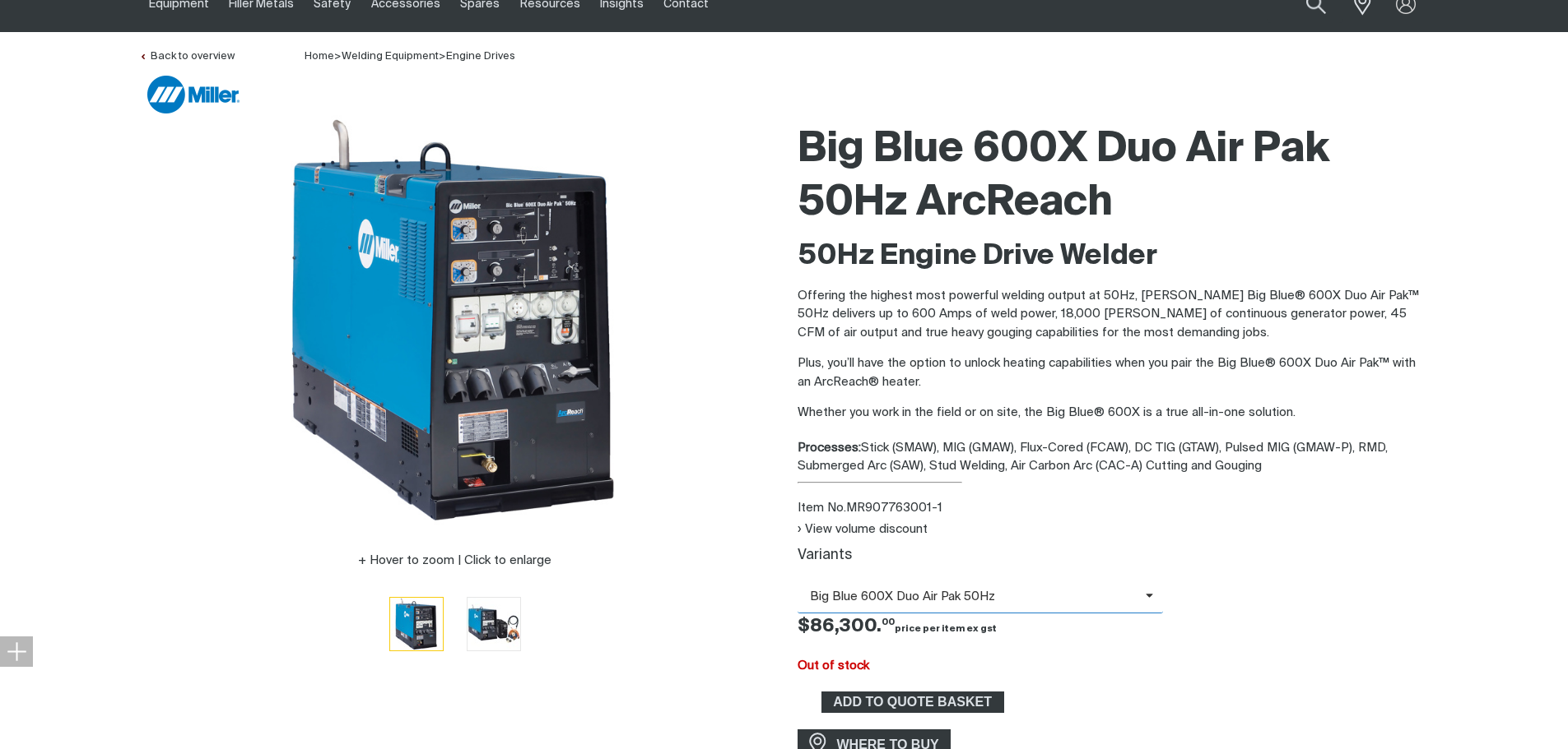
scroll to position [164, 0]
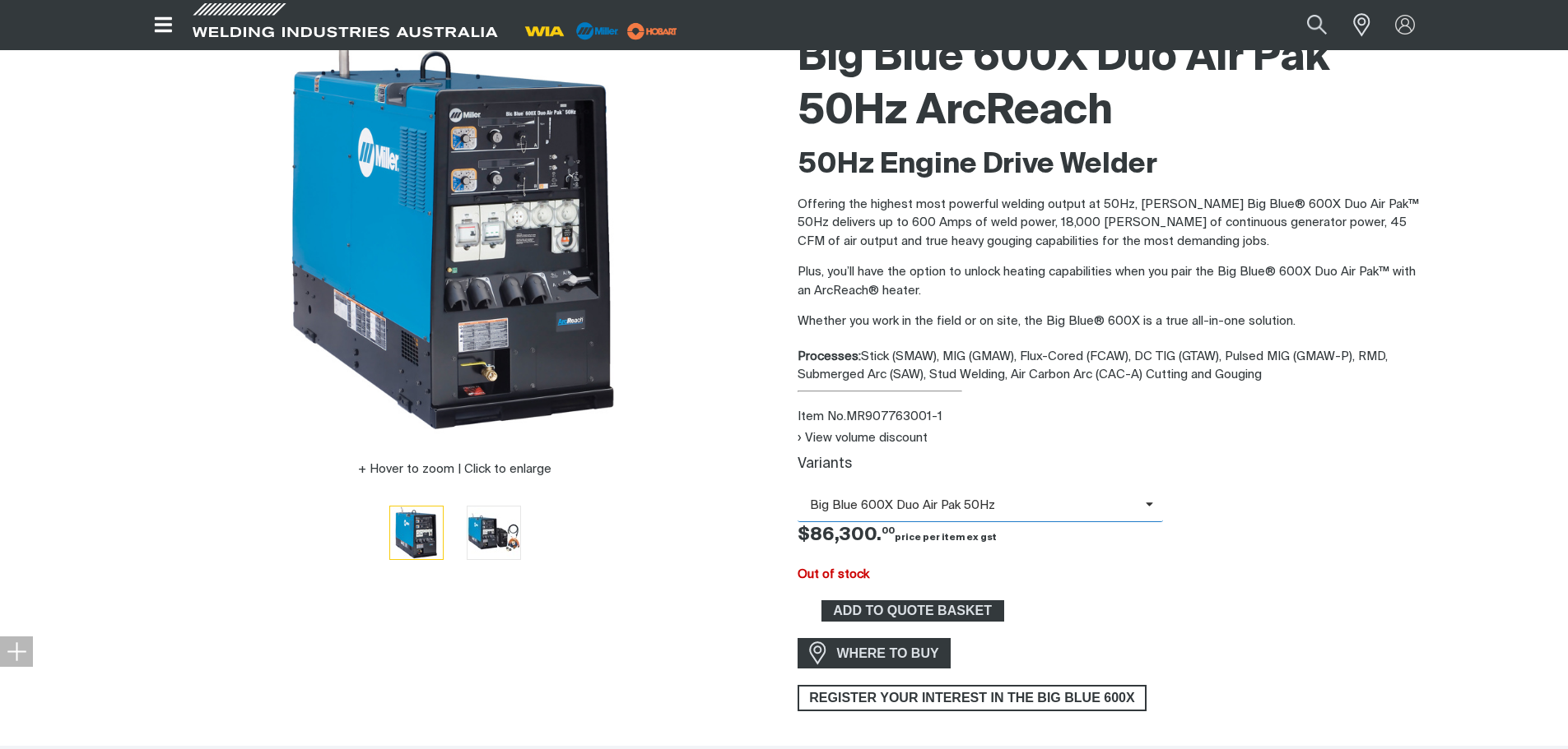
click at [943, 507] on span "Big Blue 600X Duo Air Pak 50Hz" at bounding box center [970, 506] width 348 height 19
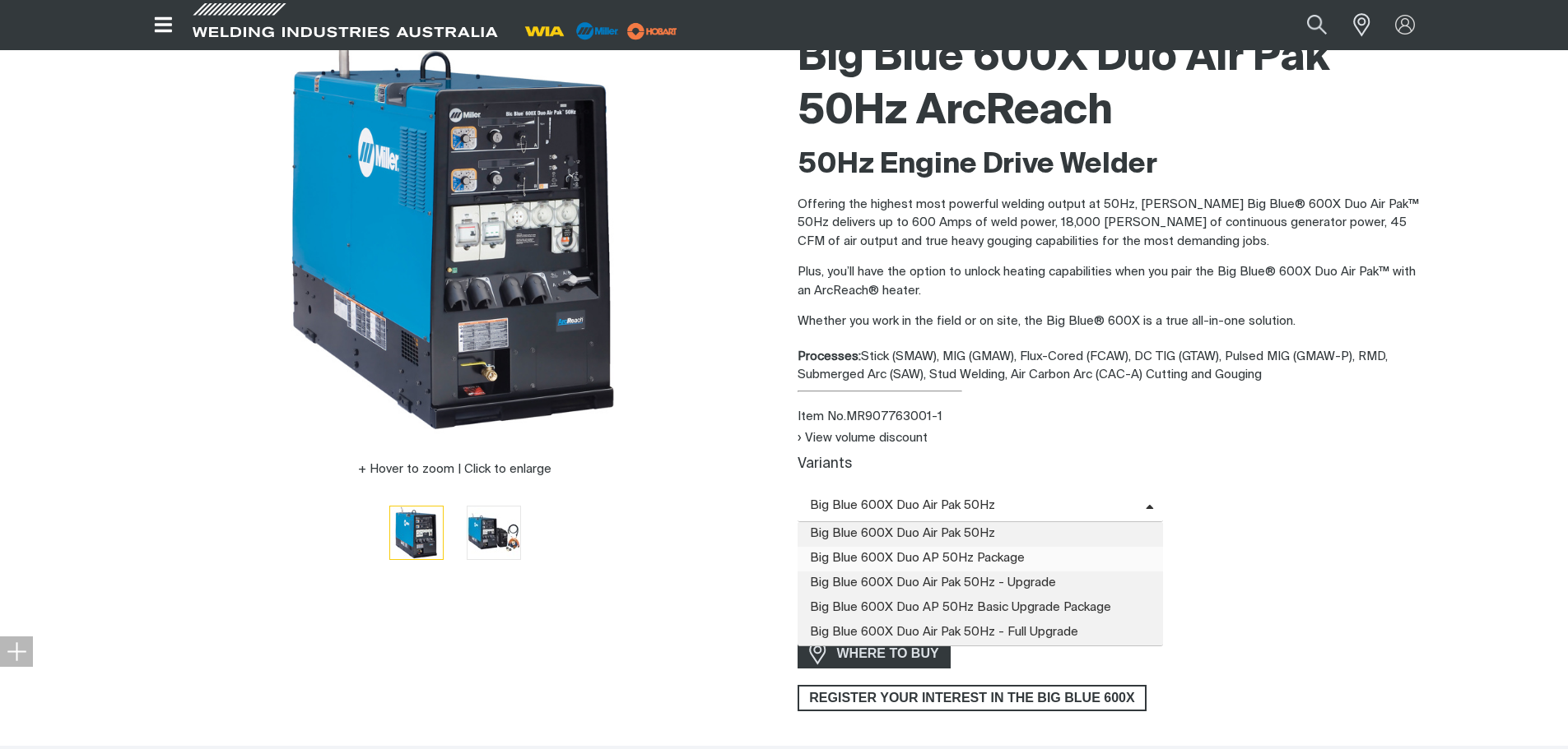
click at [940, 548] on span "Big Blue 600X Duo AP 50Hz Package" at bounding box center [980, 559] width 367 height 24
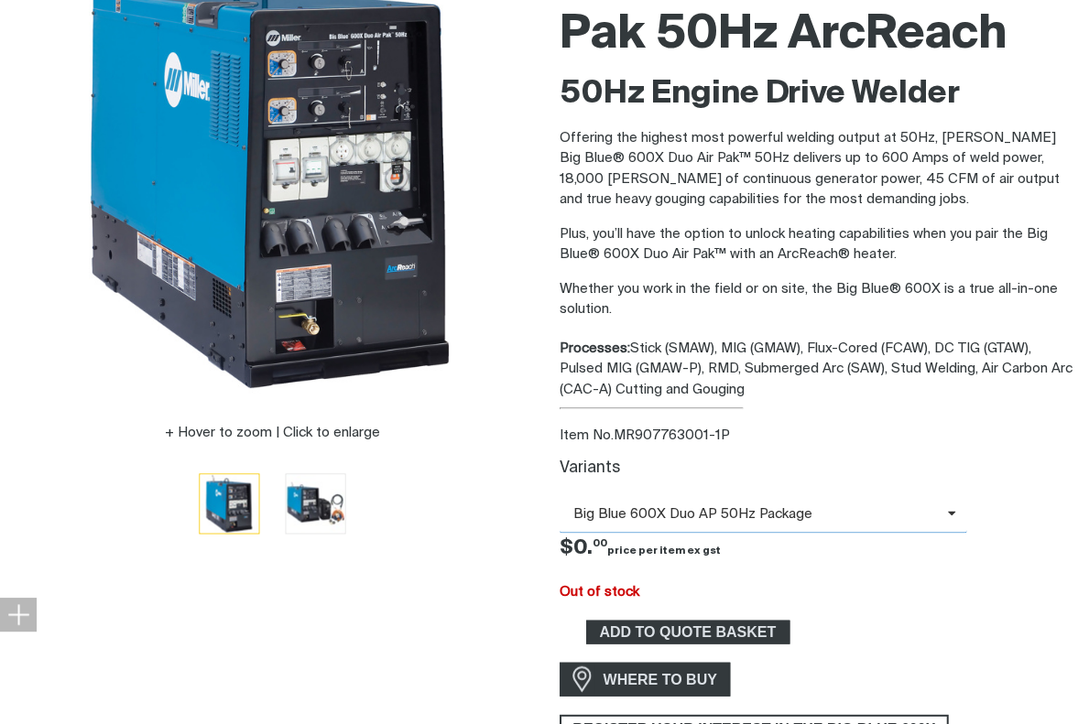
scroll to position [275, 0]
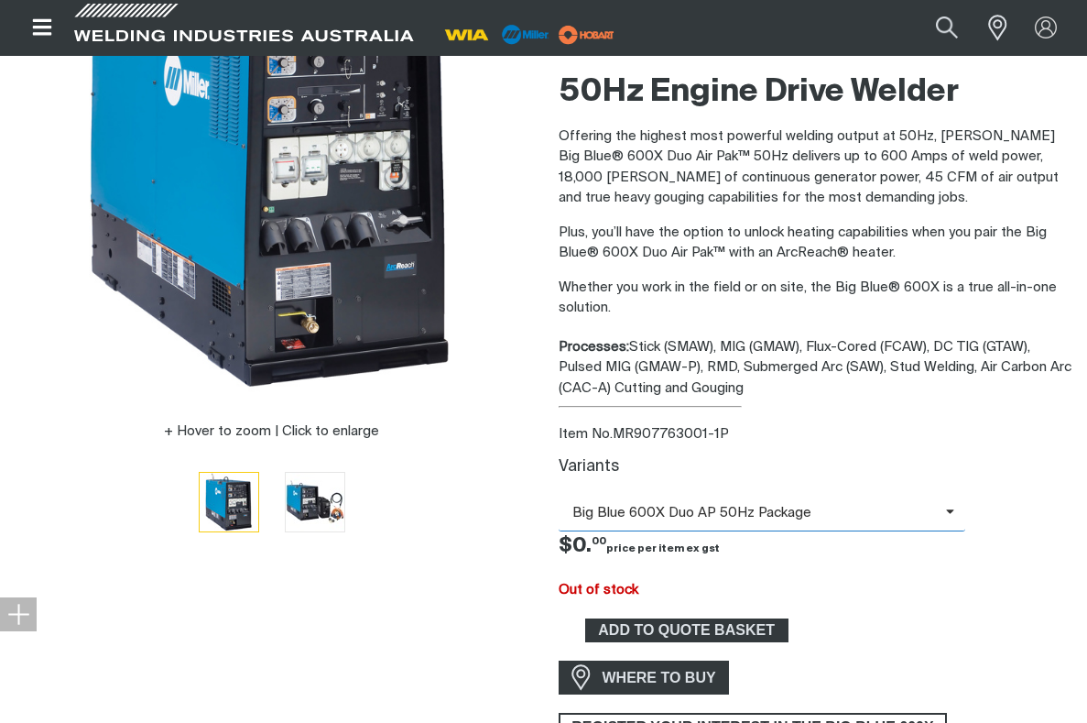
click at [734, 505] on span "Big Blue 600X Duo AP 50Hz Package" at bounding box center [752, 513] width 387 height 21
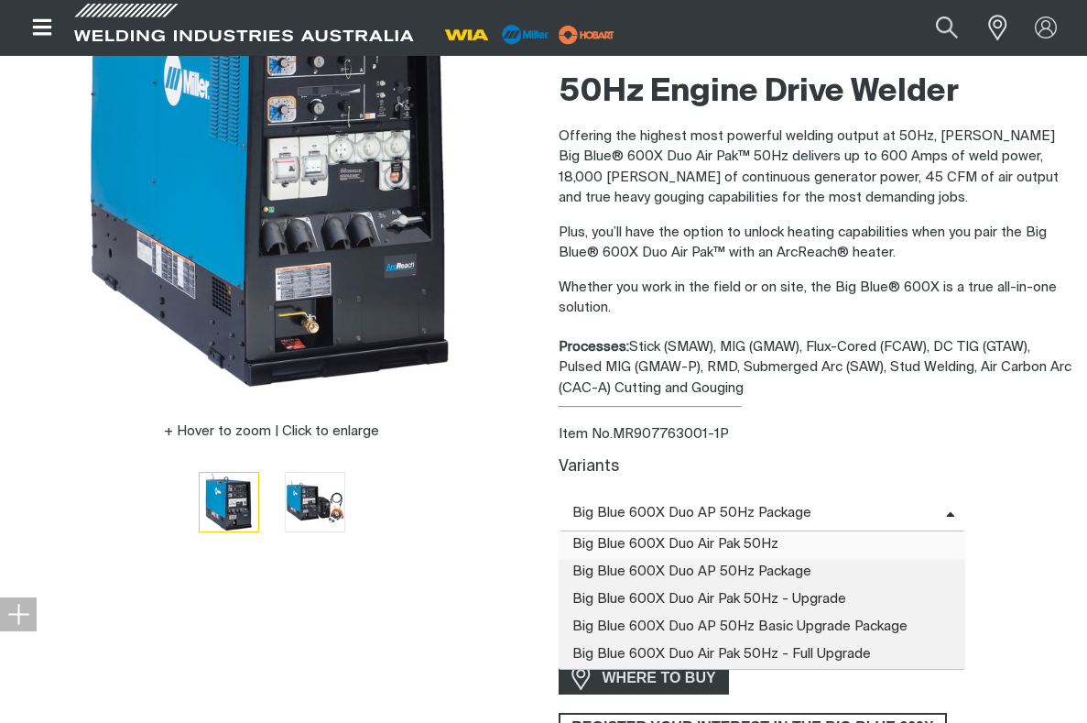
click at [715, 538] on span "Big Blue 600X Duo Air Pak 50Hz" at bounding box center [763, 544] width 408 height 27
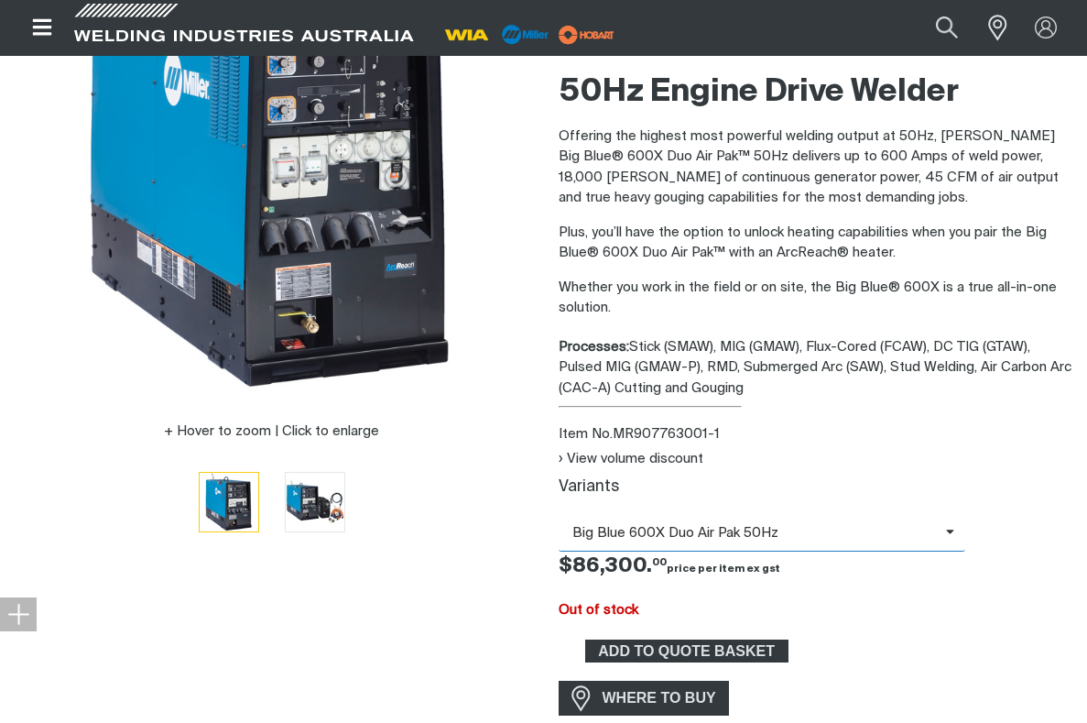
click at [712, 527] on span "Big Blue 600X Duo Air Pak 50Hz" at bounding box center [752, 533] width 387 height 21
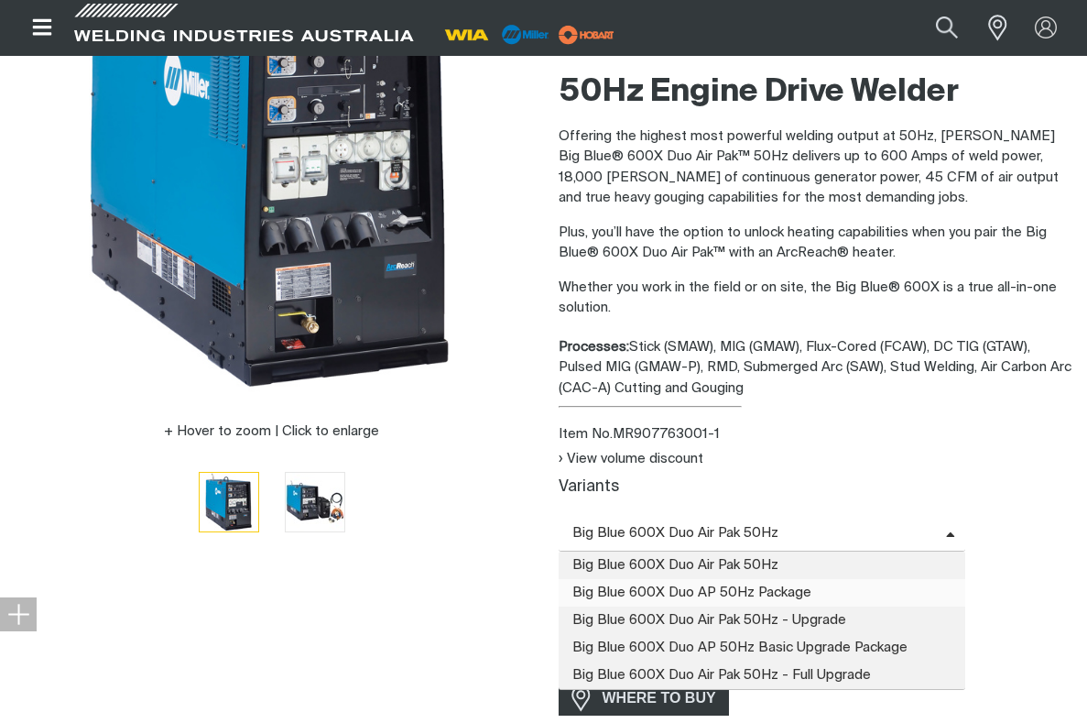
click at [677, 593] on span "Big Blue 600X Duo AP 50Hz Package" at bounding box center [763, 592] width 408 height 27
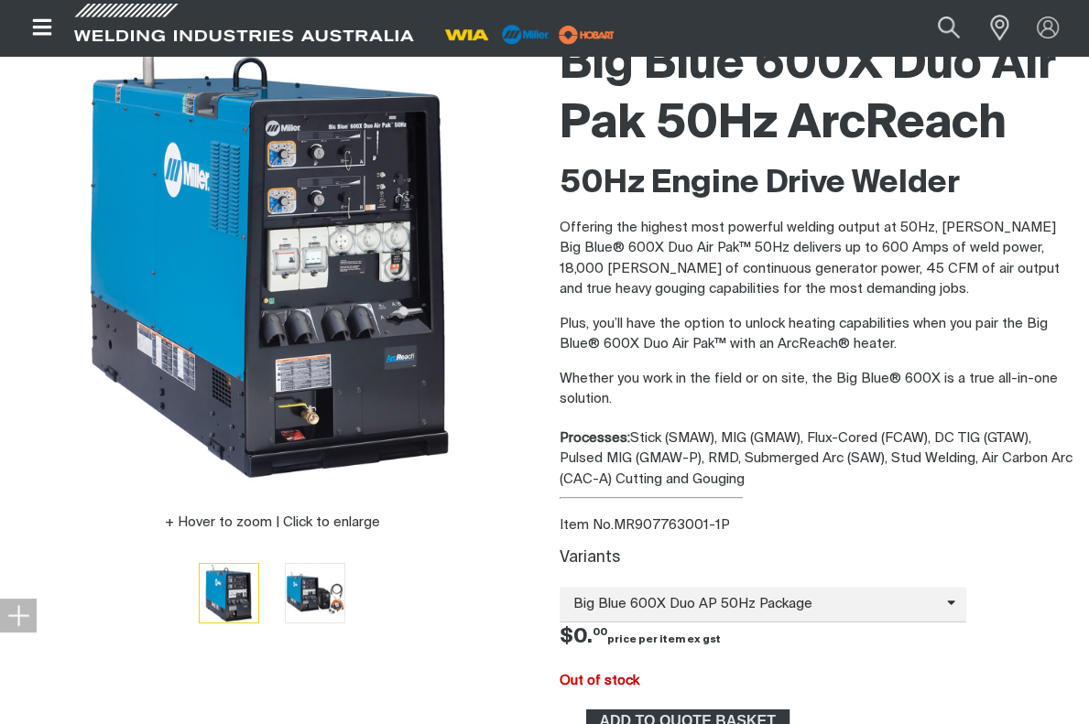
scroll to position [0, 0]
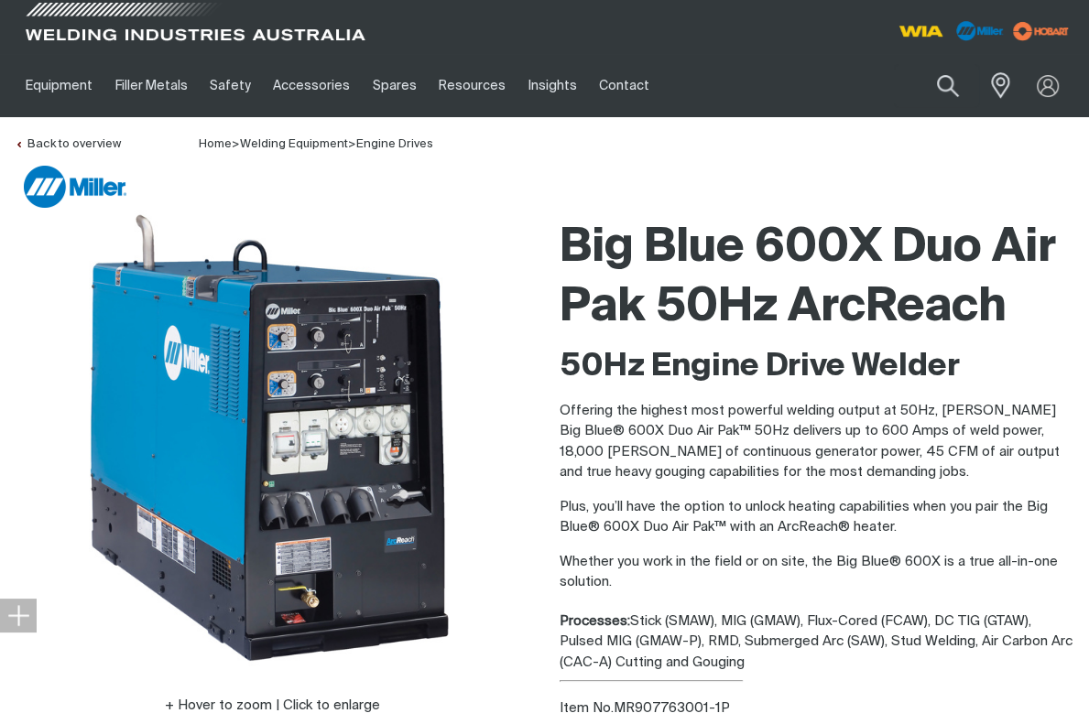
click at [176, 30] on span at bounding box center [195, 27] width 348 height 54
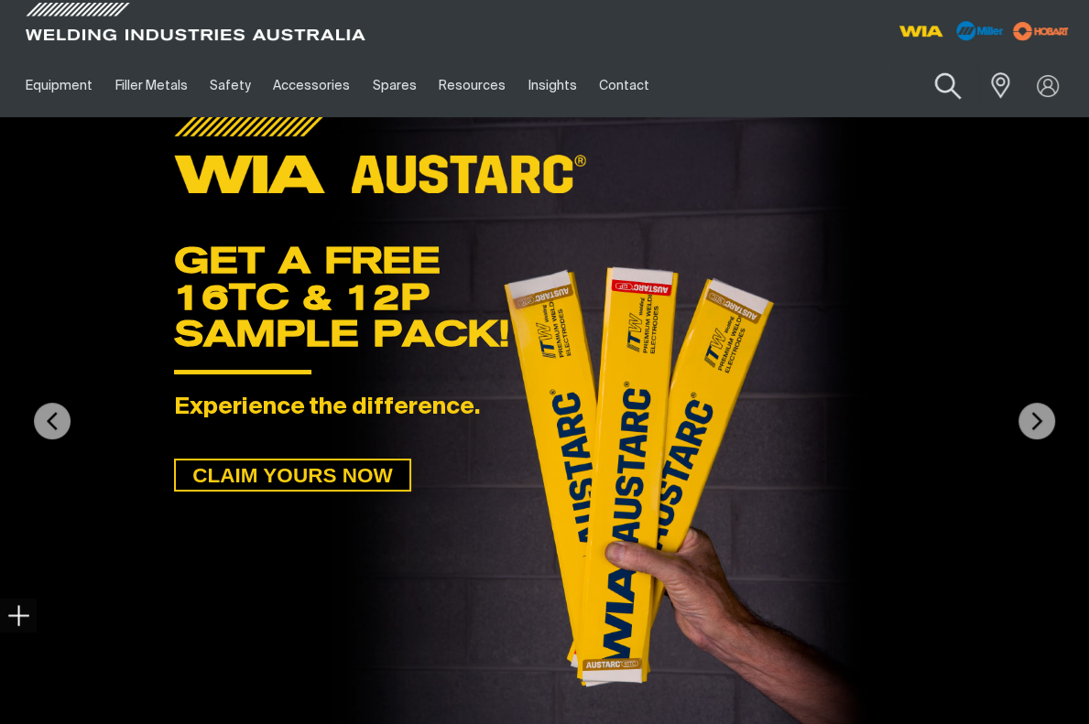
click at [952, 82] on button "Search products" at bounding box center [948, 86] width 74 height 52
click at [839, 87] on input "Search" at bounding box center [837, 85] width 282 height 41
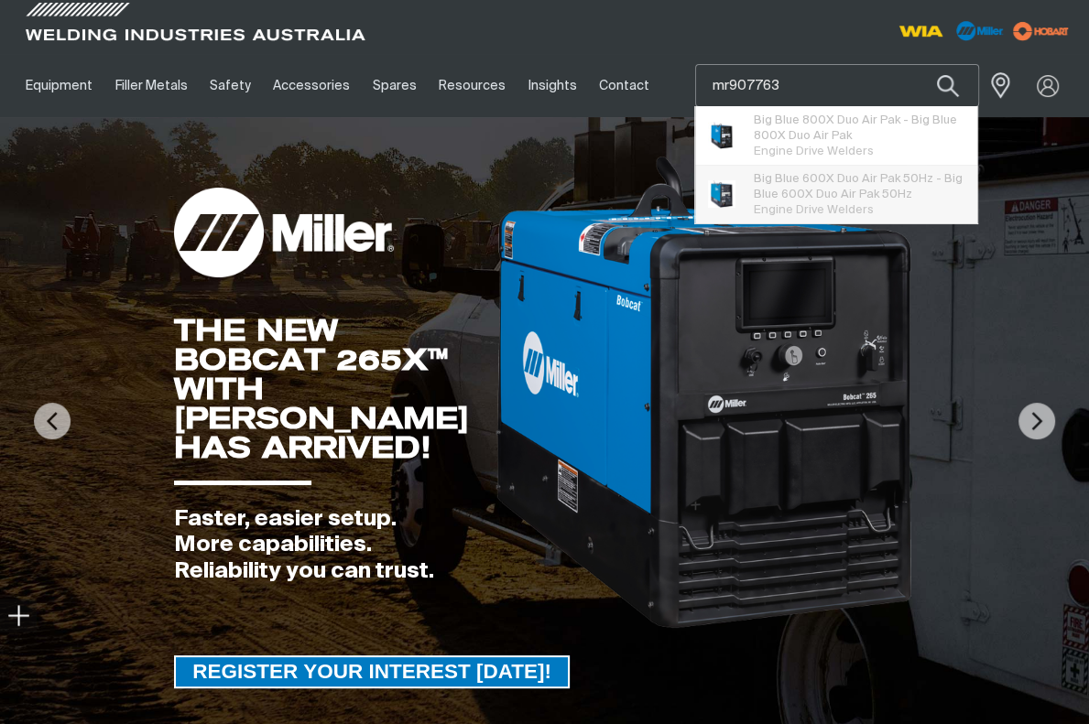
type input "mr907763"
click at [855, 177] on span "Big Blue 600X Duo Air Pak 50Hz - Big Blue 600X Duo Air Pak 50Hz" at bounding box center [859, 186] width 210 height 31
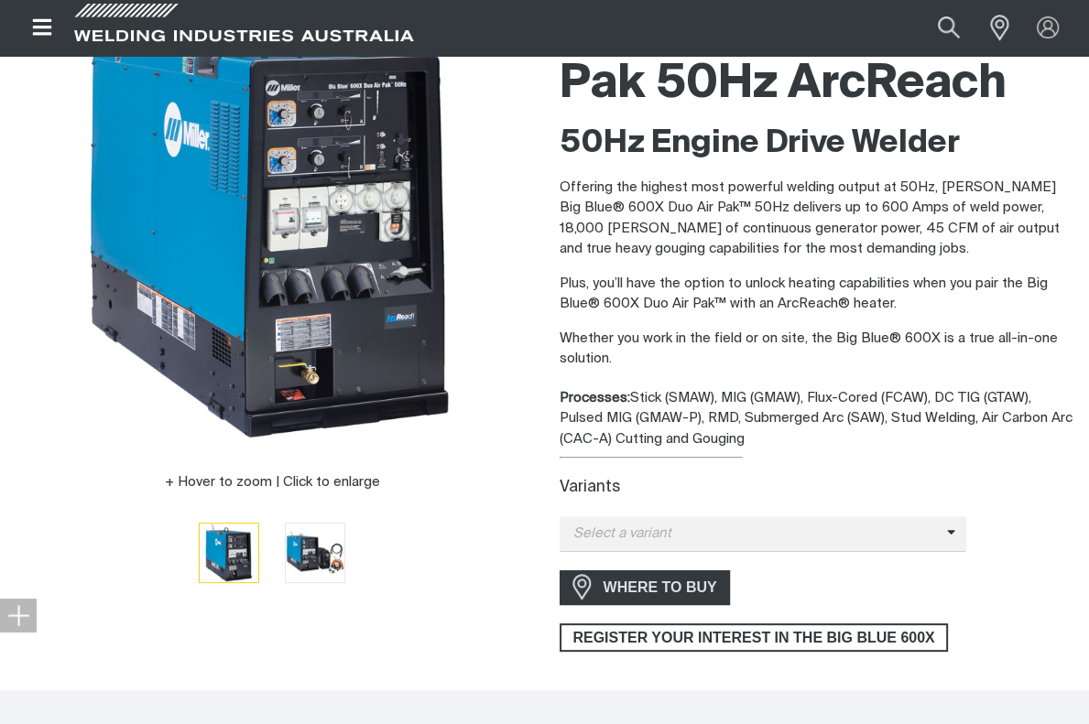
scroll to position [275, 0]
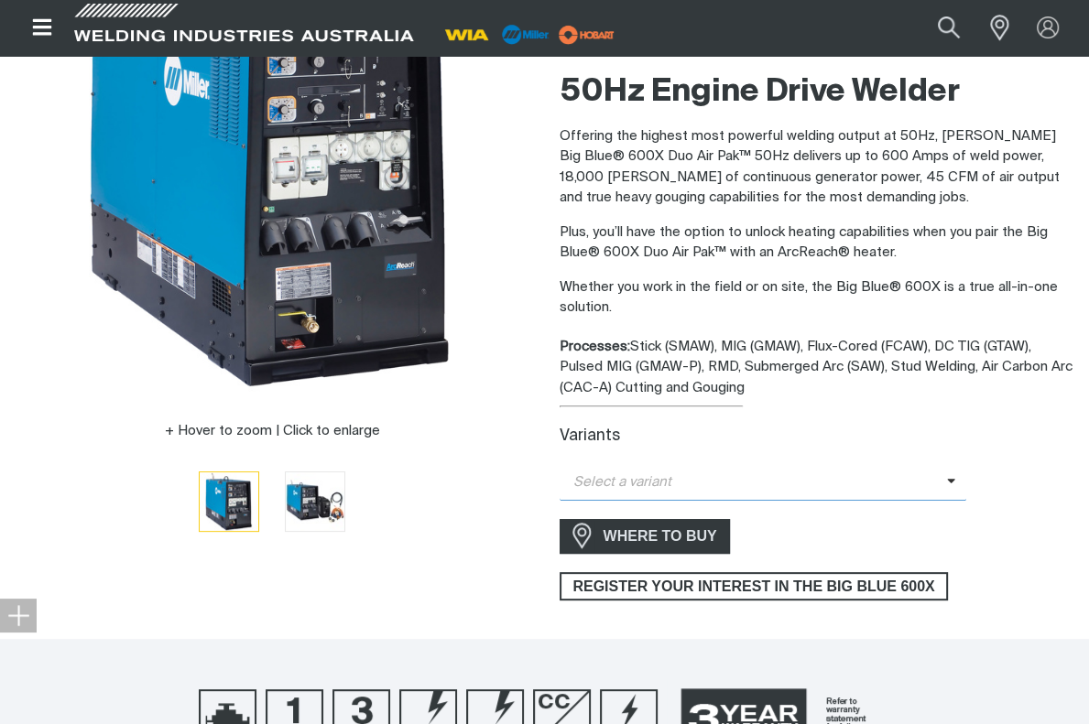
click at [669, 487] on span "Select a variant" at bounding box center [753, 483] width 387 height 21
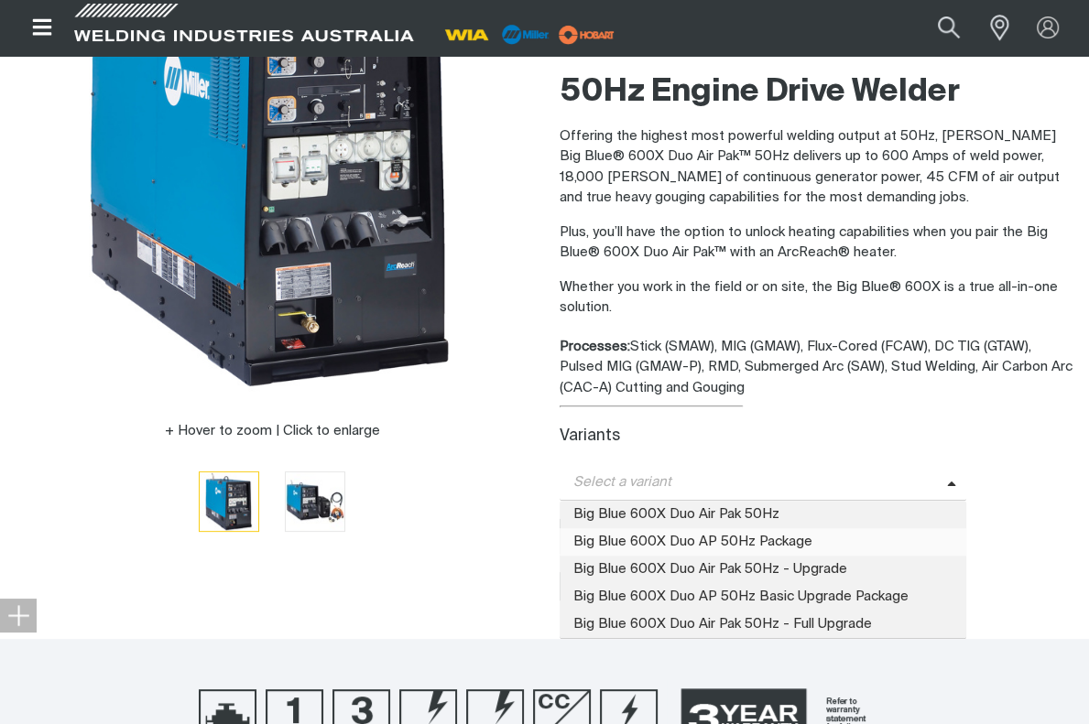
click at [668, 541] on span "Big Blue 600X Duo AP 50Hz Package" at bounding box center [764, 541] width 408 height 27
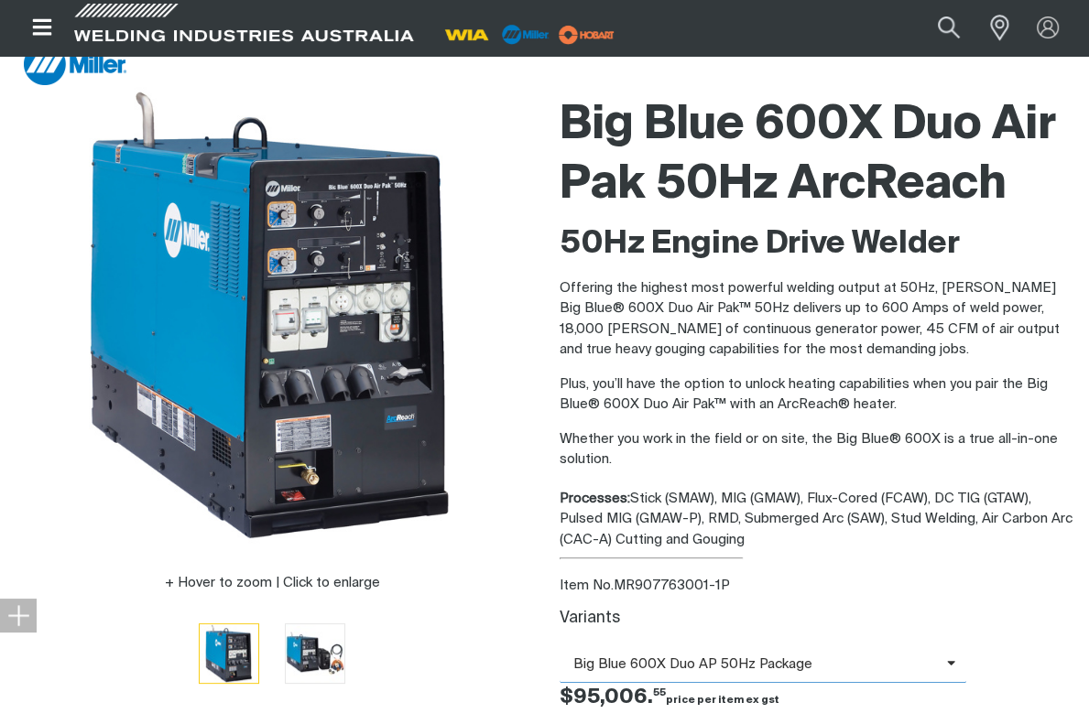
scroll to position [0, 0]
